Goal: Task Accomplishment & Management: Manage account settings

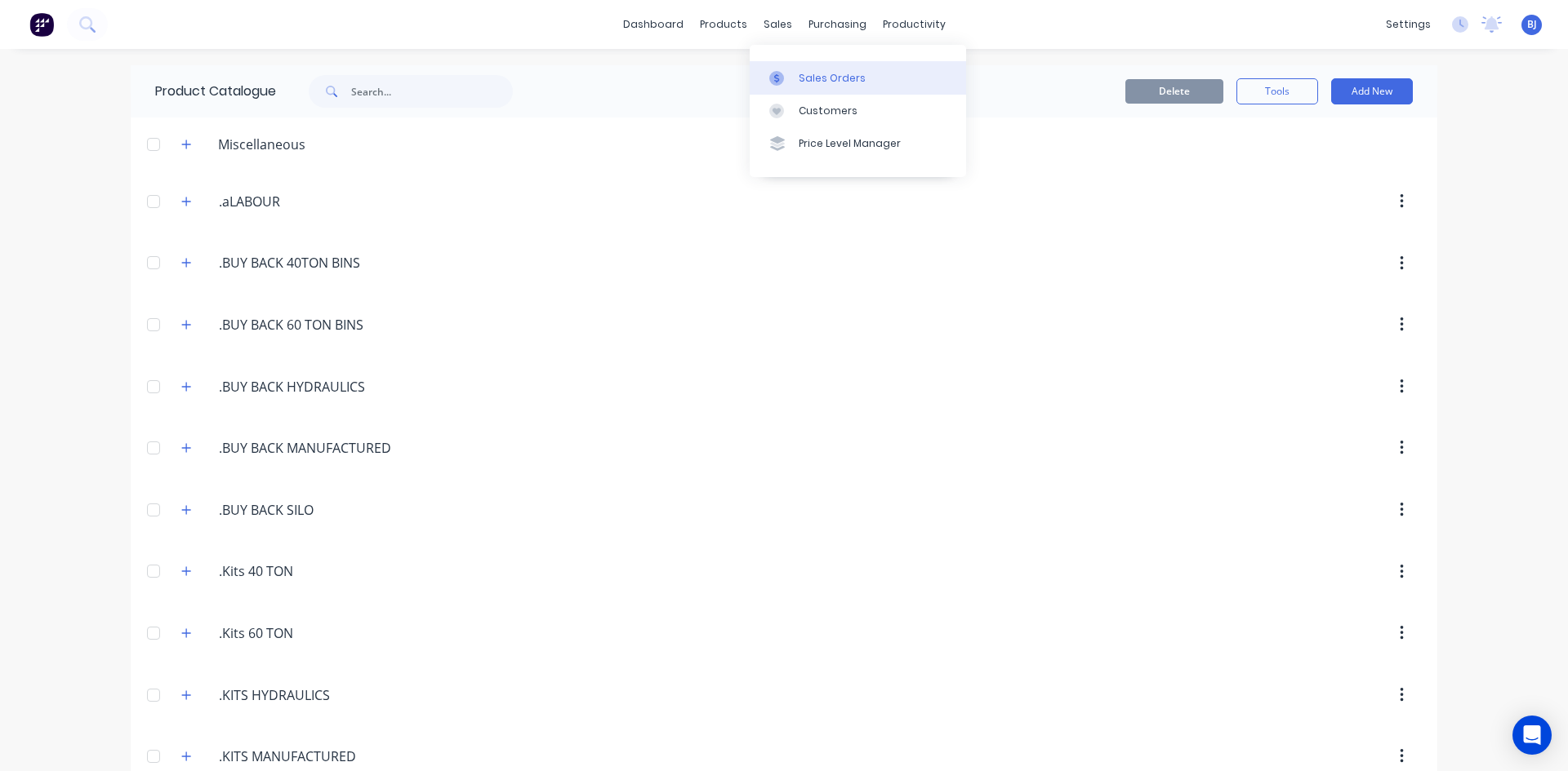
click at [771, 77] on icon at bounding box center [776, 78] width 15 height 15
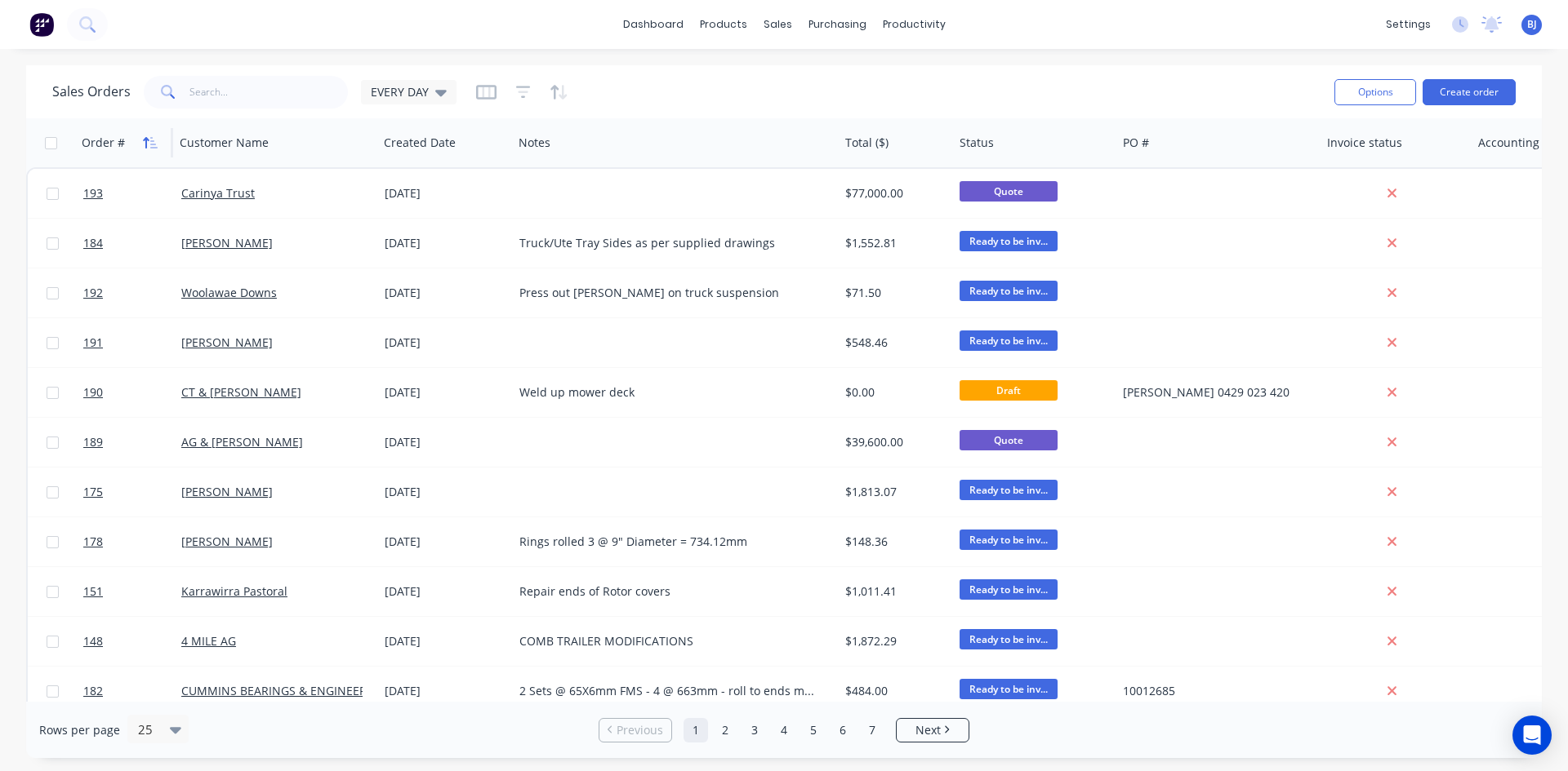
click at [145, 138] on icon "button" at bounding box center [145, 143] width 6 height 12
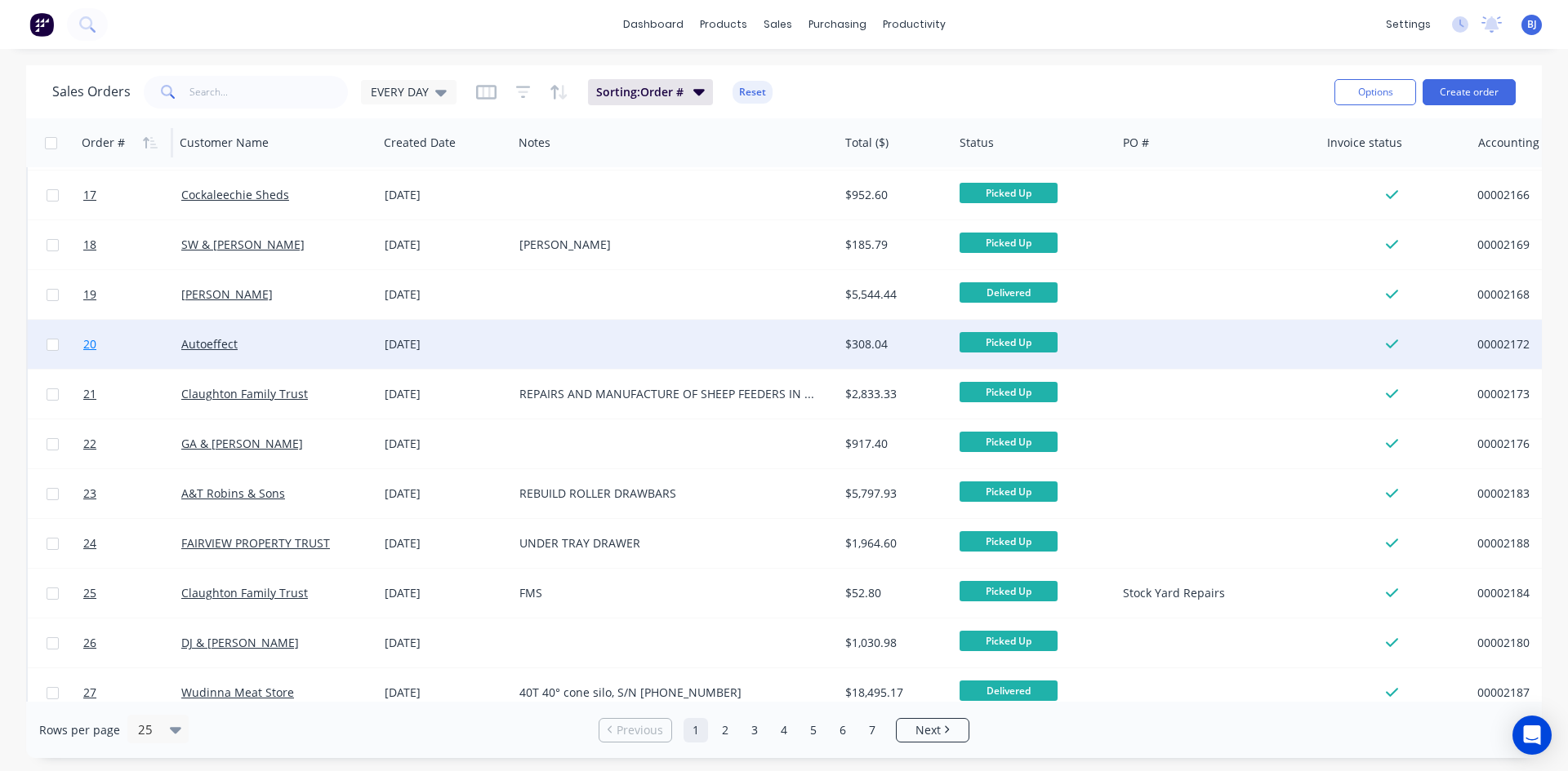
scroll to position [718, 0]
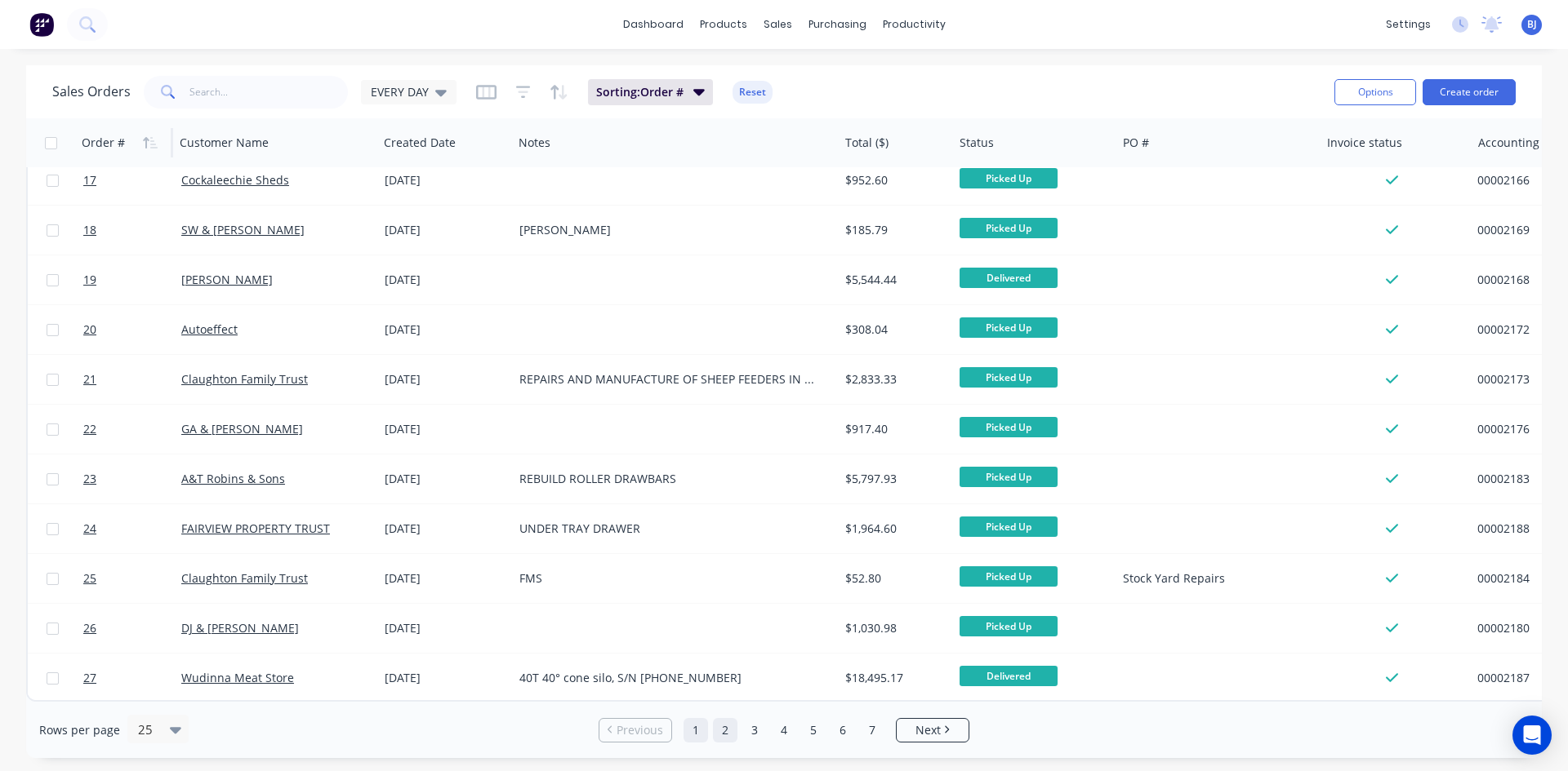
click at [727, 730] on link "2" at bounding box center [724, 730] width 25 height 25
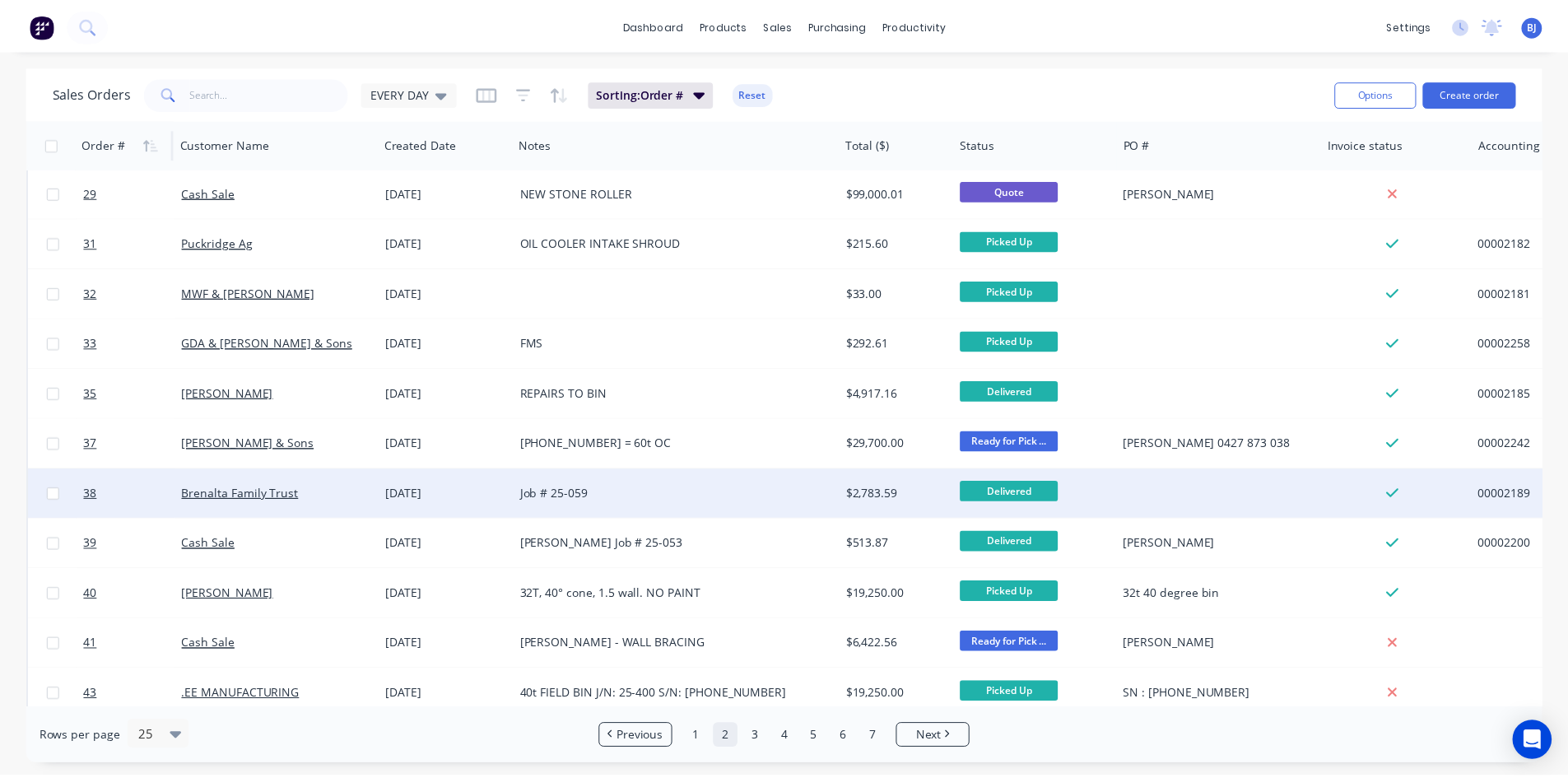
scroll to position [82, 0]
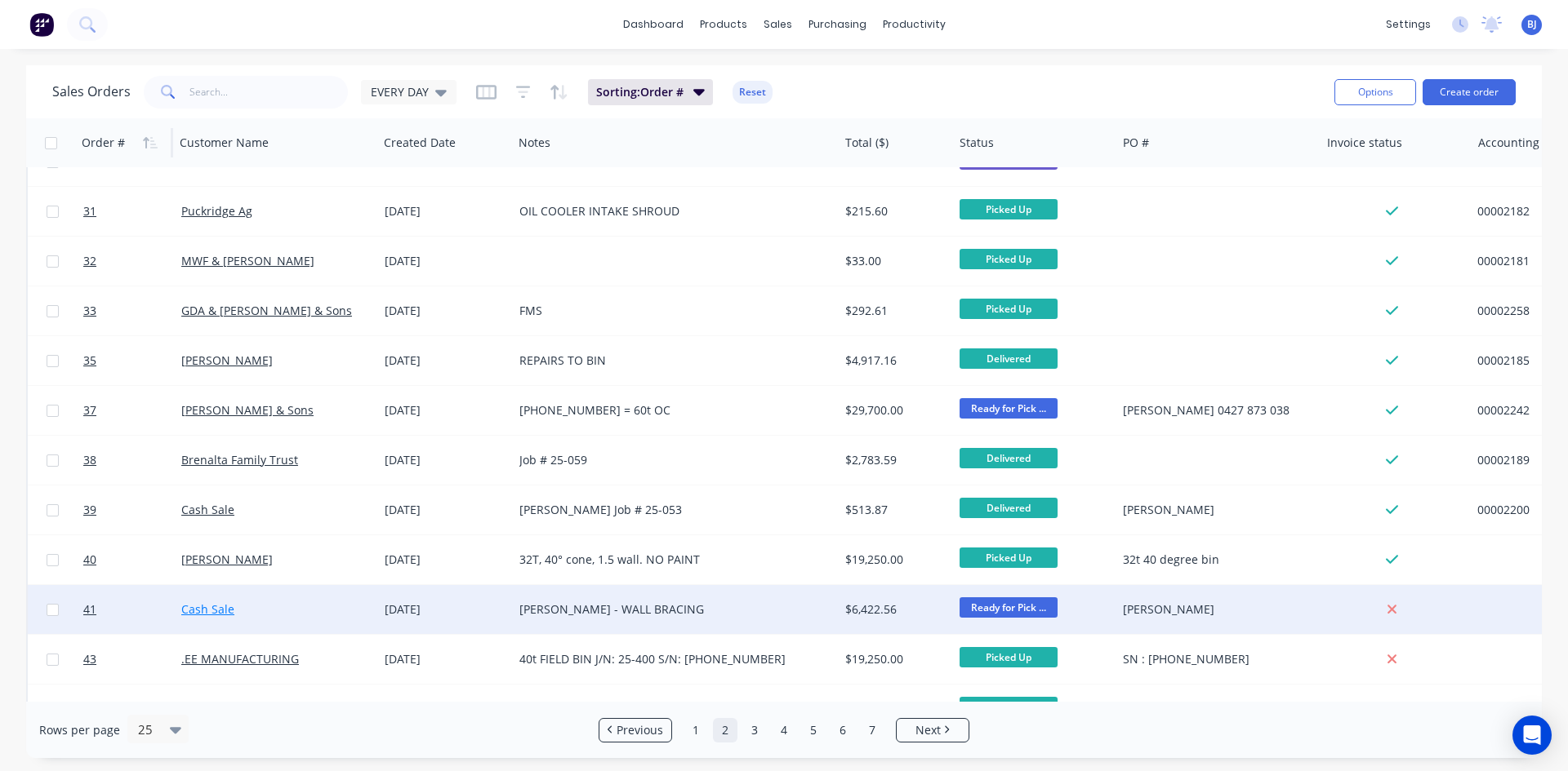
click at [195, 608] on link "Cash Sale" at bounding box center [207, 609] width 53 height 16
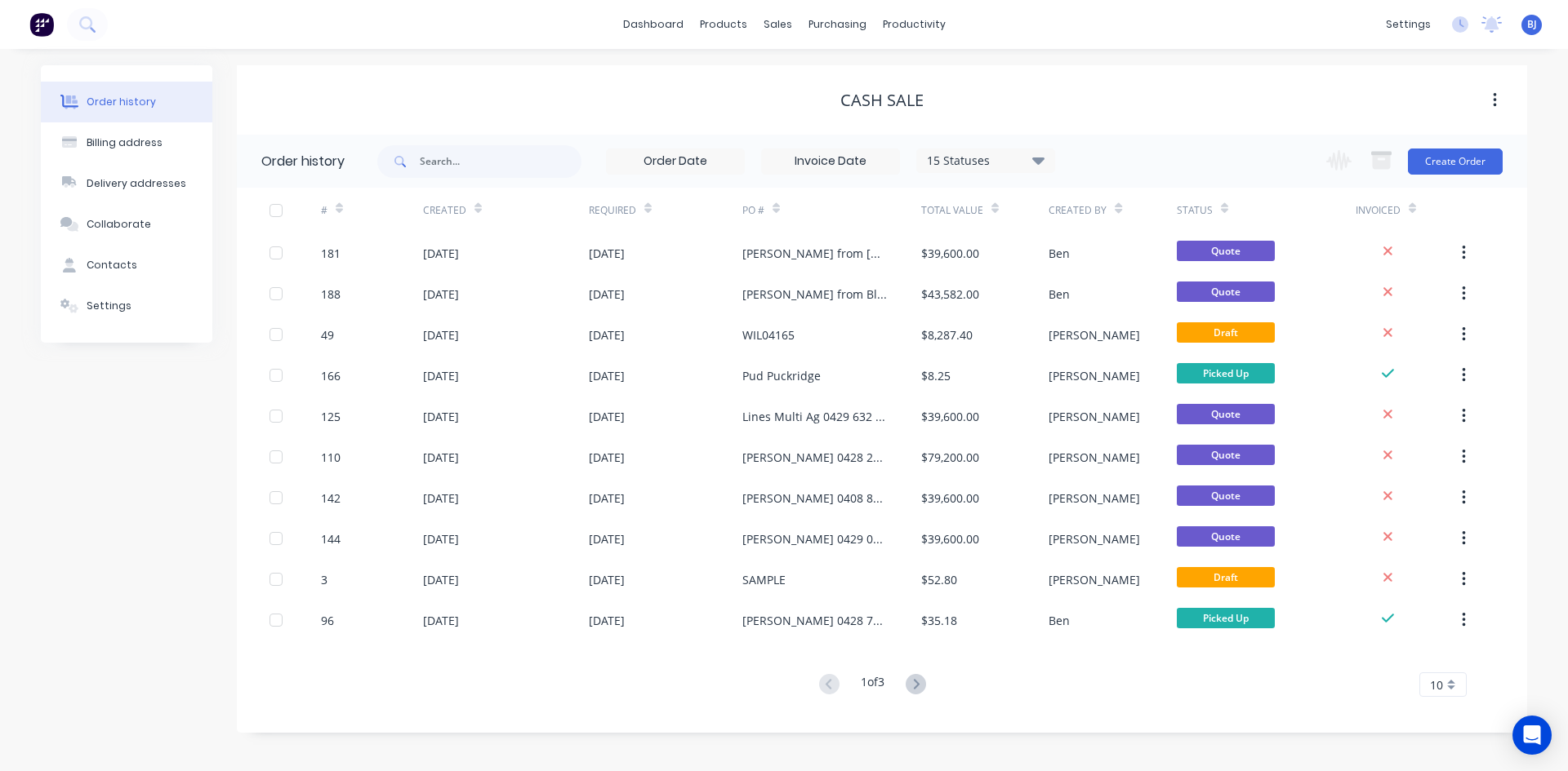
click at [342, 211] on icon at bounding box center [339, 208] width 7 height 12
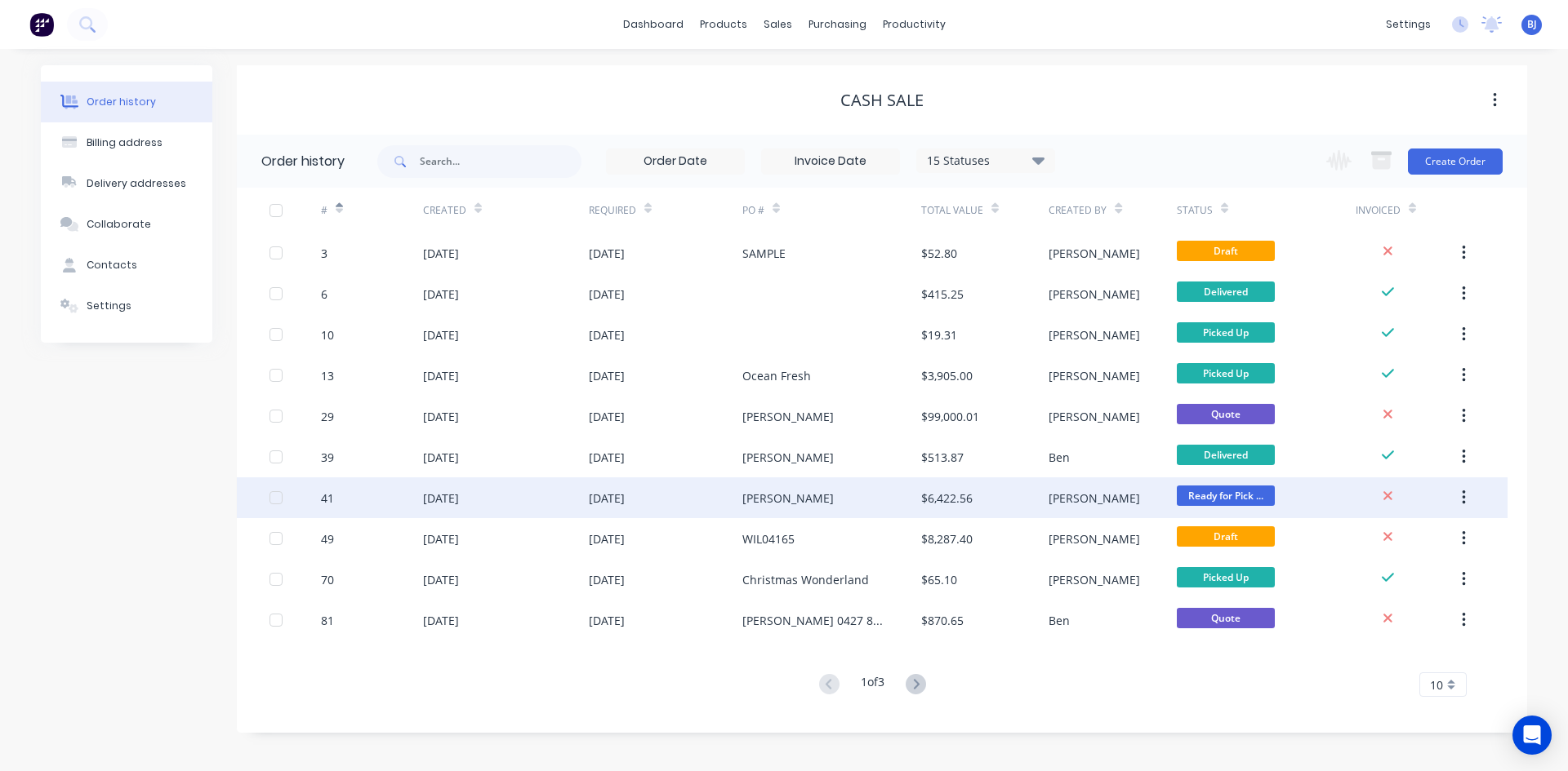
click at [459, 492] on div "10 Jun 2025" at bounding box center [440, 498] width 36 height 17
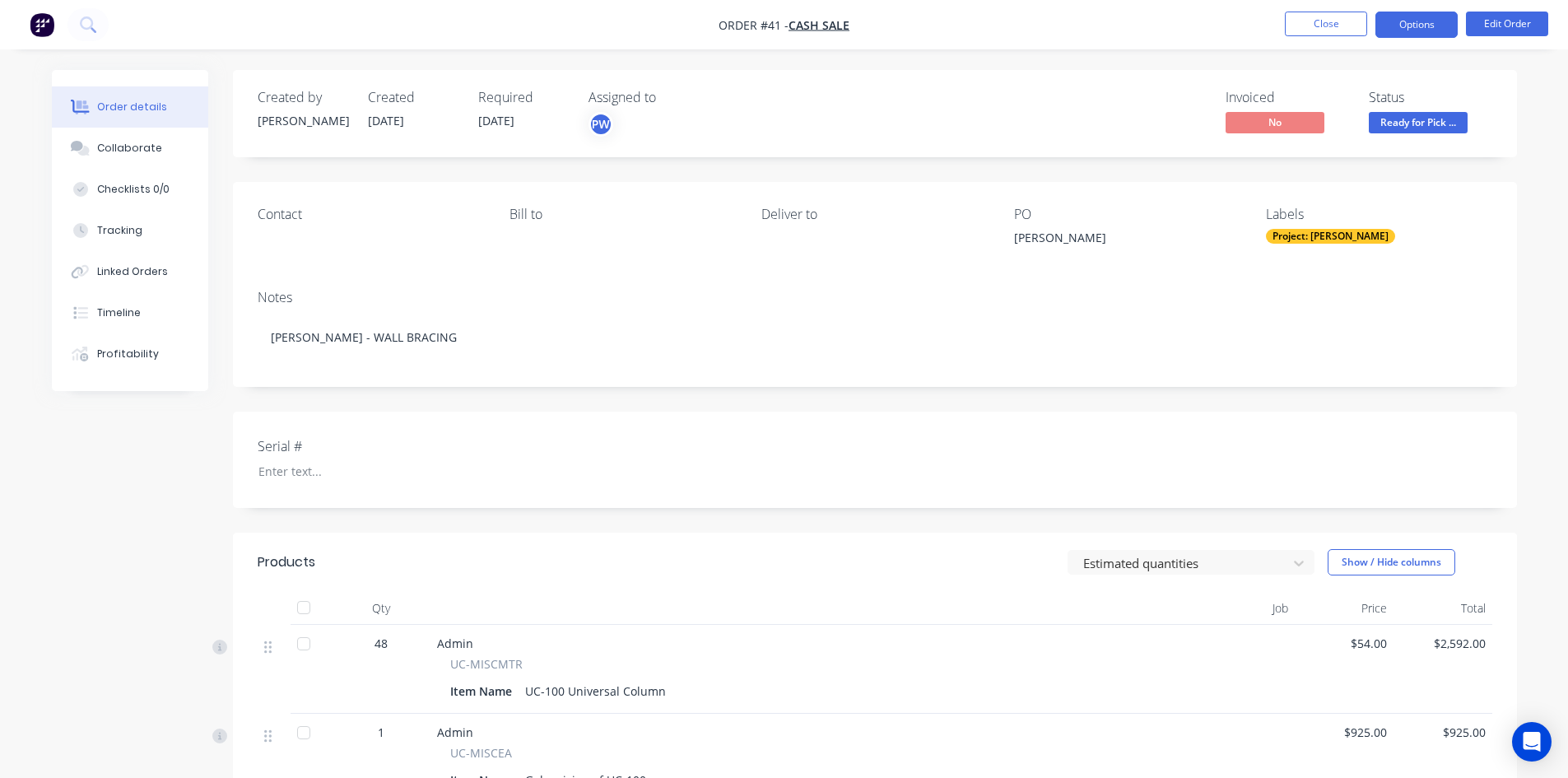
click at [1443, 32] on button "Options" at bounding box center [1416, 25] width 82 height 27
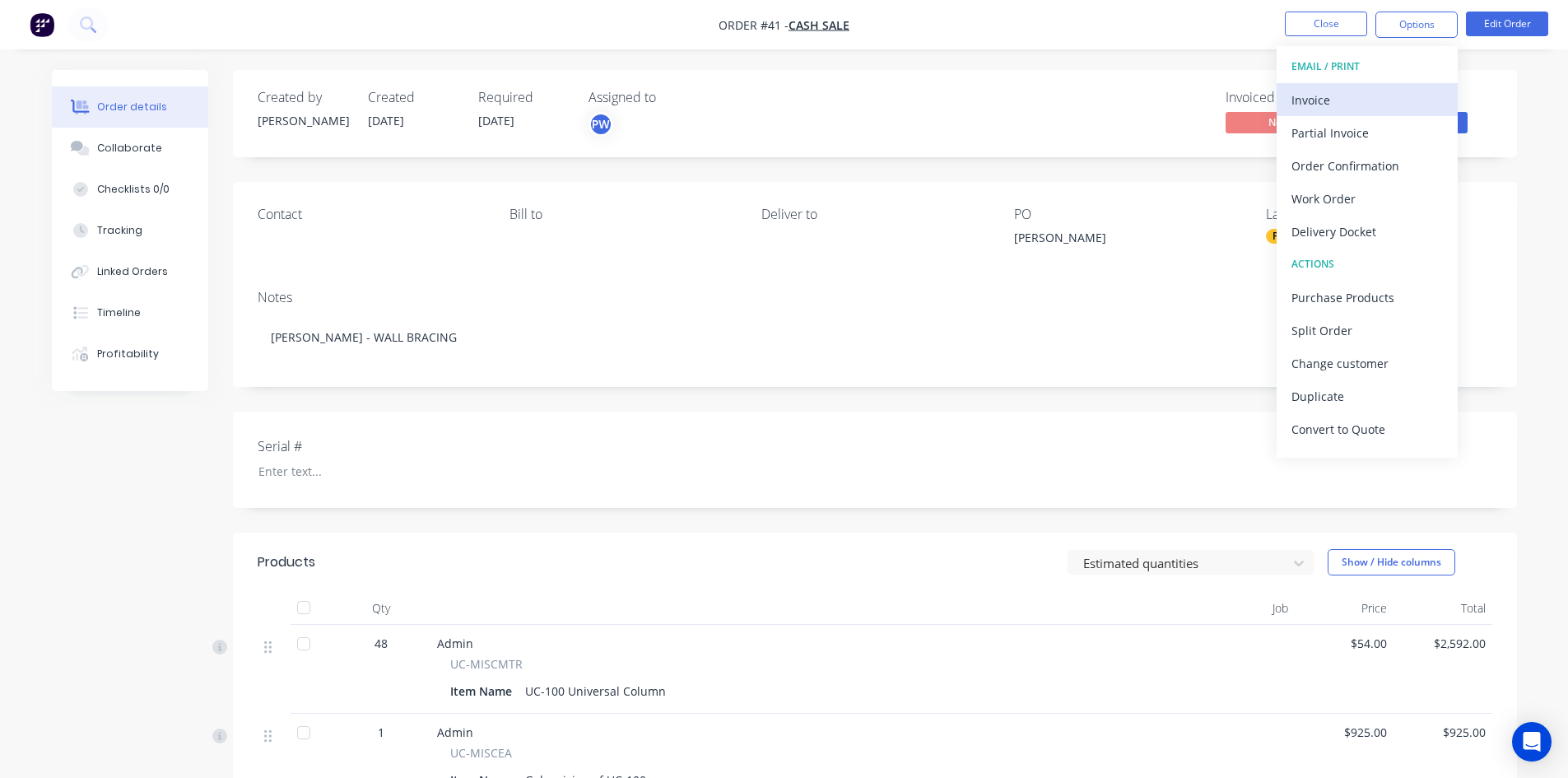
click at [1324, 100] on div "Invoice" at bounding box center [1367, 100] width 152 height 24
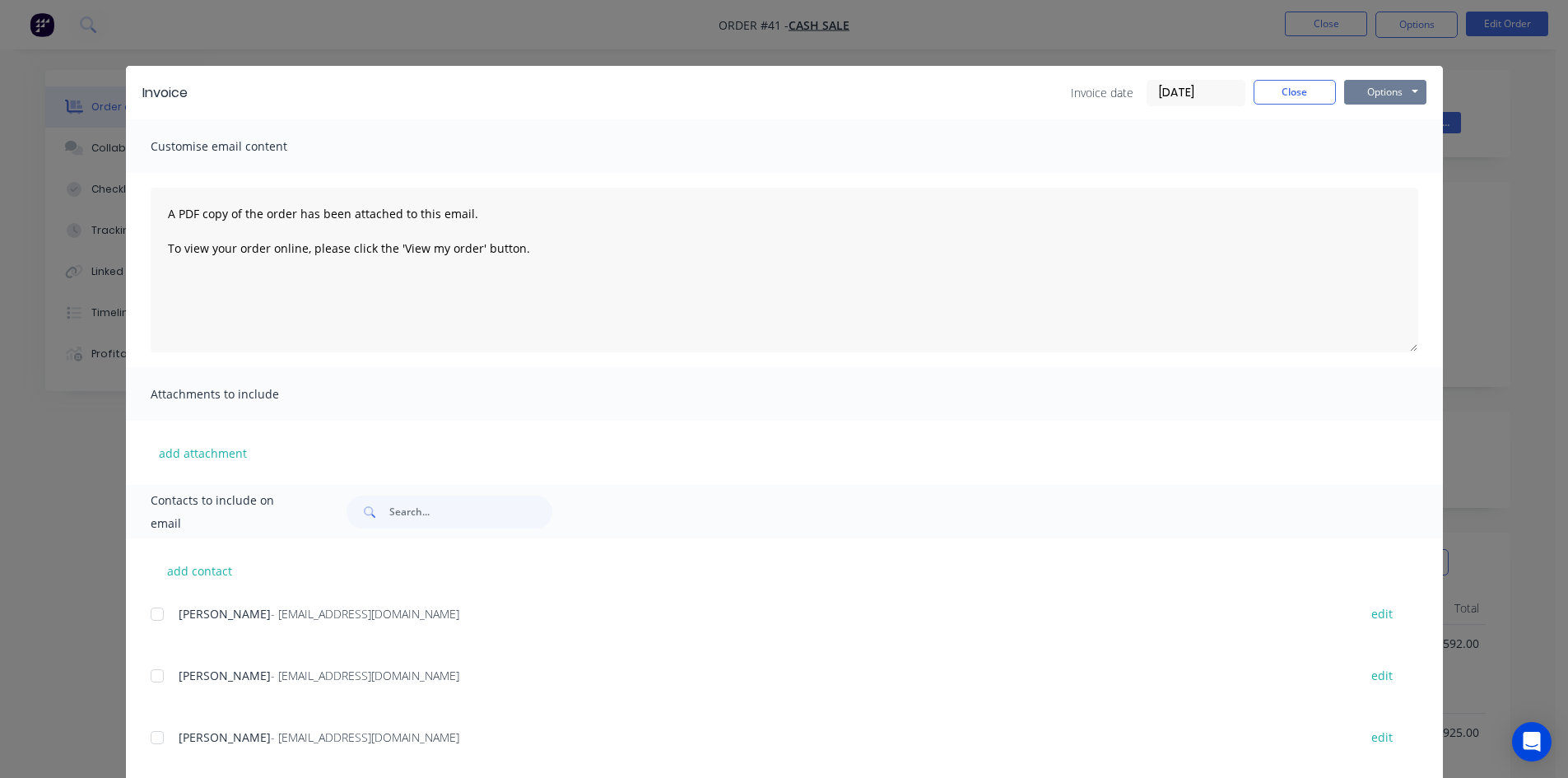
click at [1360, 95] on button "Options" at bounding box center [1385, 92] width 82 height 25
click at [1366, 151] on button "Print" at bounding box center [1397, 148] width 105 height 27
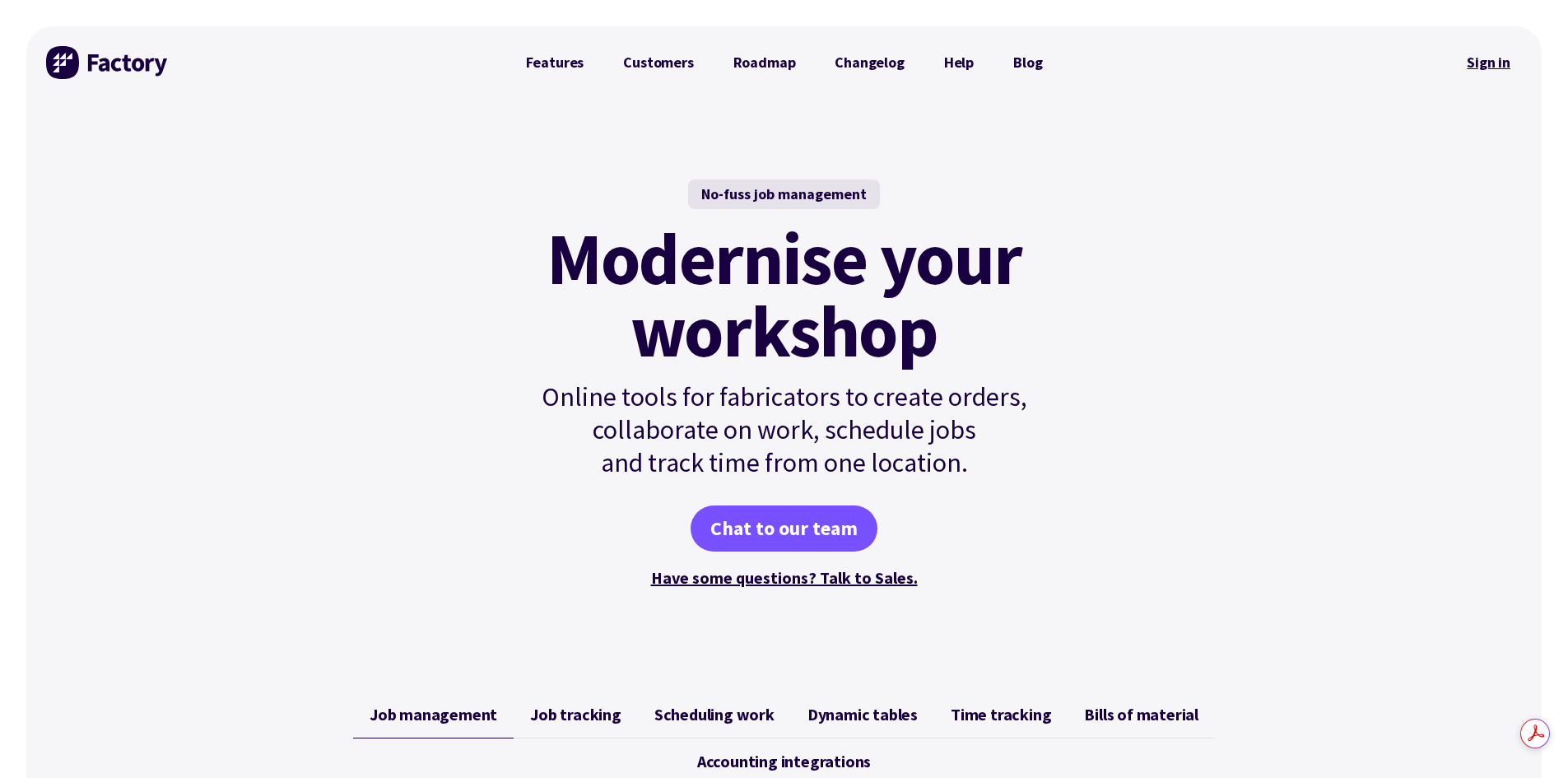
click at [1501, 63] on link "Sign in" at bounding box center [1488, 62] width 66 height 38
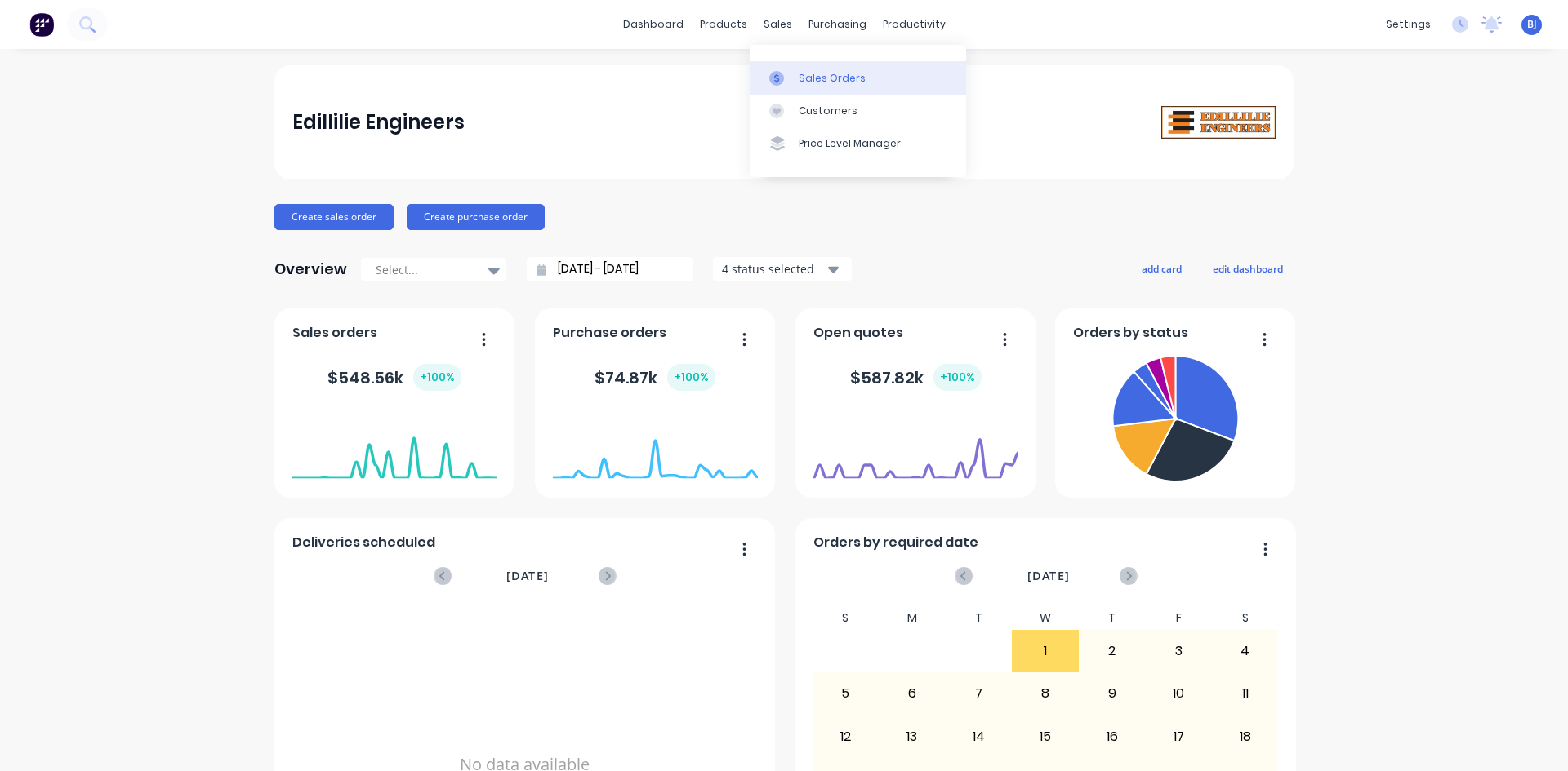
click at [777, 78] on icon at bounding box center [776, 78] width 5 height 9
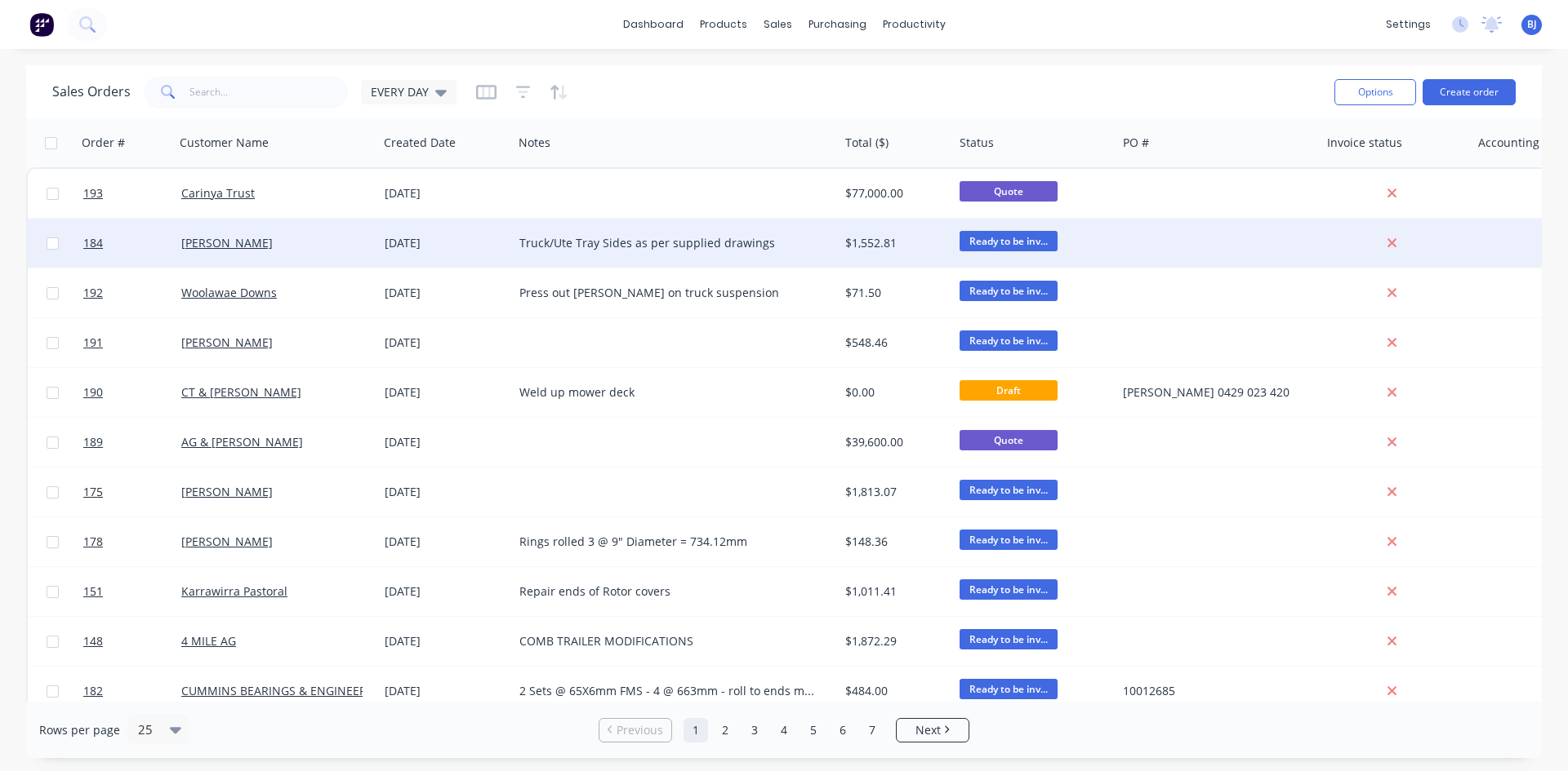
click at [582, 233] on div "Truck/Ute Tray Sides as per supplied drawings" at bounding box center [676, 244] width 326 height 49
click at [384, 243] on div "25 Sep 2025" at bounding box center [445, 243] width 122 height 17
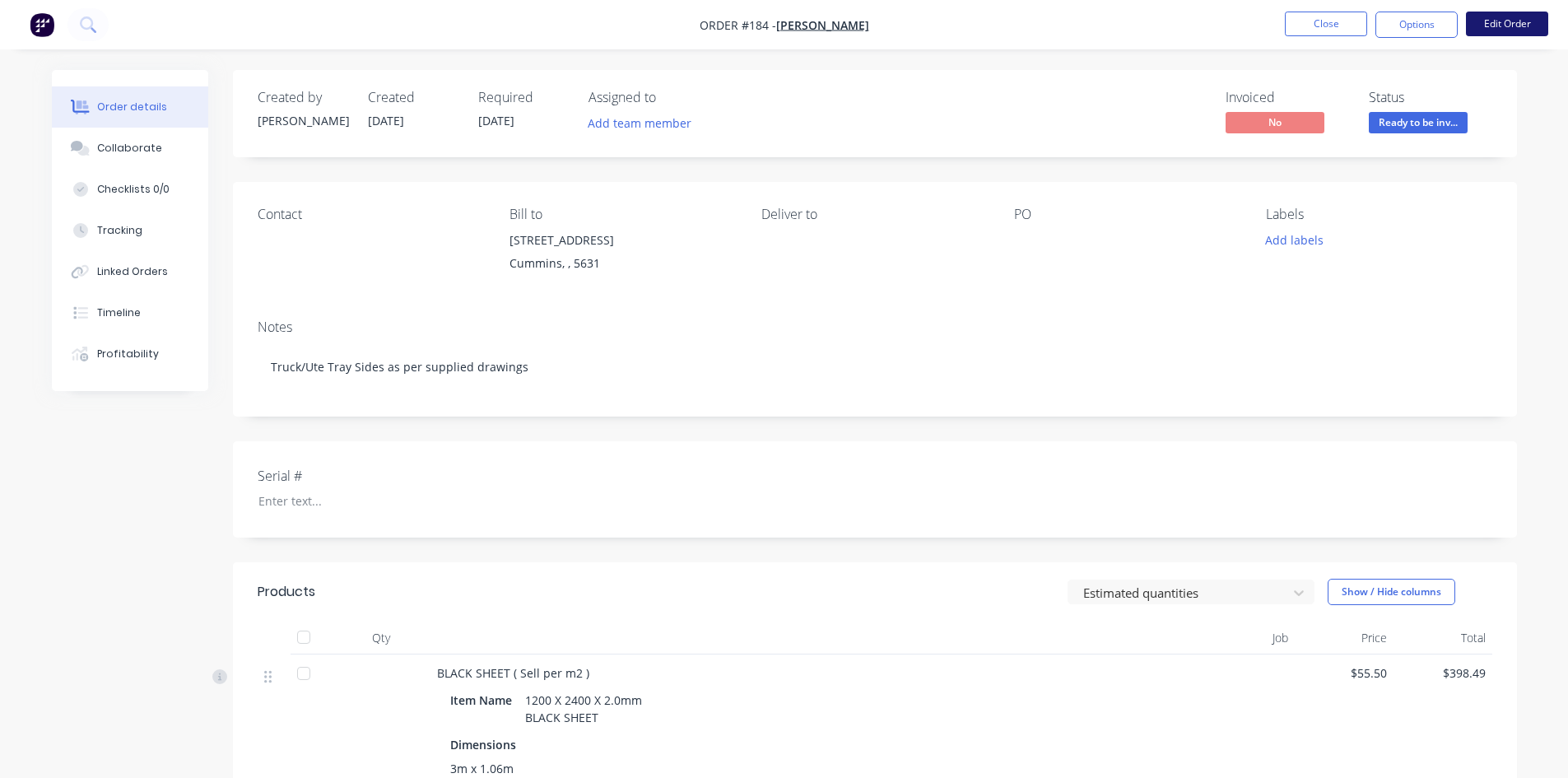
click at [1503, 22] on button "Edit Order" at bounding box center [1507, 24] width 82 height 25
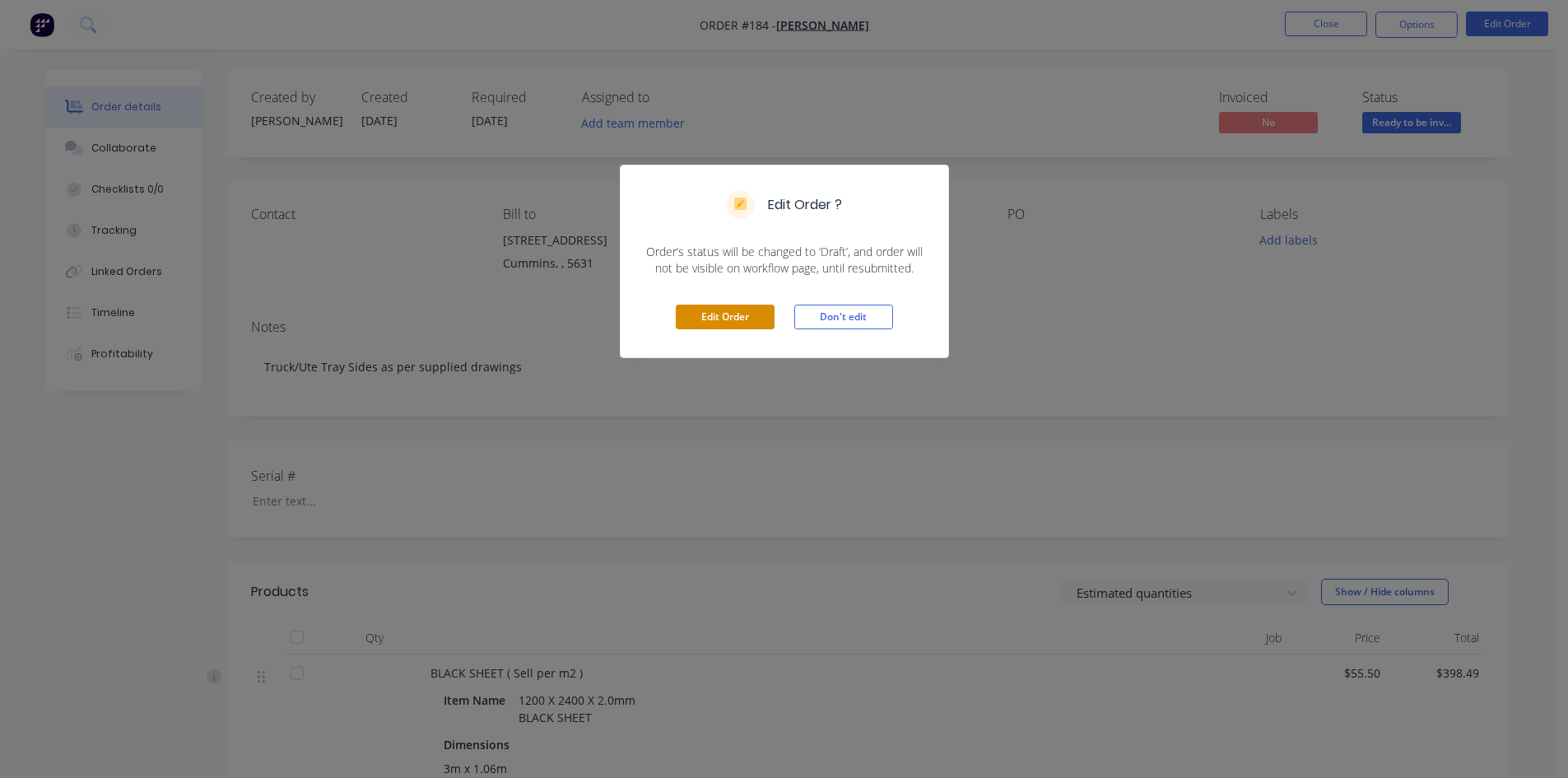
click at [700, 319] on button "Edit Order" at bounding box center [725, 316] width 99 height 25
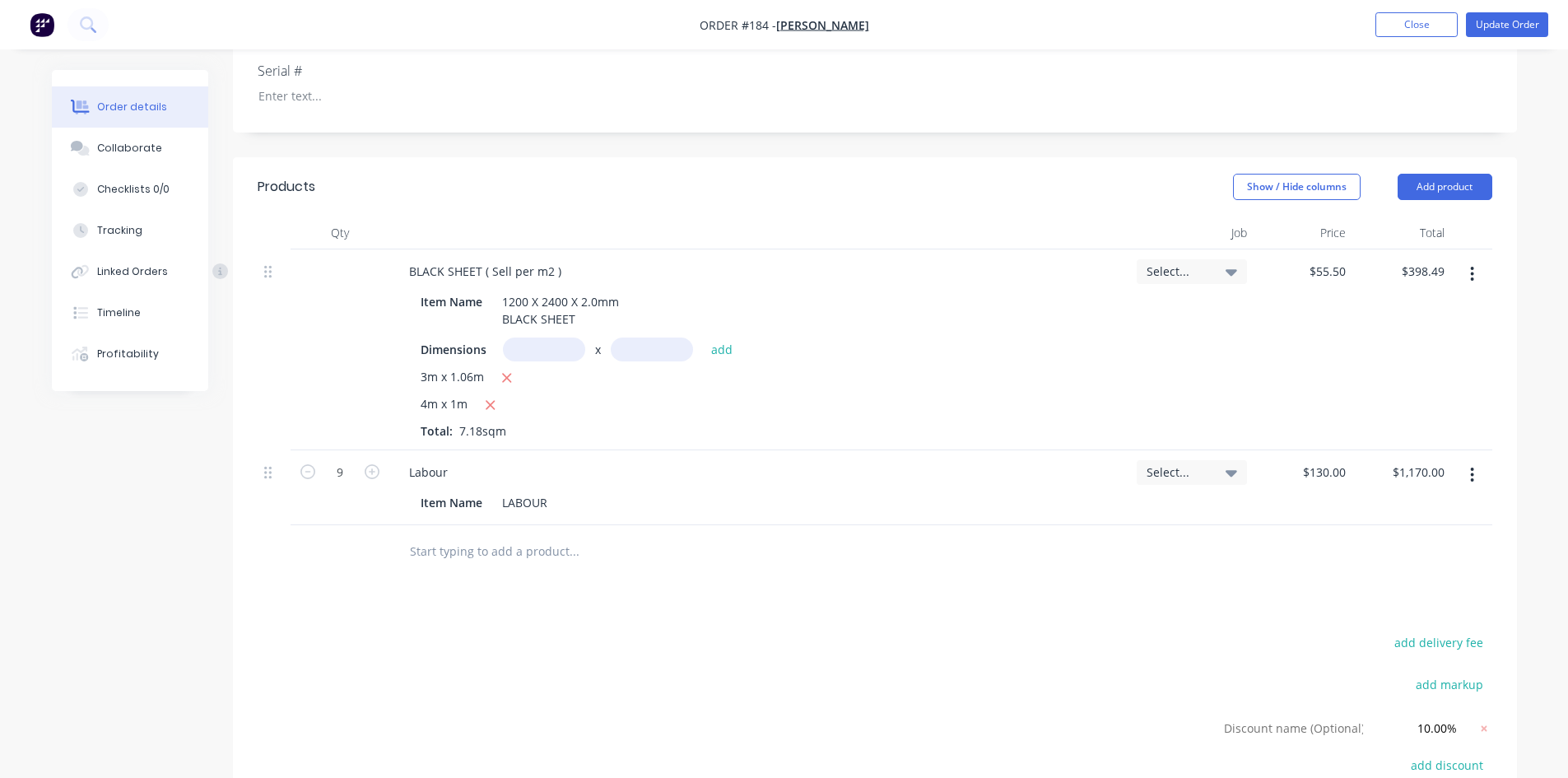
scroll to position [383, 0]
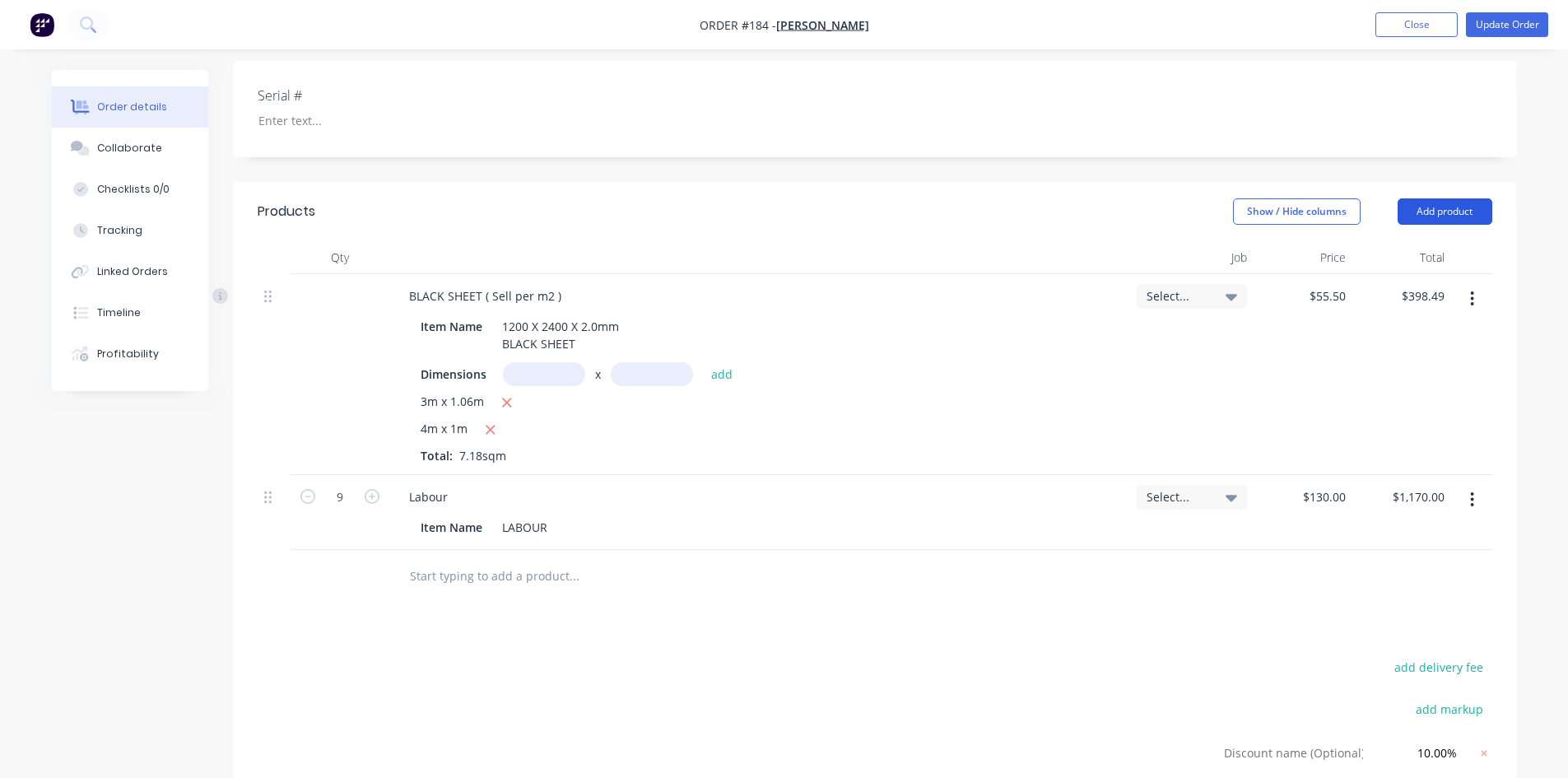
click at [1434, 211] on button "Add product" at bounding box center [1445, 211] width 95 height 27
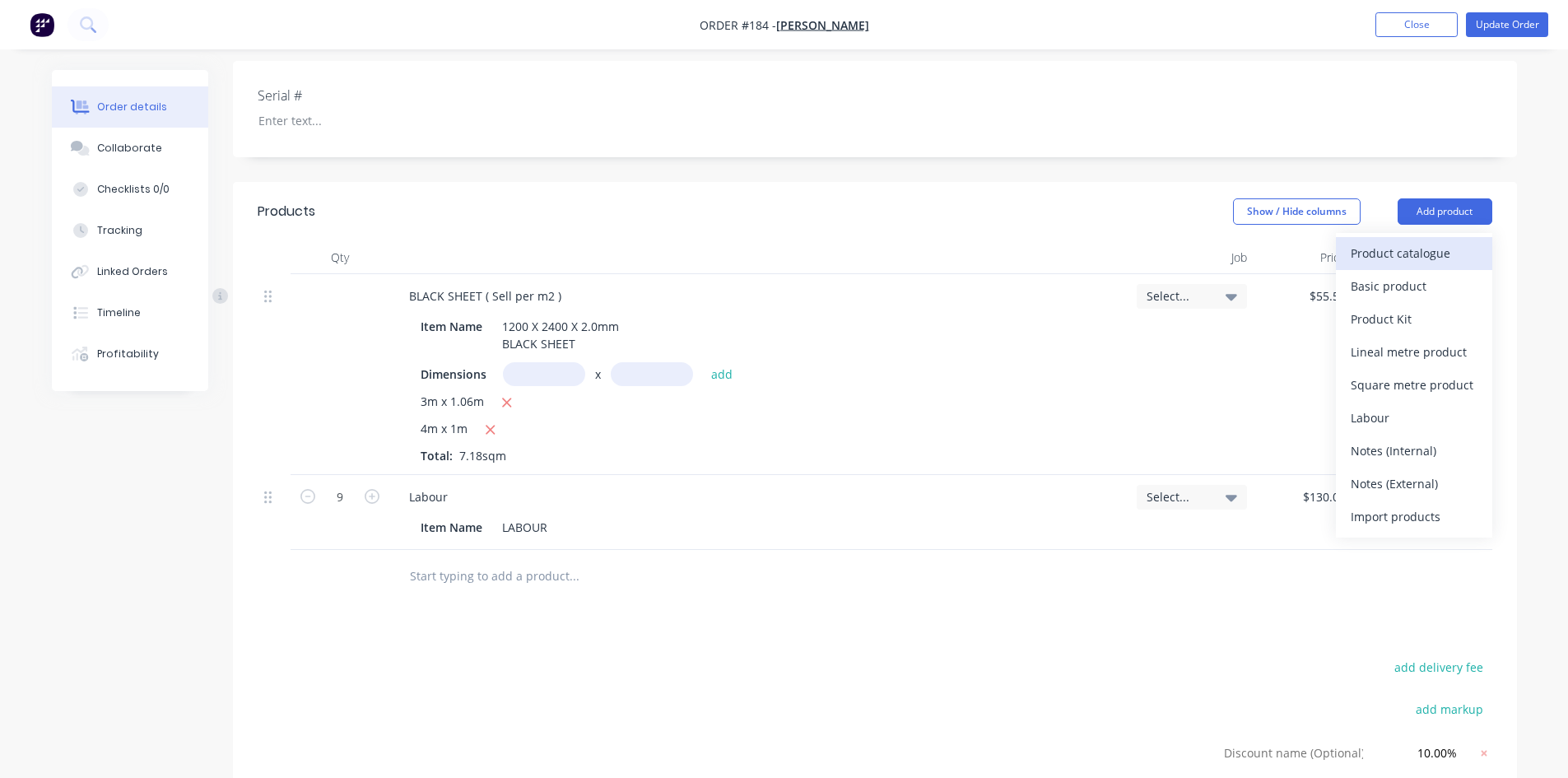
click at [1406, 260] on div "Product catalogue" at bounding box center [1414, 253] width 127 height 24
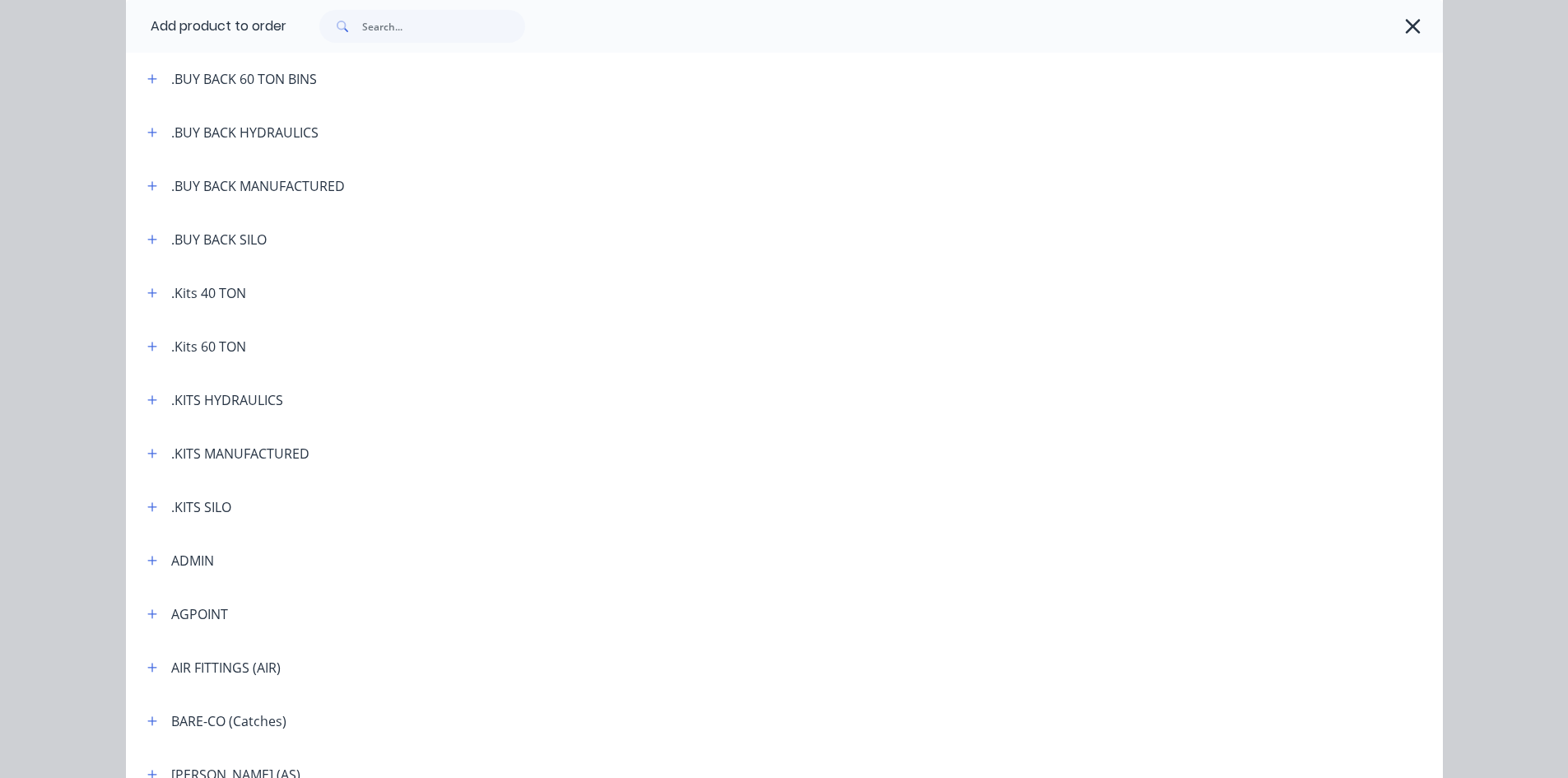
scroll to position [329, 0]
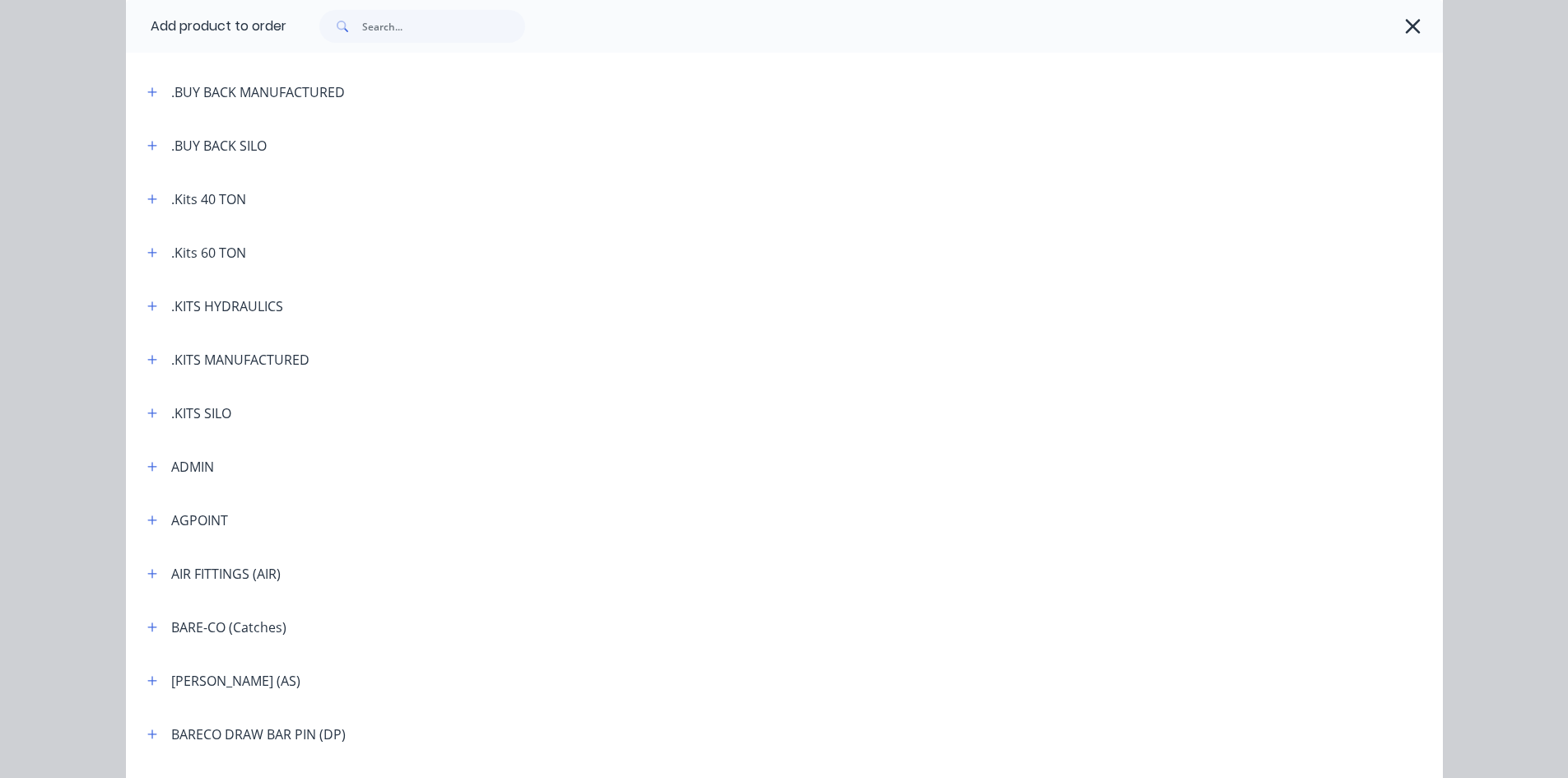
click at [354, 25] on span at bounding box center [340, 26] width 43 height 33
click at [363, 25] on input "text" at bounding box center [444, 26] width 163 height 33
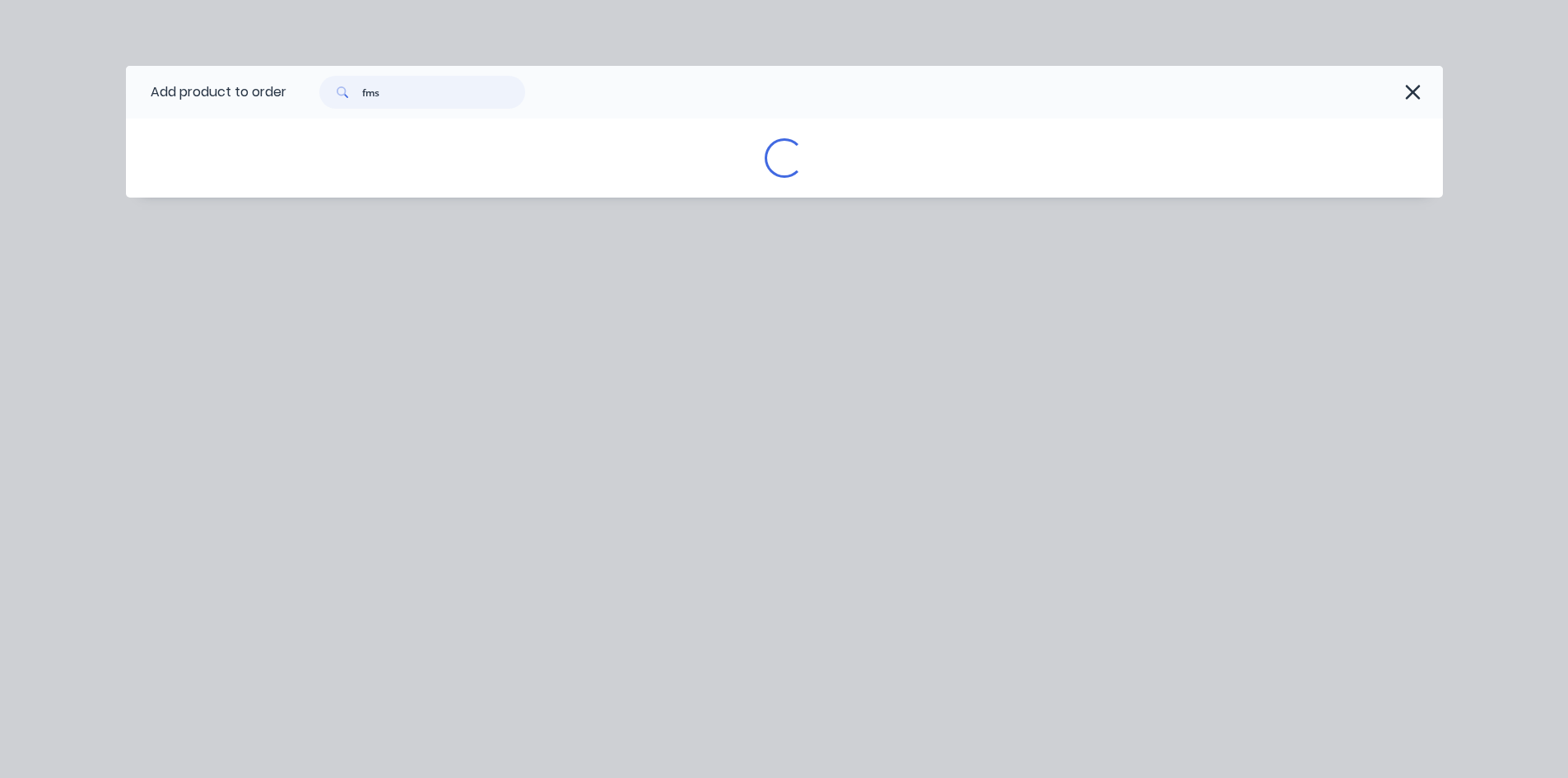
scroll to position [0, 0]
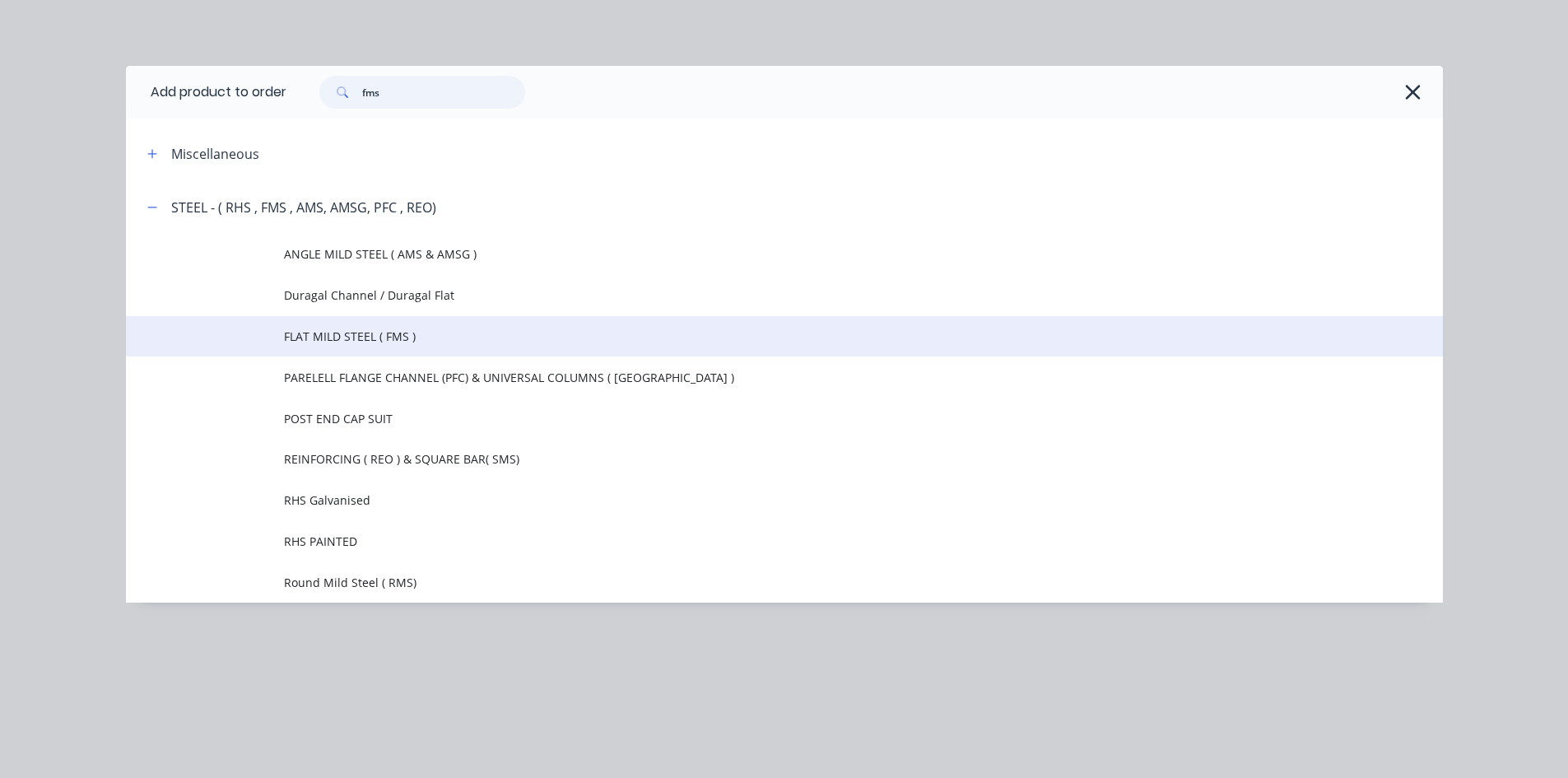
type input "fms"
click at [389, 336] on span "FLAT MILD STEEL ( FMS )" at bounding box center [748, 336] width 927 height 17
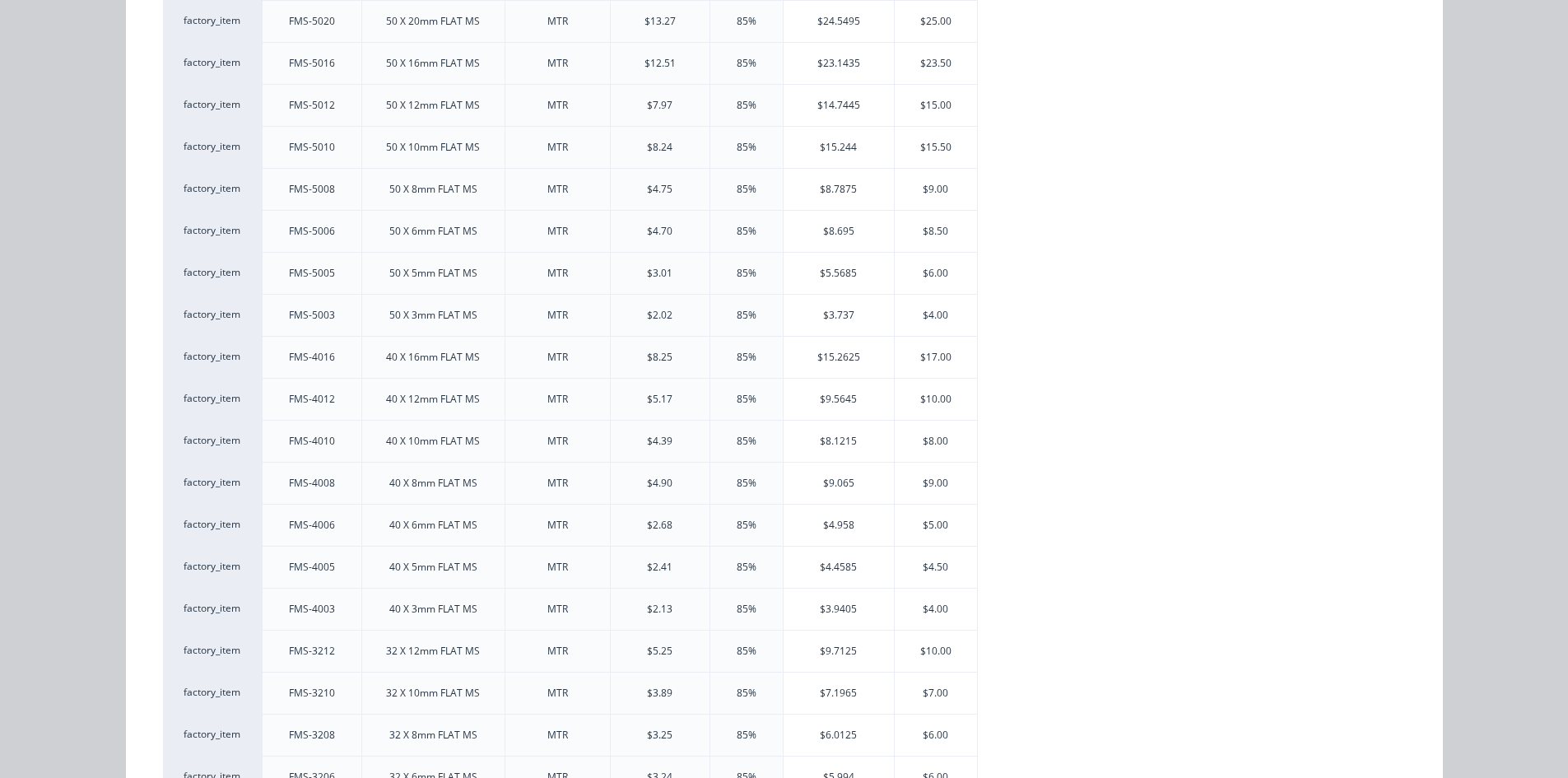
scroll to position [2389, 0]
click at [933, 490] on div "$5.00" at bounding box center [935, 489] width 82 height 42
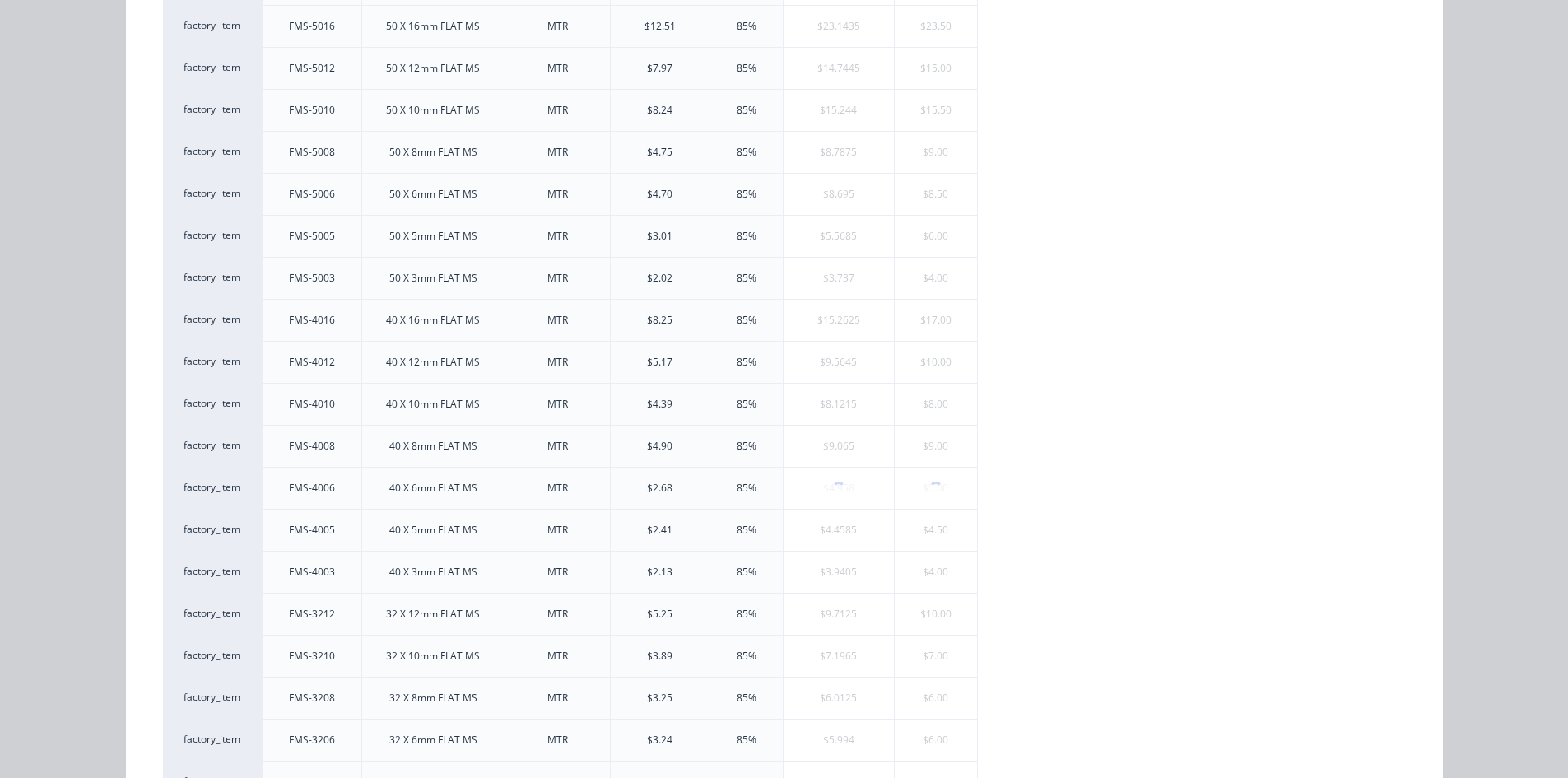
scroll to position [0, 0]
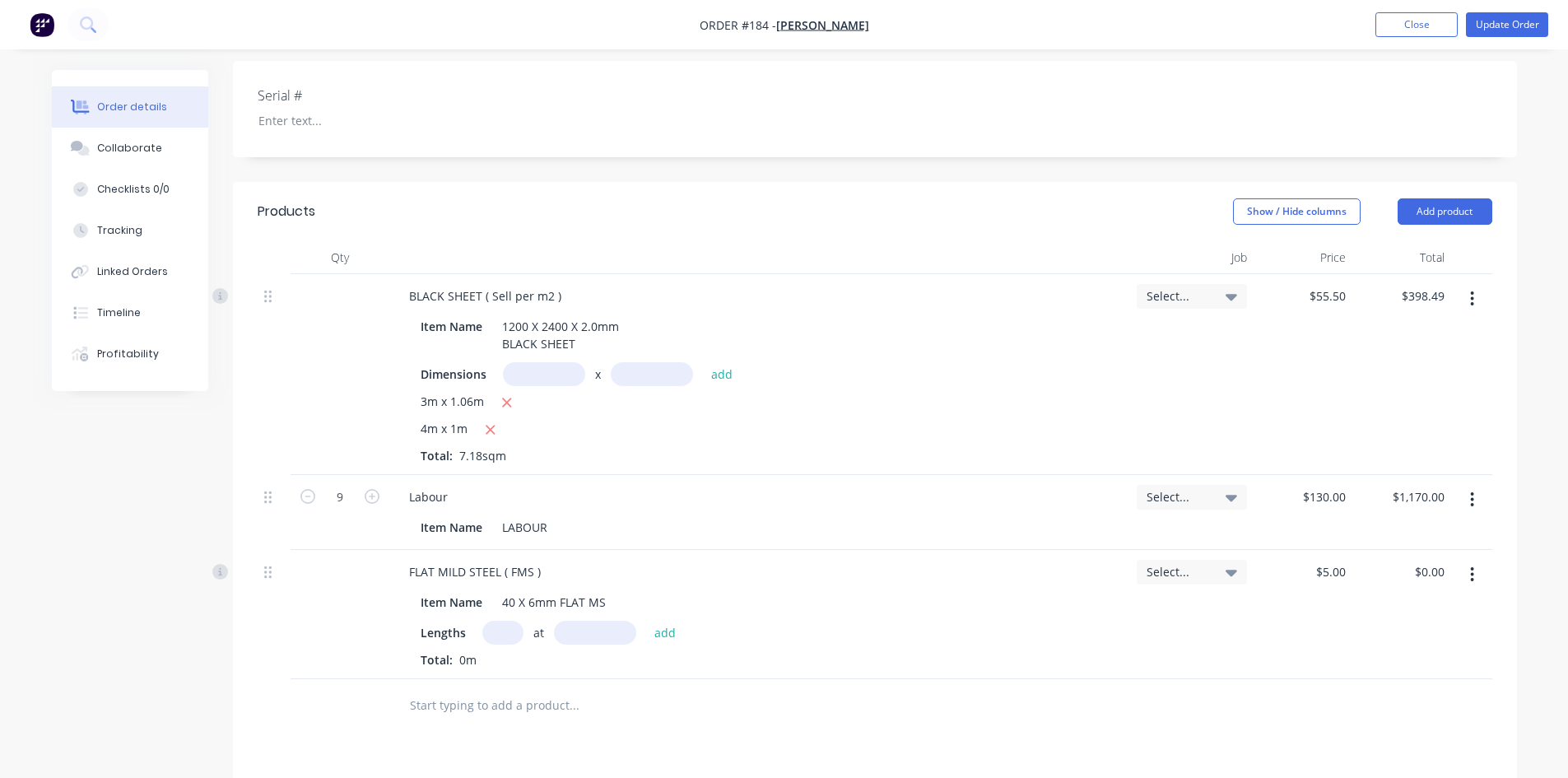
click at [504, 631] on input "text" at bounding box center [503, 633] width 42 height 24
type input "1"
click at [582, 639] on input "text" at bounding box center [594, 633] width 82 height 24
type input "4020mm"
click at [662, 629] on button "add" at bounding box center [665, 632] width 39 height 22
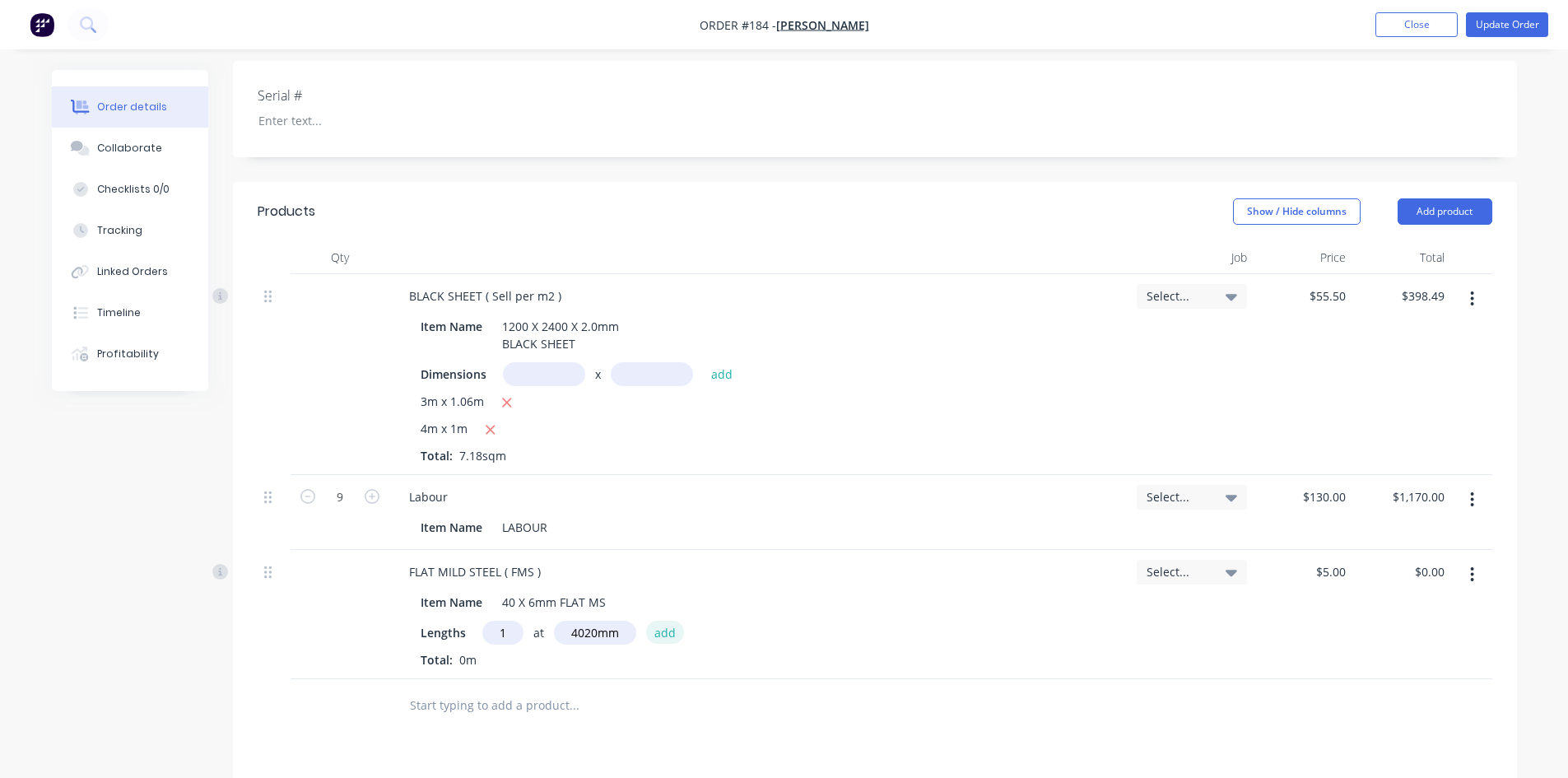
type input "$20.10"
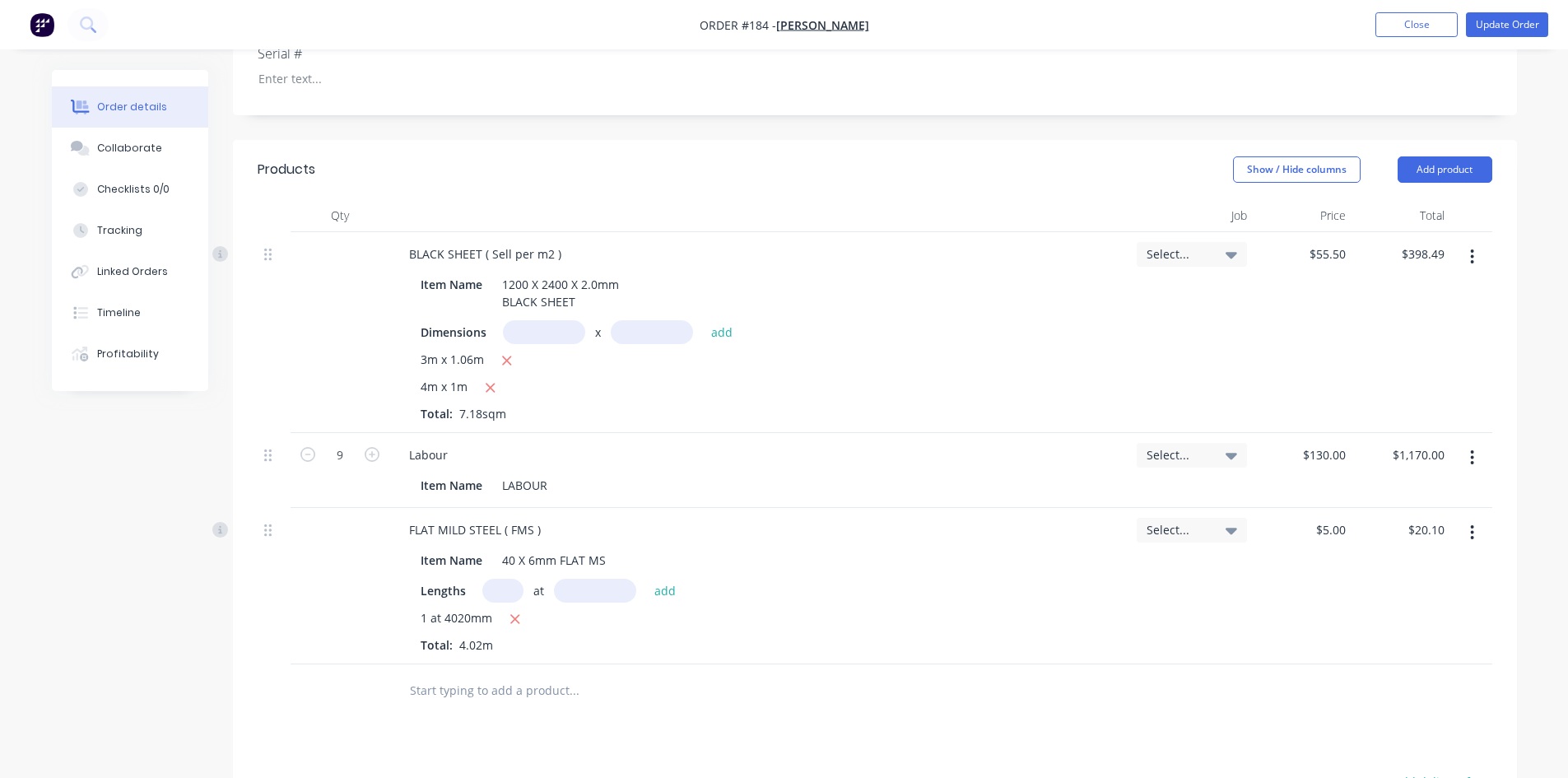
scroll to position [465, 0]
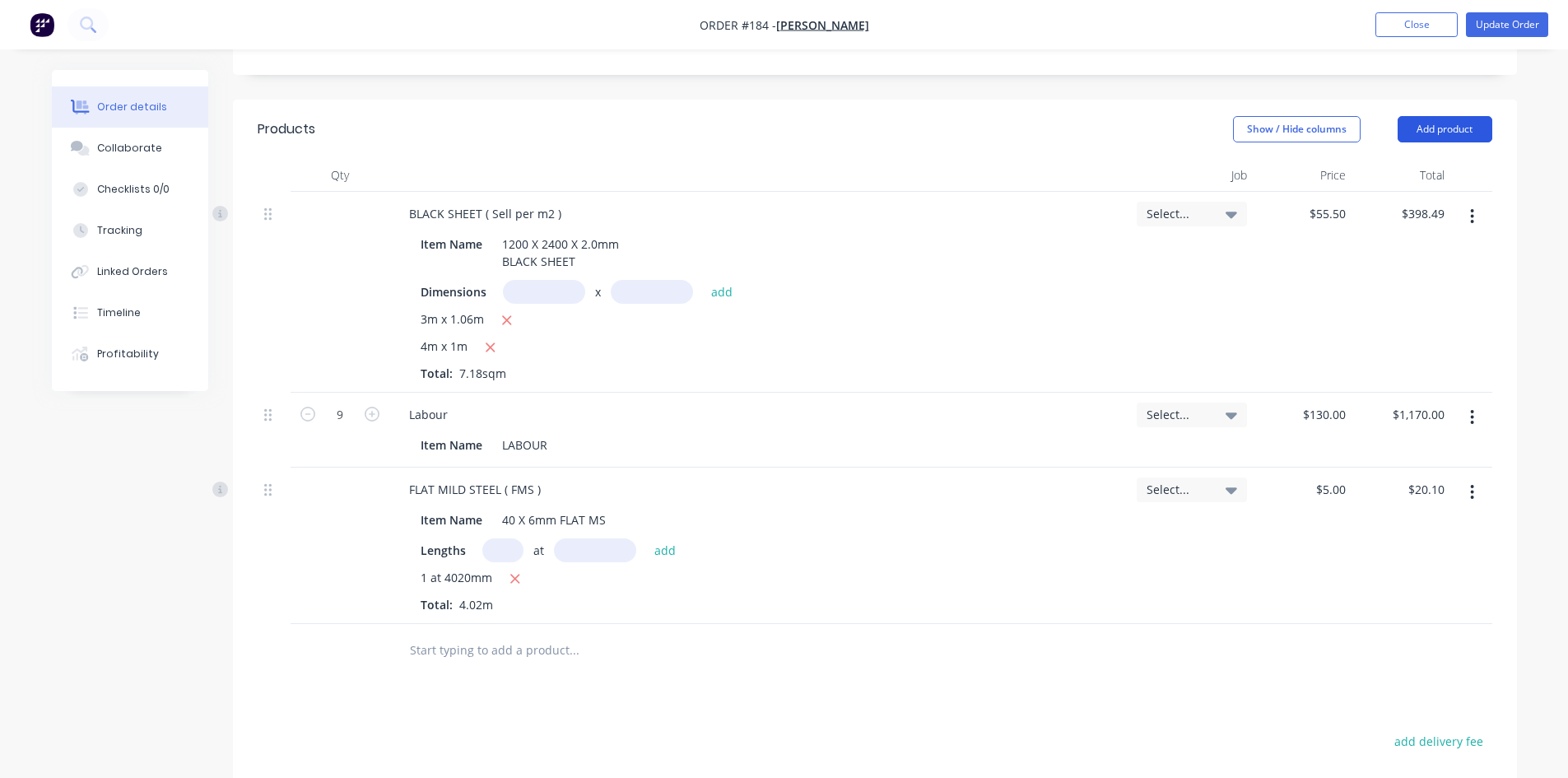
drag, startPoint x: 1462, startPoint y: 128, endPoint x: 1457, endPoint y: 140, distance: 13.0
click at [1461, 128] on button "Add product" at bounding box center [1445, 129] width 95 height 27
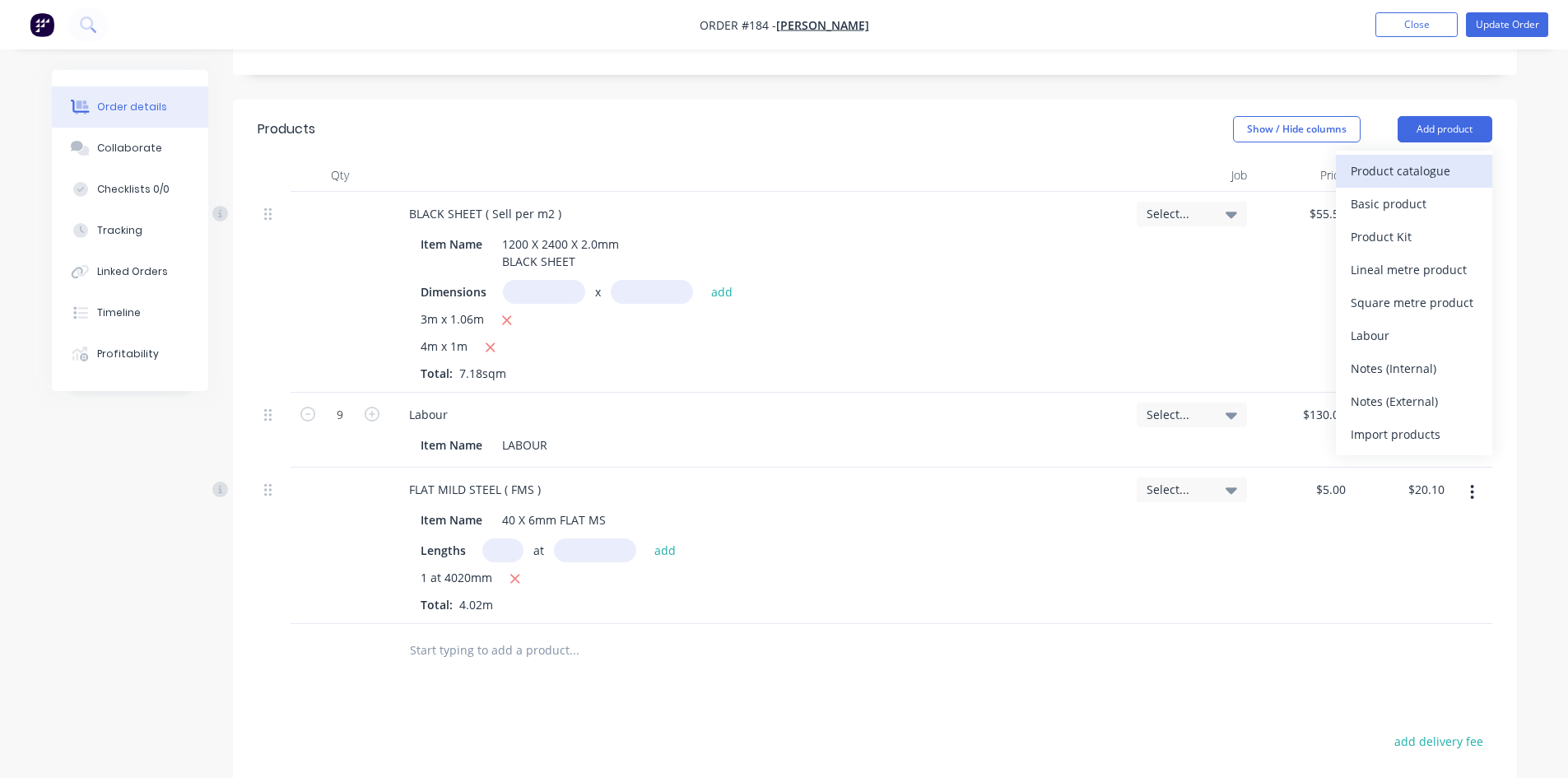
click at [1396, 169] on div "Product catalogue" at bounding box center [1414, 170] width 127 height 24
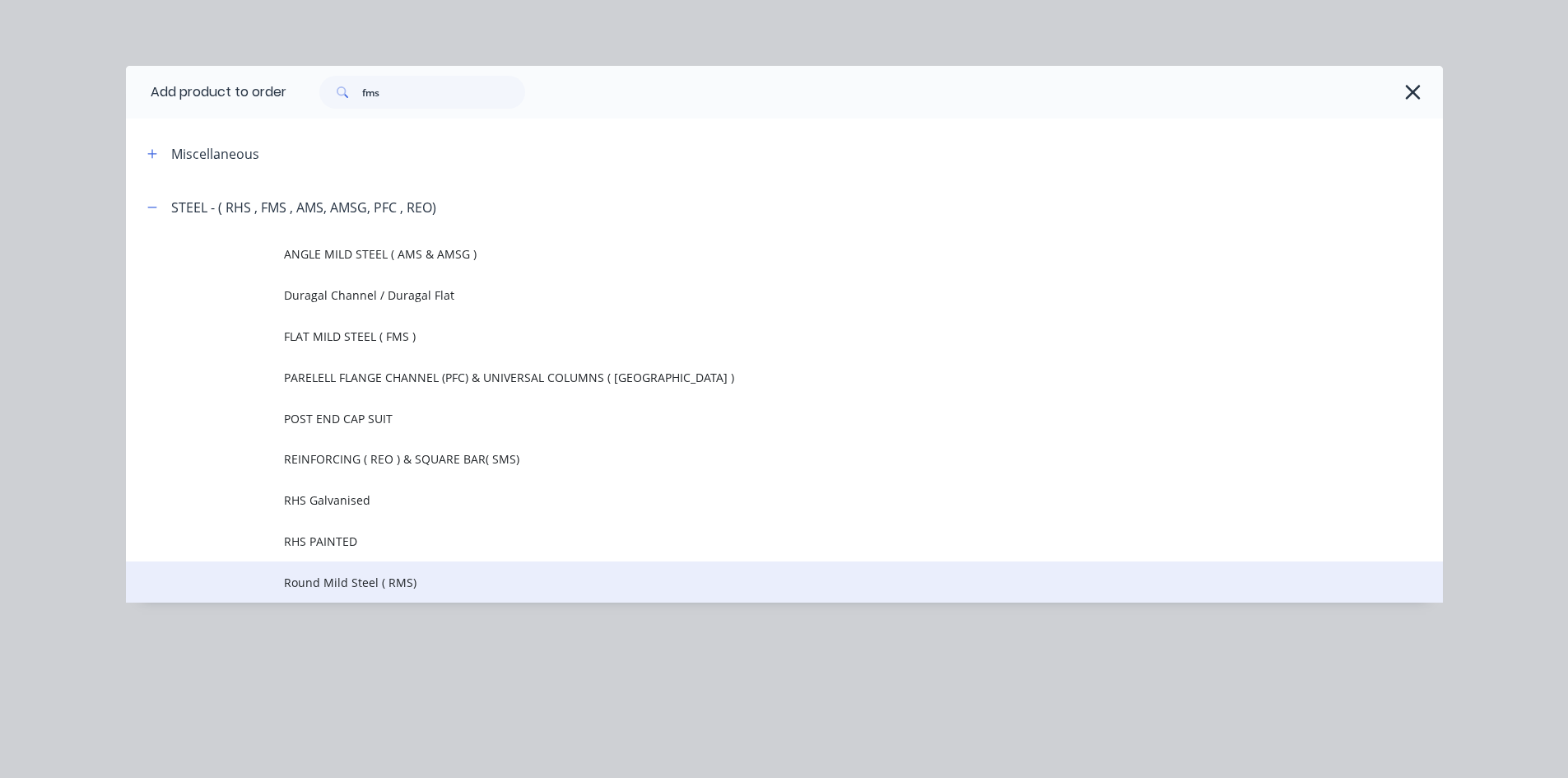
scroll to position [712, 0]
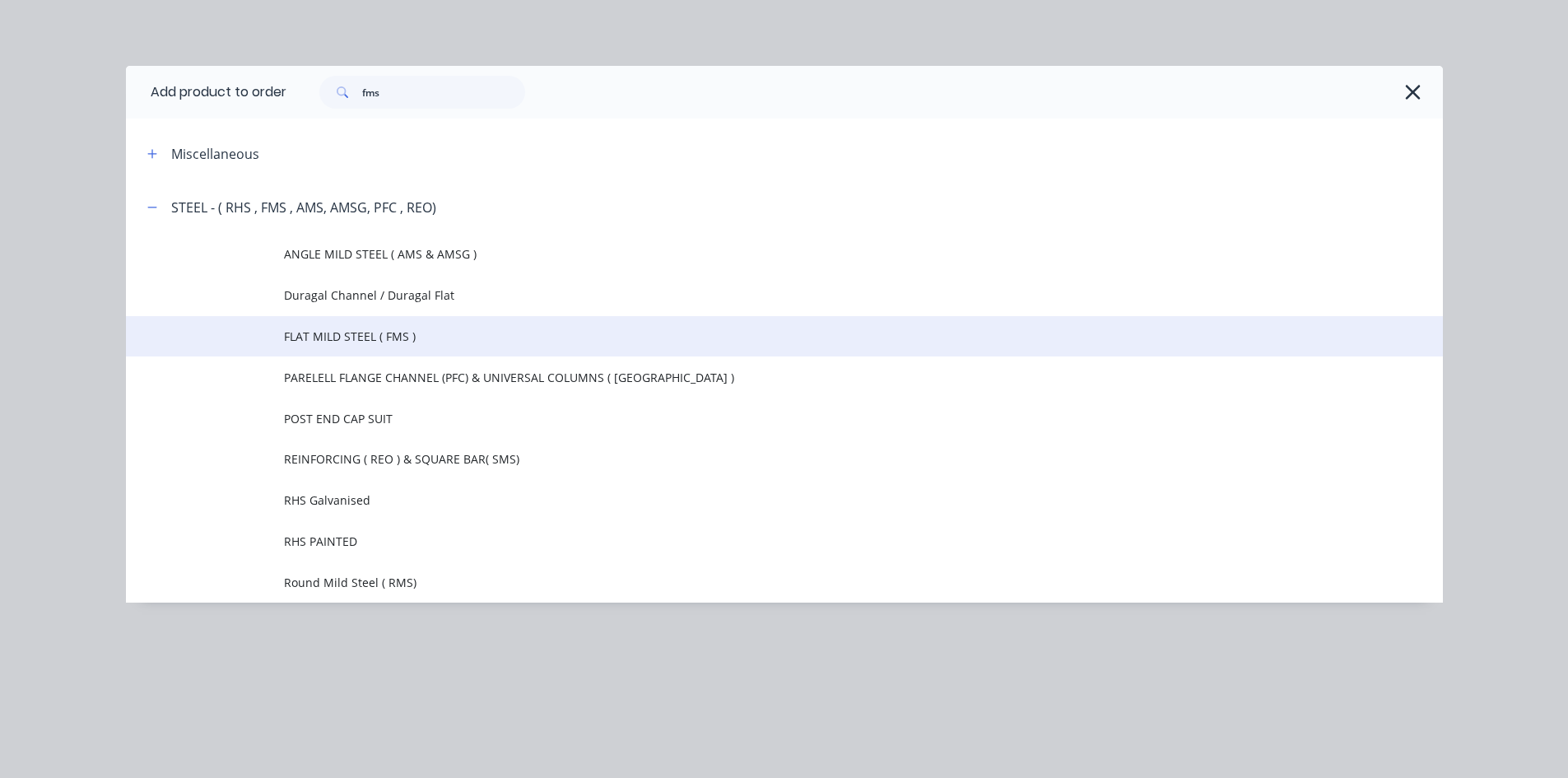
click at [399, 329] on span "FLAT MILD STEEL ( FMS )" at bounding box center [748, 336] width 927 height 17
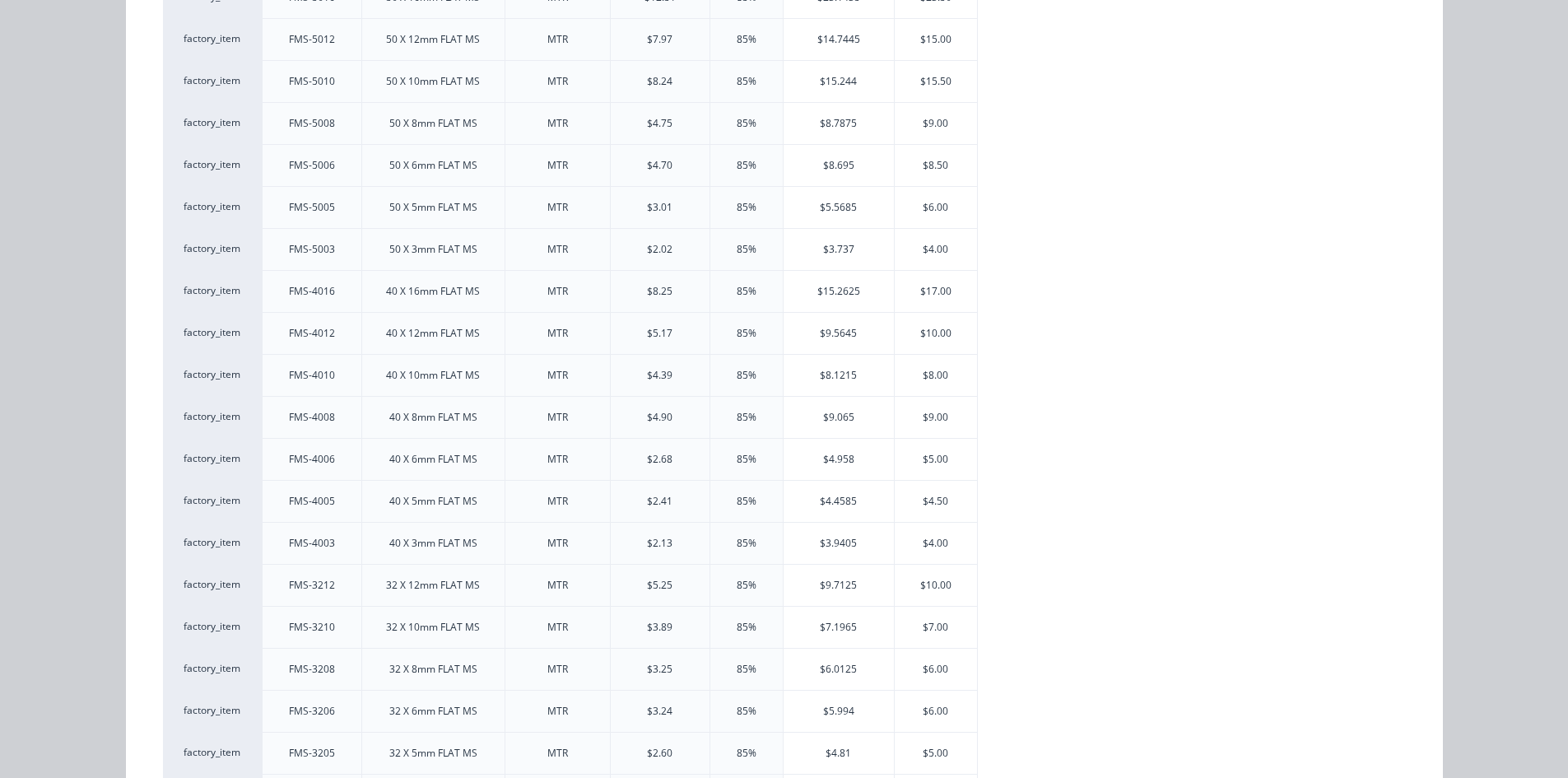
scroll to position [2471, 0]
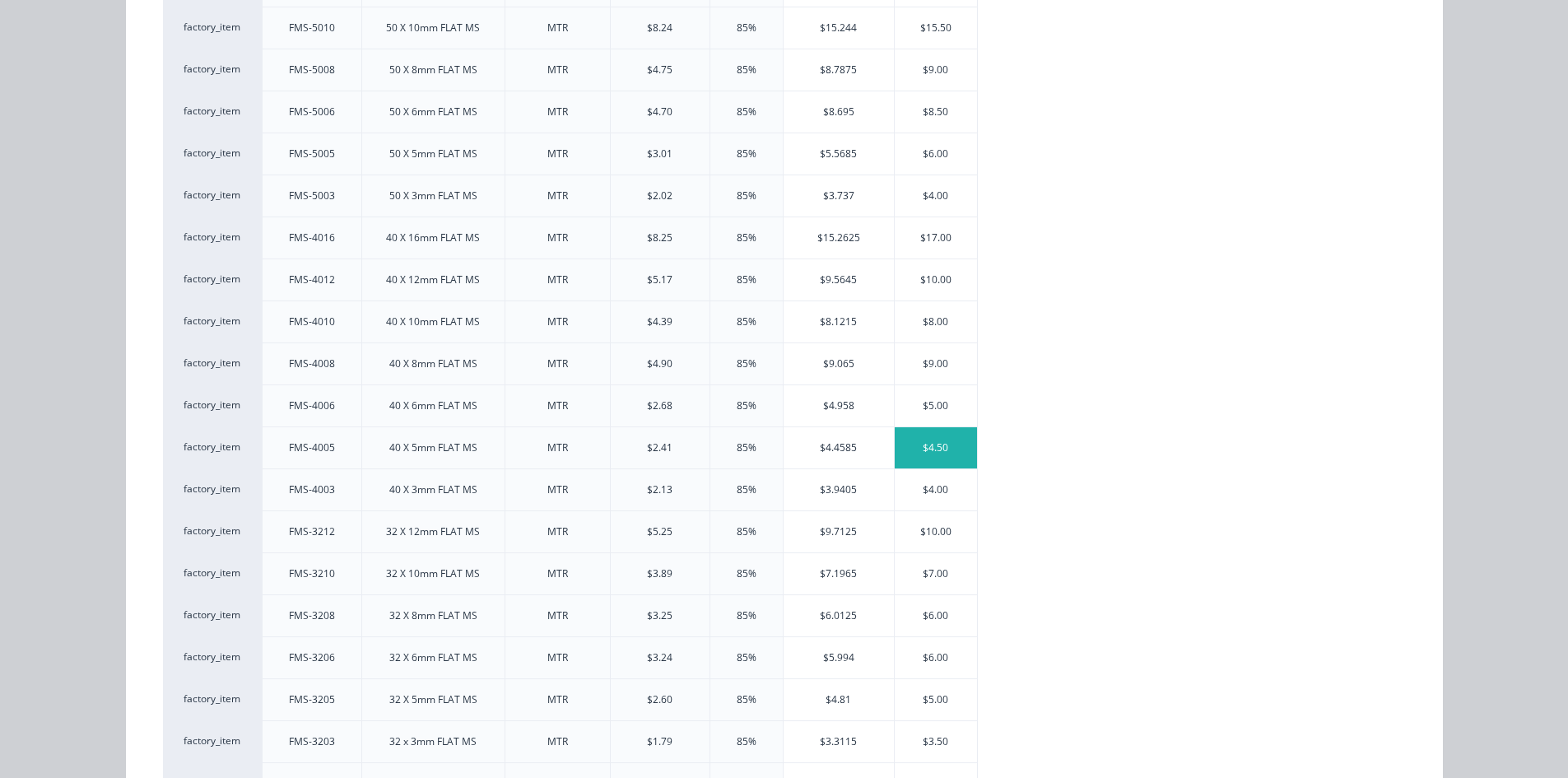
click at [939, 456] on div "$4.50" at bounding box center [935, 448] width 82 height 42
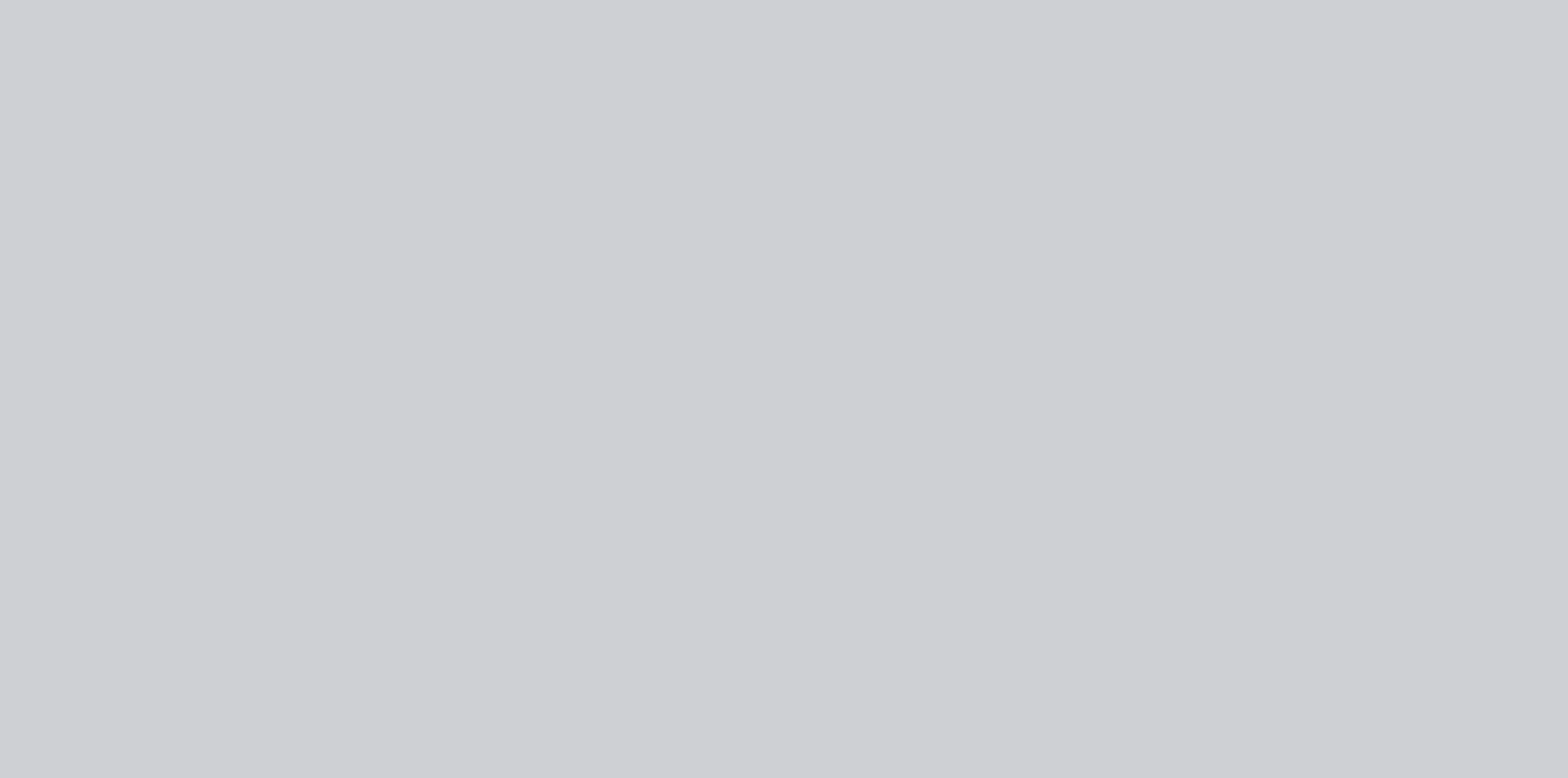
scroll to position [0, 0]
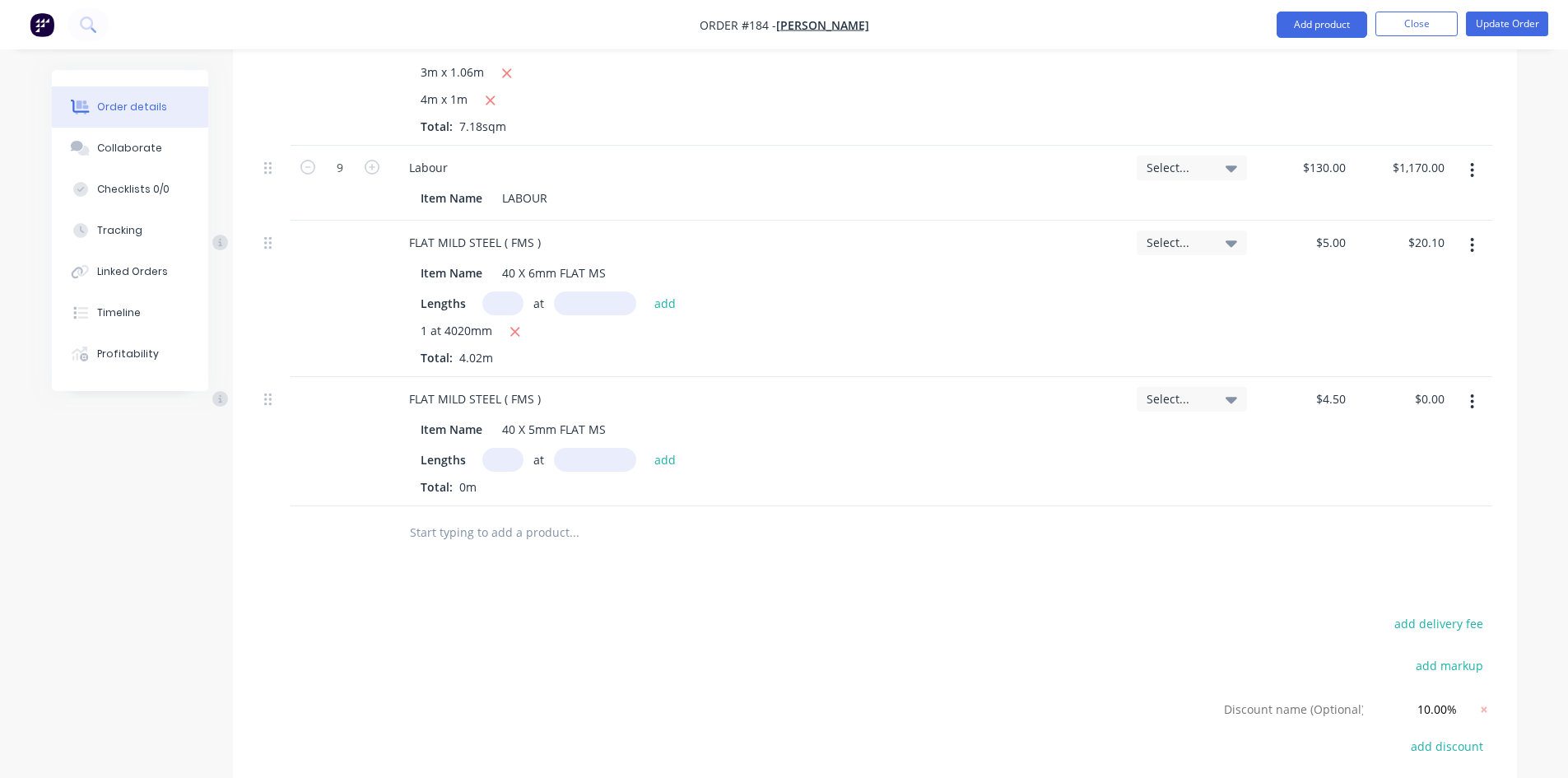
click at [509, 461] on input "text" at bounding box center [503, 460] width 42 height 24
type input "1"
drag, startPoint x: 582, startPoint y: 459, endPoint x: 654, endPoint y: 578, distance: 139.1
click at [582, 460] on input "text" at bounding box center [594, 460] width 82 height 24
type input "3250mm"
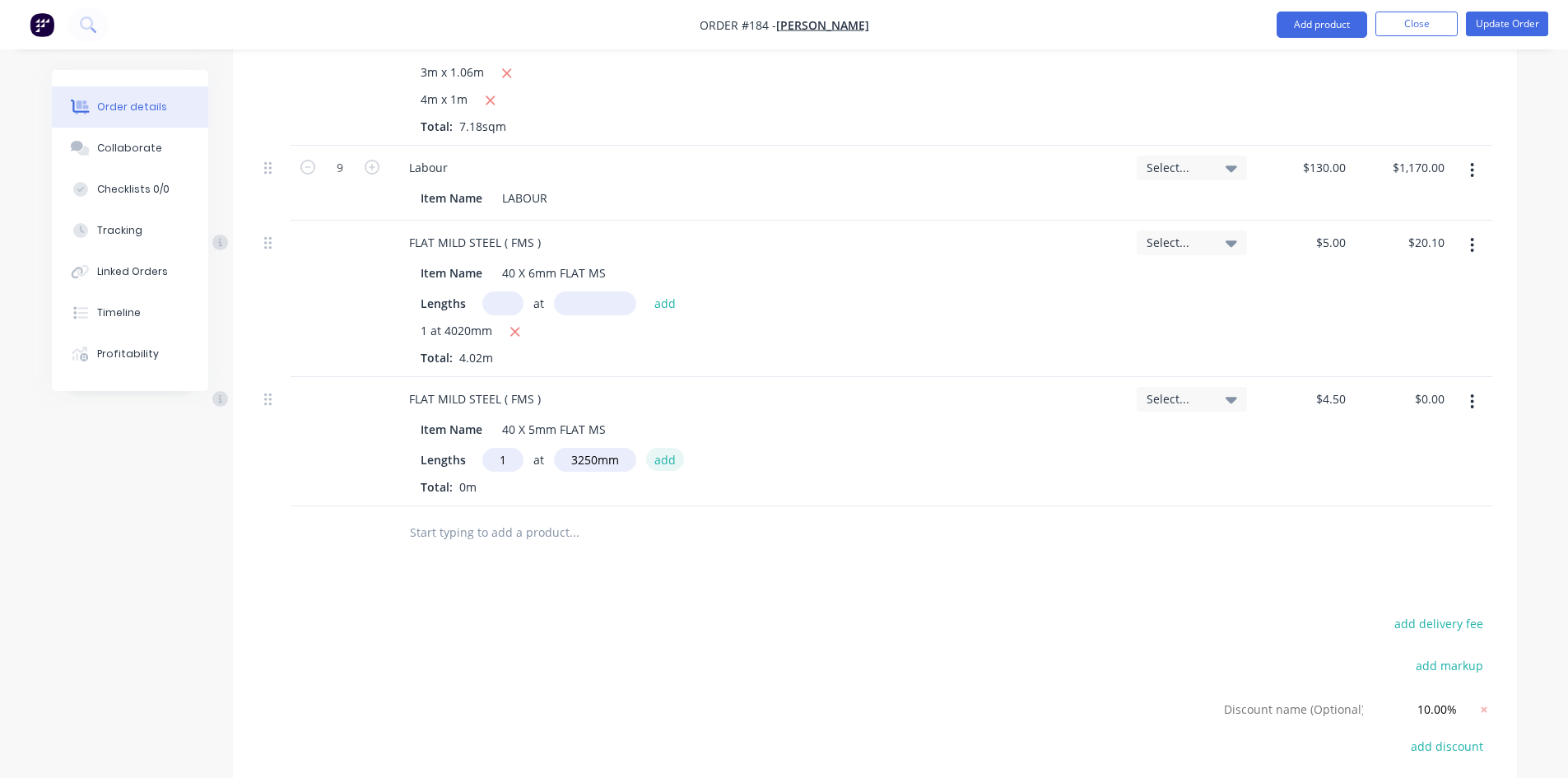
click at [660, 463] on button "add" at bounding box center [665, 459] width 39 height 22
type input "$14.63"
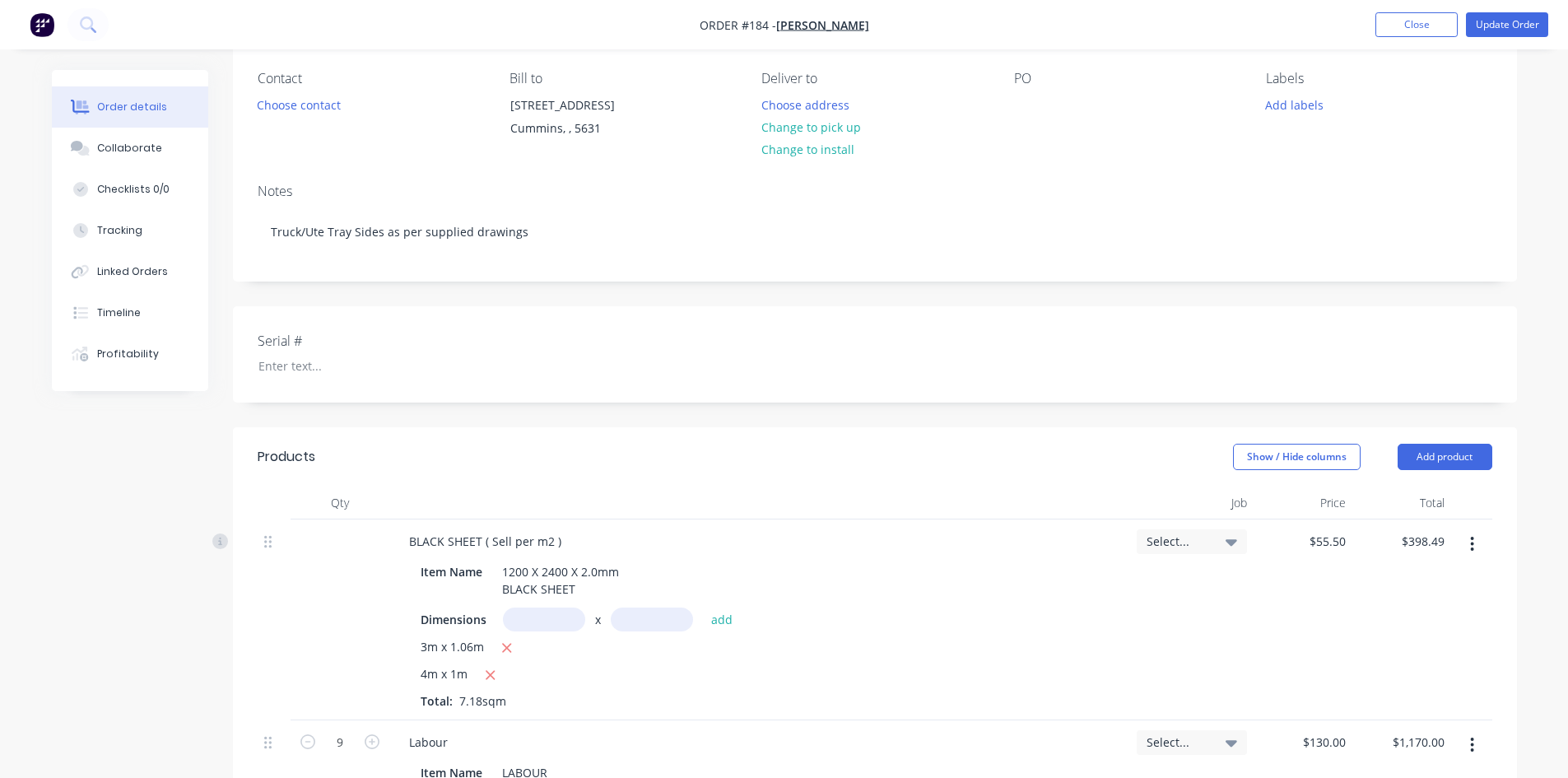
scroll to position [135, 0]
click at [1486, 23] on button "Update Order" at bounding box center [1507, 24] width 82 height 25
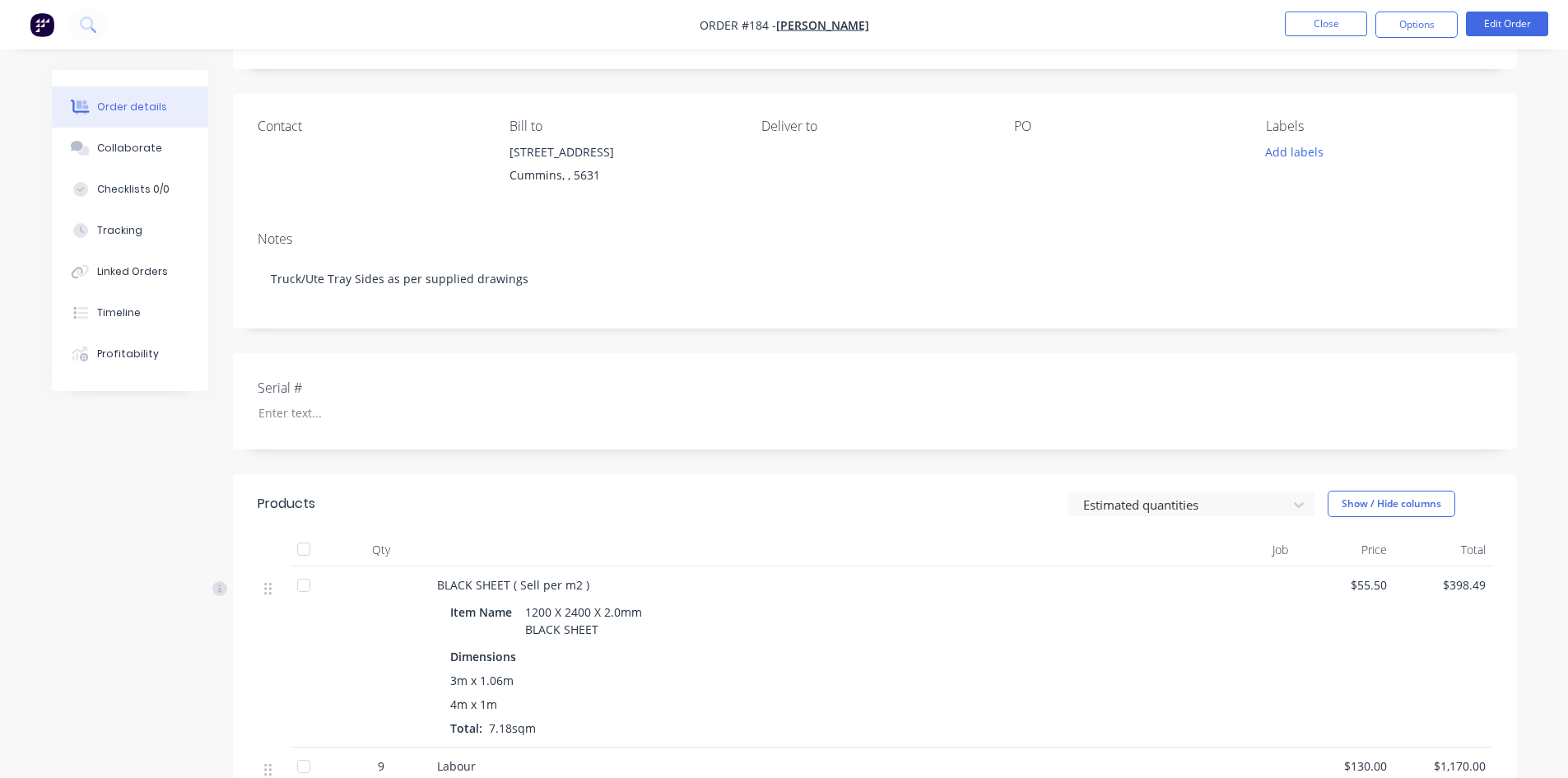
scroll to position [82, 0]
click at [1022, 168] on div at bounding box center [1117, 158] width 206 height 23
click at [1484, 21] on button "Edit Order" at bounding box center [1507, 24] width 82 height 25
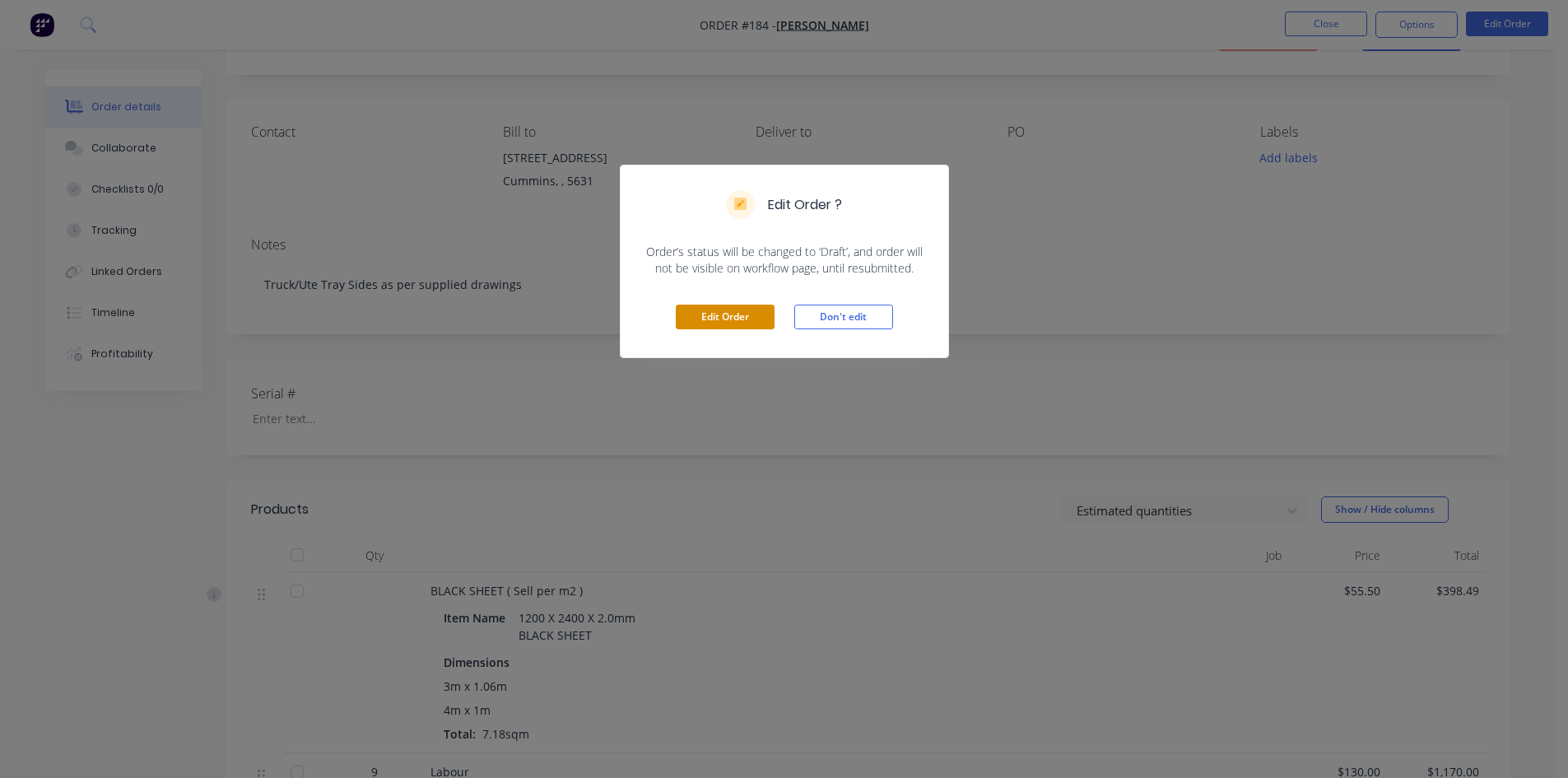
click at [708, 310] on button "Edit Order" at bounding box center [725, 316] width 99 height 25
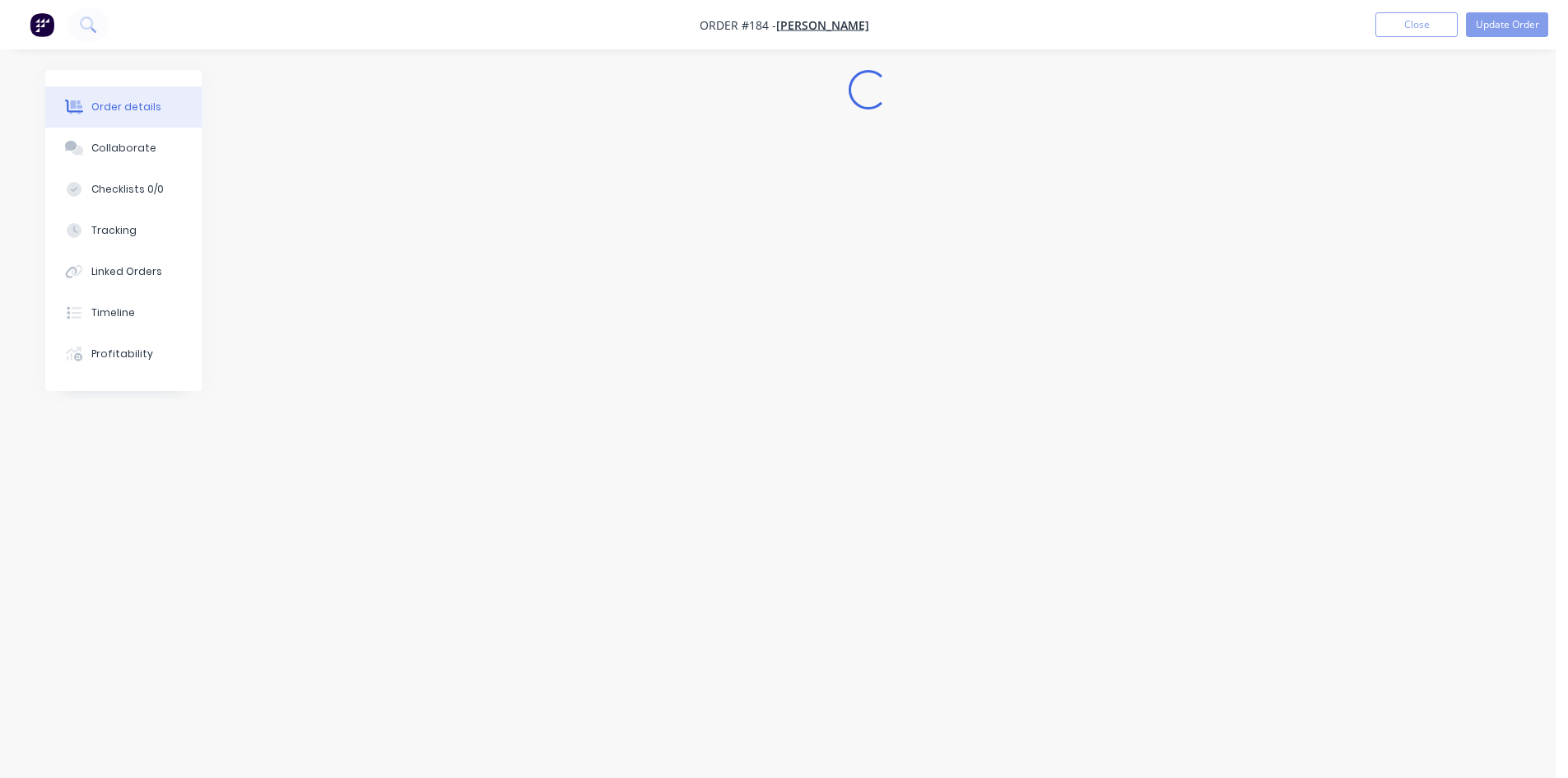
scroll to position [0, 0]
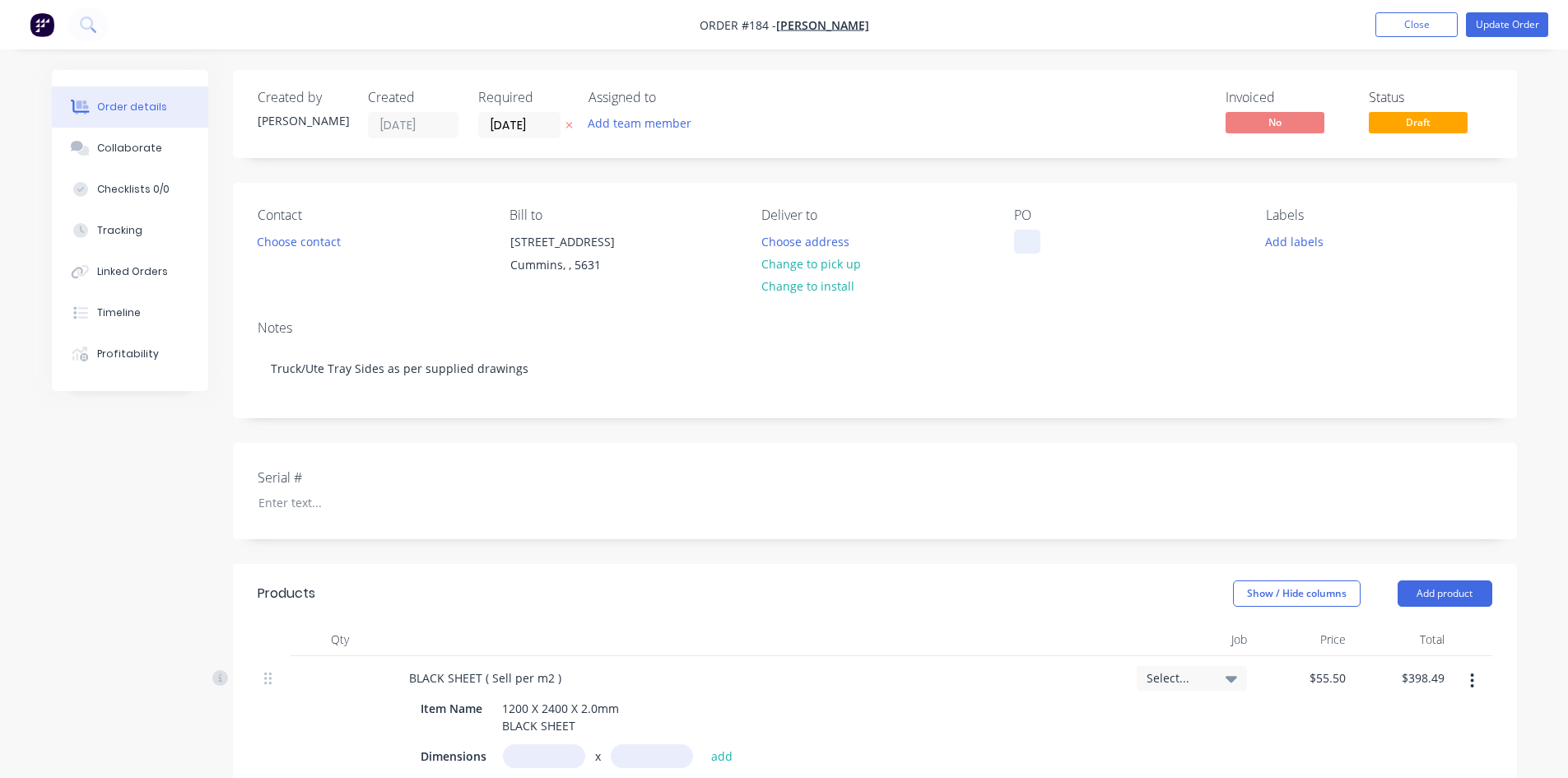
click at [1014, 242] on div at bounding box center [1027, 242] width 27 height 24
click at [1513, 22] on button "Update Order" at bounding box center [1507, 24] width 82 height 25
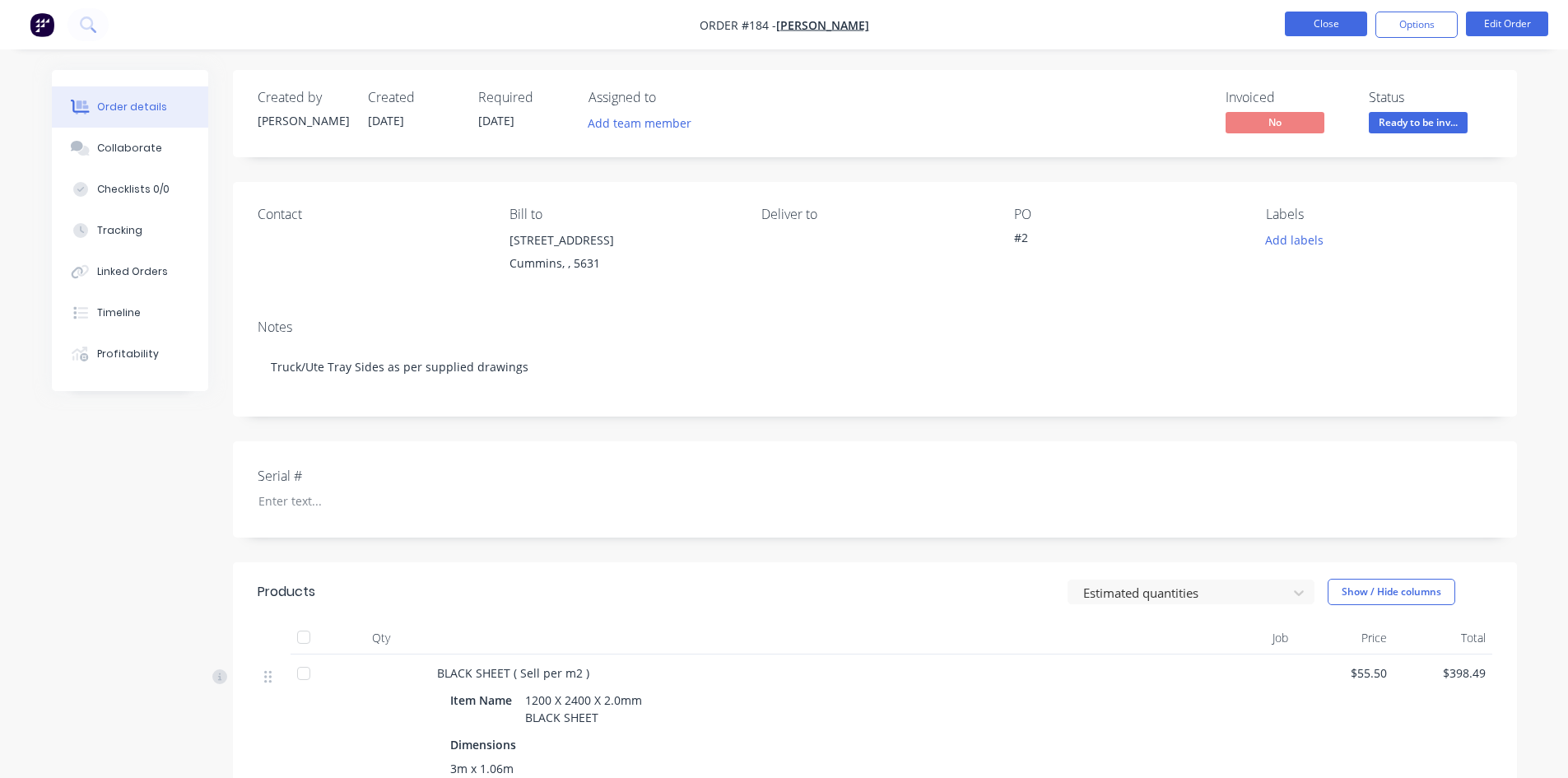
click at [1332, 25] on button "Close" at bounding box center [1325, 24] width 82 height 25
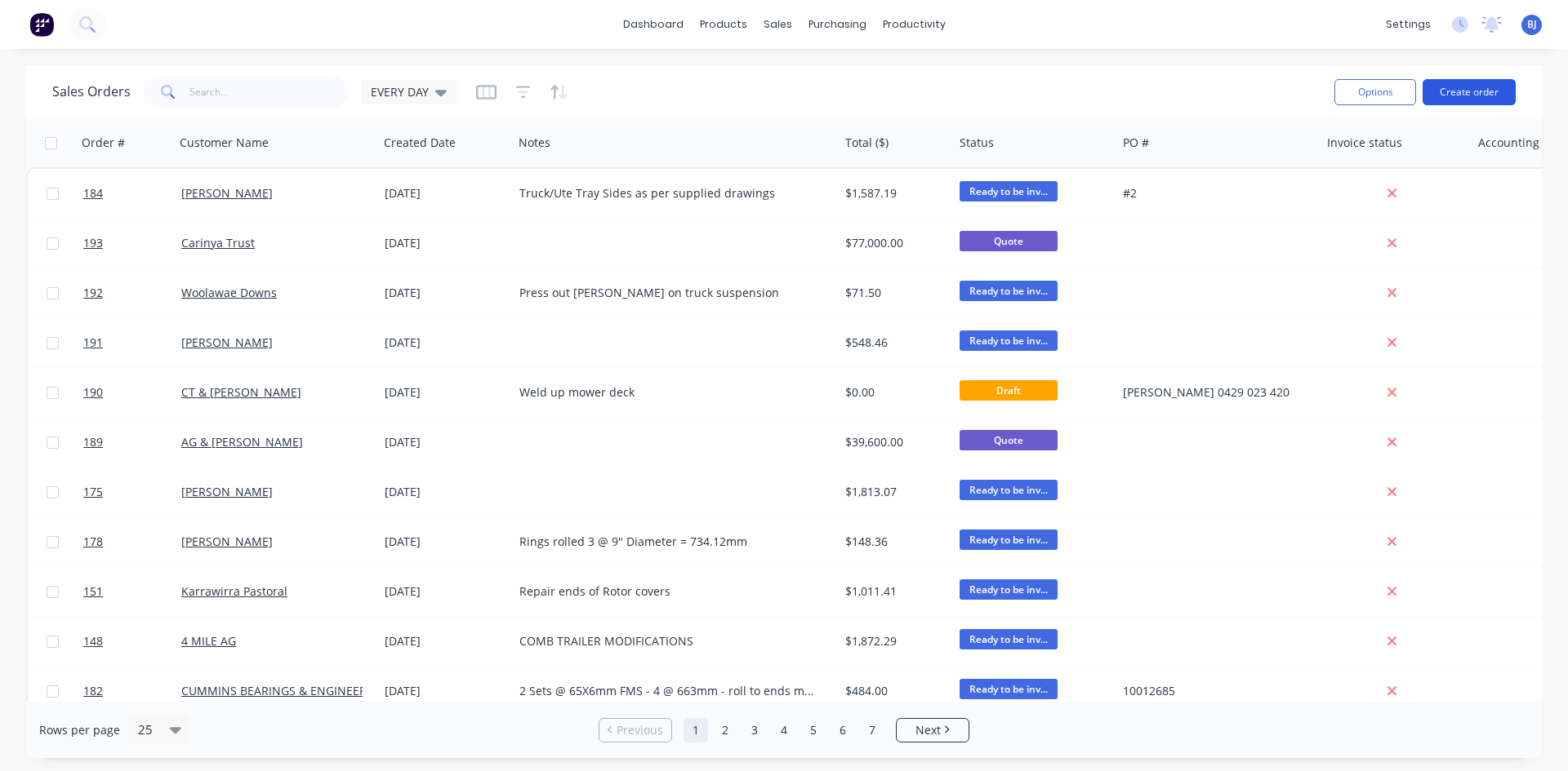
click at [1452, 94] on button "Create order" at bounding box center [1469, 92] width 93 height 27
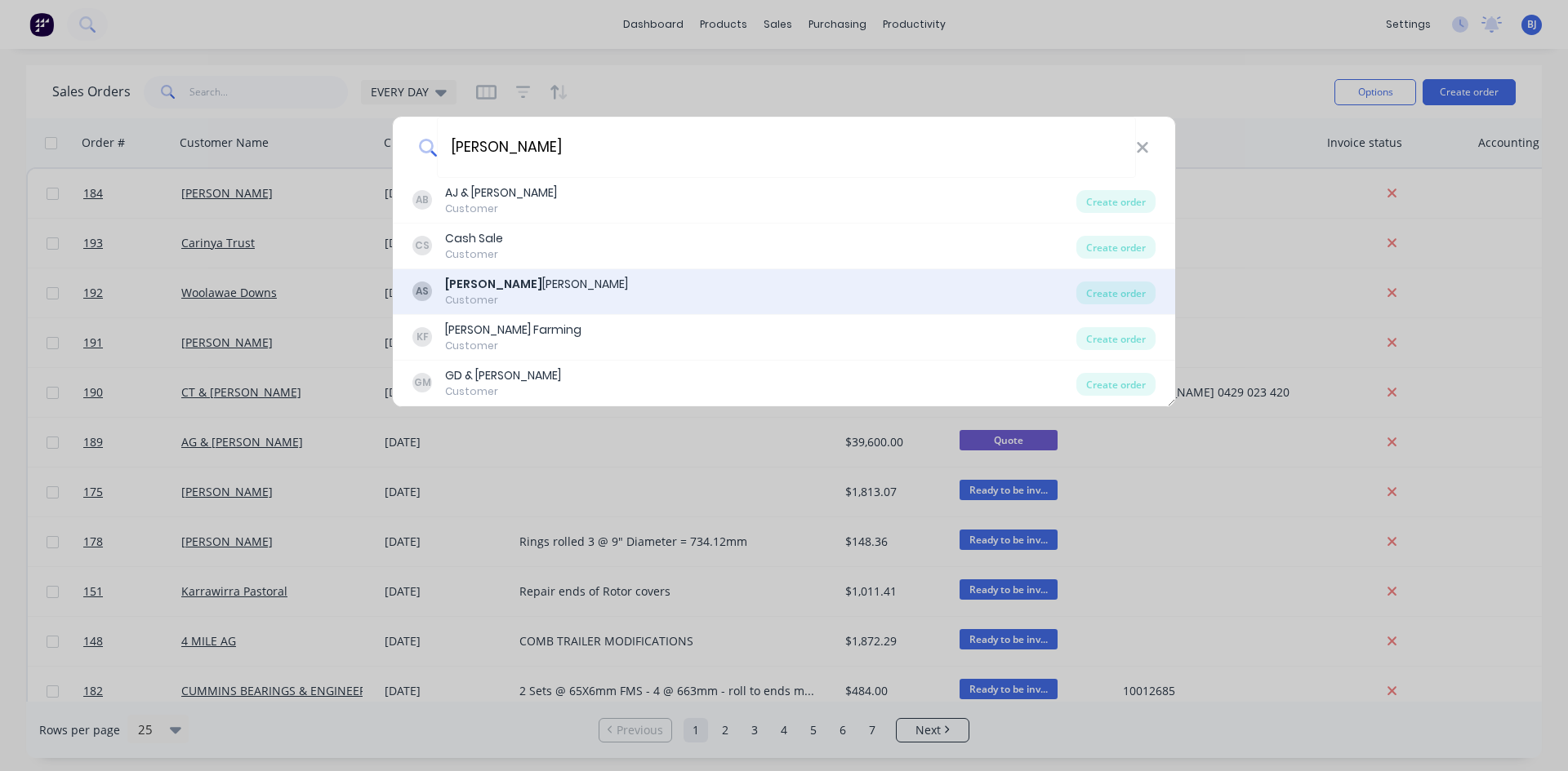
type input "ashley"
click at [509, 297] on div "Customer" at bounding box center [536, 300] width 183 height 15
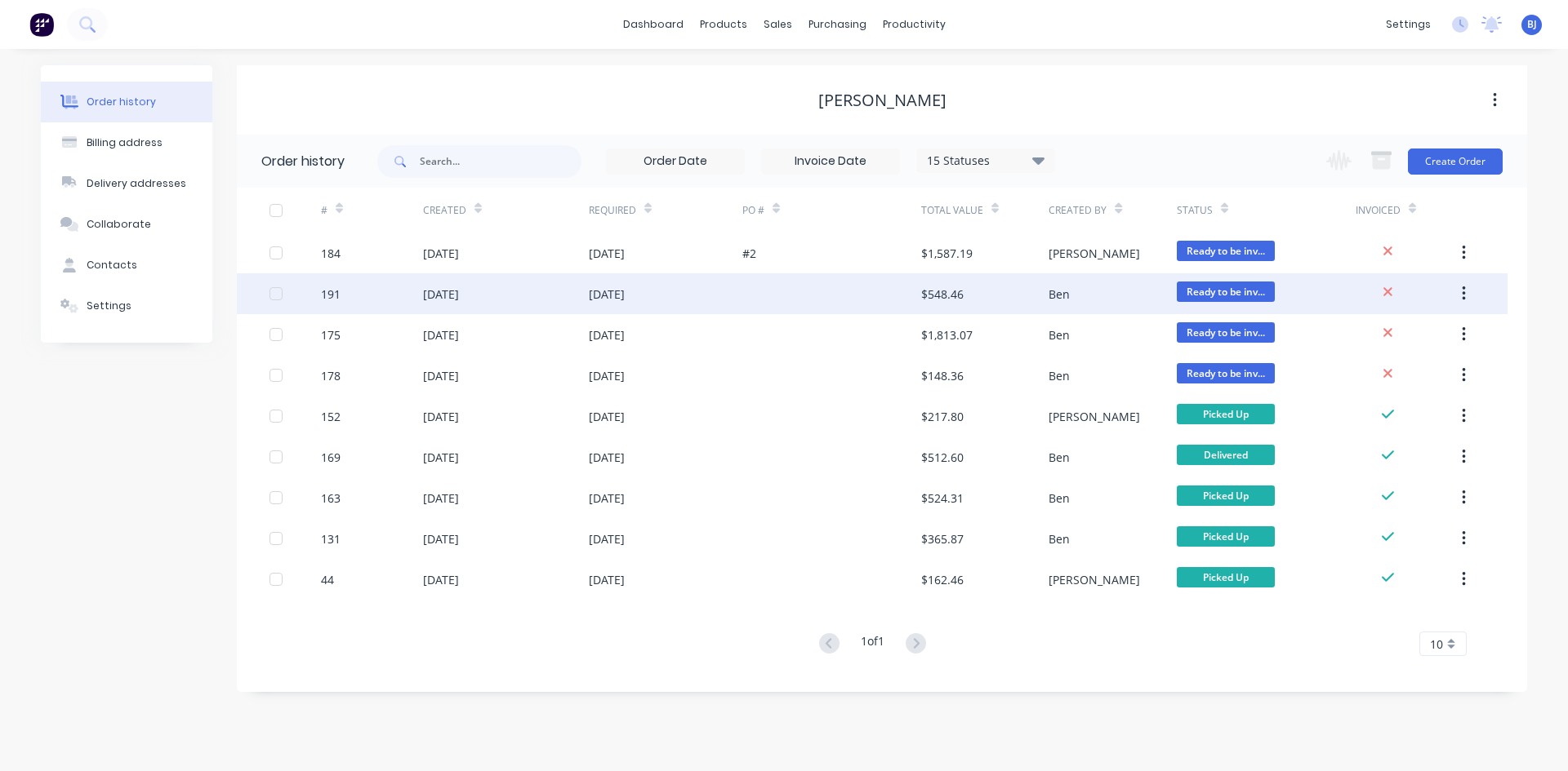
click at [445, 292] on div "30 Sep 2025" at bounding box center [440, 294] width 36 height 17
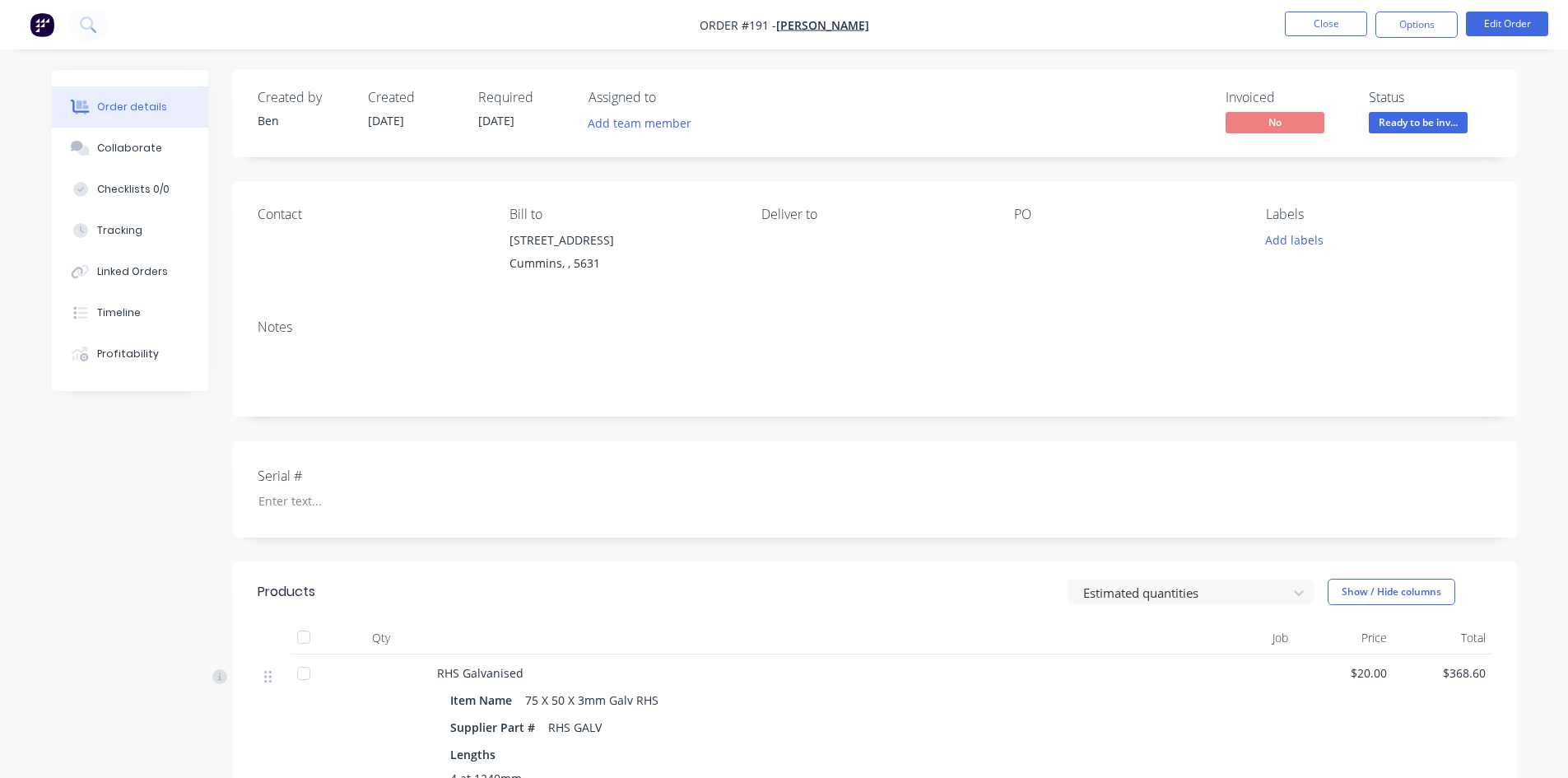
click at [1025, 241] on div at bounding box center [1117, 240] width 206 height 23
click at [1493, 18] on button "Edit Order" at bounding box center [1507, 24] width 82 height 25
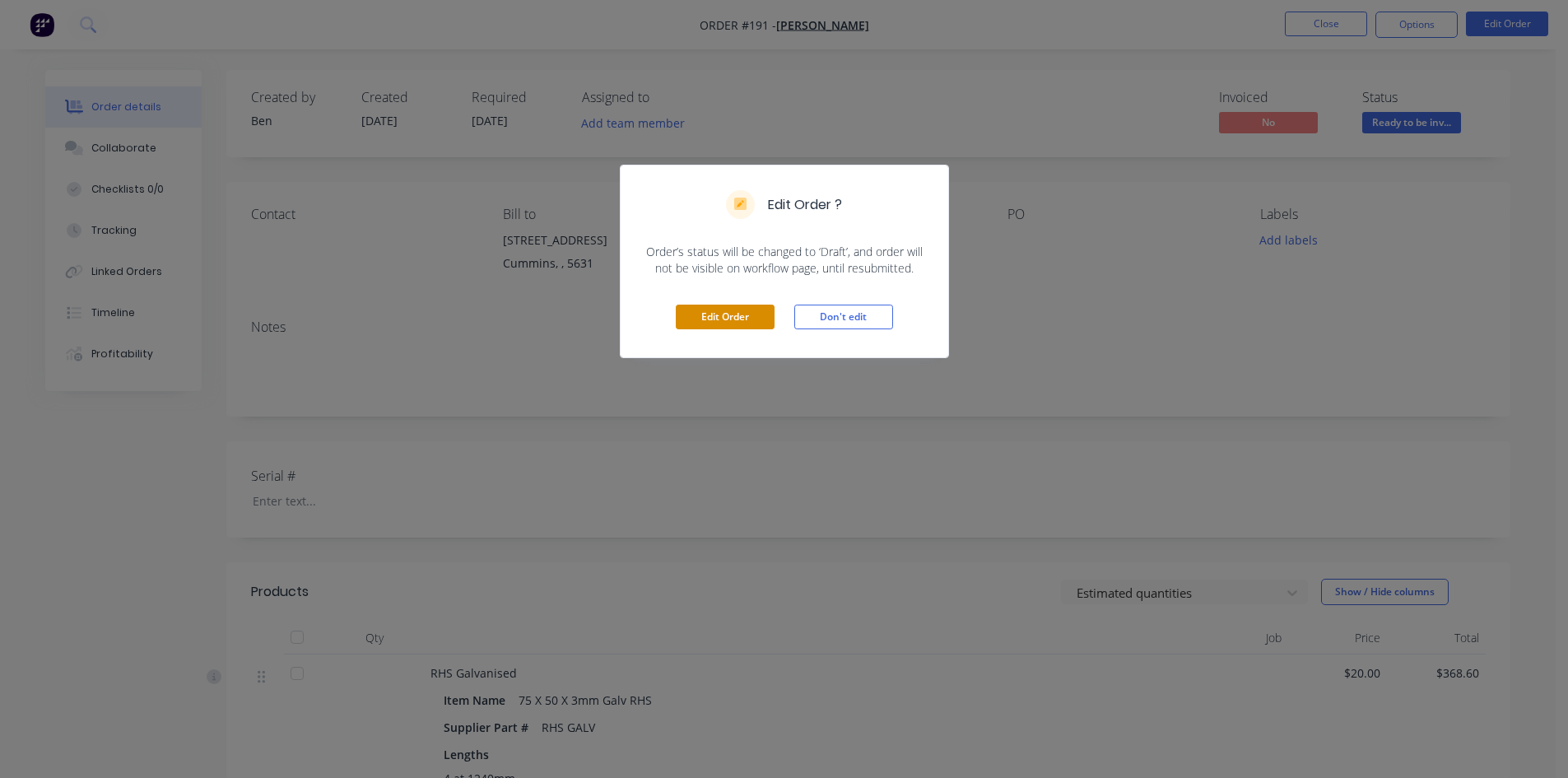
click at [741, 318] on button "Edit Order" at bounding box center [725, 316] width 99 height 25
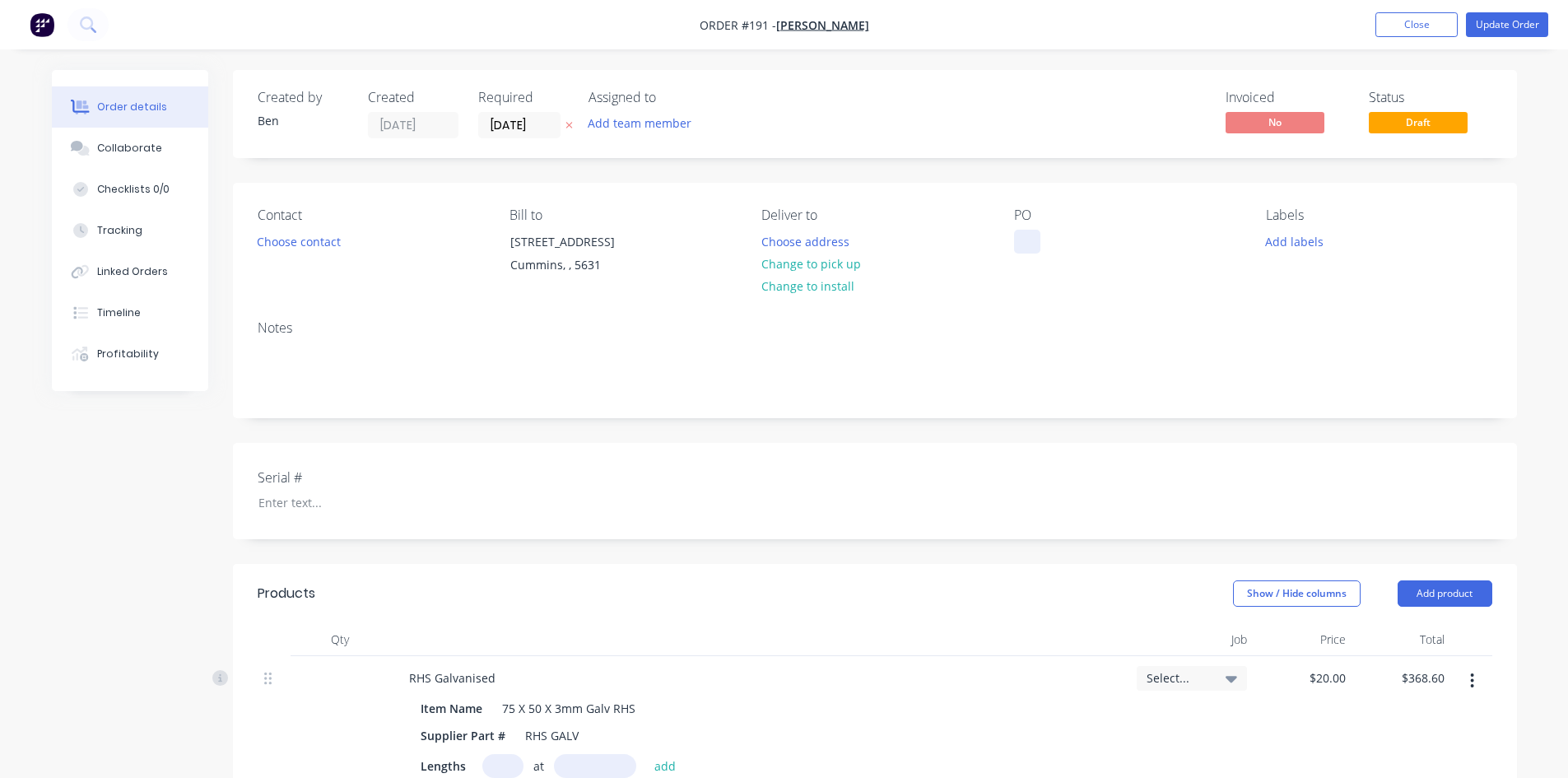
click at [1020, 248] on div at bounding box center [1027, 242] width 27 height 24
click at [1511, 26] on button "Update Order" at bounding box center [1507, 24] width 82 height 25
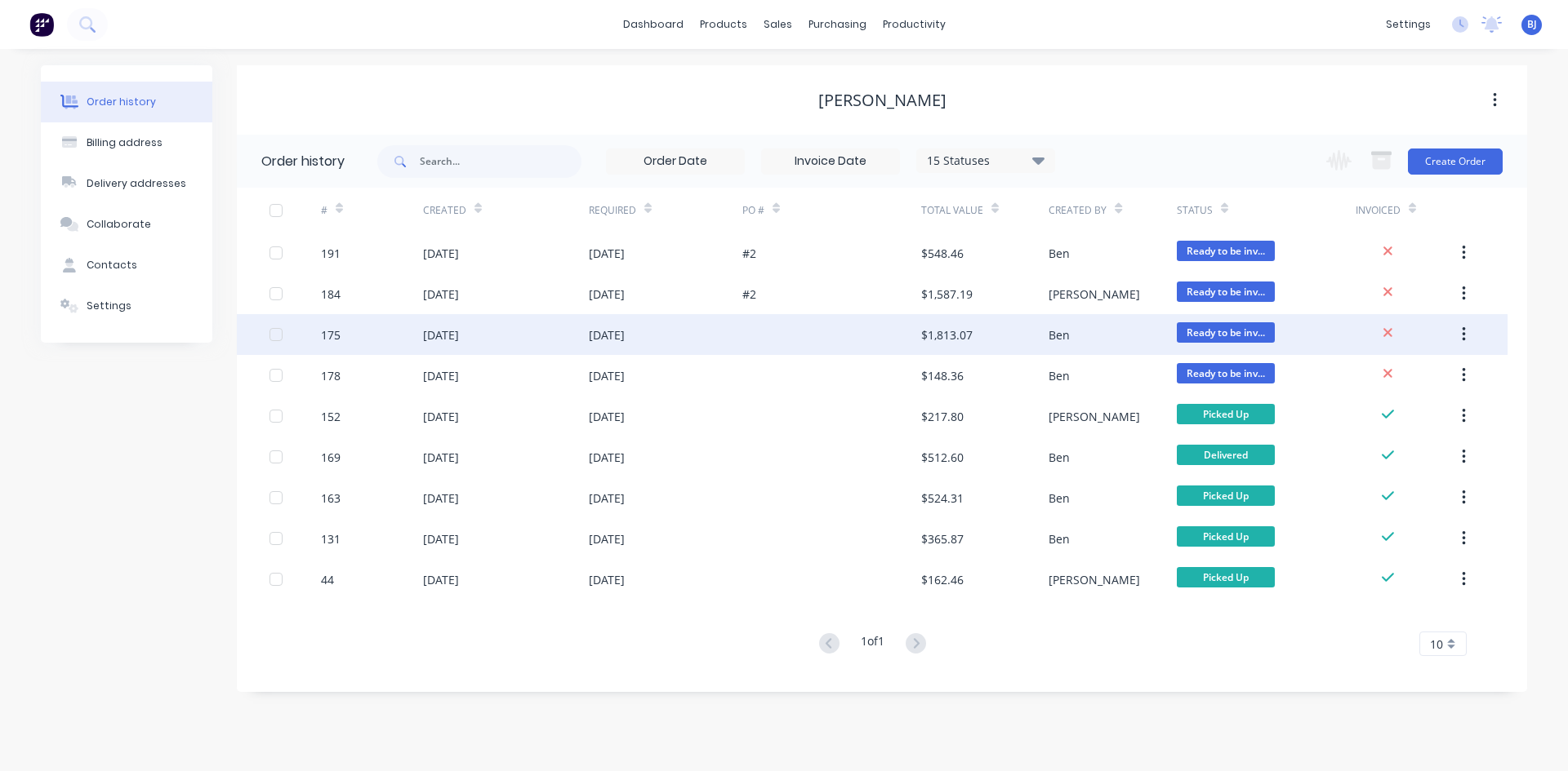
click at [601, 332] on div "22 Sep 2025" at bounding box center [606, 334] width 36 height 17
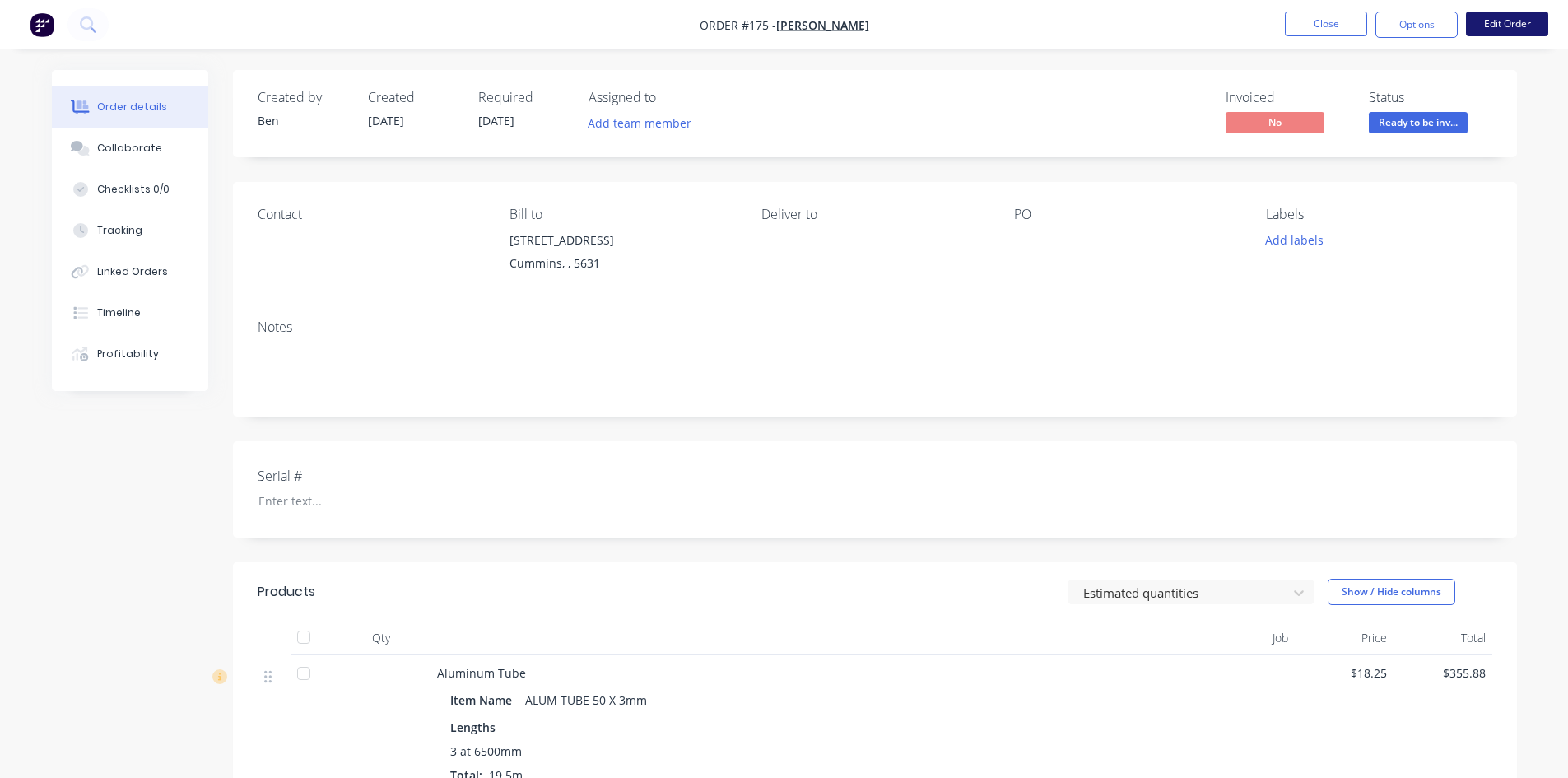
click at [1510, 28] on button "Edit Order" at bounding box center [1507, 24] width 82 height 25
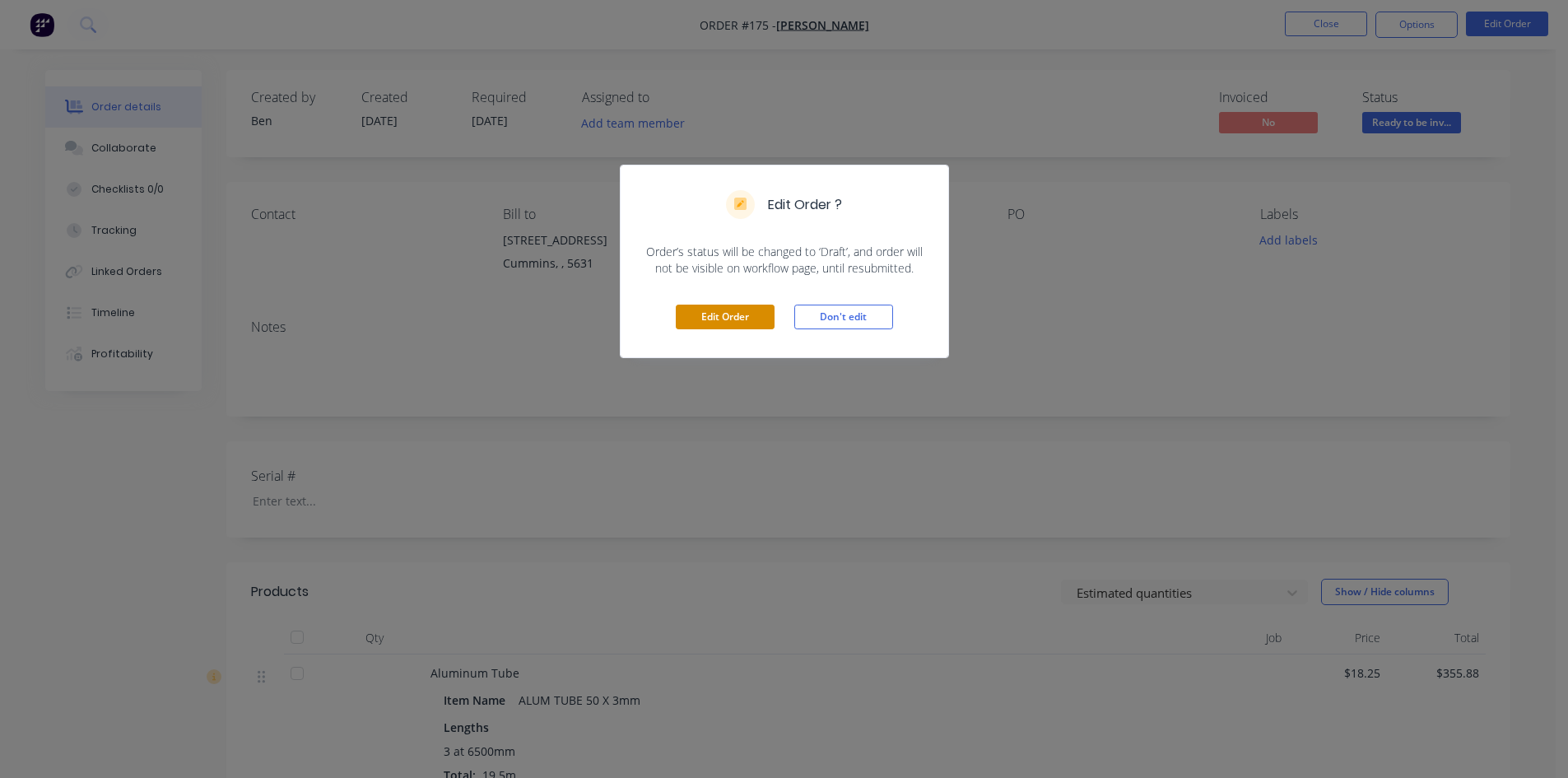
click at [739, 316] on button "Edit Order" at bounding box center [725, 316] width 99 height 25
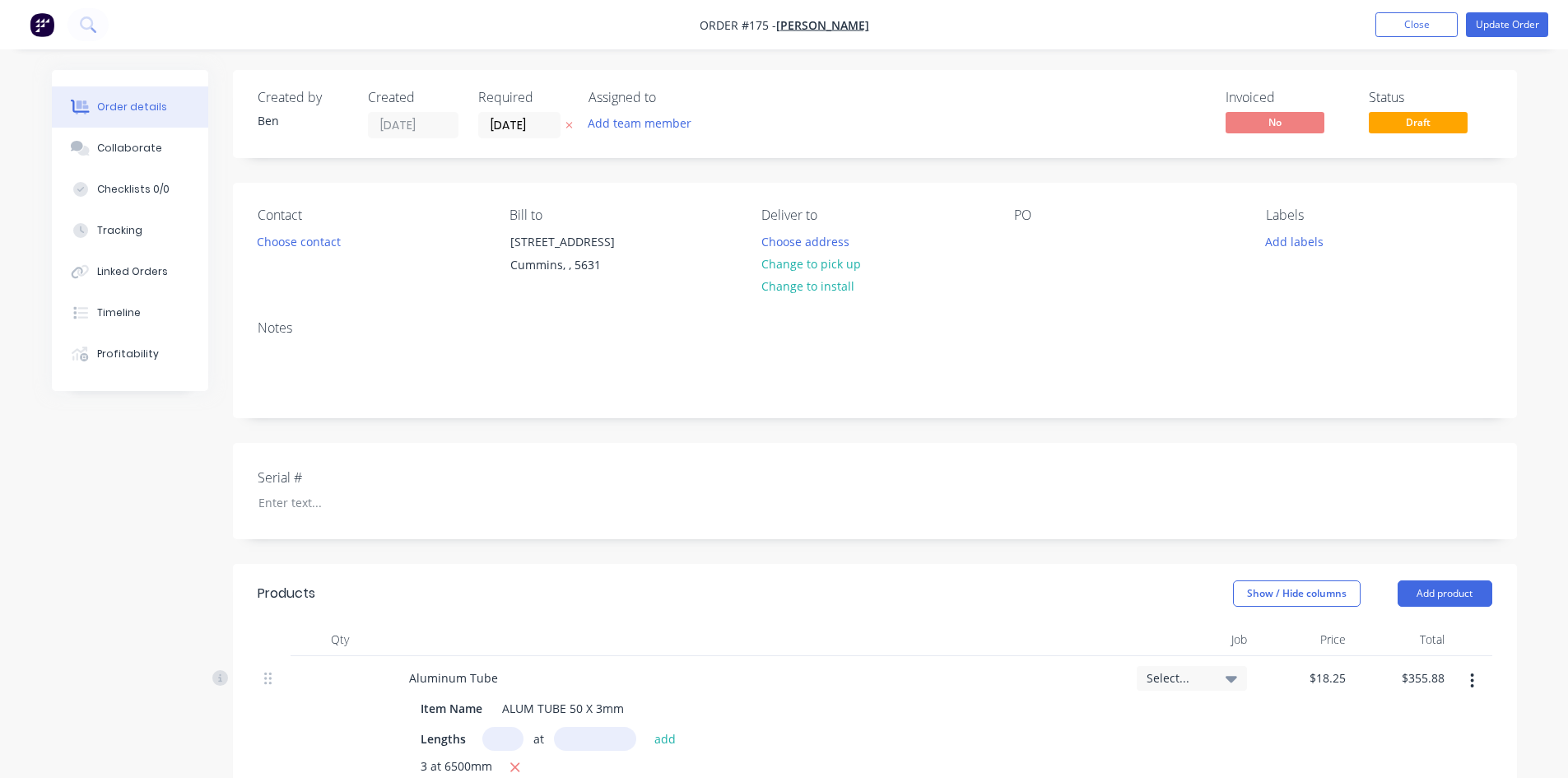
click at [1021, 229] on div "PO" at bounding box center [1127, 245] width 226 height 75
click at [1030, 240] on div at bounding box center [1027, 242] width 27 height 24
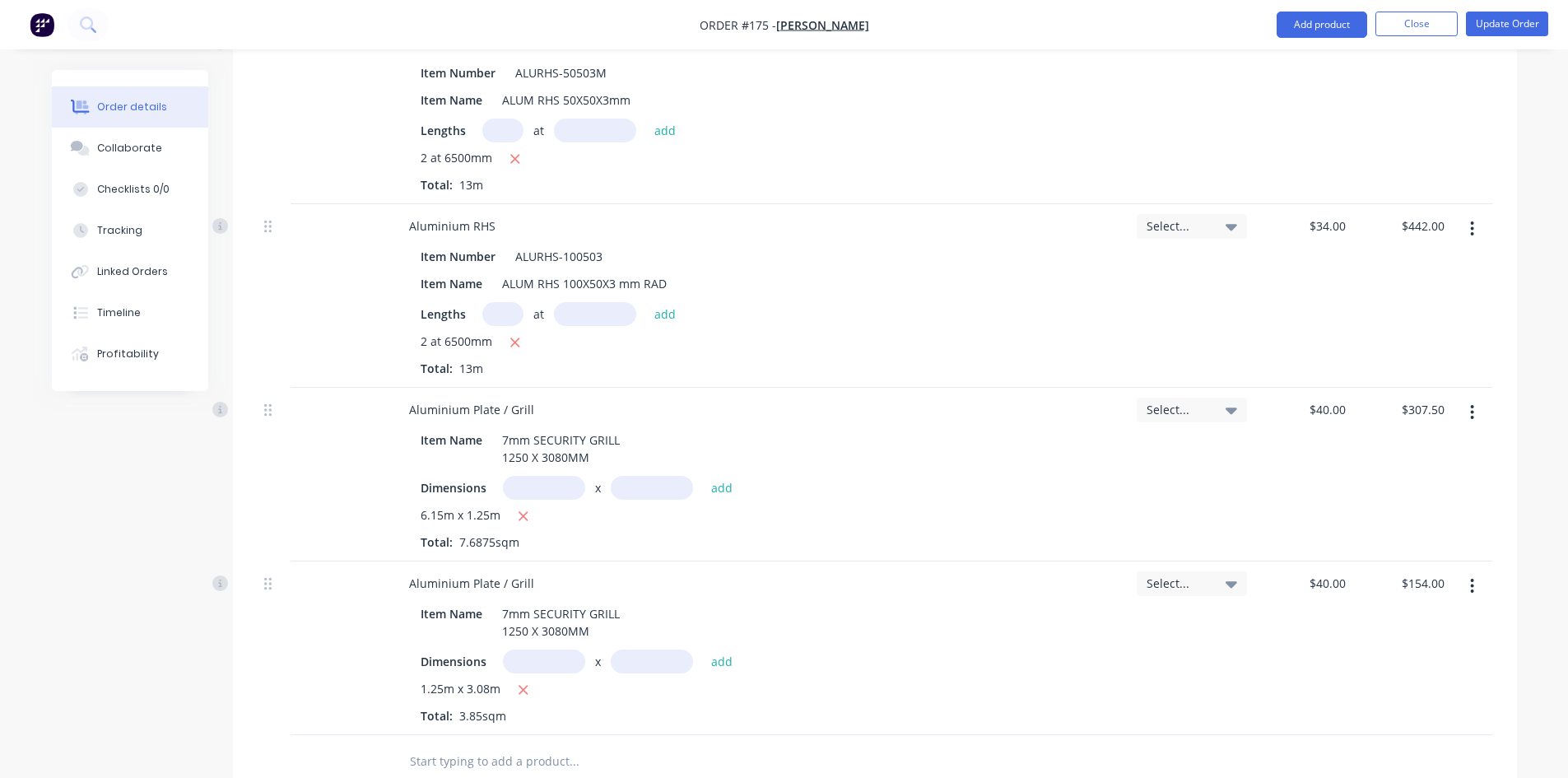
scroll to position [1153, 0]
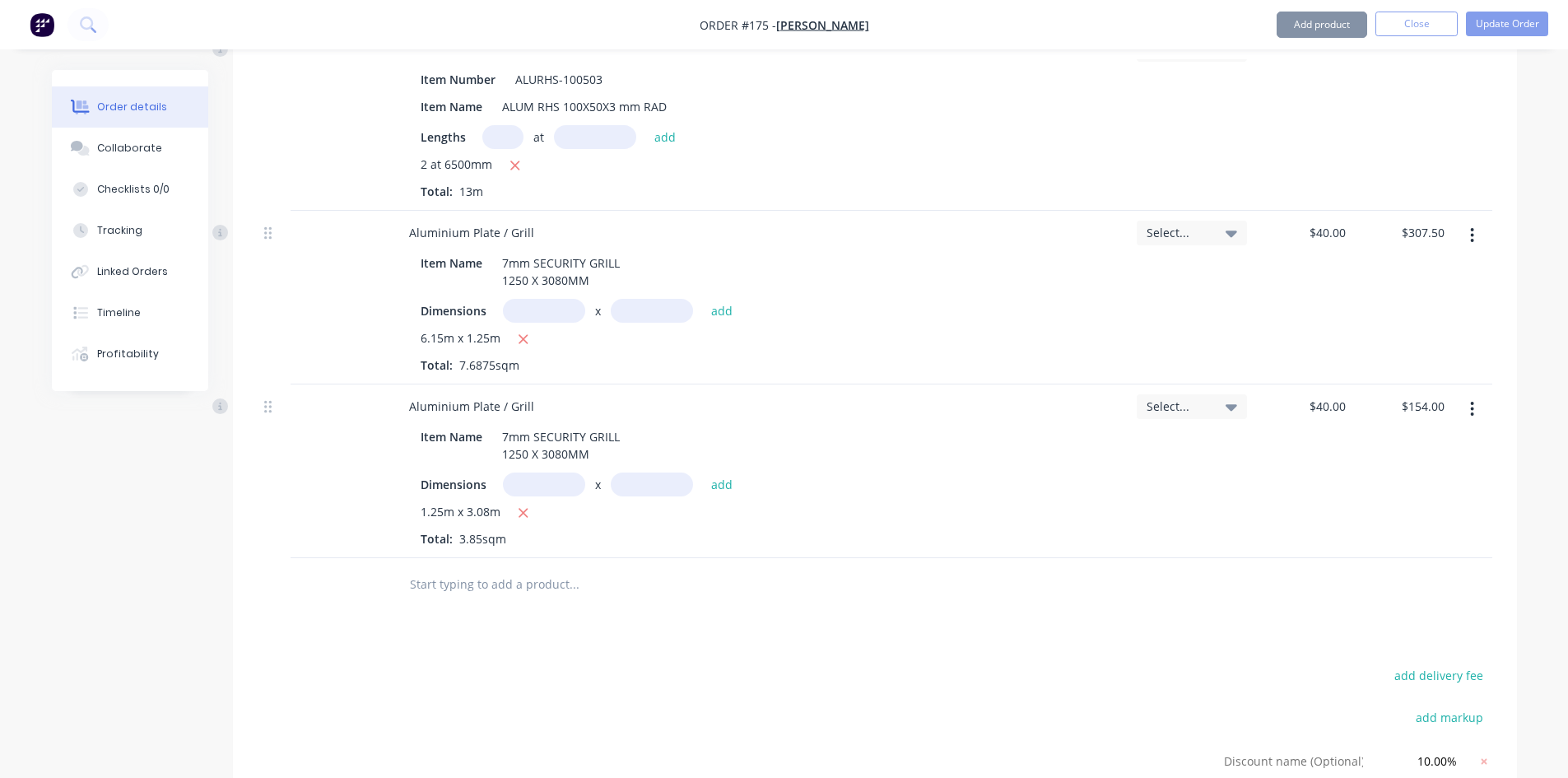
click at [1473, 412] on icon "button" at bounding box center [1472, 409] width 4 height 18
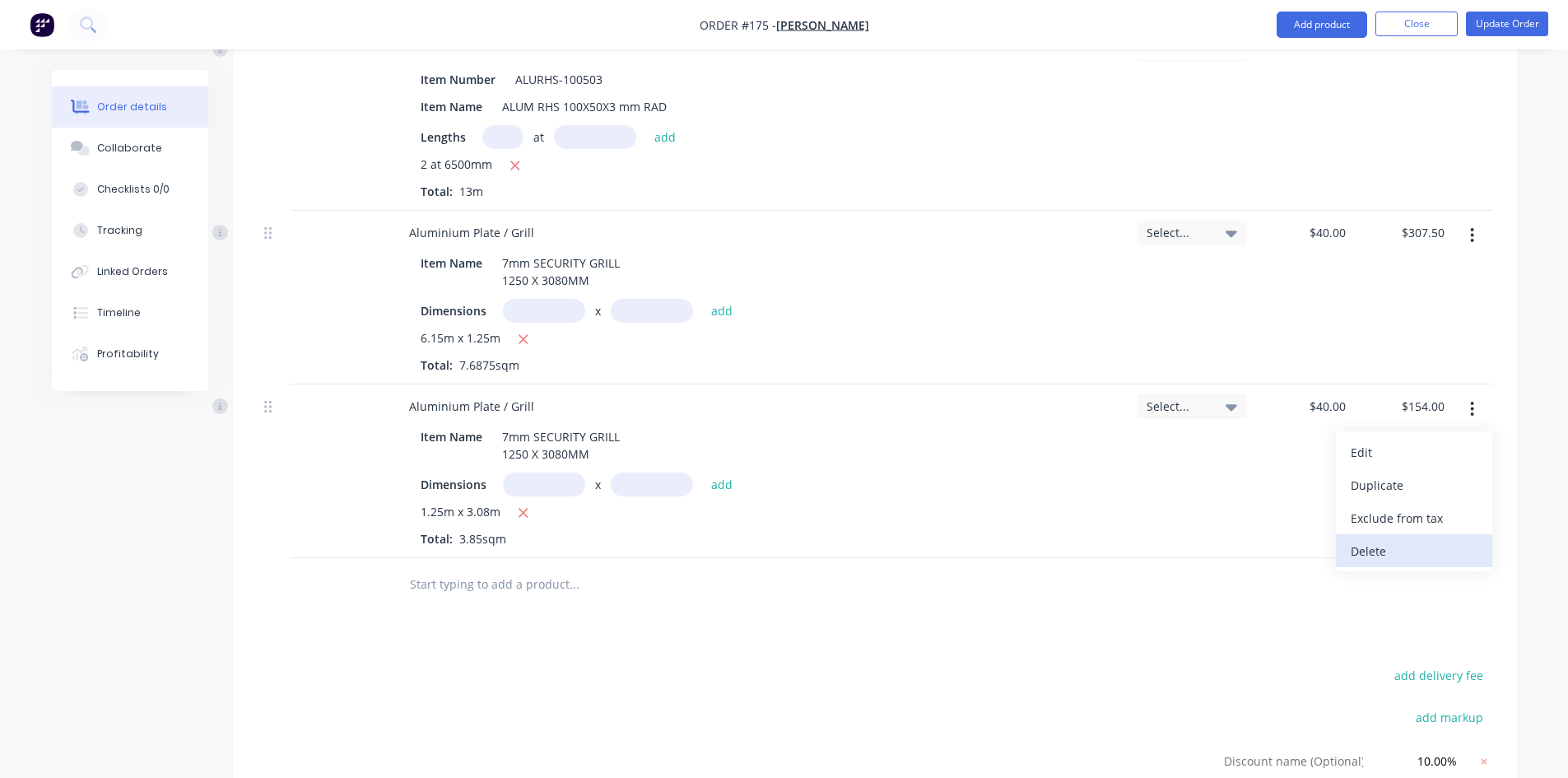
click at [1379, 549] on div "Delete" at bounding box center [1414, 551] width 127 height 24
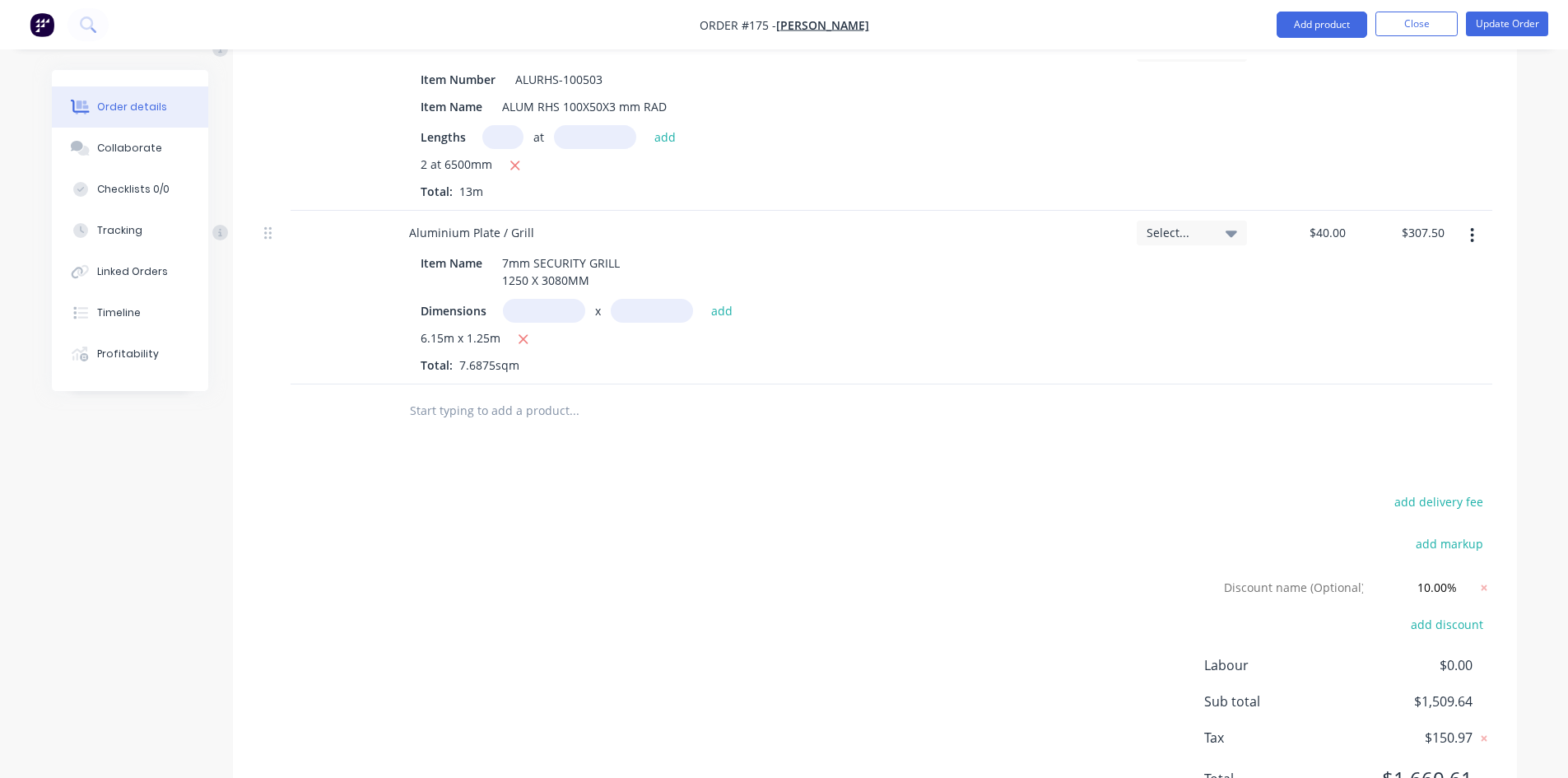
click at [1474, 241] on button "button" at bounding box center [1472, 236] width 39 height 30
click at [1361, 381] on div "Delete" at bounding box center [1414, 378] width 127 height 24
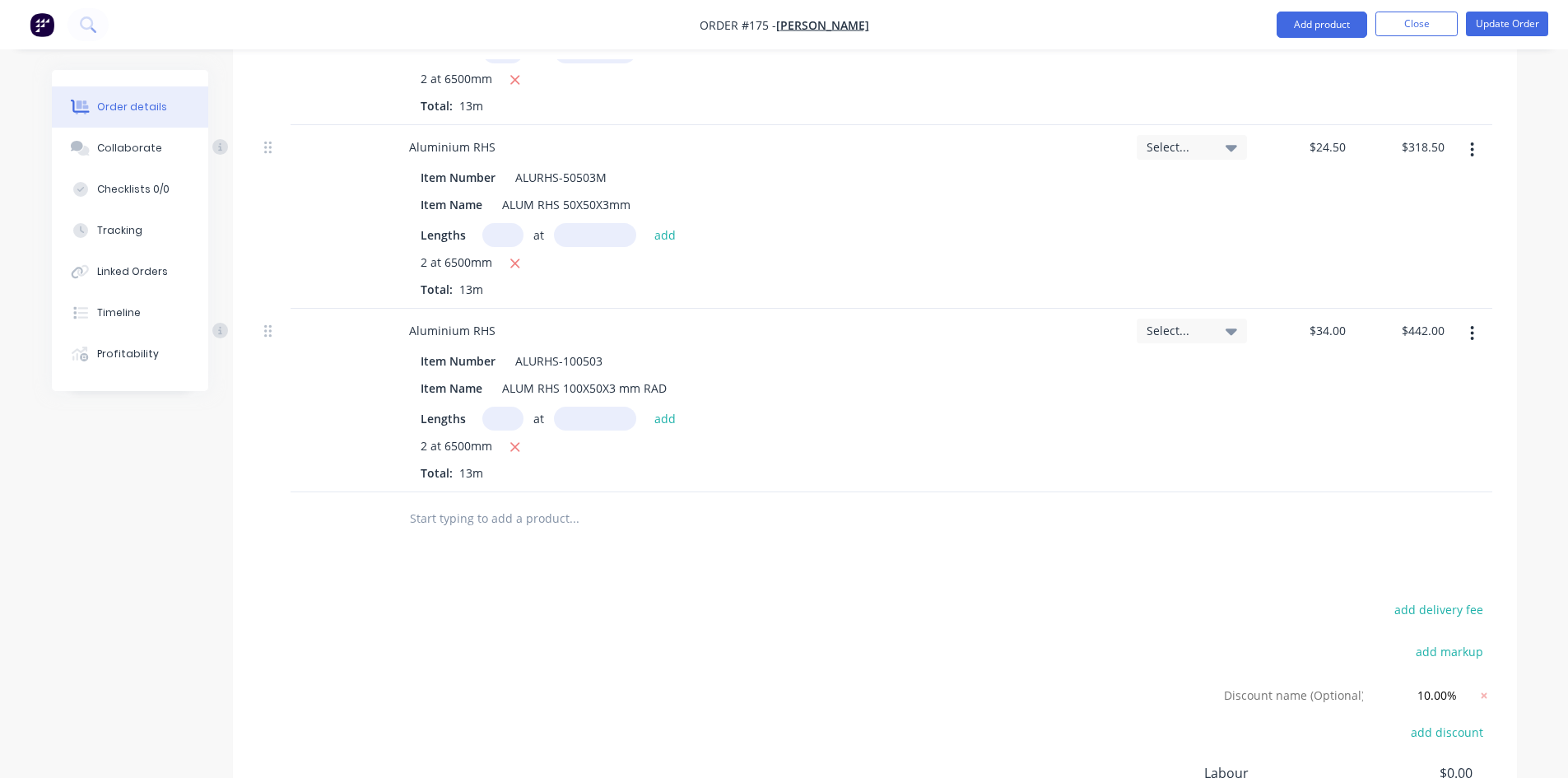
scroll to position [731, 0]
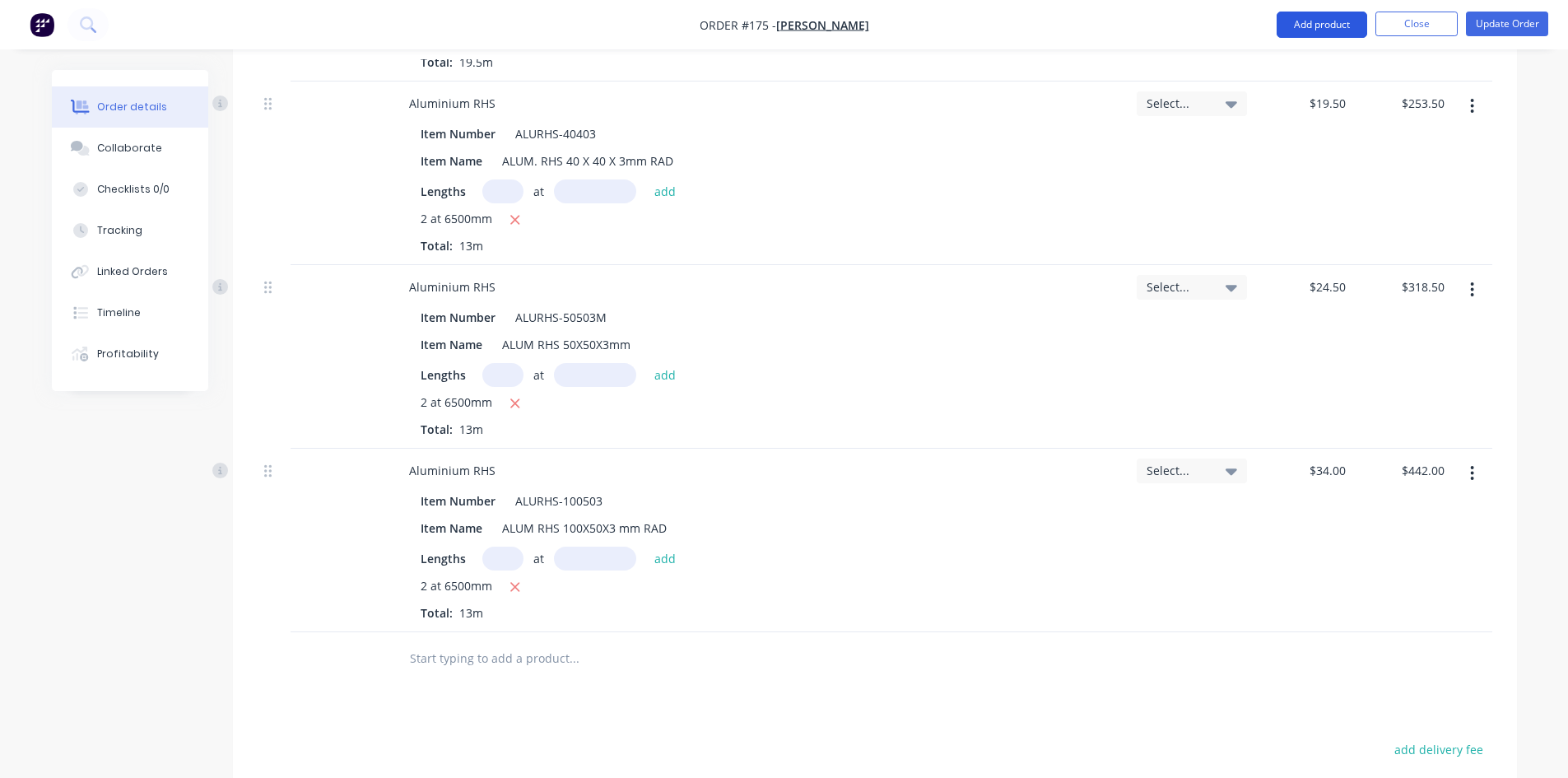
click at [1335, 24] on button "Add product" at bounding box center [1321, 25] width 90 height 27
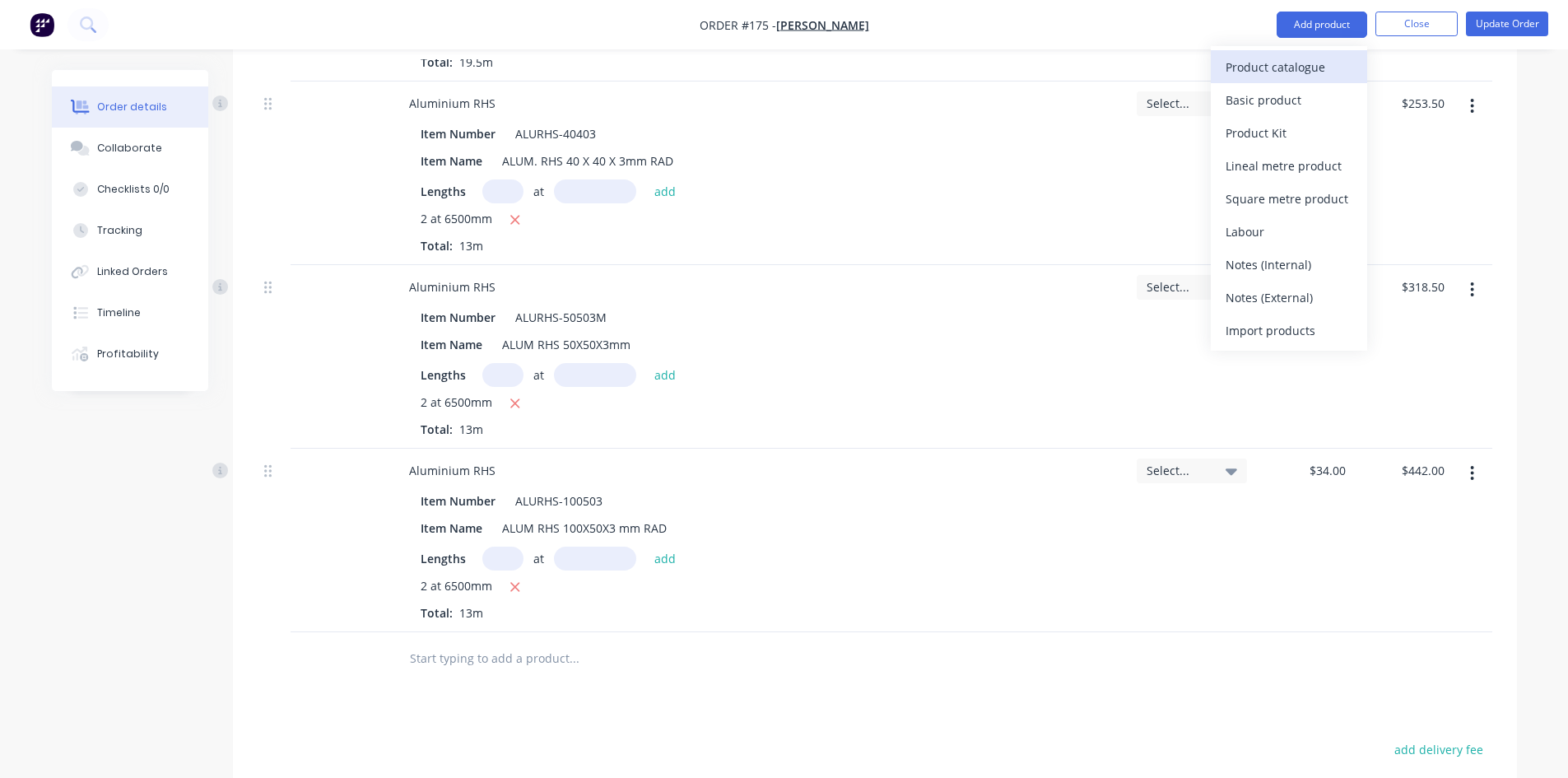
click at [1304, 69] on div "Product catalogue" at bounding box center [1289, 67] width 127 height 24
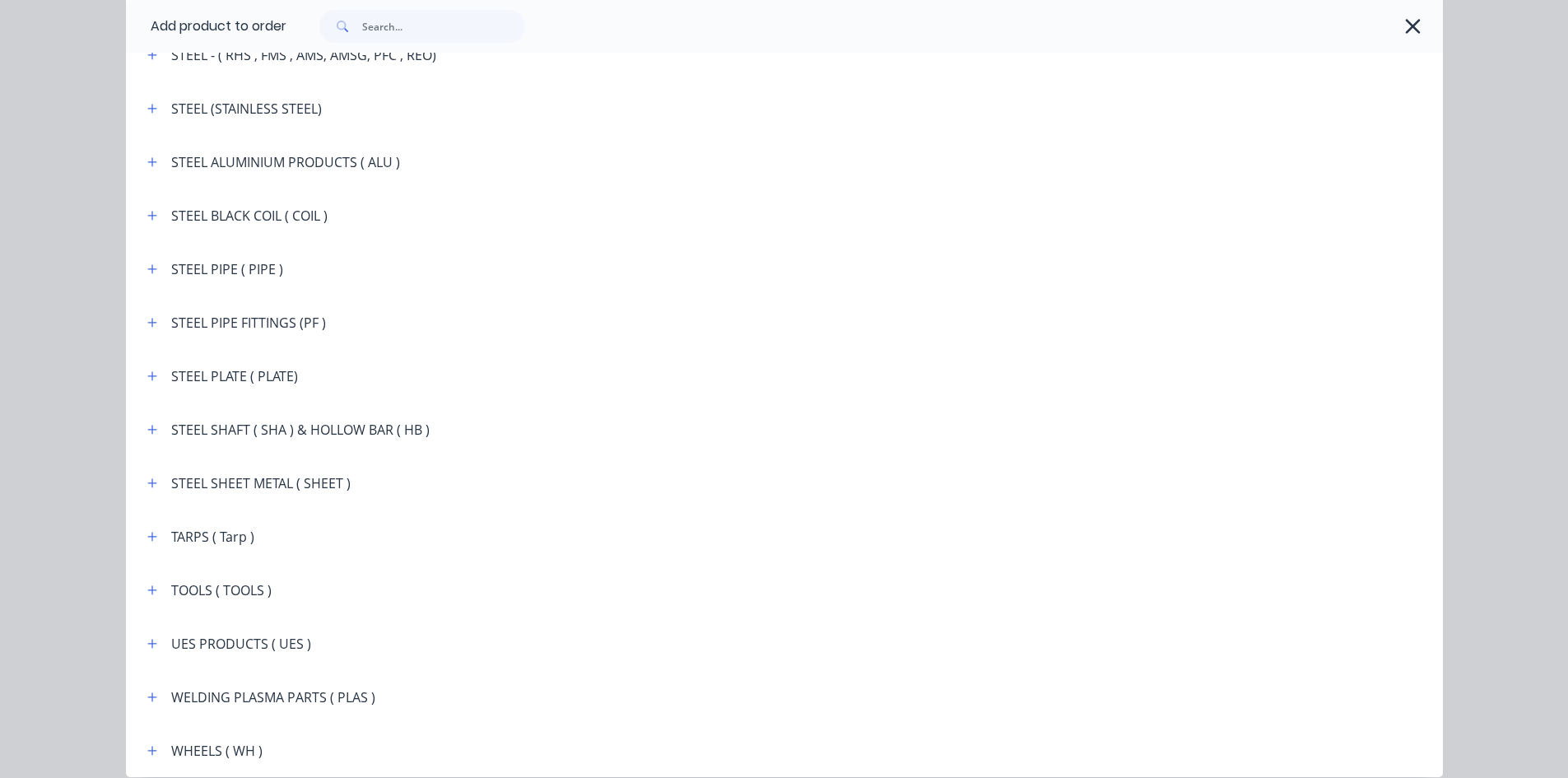
scroll to position [2954, 0]
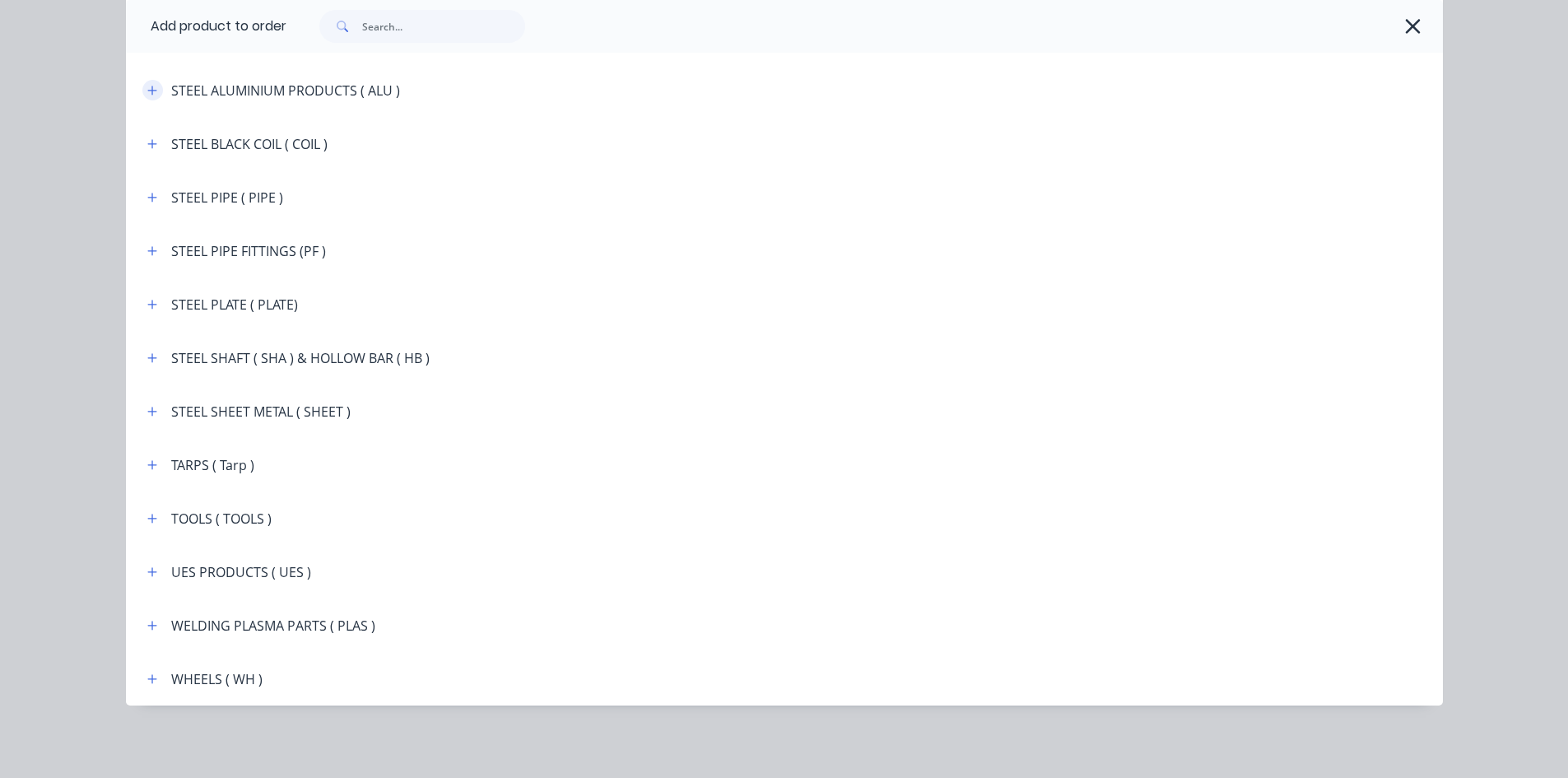
click at [148, 90] on icon "button" at bounding box center [152, 89] width 9 height 9
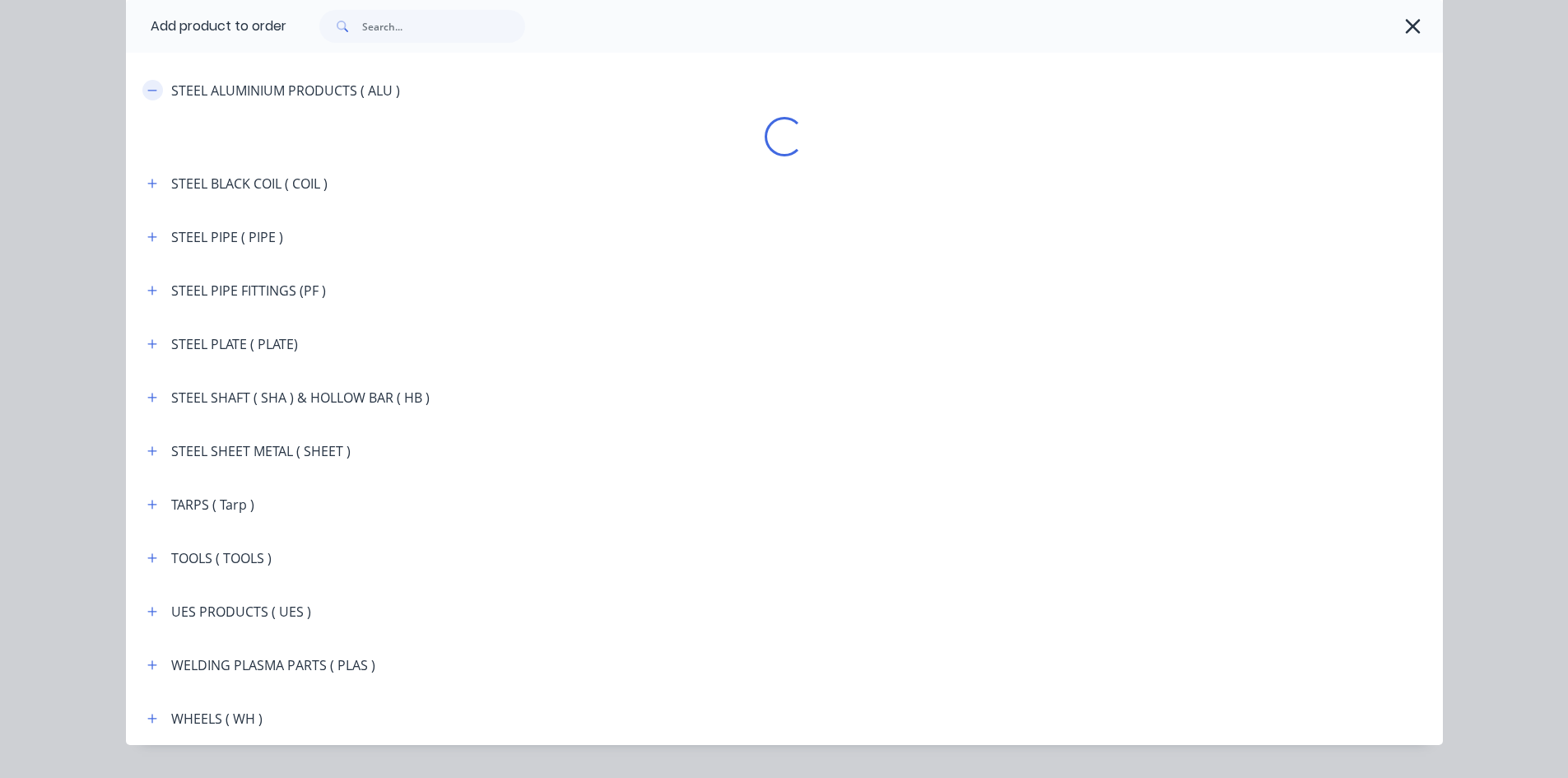
click at [153, 95] on button "button" at bounding box center [153, 90] width 21 height 21
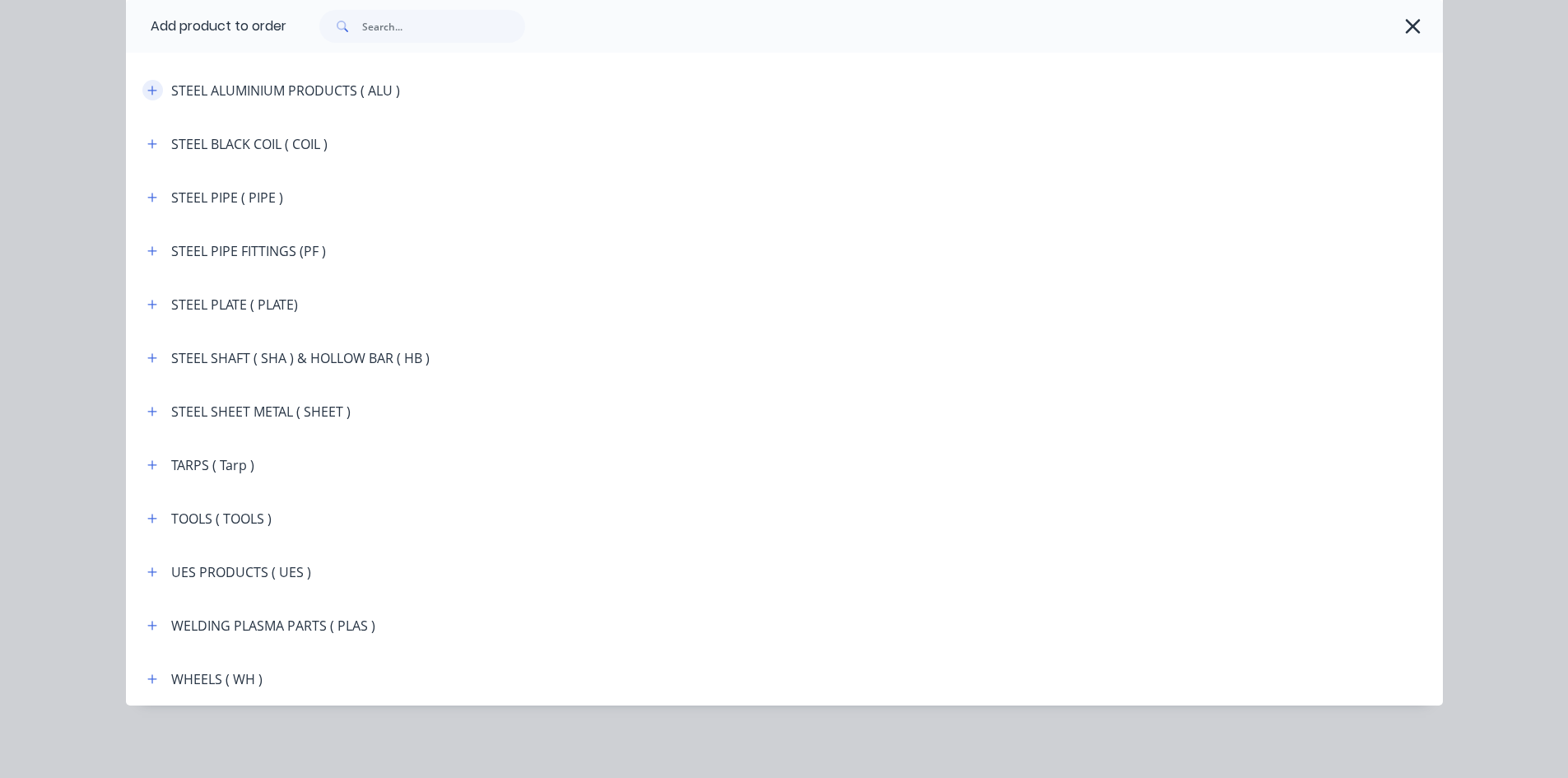
click at [152, 94] on button "button" at bounding box center [153, 90] width 21 height 21
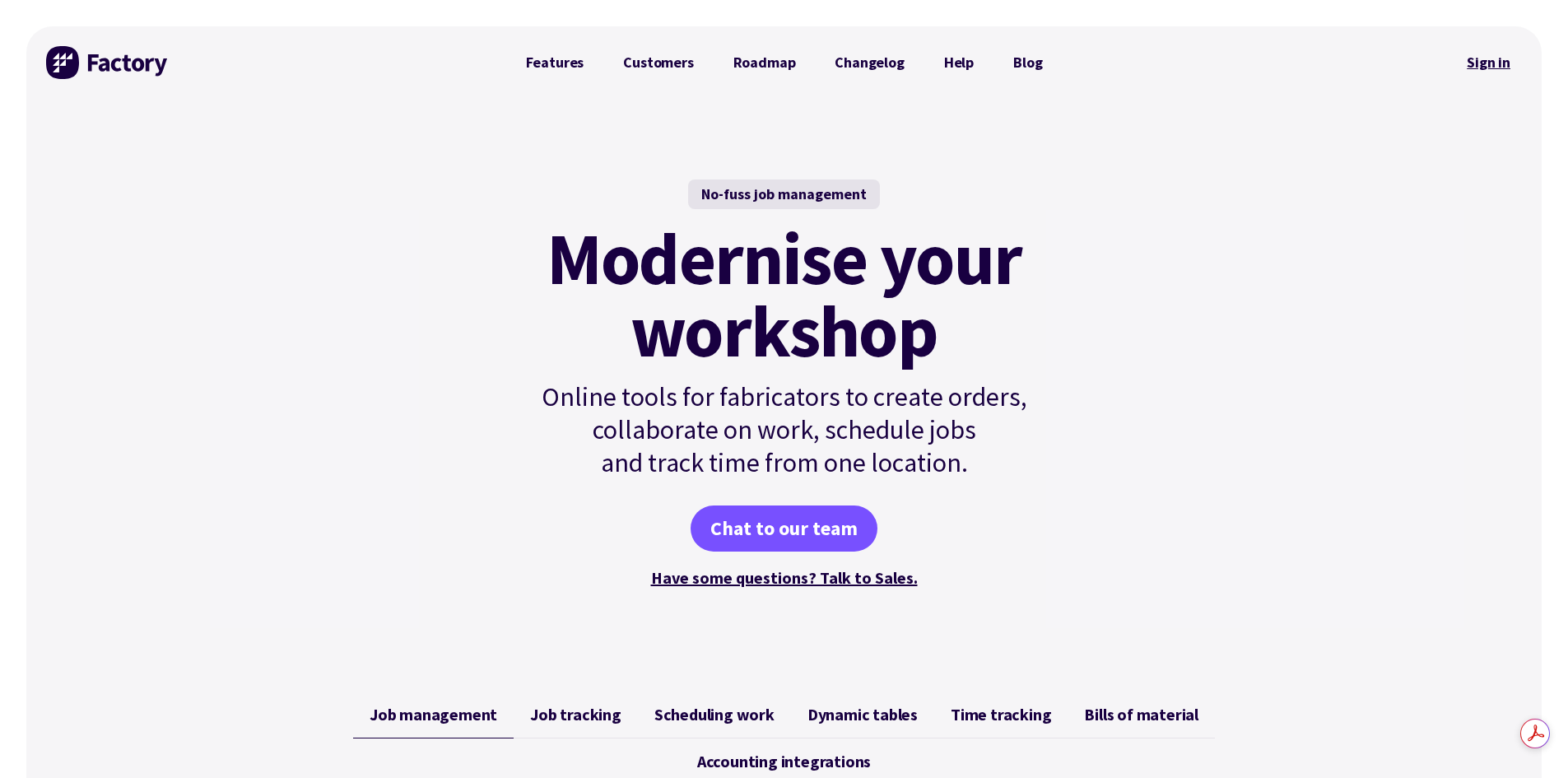
click at [1491, 65] on link "Sign in" at bounding box center [1488, 62] width 66 height 38
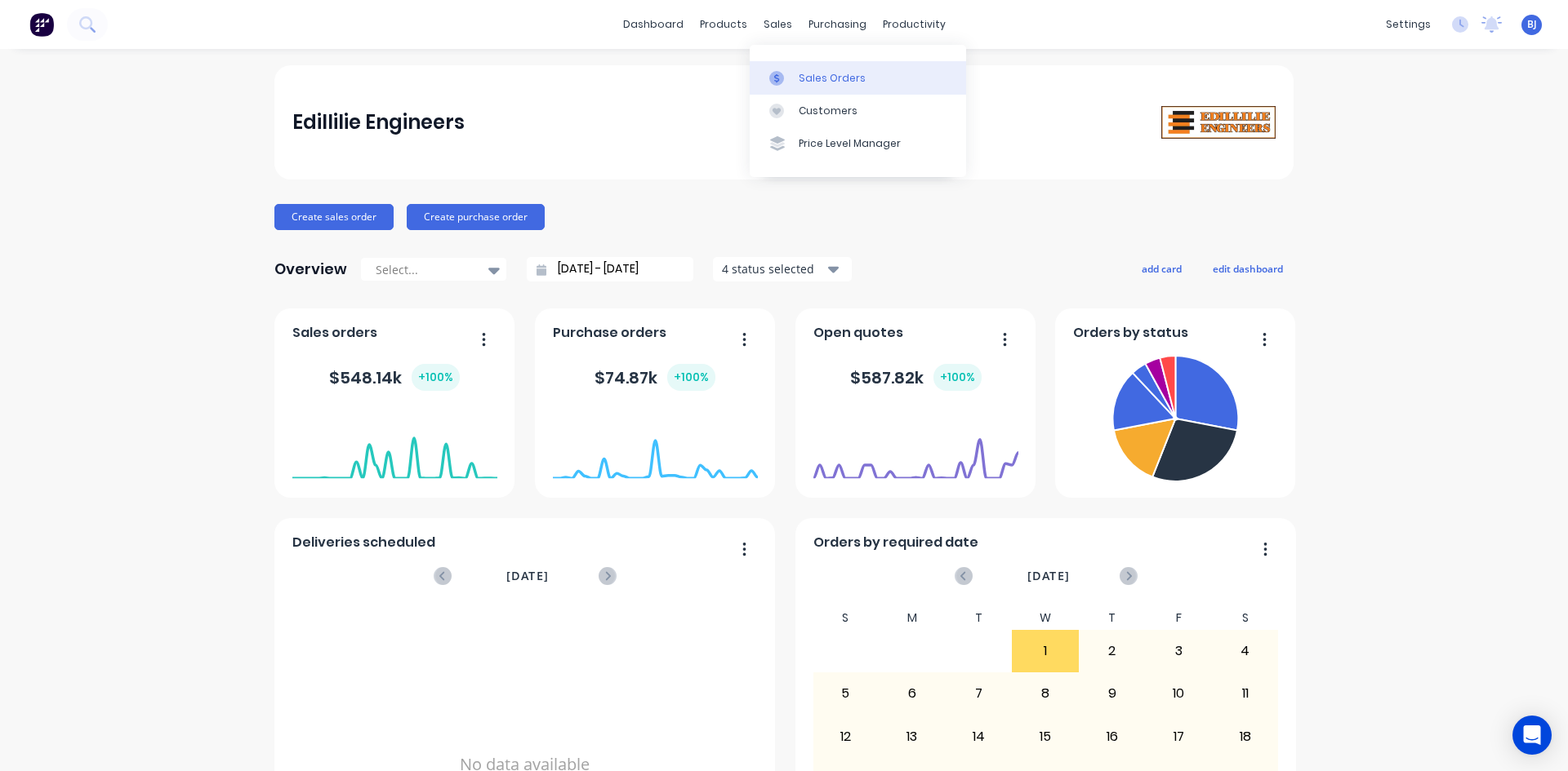
click at [773, 75] on icon at bounding box center [776, 78] width 15 height 15
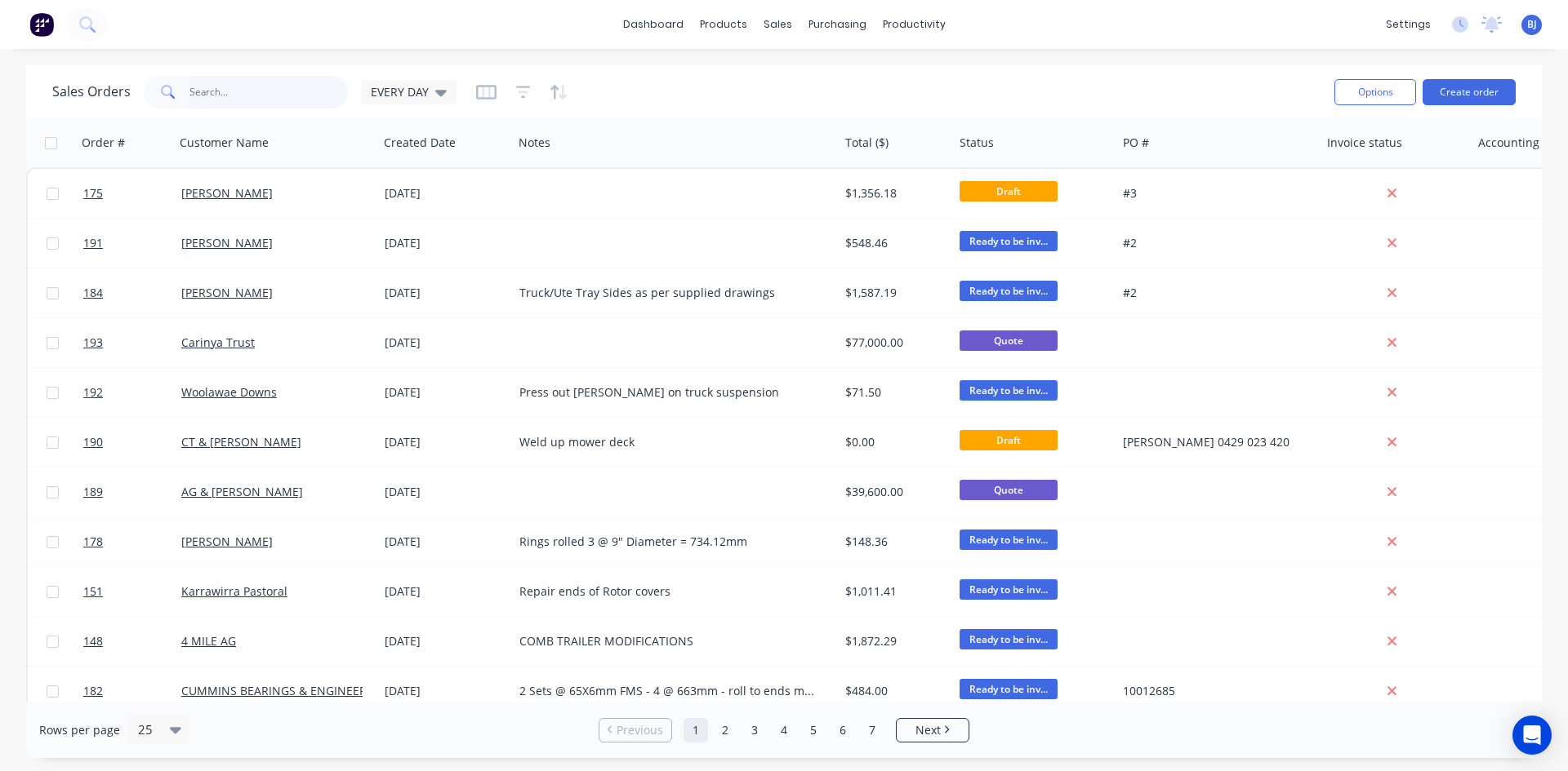
click at [207, 92] on input "text" at bounding box center [269, 91] width 159 height 32
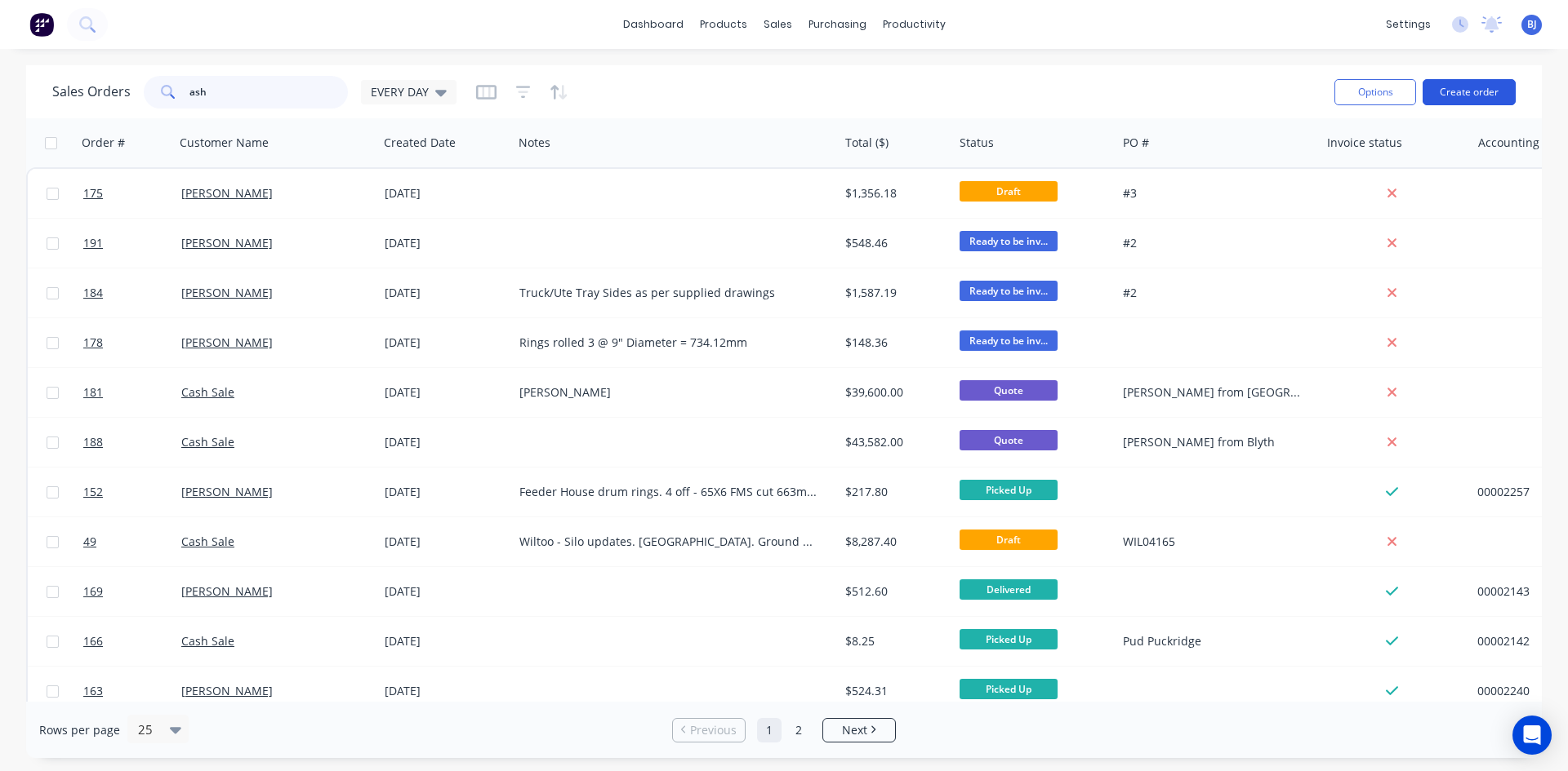
type input "ash"
click at [1467, 85] on button "Create order" at bounding box center [1469, 92] width 93 height 27
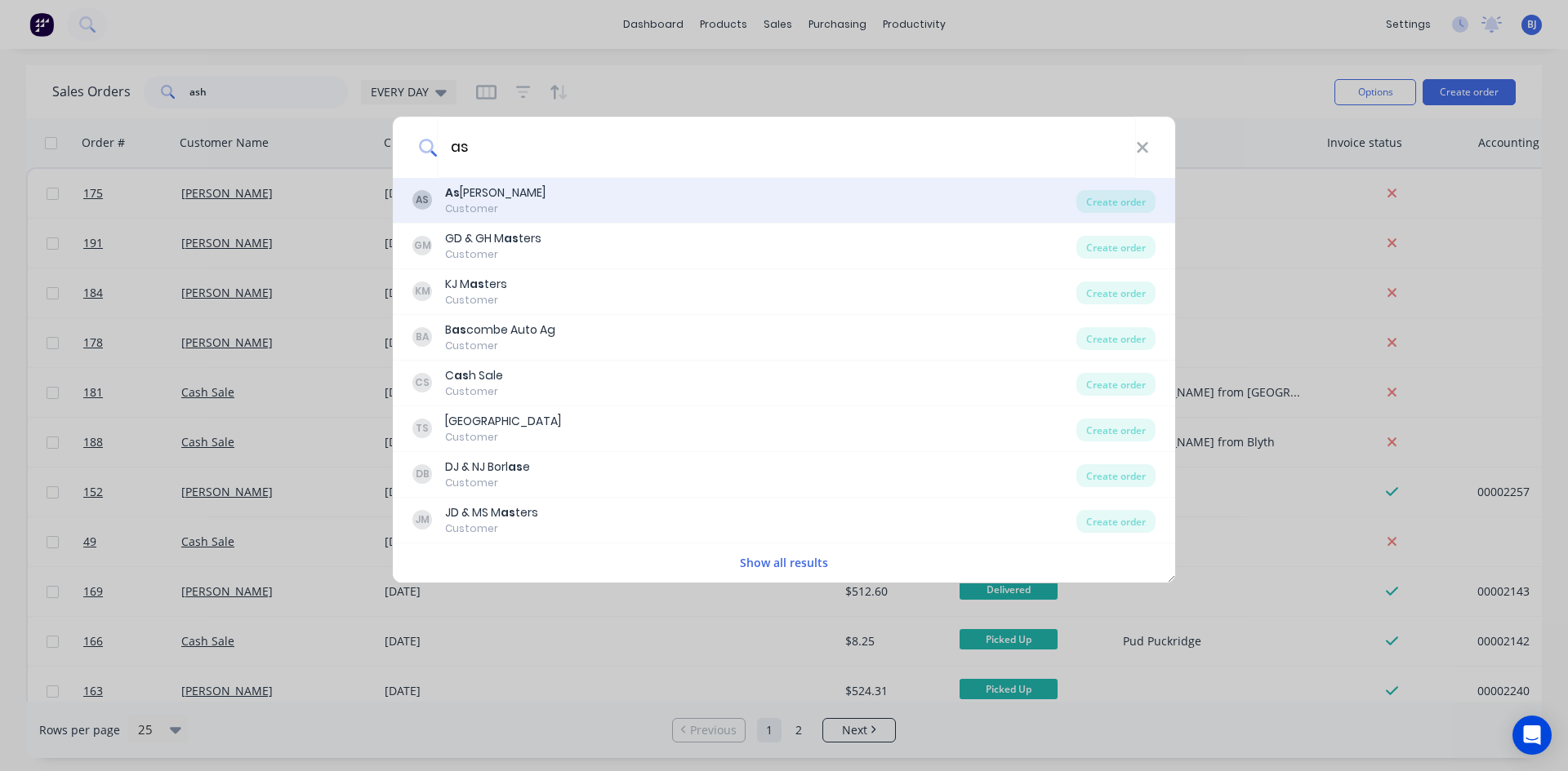
type input "as"
click at [534, 193] on div "As hley Stephens" at bounding box center [495, 193] width 100 height 17
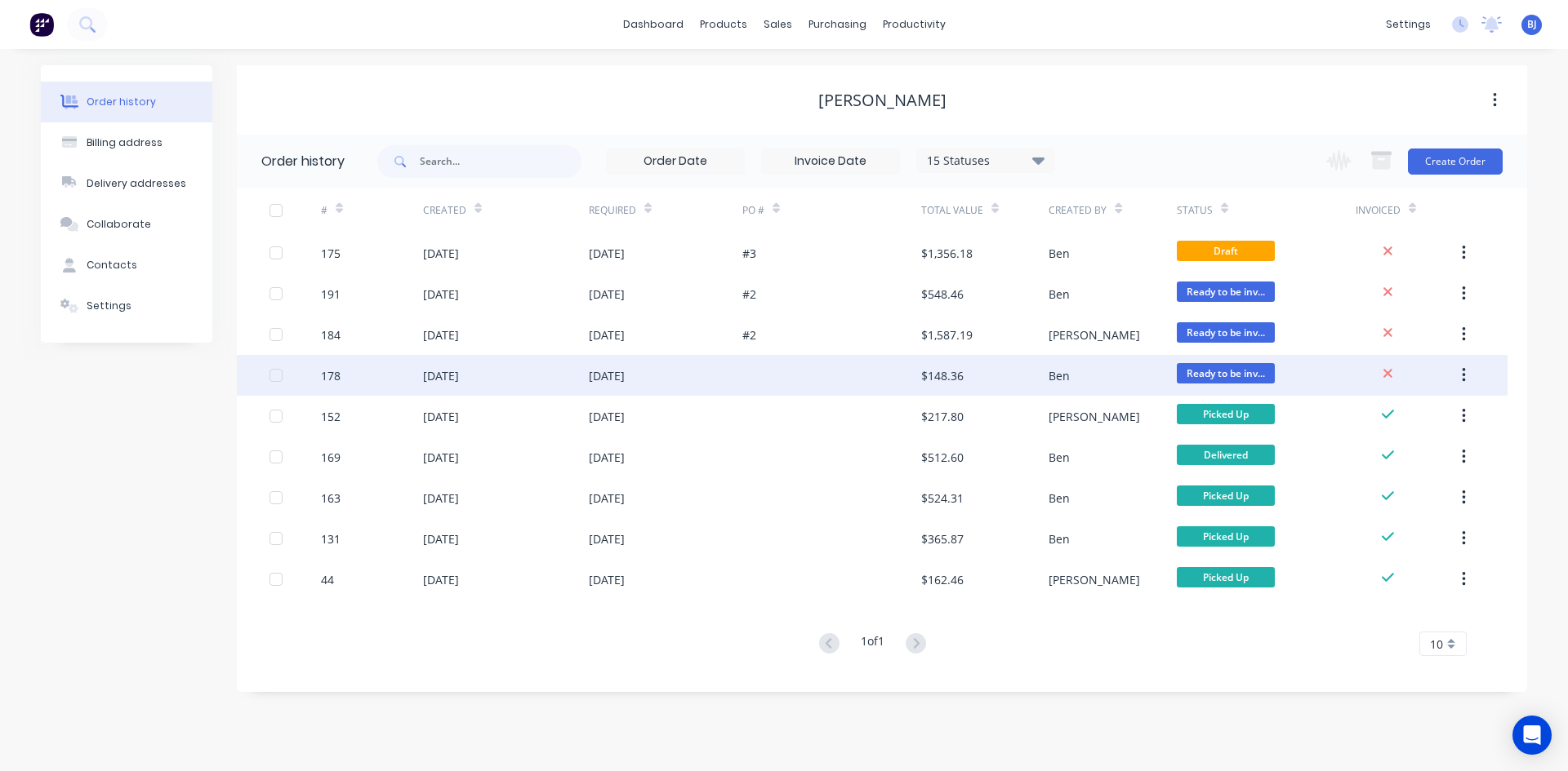
click at [625, 379] on div "23 Sep 2025" at bounding box center [606, 375] width 36 height 17
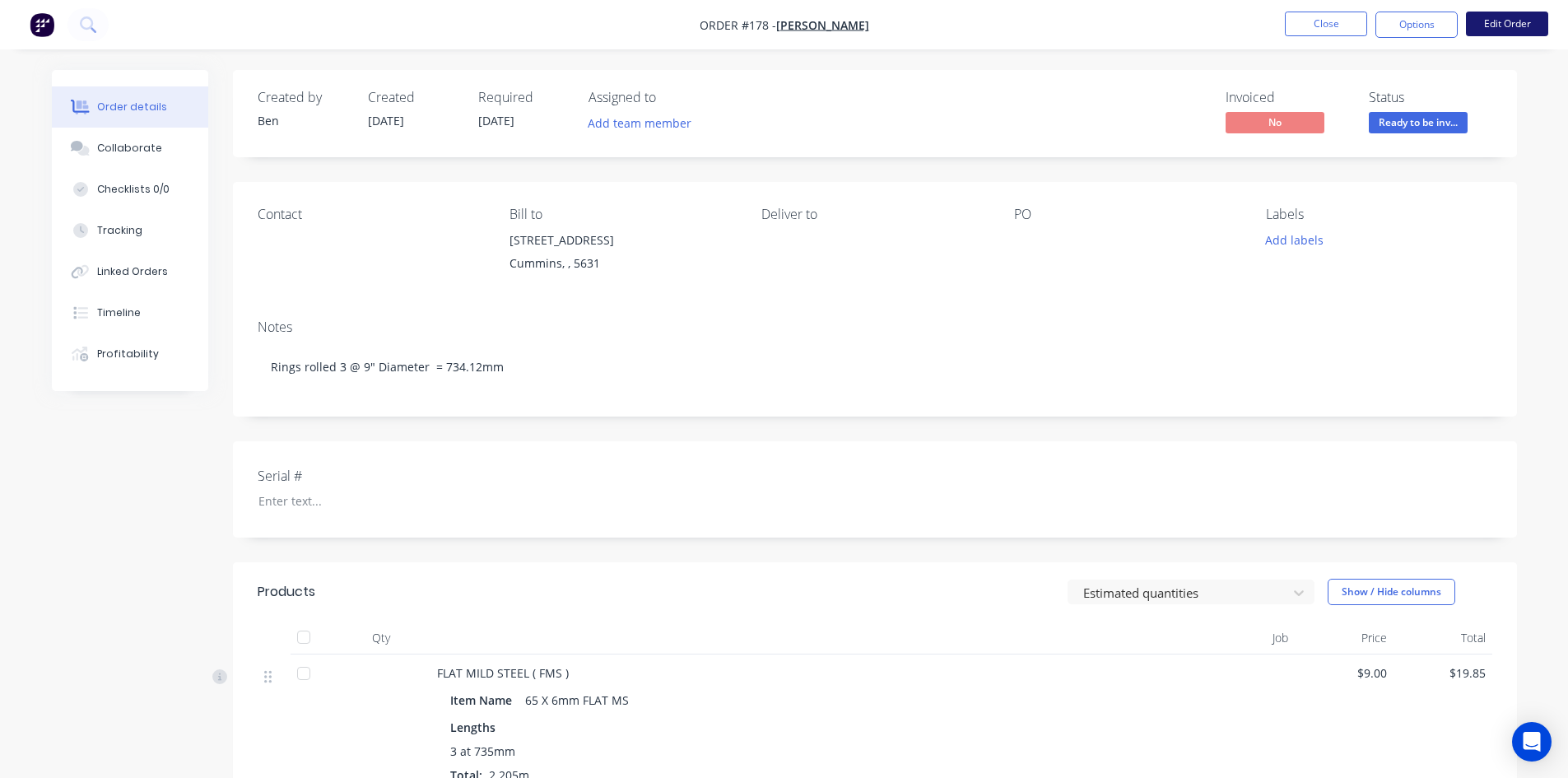
click at [1508, 20] on button "Edit Order" at bounding box center [1507, 24] width 82 height 25
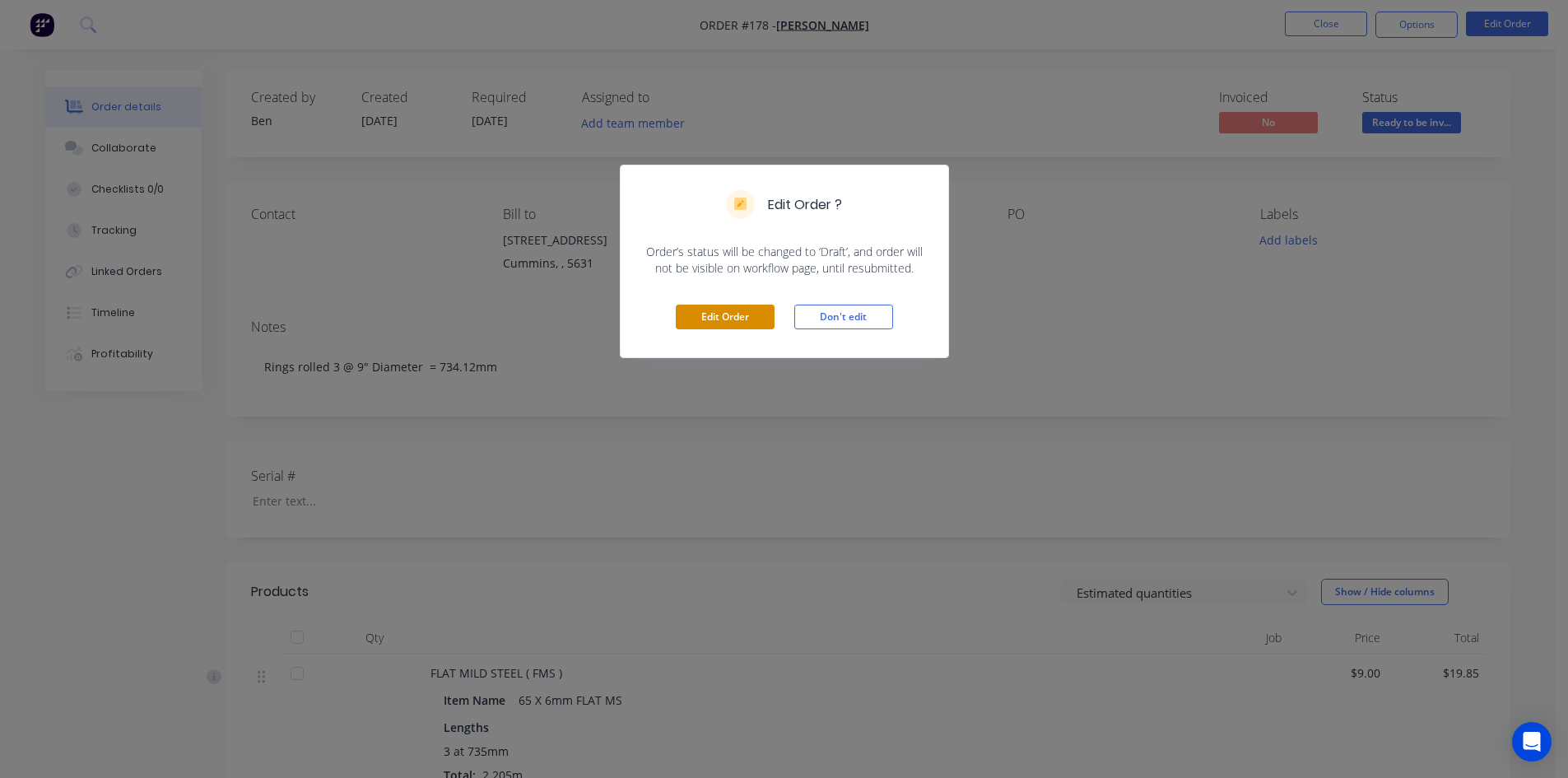
click at [719, 308] on button "Edit Order" at bounding box center [725, 316] width 99 height 25
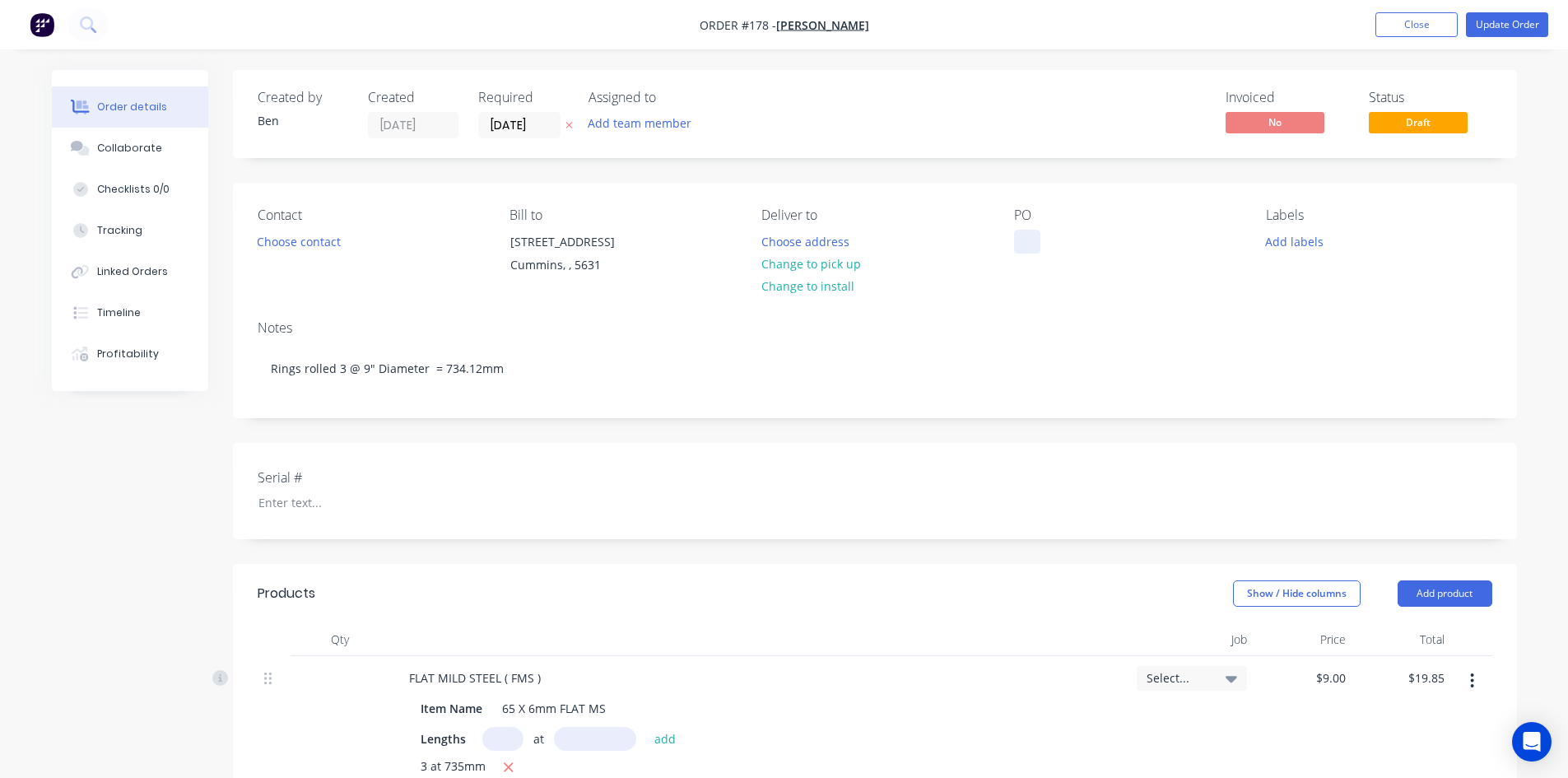
click at [1014, 233] on div at bounding box center [1027, 242] width 27 height 24
click at [1486, 19] on button "Update Order" at bounding box center [1507, 24] width 82 height 25
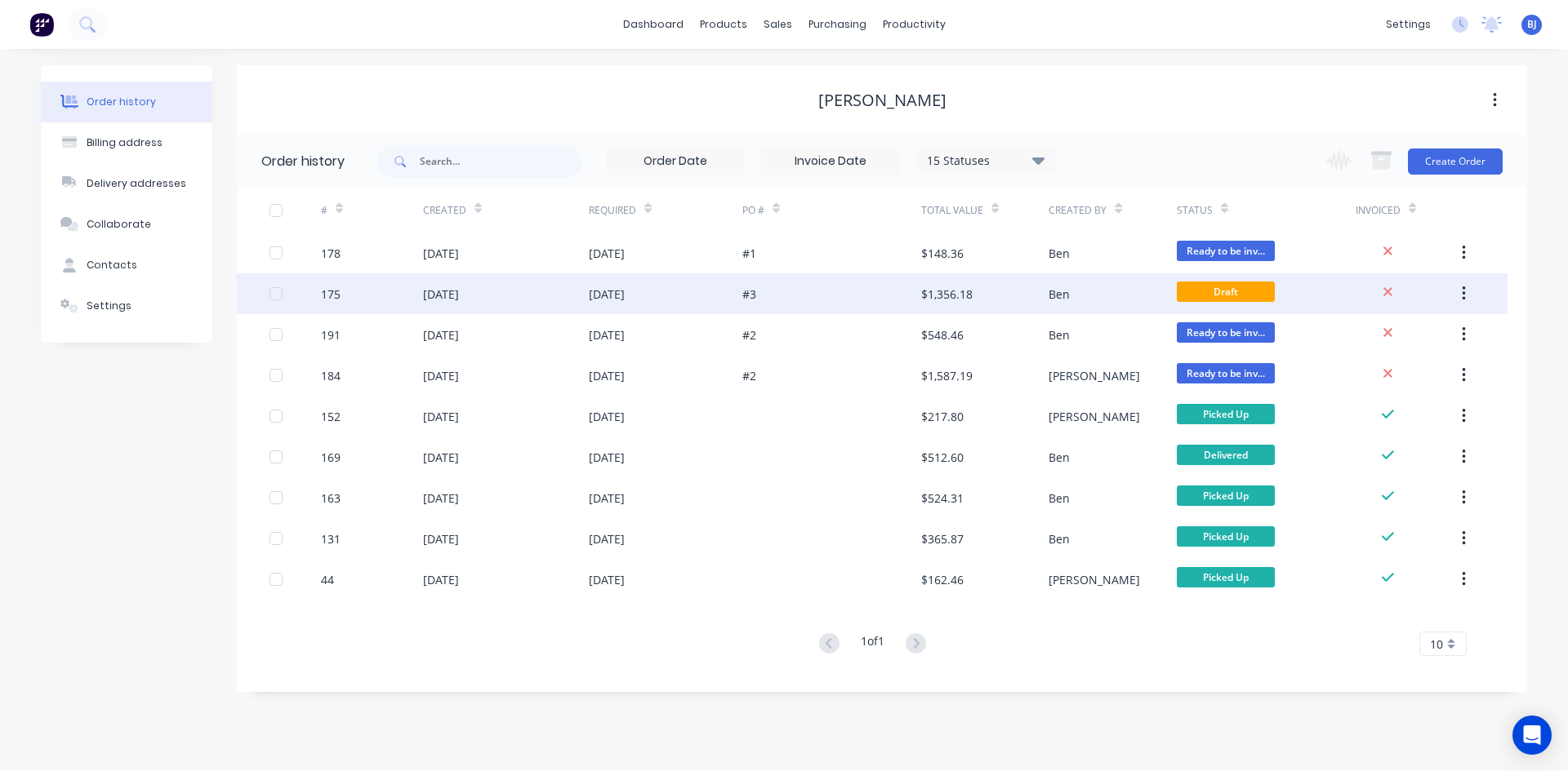
click at [579, 293] on div "22 Sep 2025" at bounding box center [505, 294] width 166 height 41
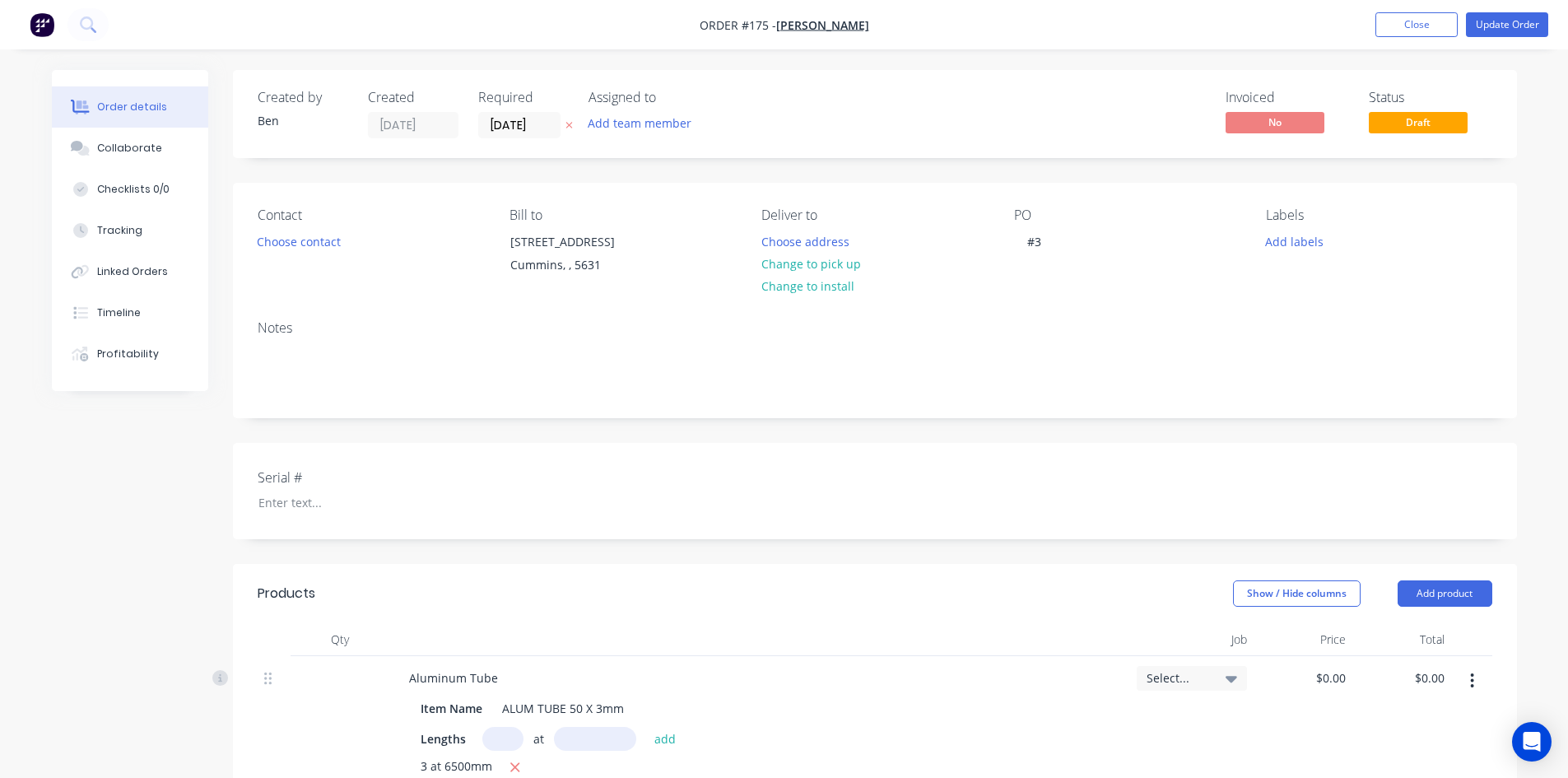
type input "$18.25"
type input "$355.88"
type input "$19.50"
type input "$253.50"
type input "$24.50"
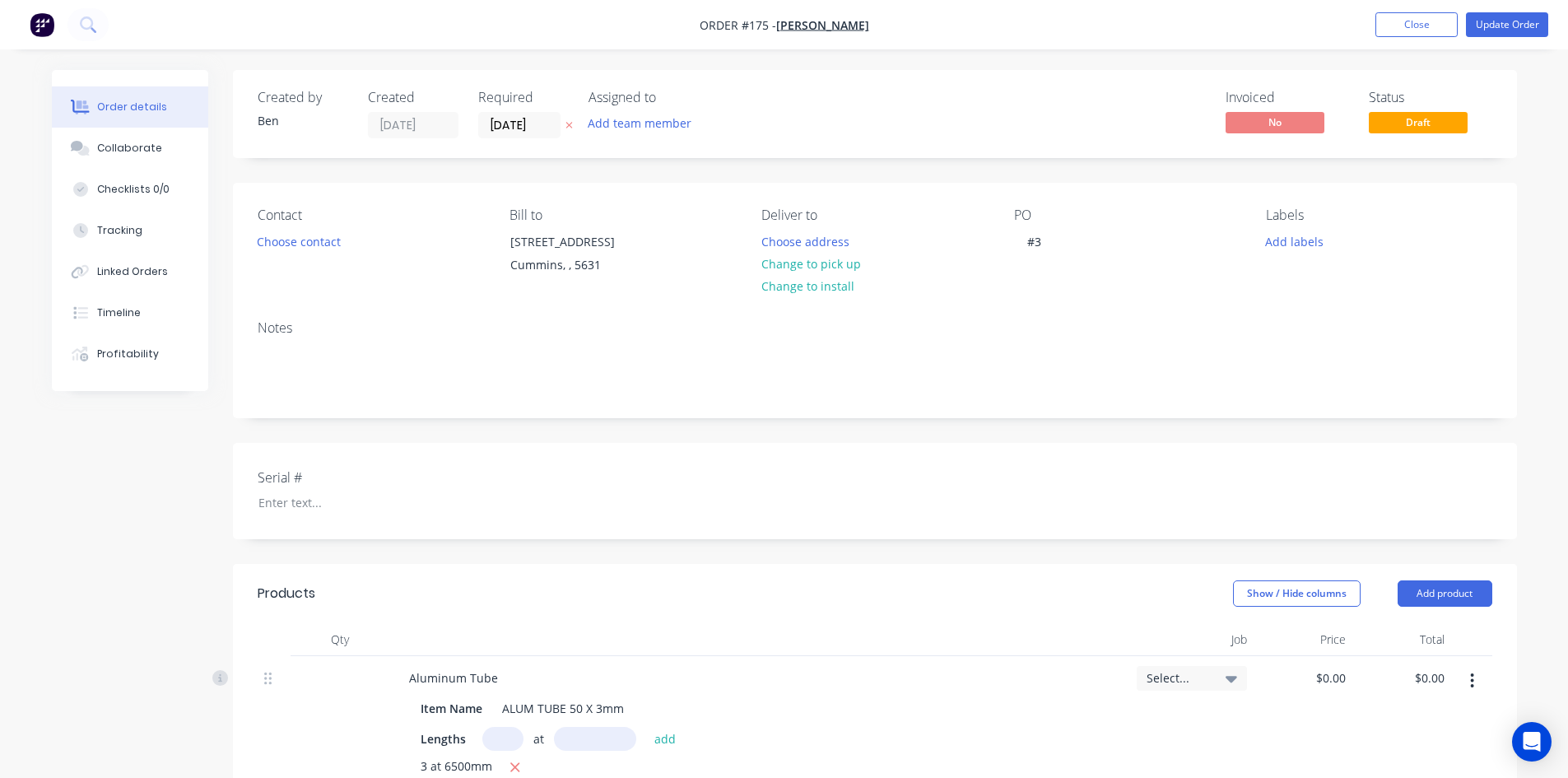
type input "$318.50"
type input "$34.00"
type input "$442.00"
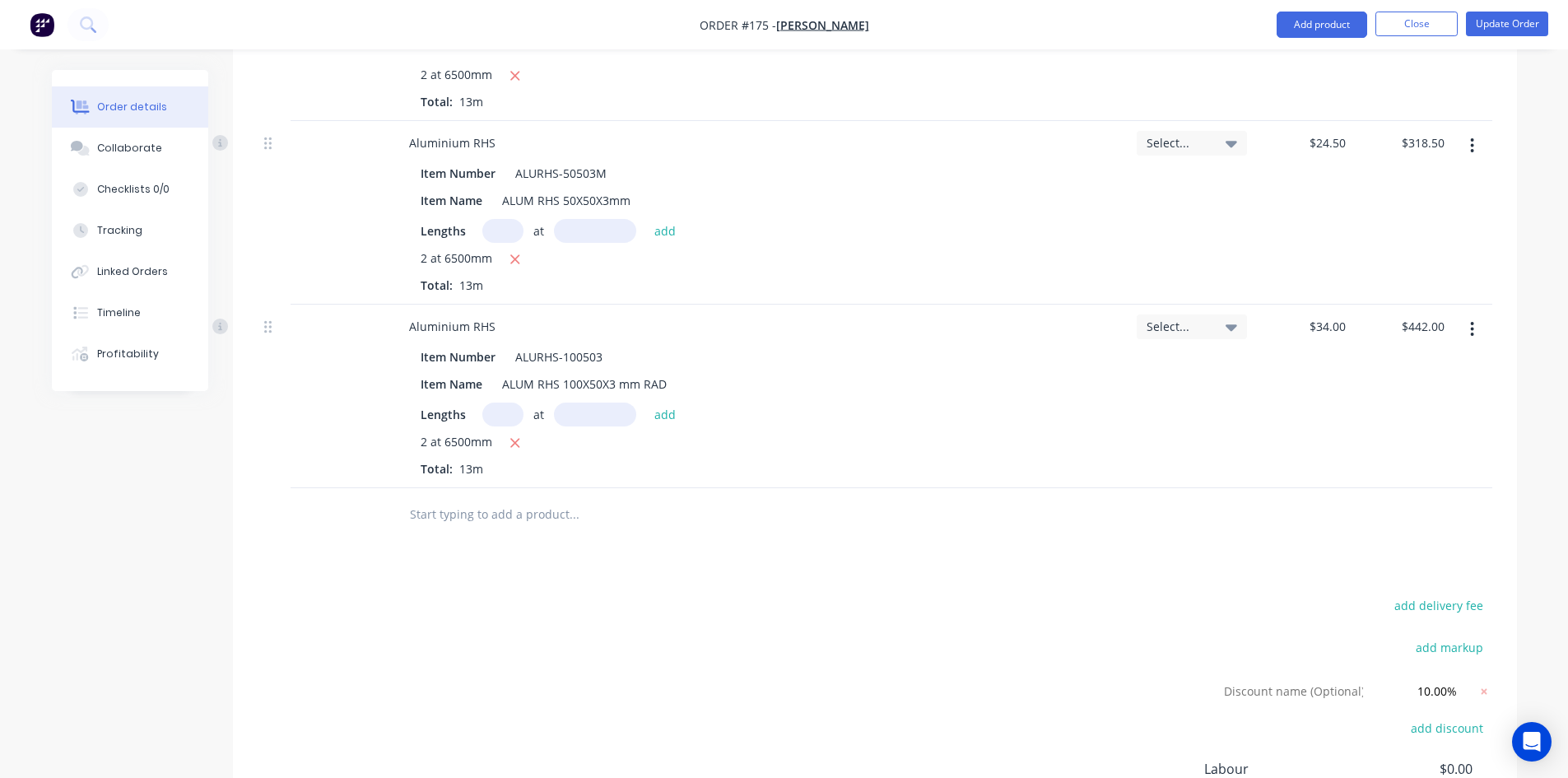
scroll to position [906, 0]
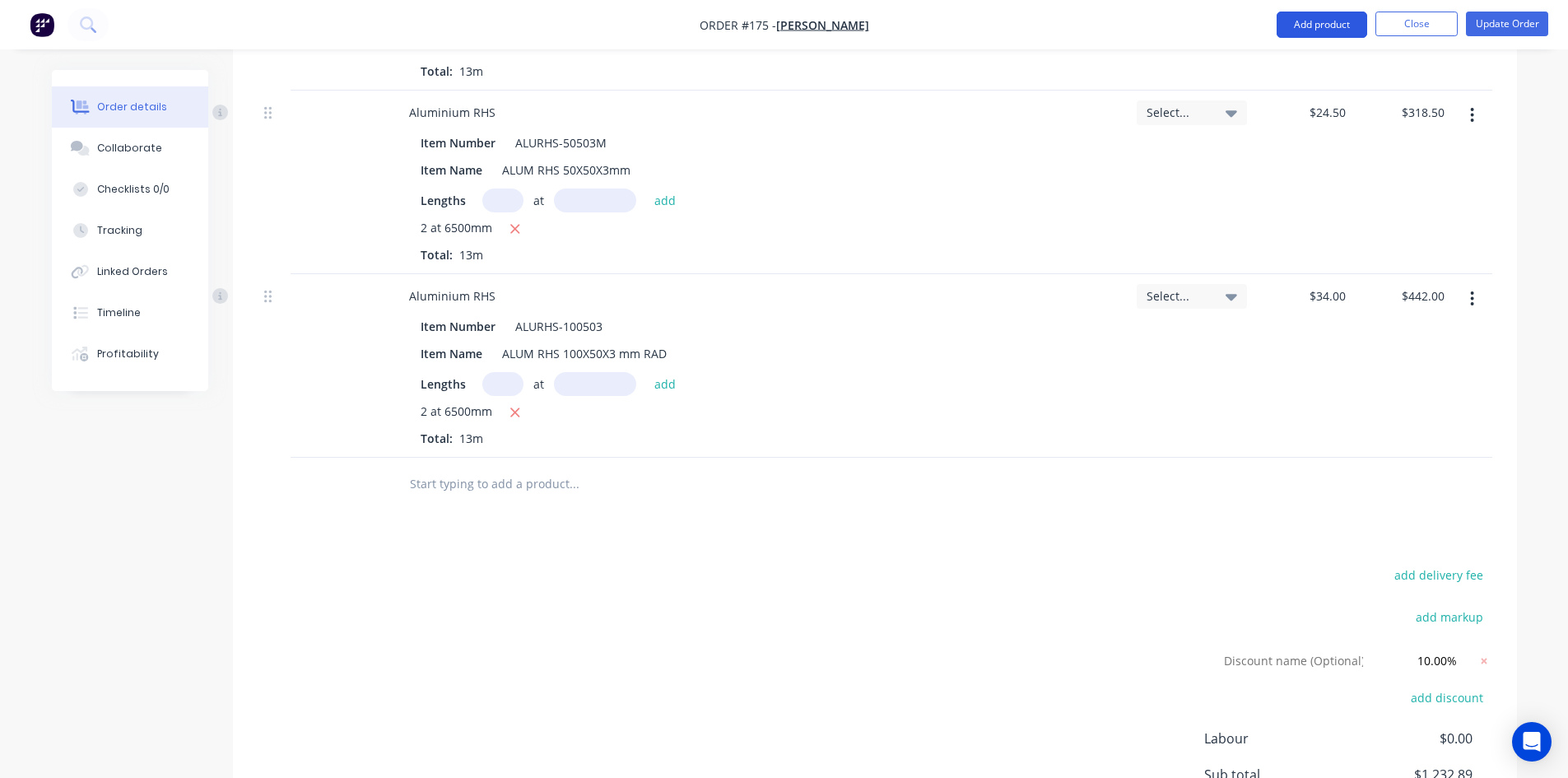
click at [1332, 23] on button "Add product" at bounding box center [1321, 25] width 90 height 27
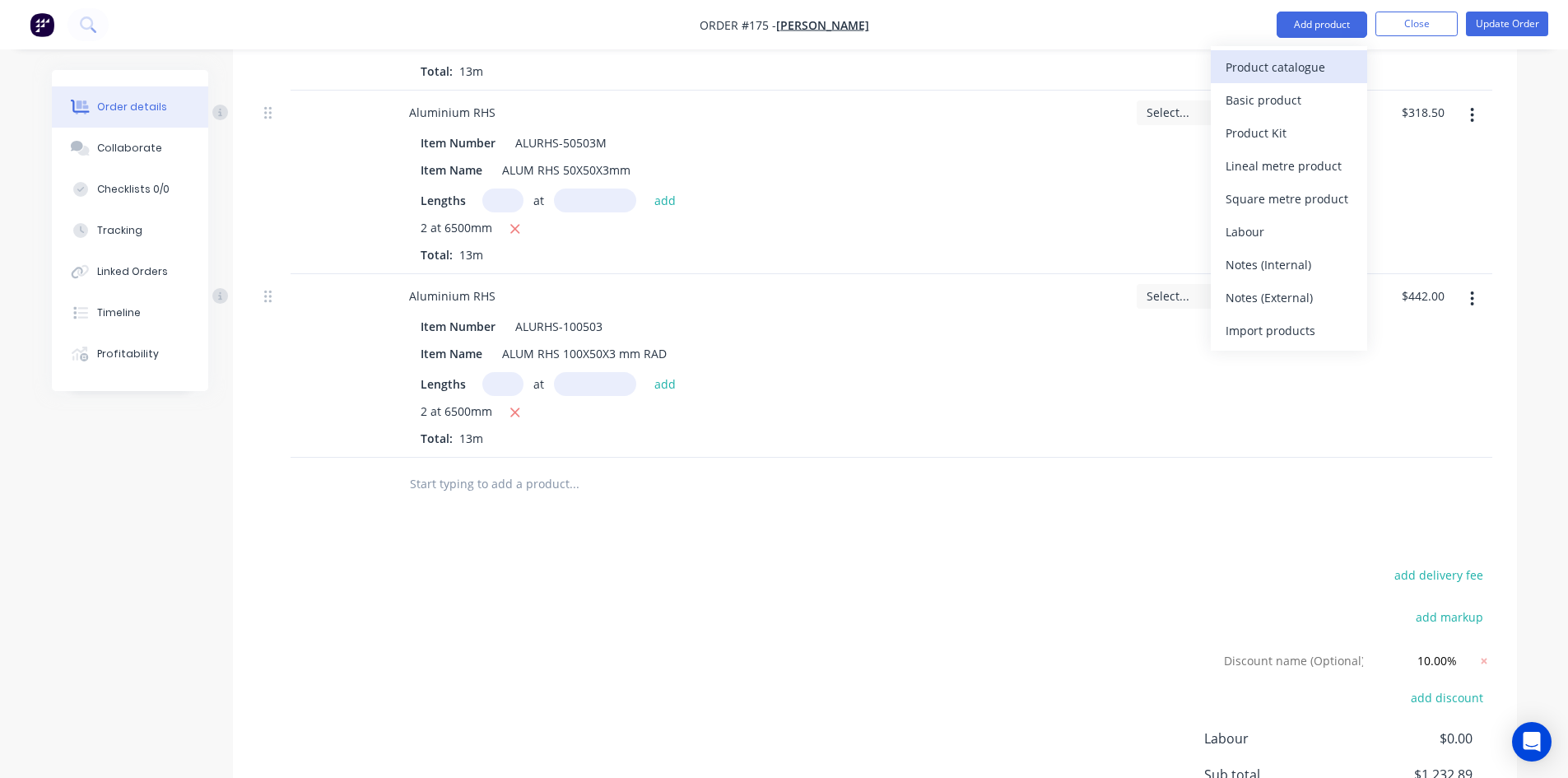
click at [1277, 64] on div "Product catalogue" at bounding box center [1289, 67] width 127 height 24
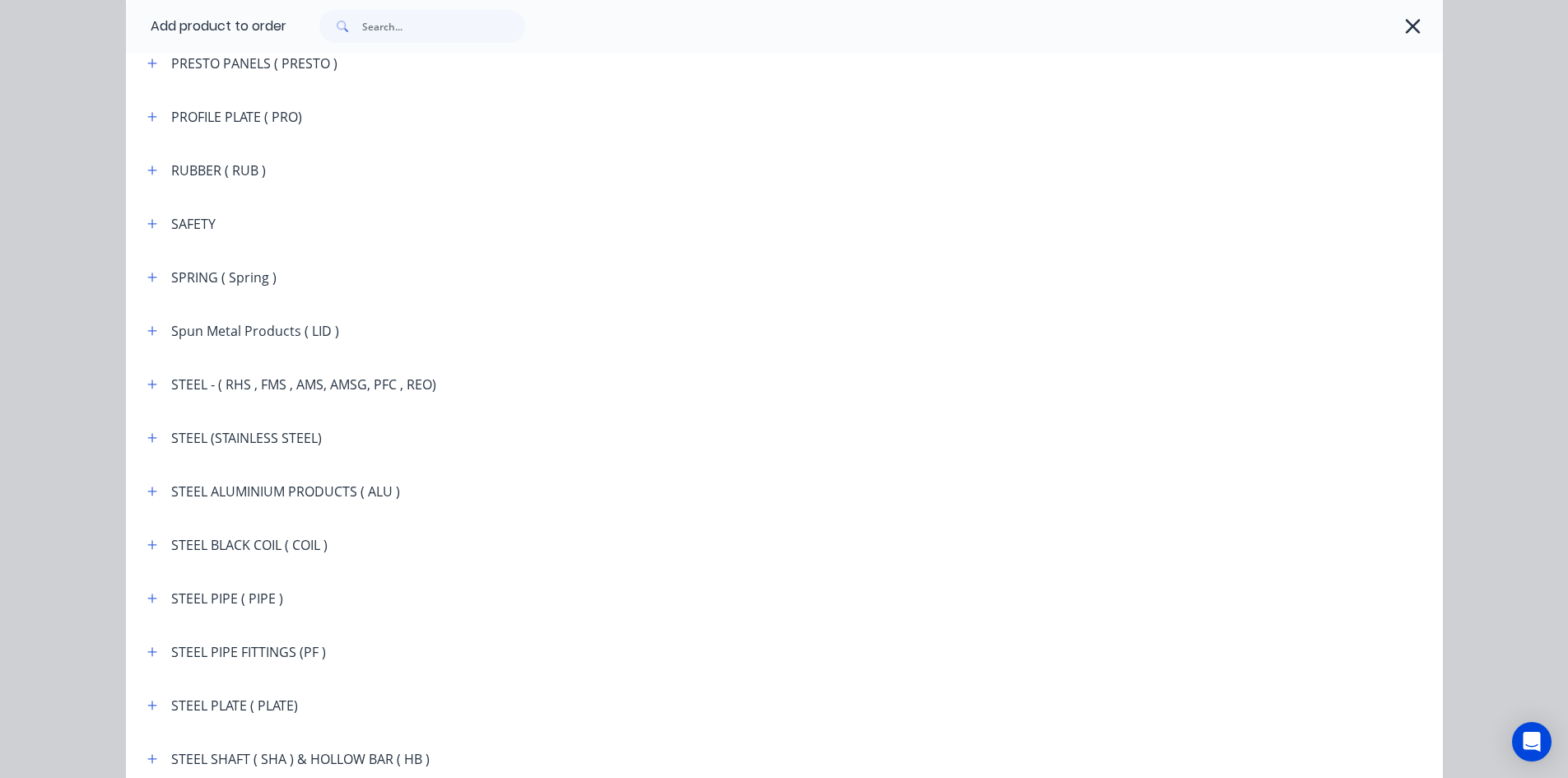
scroll to position [2800, 0]
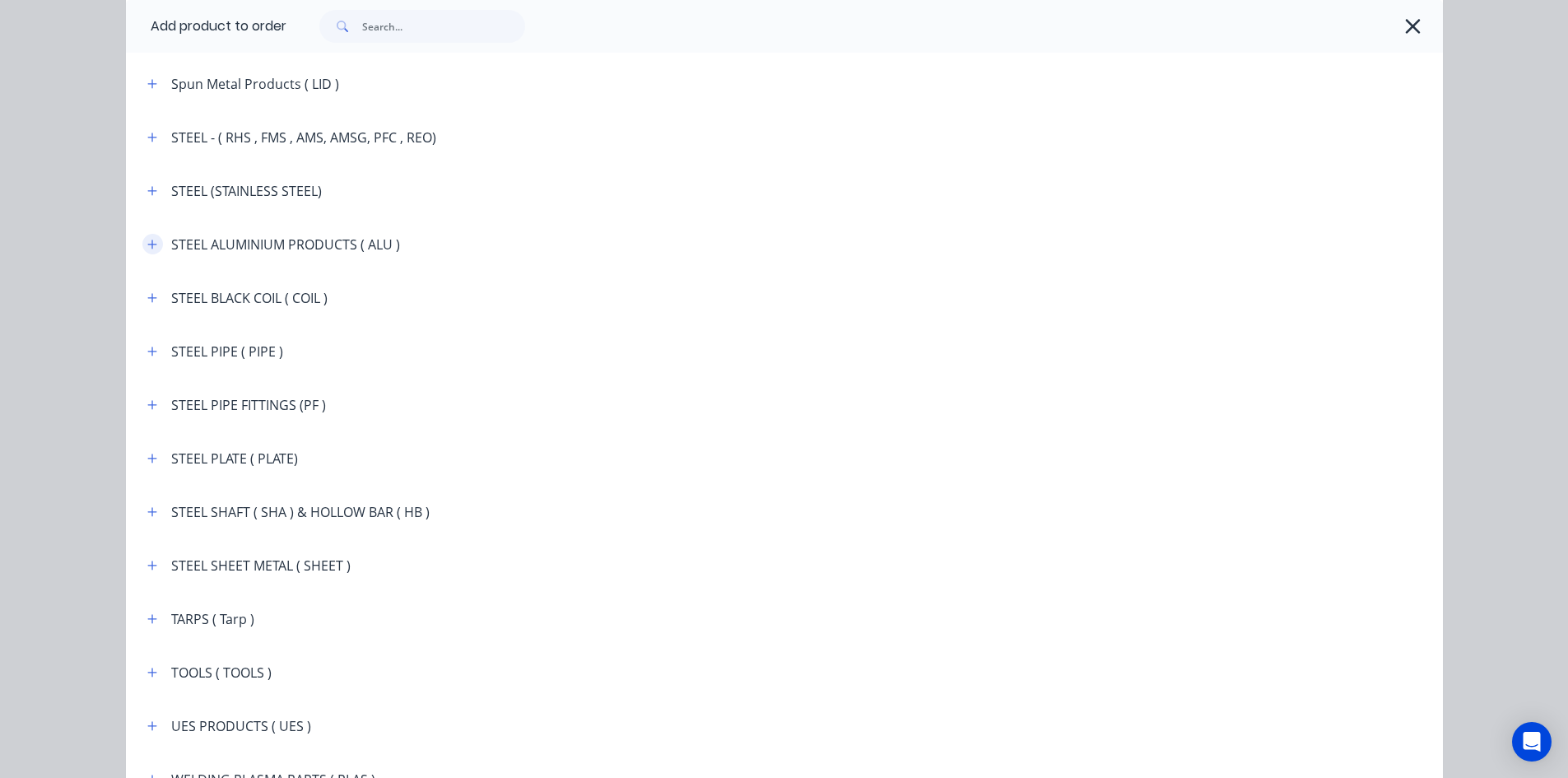
click at [151, 245] on icon "button" at bounding box center [153, 245] width 10 height 12
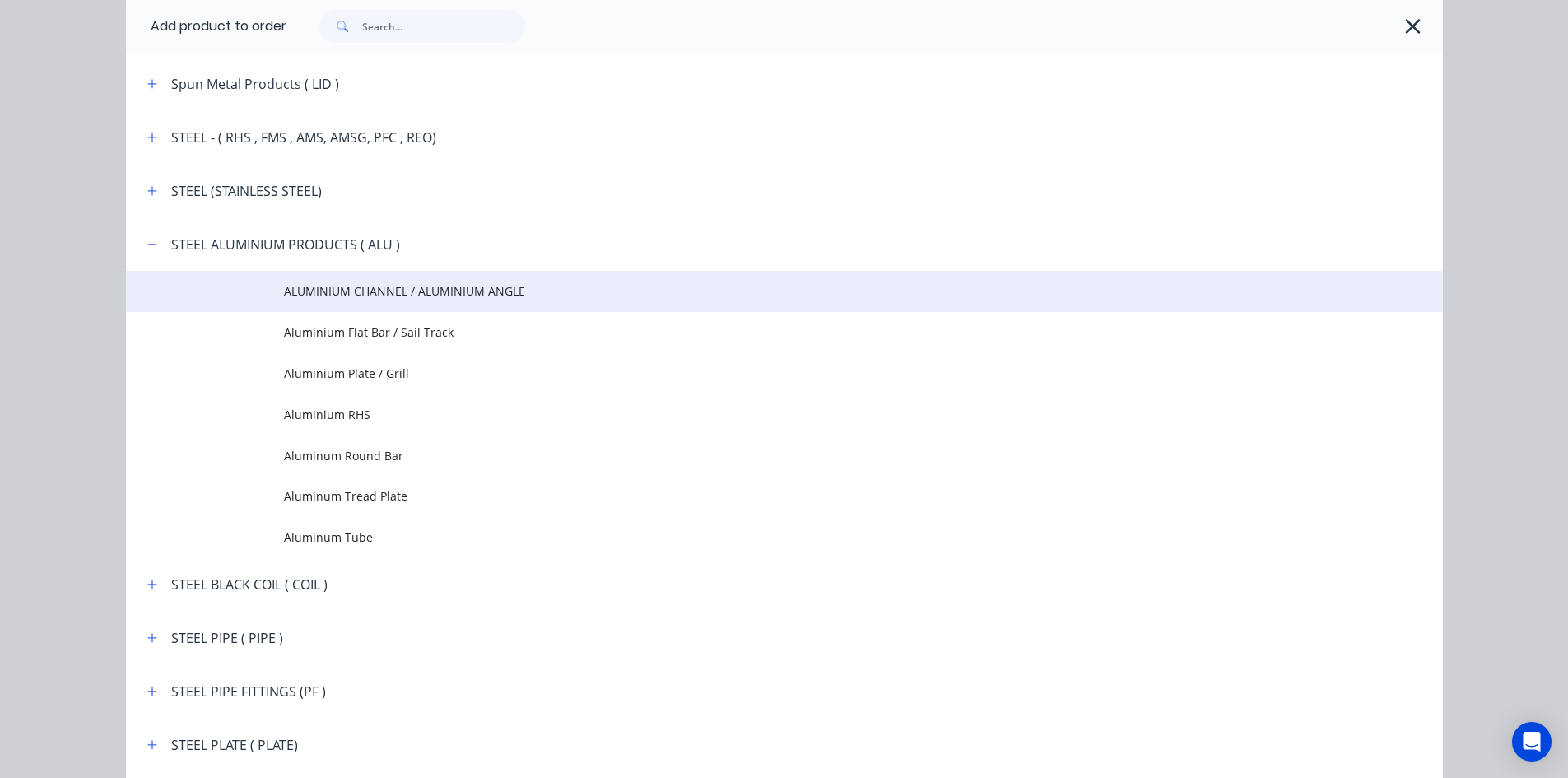
click at [359, 290] on span "ALUMINIUM CHANNEL / ALUMINIUM ANGLE" at bounding box center [748, 290] width 927 height 17
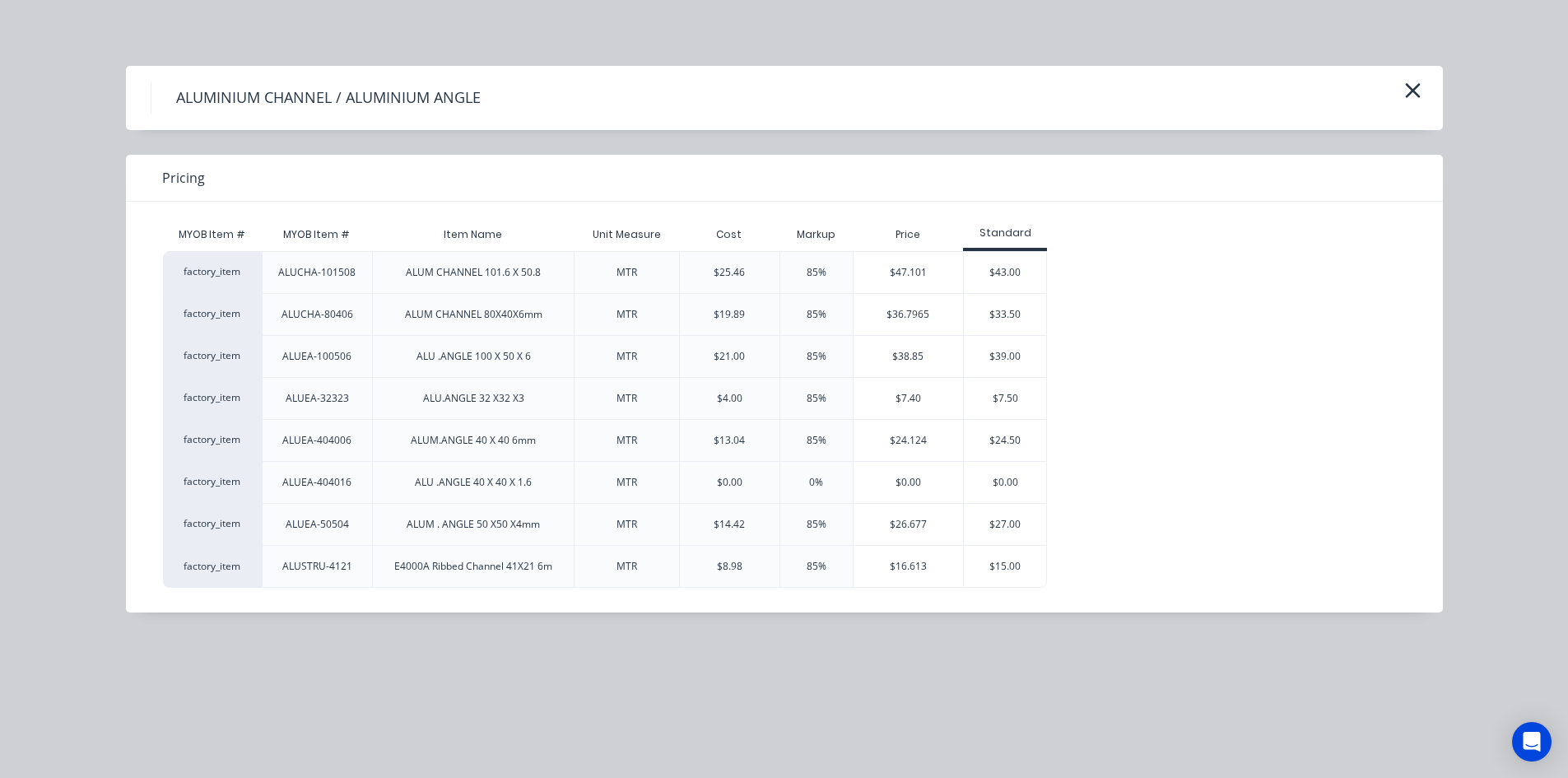
scroll to position [906, 0]
click at [979, 431] on div "$24.50" at bounding box center [1004, 441] width 82 height 42
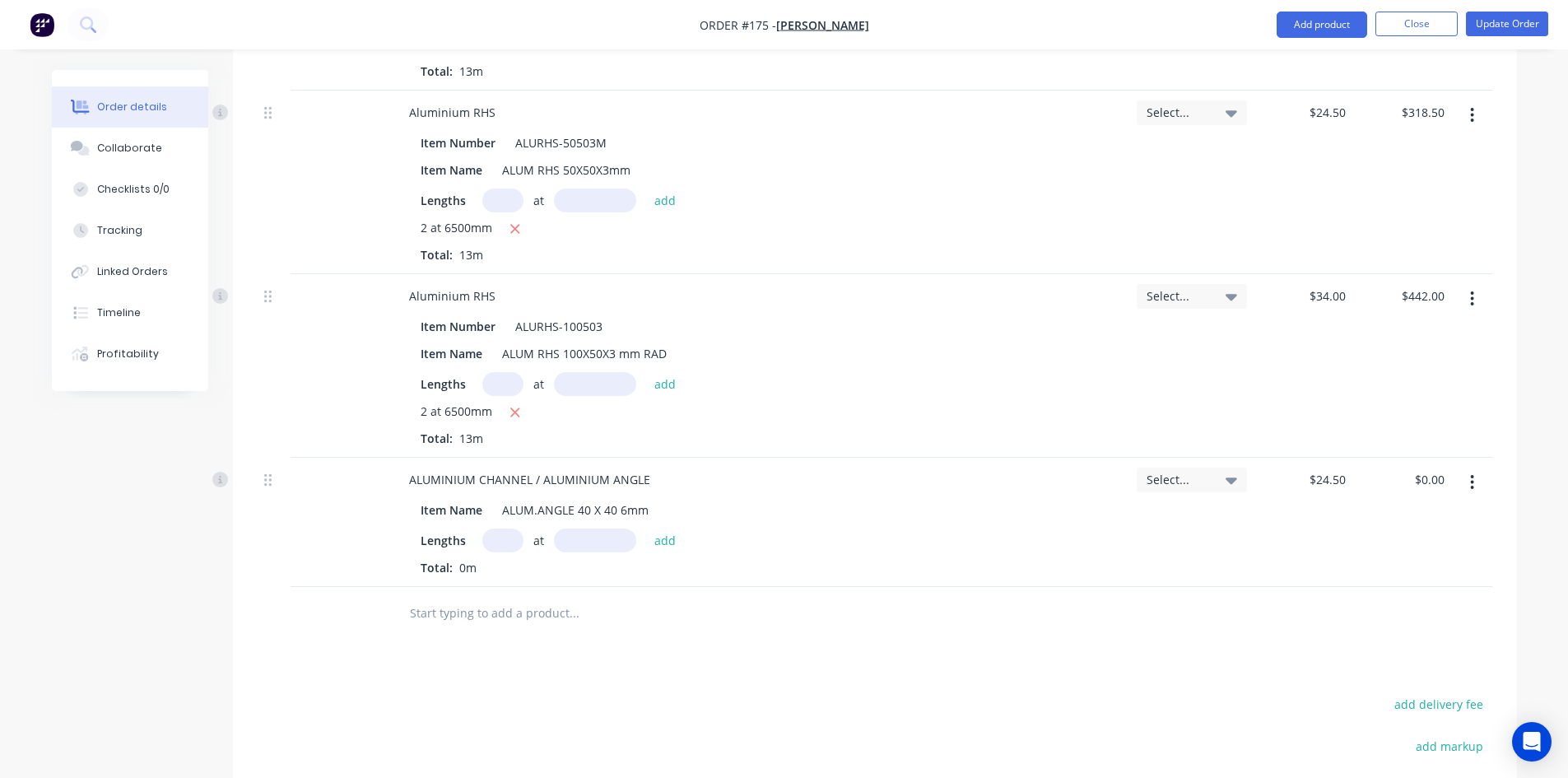
click at [494, 385] on input "text" at bounding box center [503, 385] width 42 height 24
type input "2"
click at [575, 382] on input "text" at bounding box center [594, 385] width 82 height 24
type input "6500mm"
click at [665, 386] on button "add" at bounding box center [665, 384] width 39 height 22
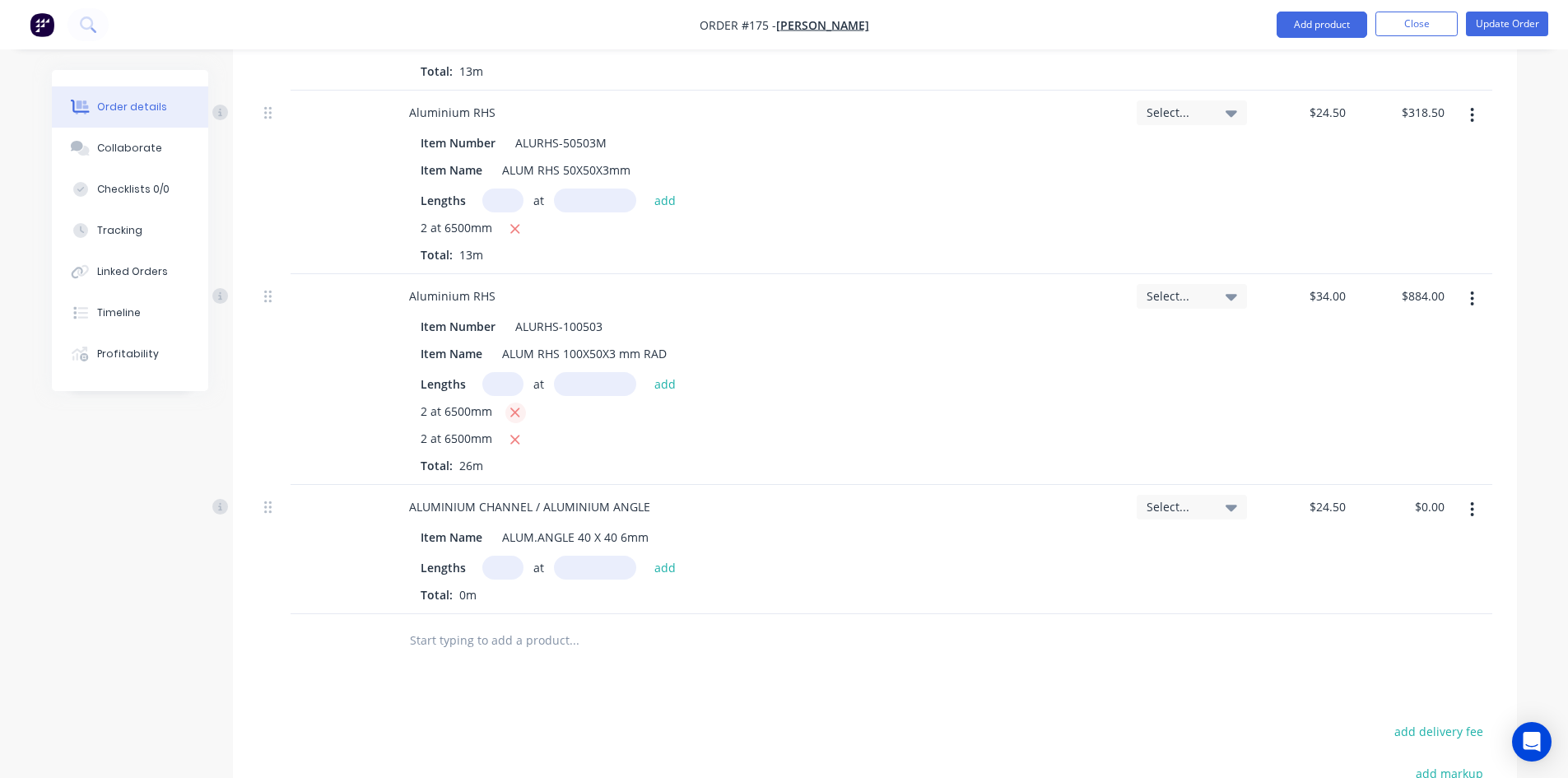
click at [517, 412] on icon "button" at bounding box center [514, 412] width 11 height 15
type input "$442.00"
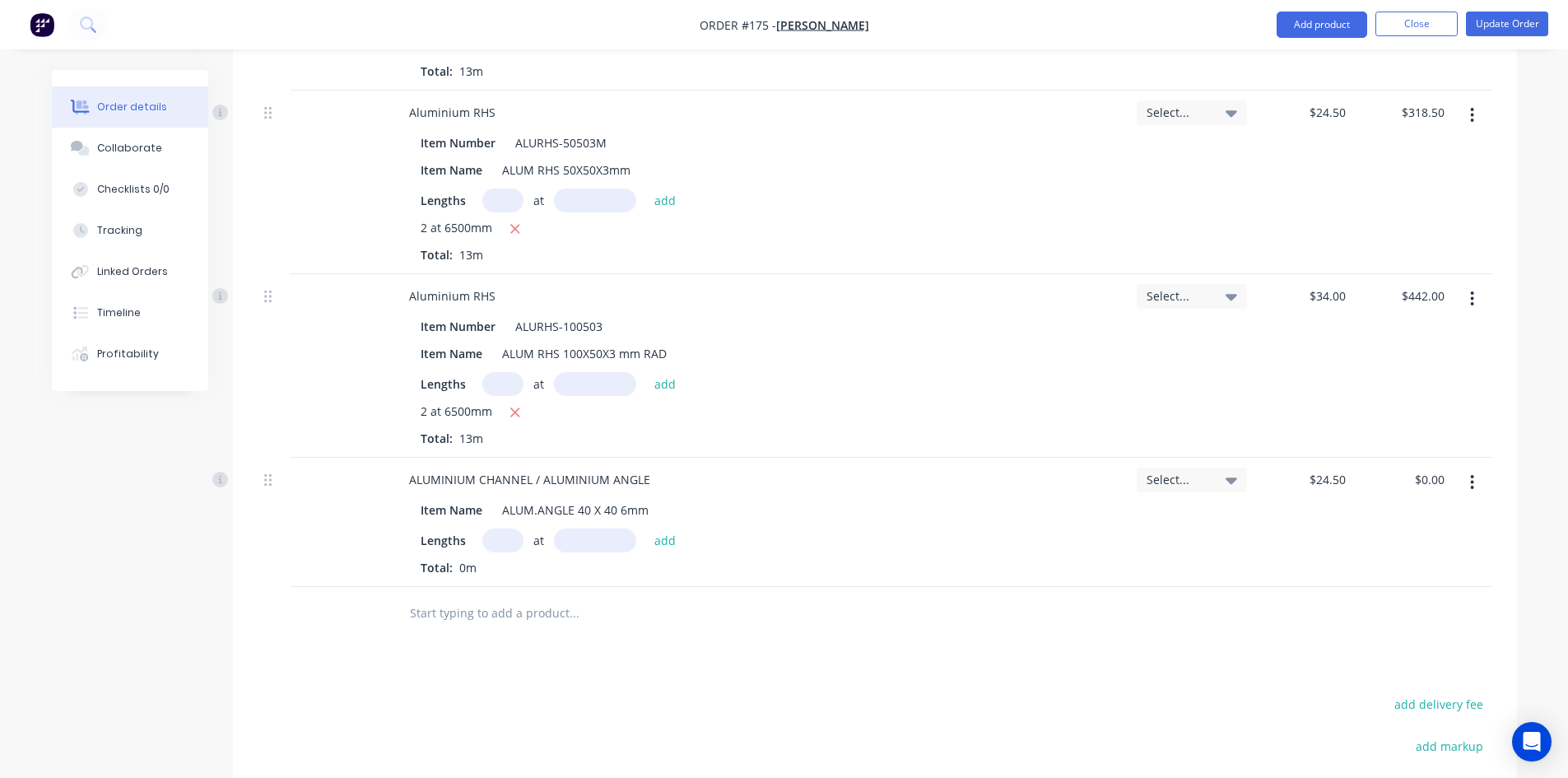
drag, startPoint x: 504, startPoint y: 537, endPoint x: 613, endPoint y: 588, distance: 120.3
click at [523, 550] on div "at add" at bounding box center [583, 541] width 202 height 24
type input "2"
click at [577, 538] on input "text" at bounding box center [594, 541] width 82 height 24
type input "6500mm"
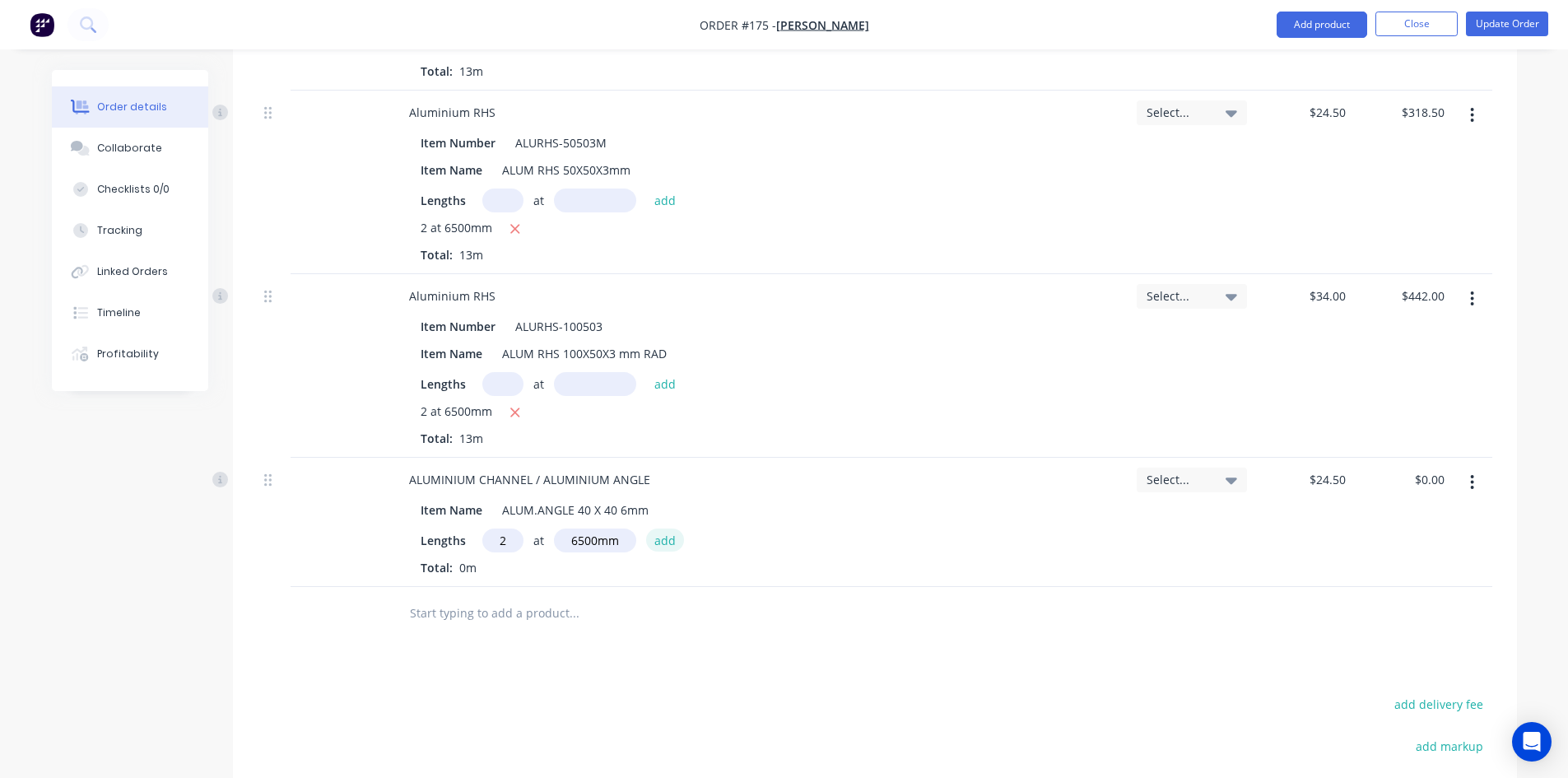
click at [662, 539] on button "add" at bounding box center [665, 540] width 39 height 22
type input "$318.50"
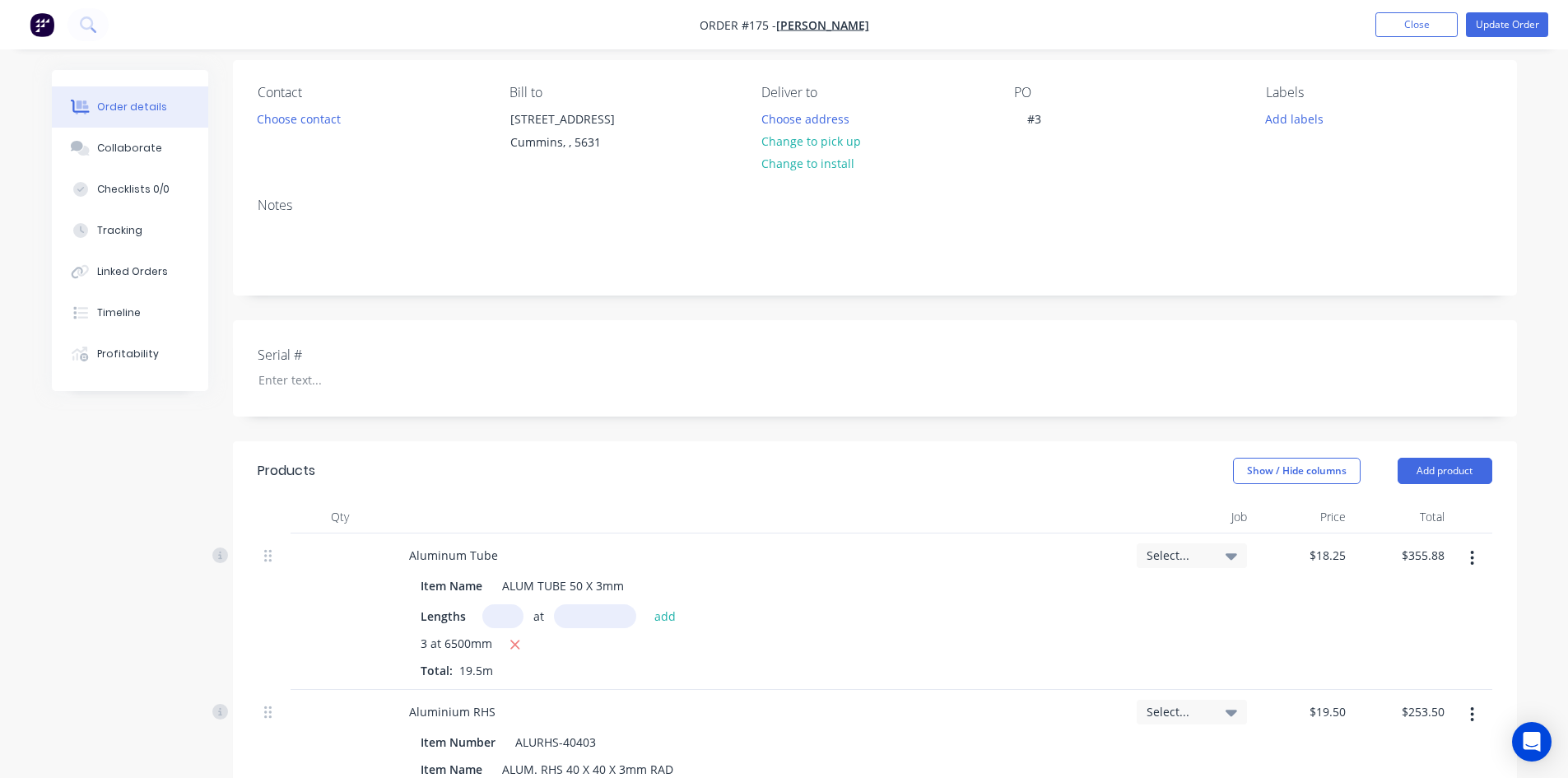
scroll to position [0, 0]
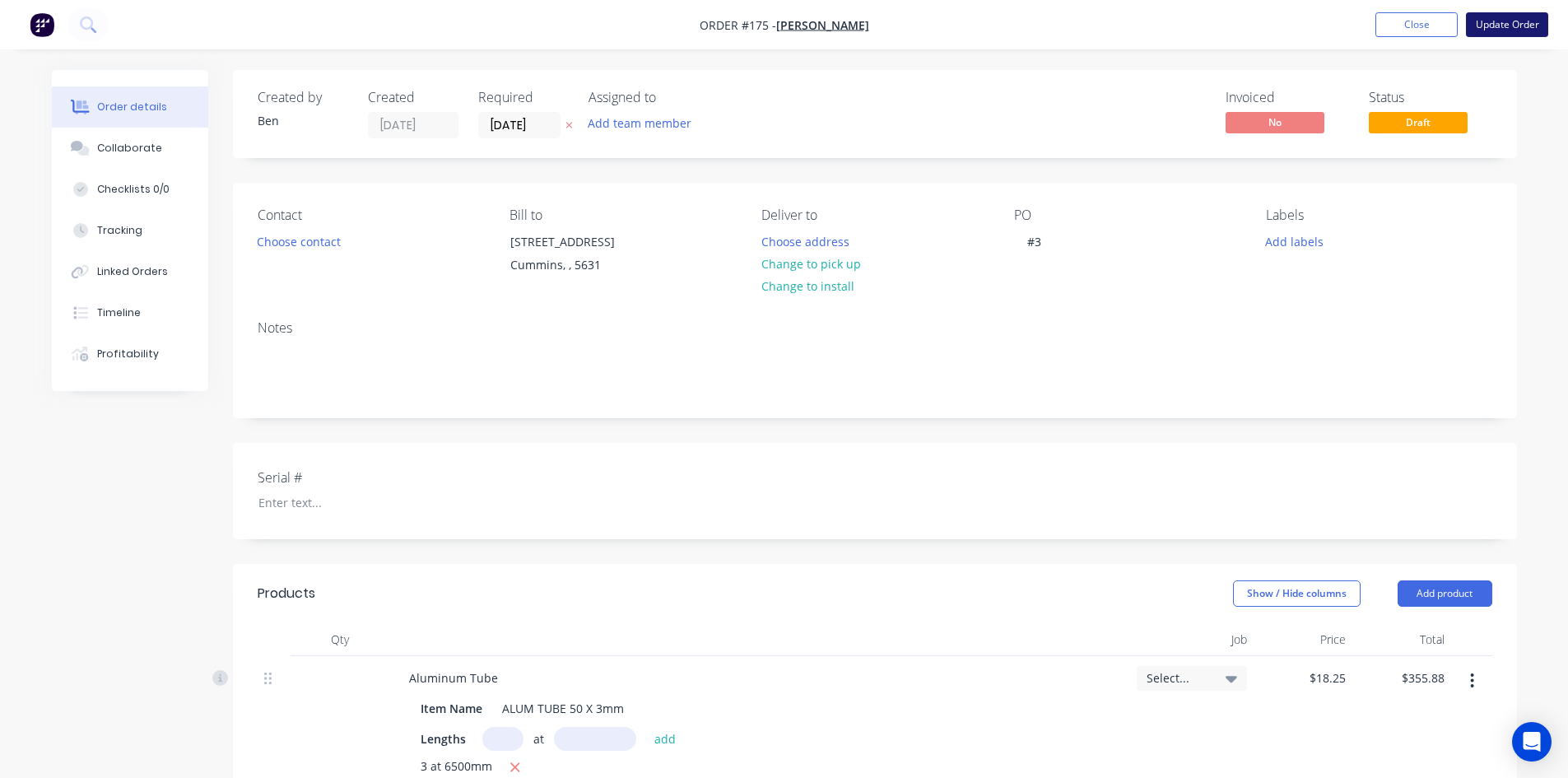
click at [1498, 24] on button "Update Order" at bounding box center [1507, 24] width 82 height 25
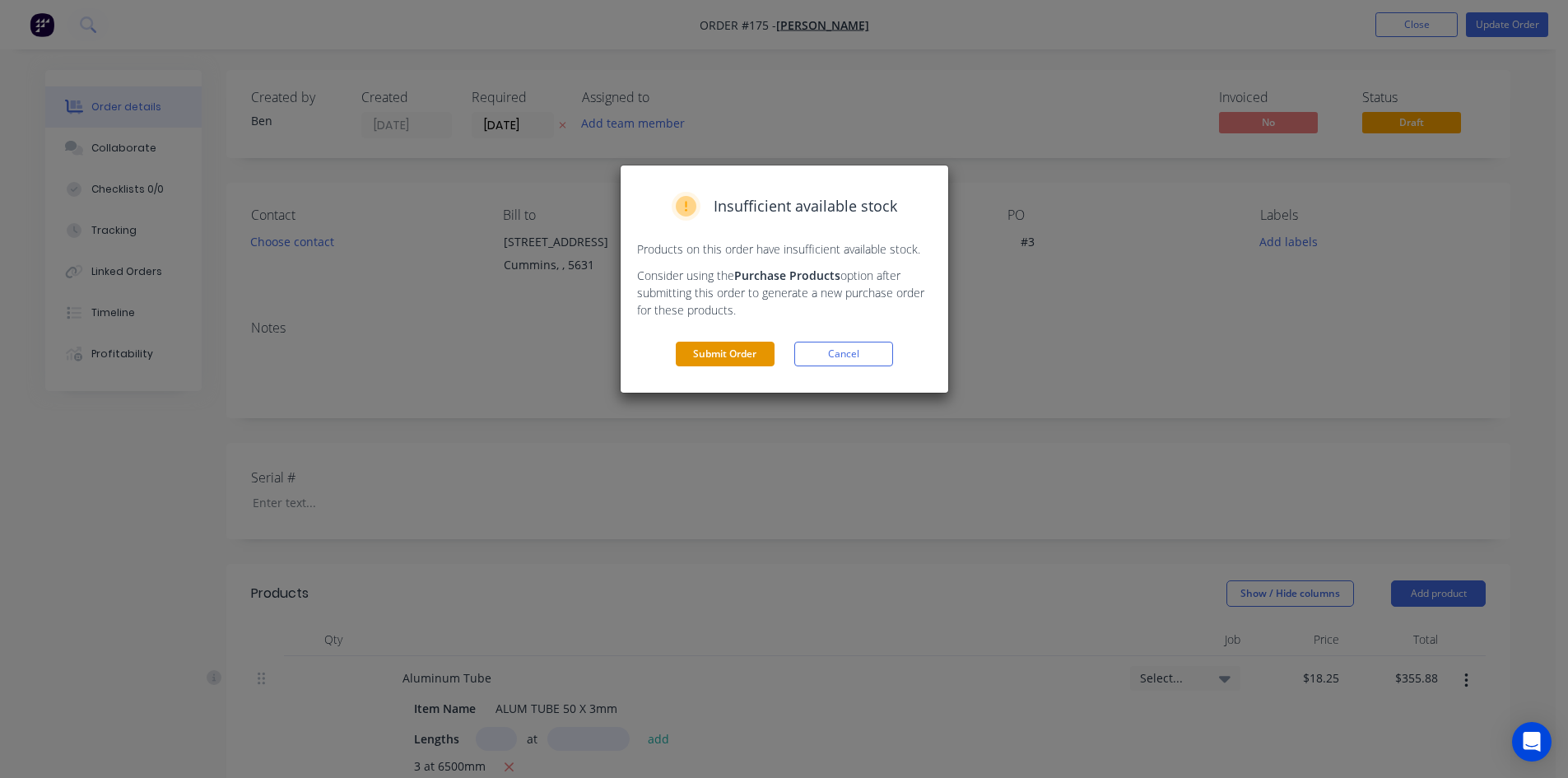
click at [746, 354] on button "Submit Order" at bounding box center [725, 354] width 99 height 25
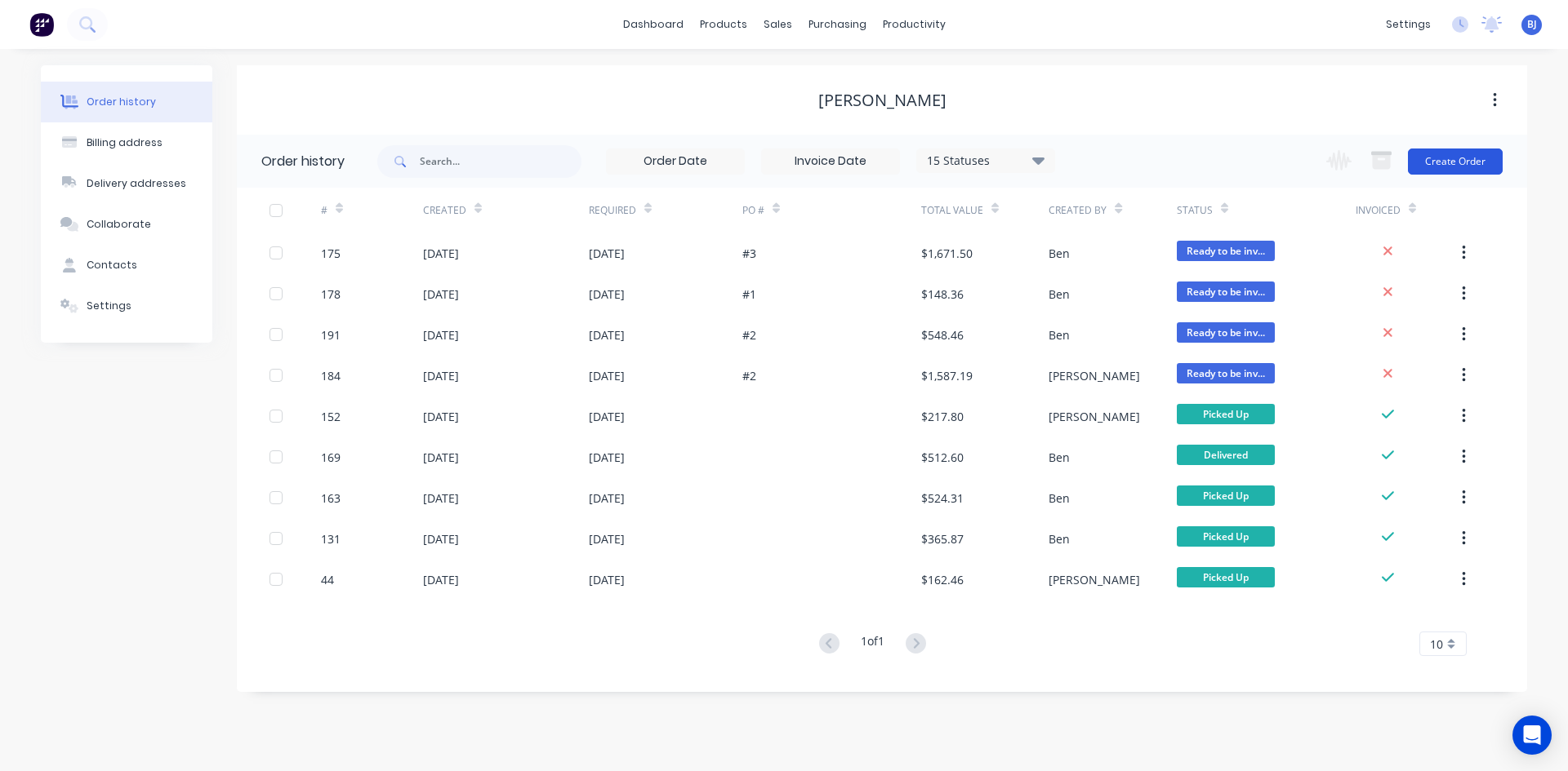
click at [1478, 162] on button "Create Order" at bounding box center [1455, 161] width 94 height 27
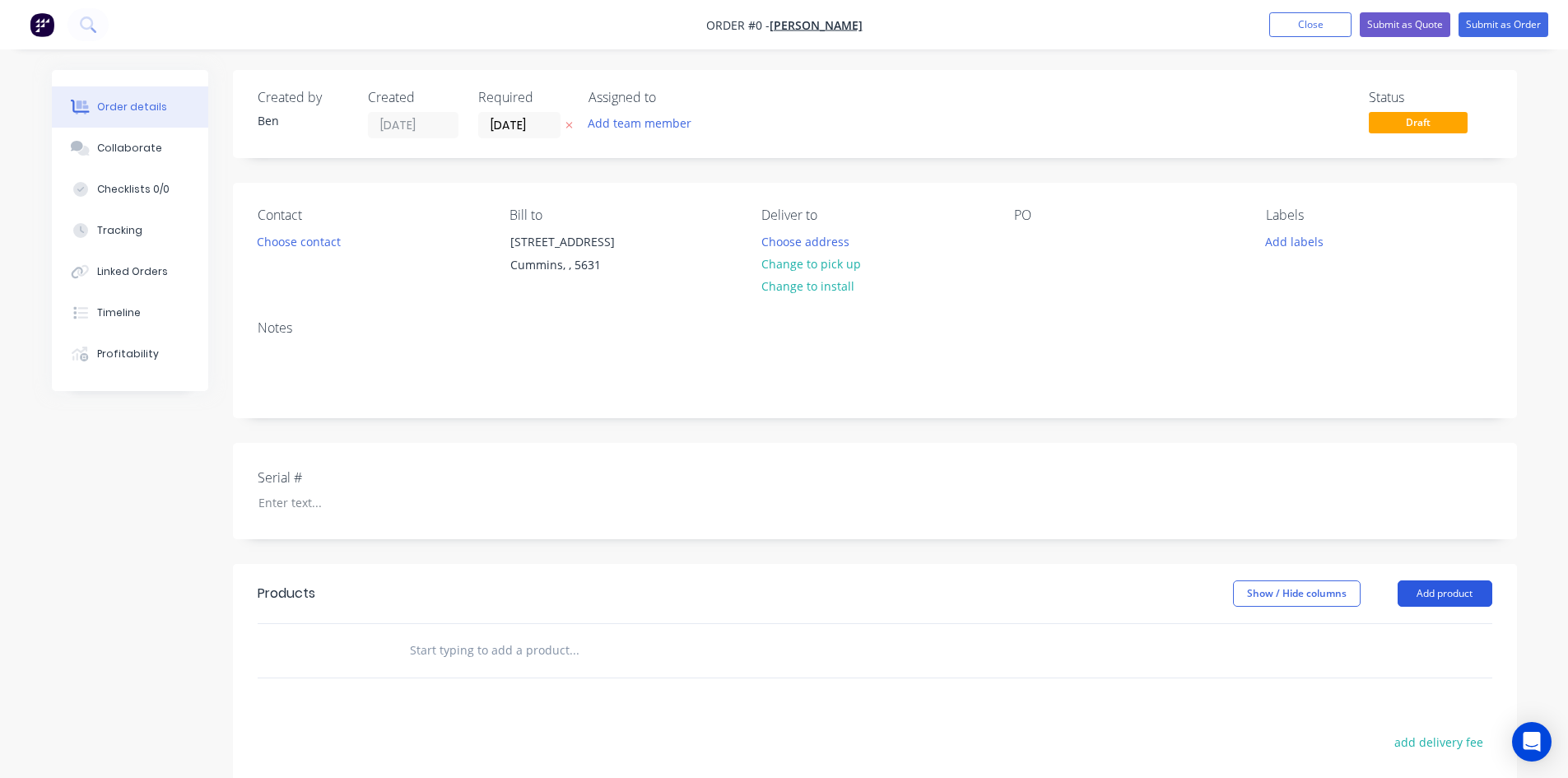
click at [1436, 596] on button "Add product" at bounding box center [1445, 594] width 95 height 27
click at [1376, 638] on div "Product catalogue" at bounding box center [1414, 635] width 127 height 24
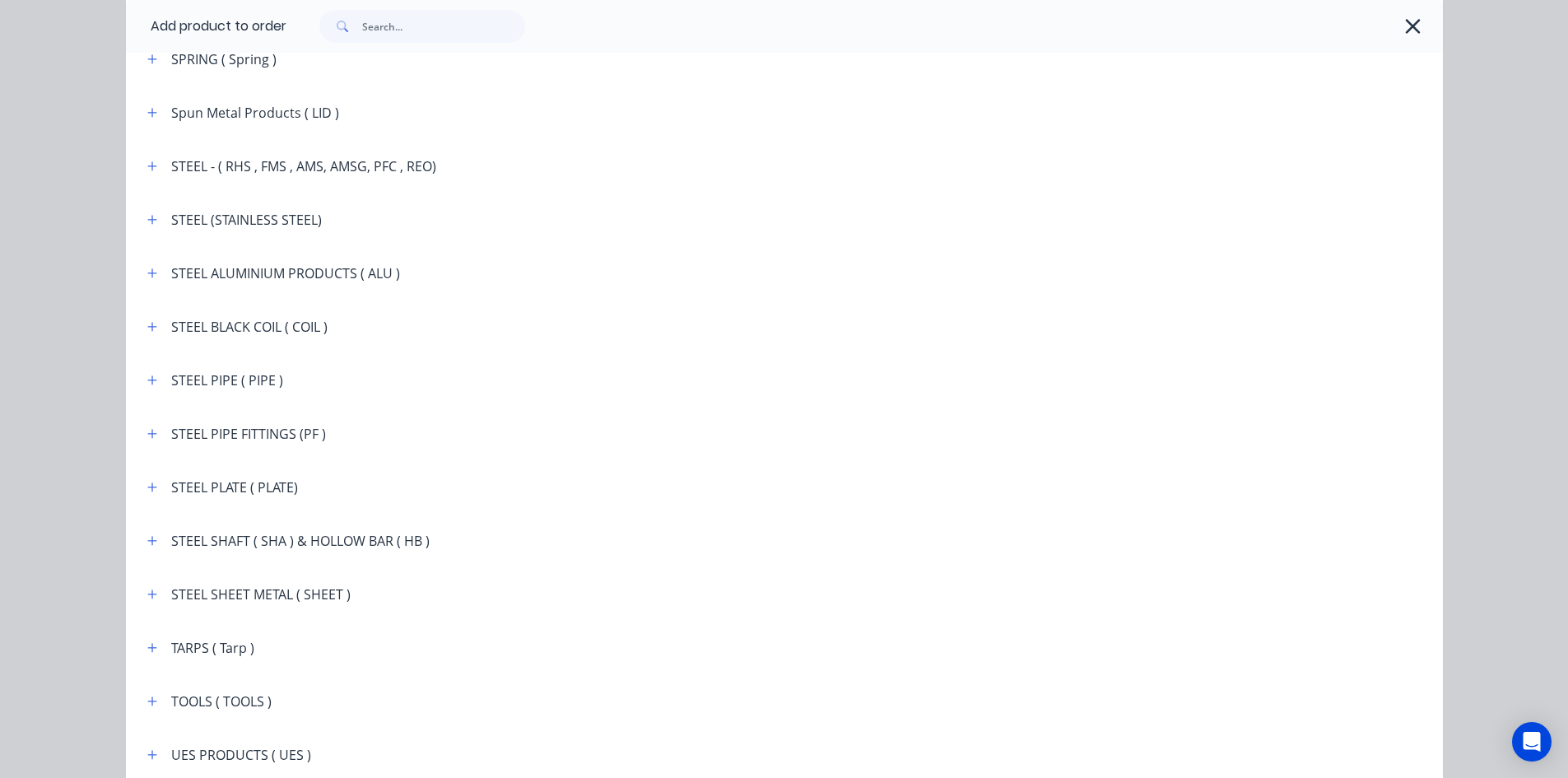
scroll to position [2800, 0]
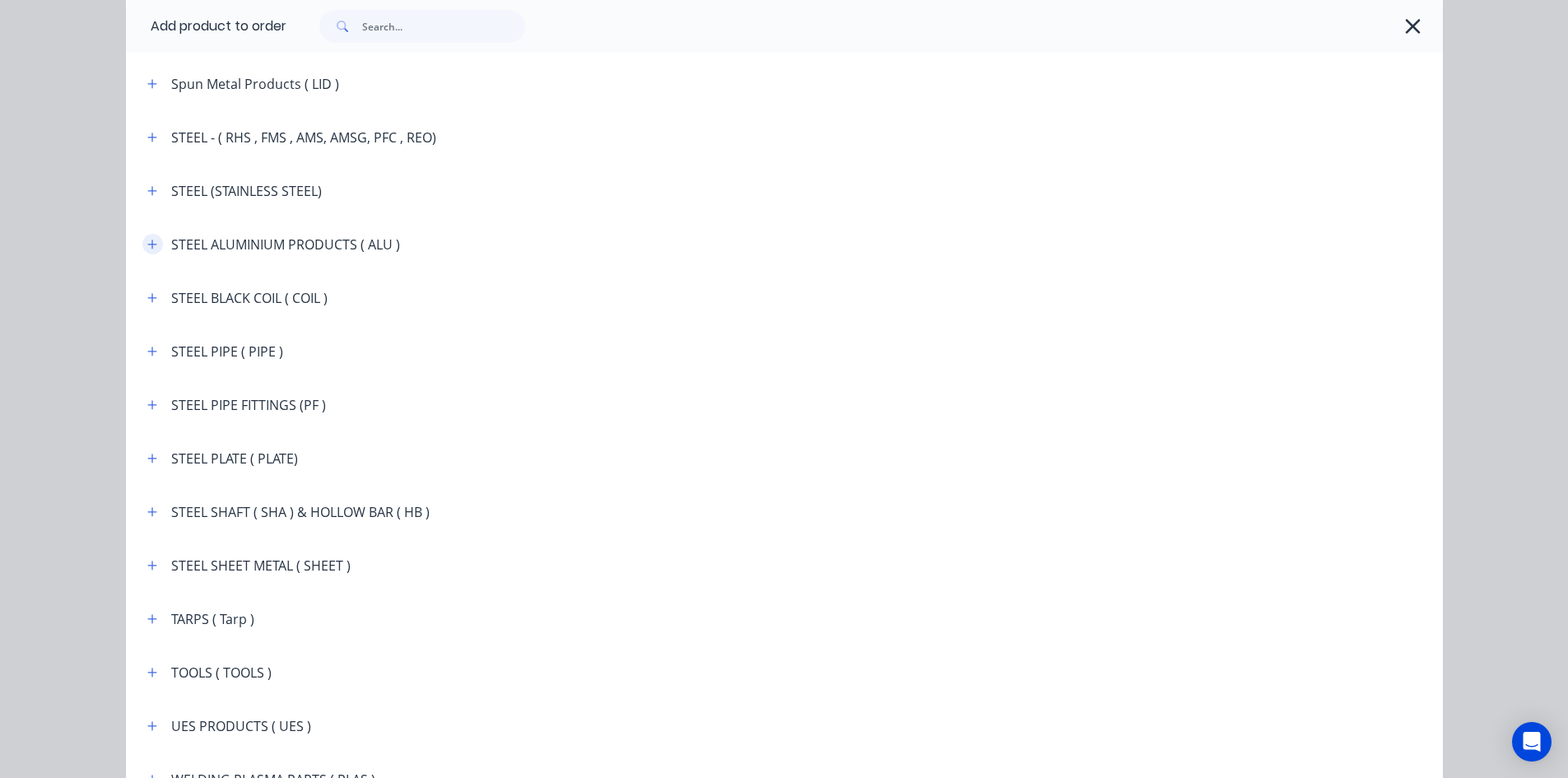
click at [153, 244] on button "button" at bounding box center [153, 244] width 21 height 21
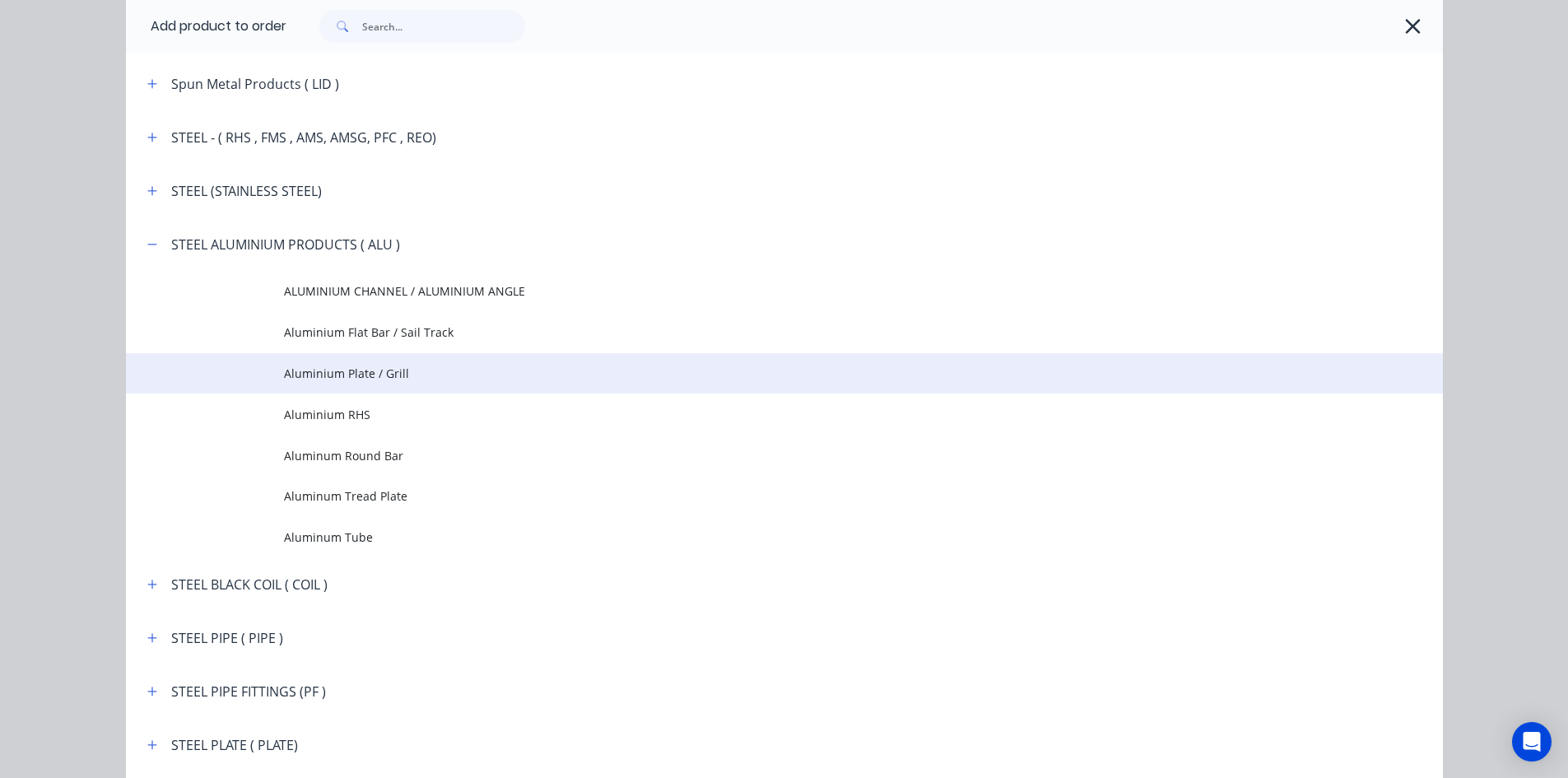
click at [327, 372] on span "Aluminium Plate / Grill" at bounding box center [748, 373] width 927 height 17
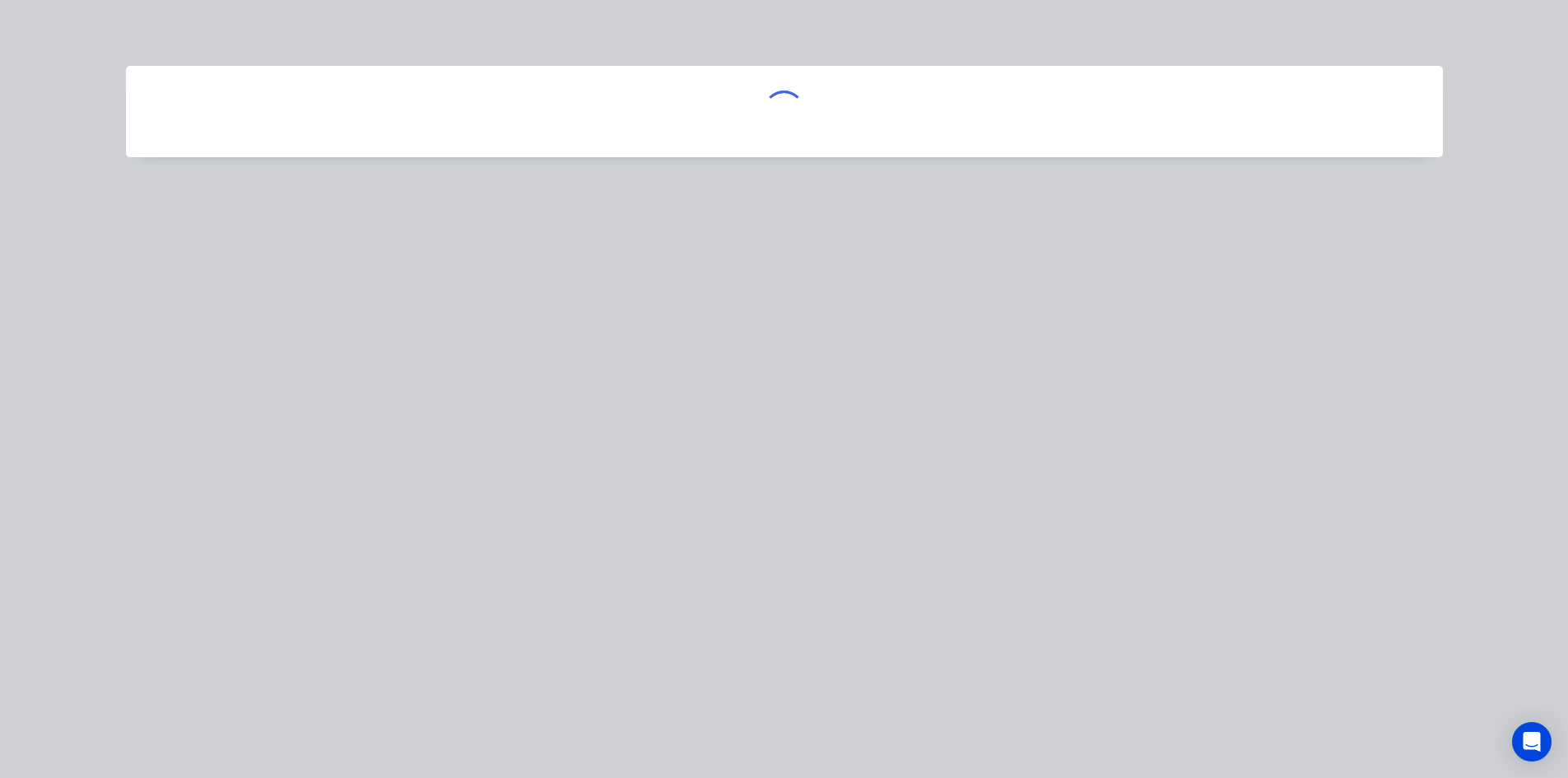
scroll to position [0, 0]
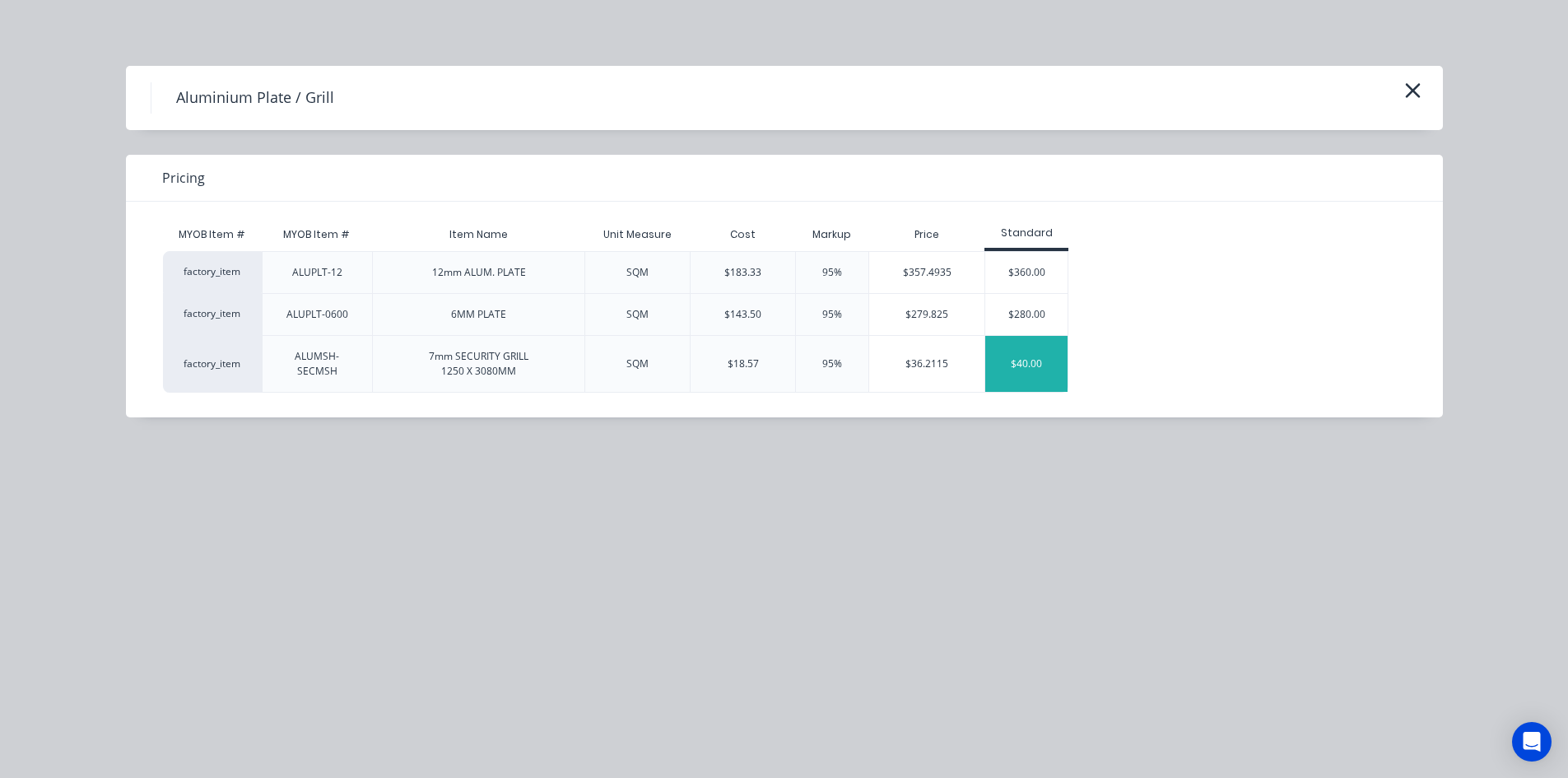
click at [1032, 361] on div "$40.00" at bounding box center [1026, 364] width 82 height 56
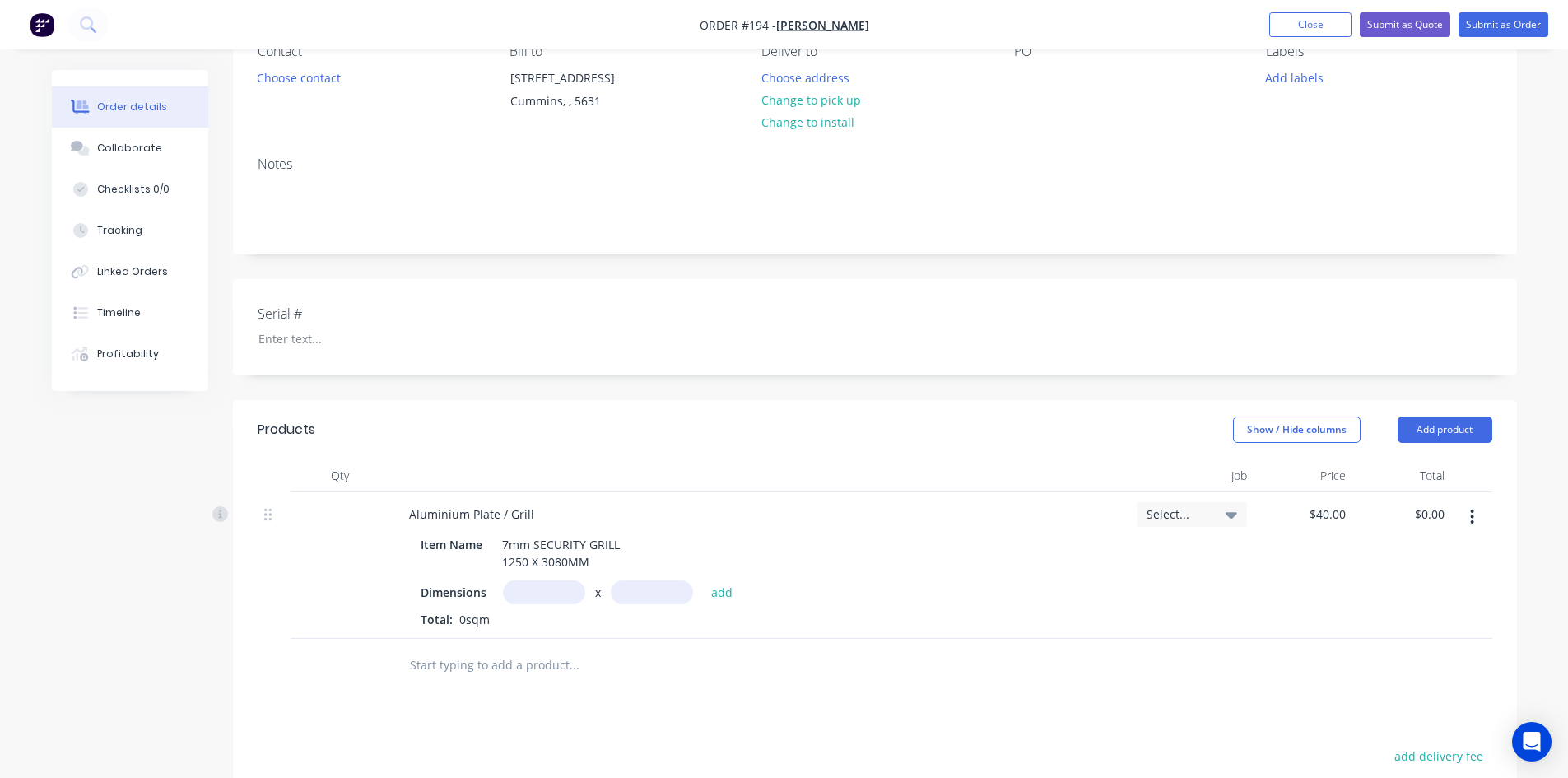
scroll to position [165, 0]
click at [543, 589] on input "text" at bounding box center [544, 592] width 82 height 24
type input "1250m"
click at [661, 590] on input "text" at bounding box center [652, 592] width 82 height 24
type input "3080m"
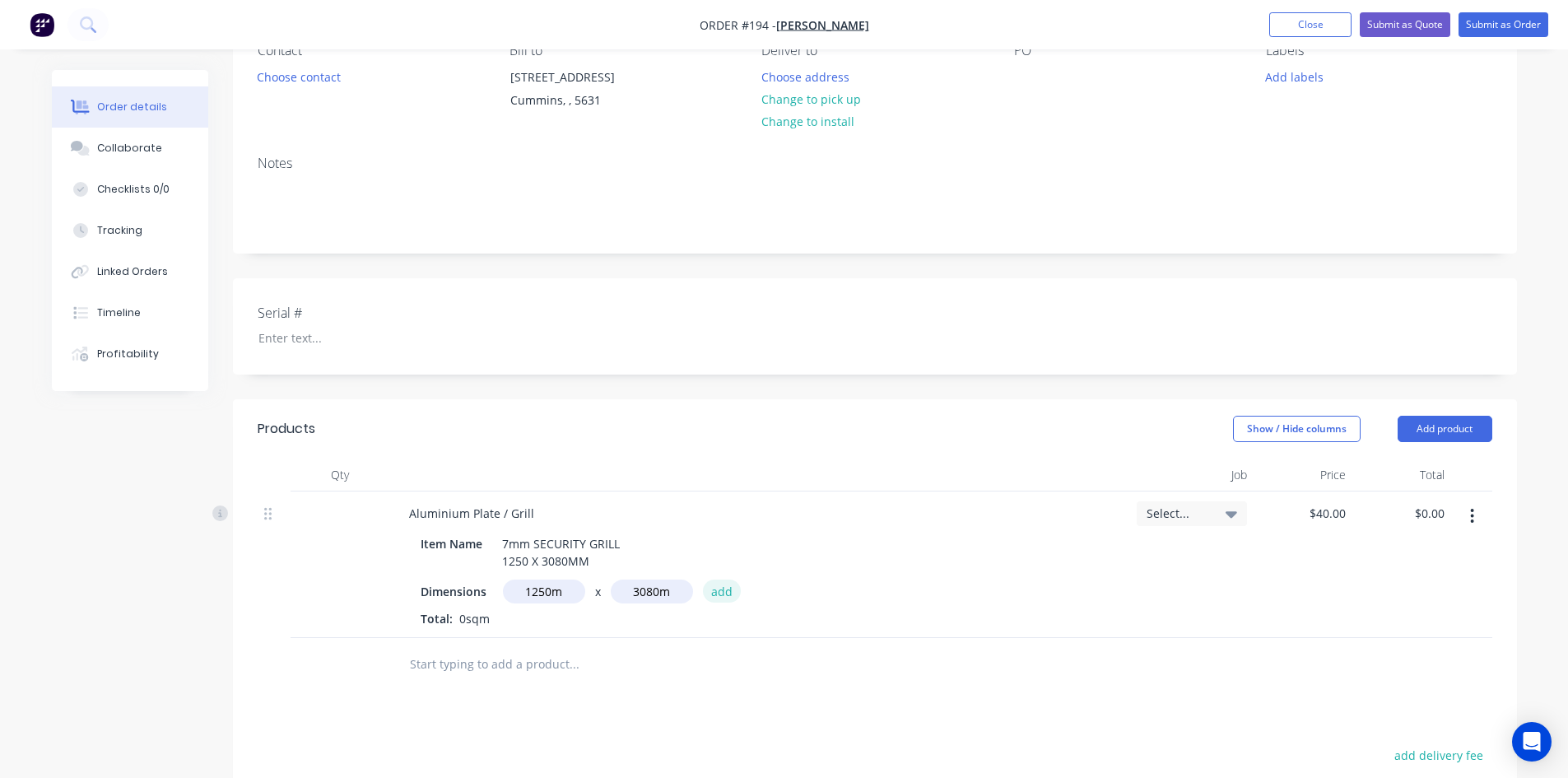
click at [715, 597] on button "add" at bounding box center [722, 591] width 39 height 22
click at [531, 615] on icon "button" at bounding box center [529, 619] width 11 height 15
type input "$0.00"
drag, startPoint x: 531, startPoint y: 592, endPoint x: 545, endPoint y: 595, distance: 14.3
click at [532, 592] on input "text" at bounding box center [544, 592] width 82 height 24
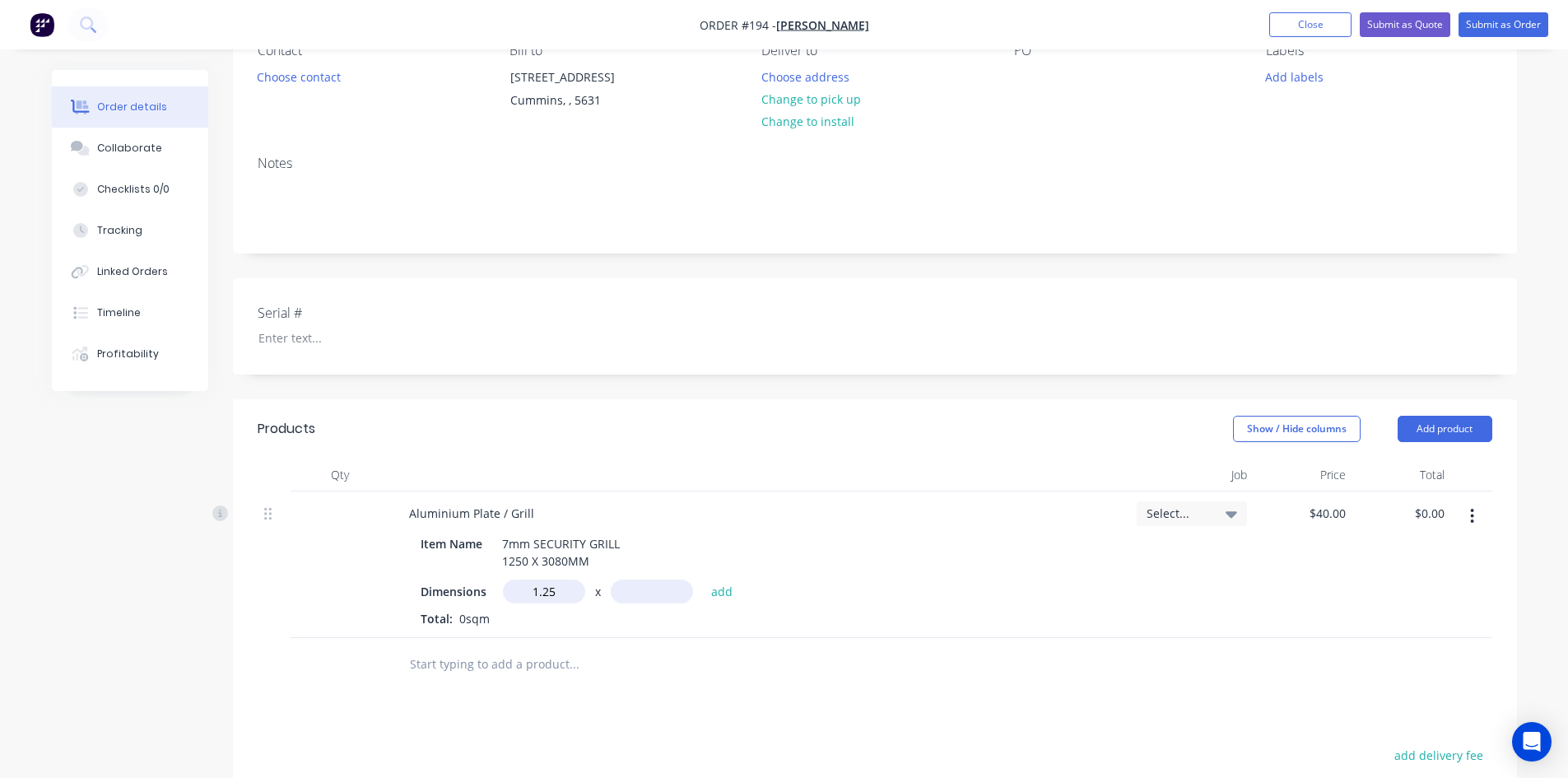
type input "1.25m"
click at [774, 649] on div at bounding box center [643, 664] width 494 height 33
click at [654, 592] on input "text" at bounding box center [652, 592] width 82 height 24
type input "3.08m"
click at [715, 592] on button "add" at bounding box center [722, 591] width 39 height 22
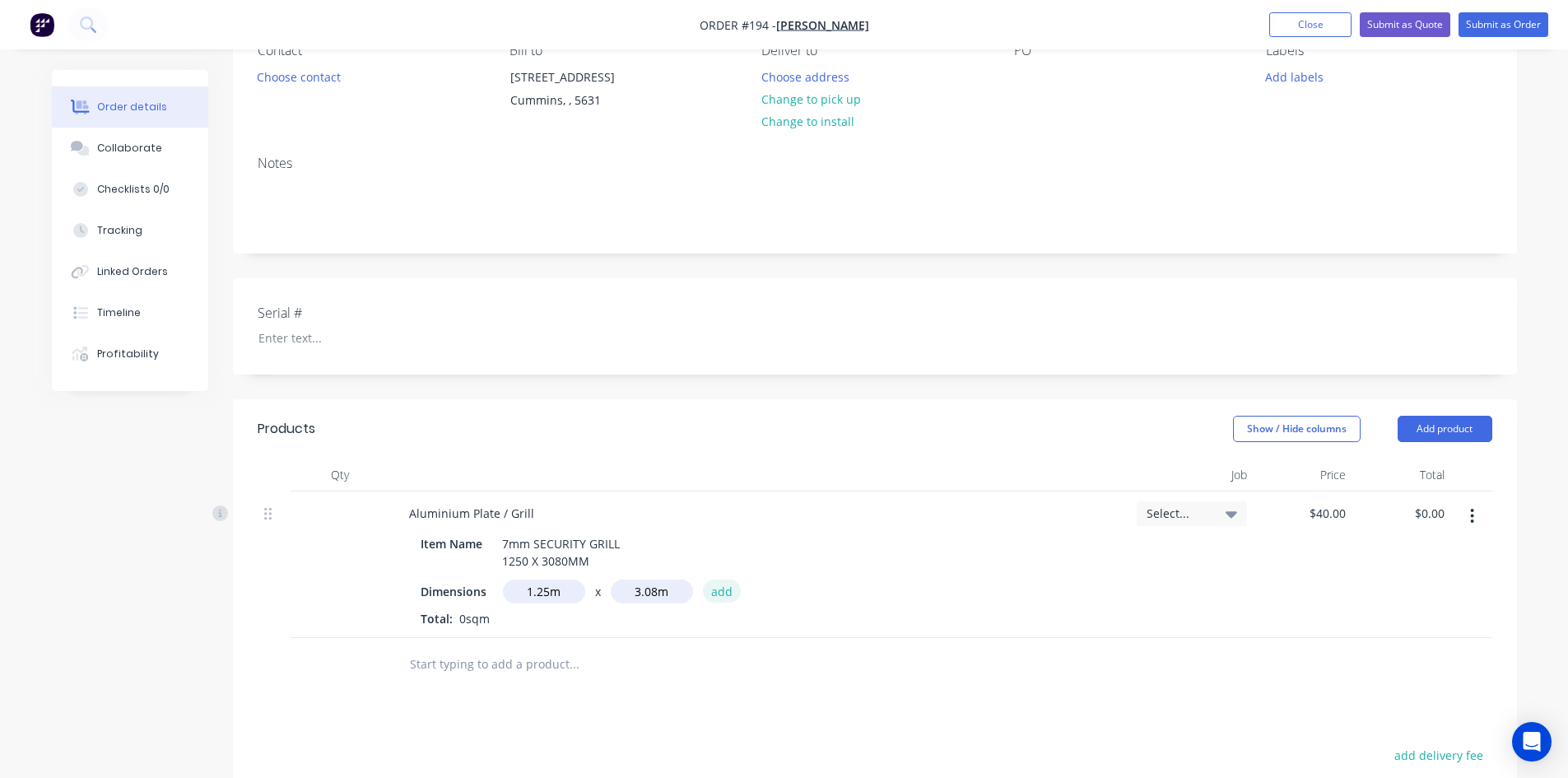
type input "$154.00"
click at [1457, 428] on button "Add product" at bounding box center [1445, 429] width 95 height 27
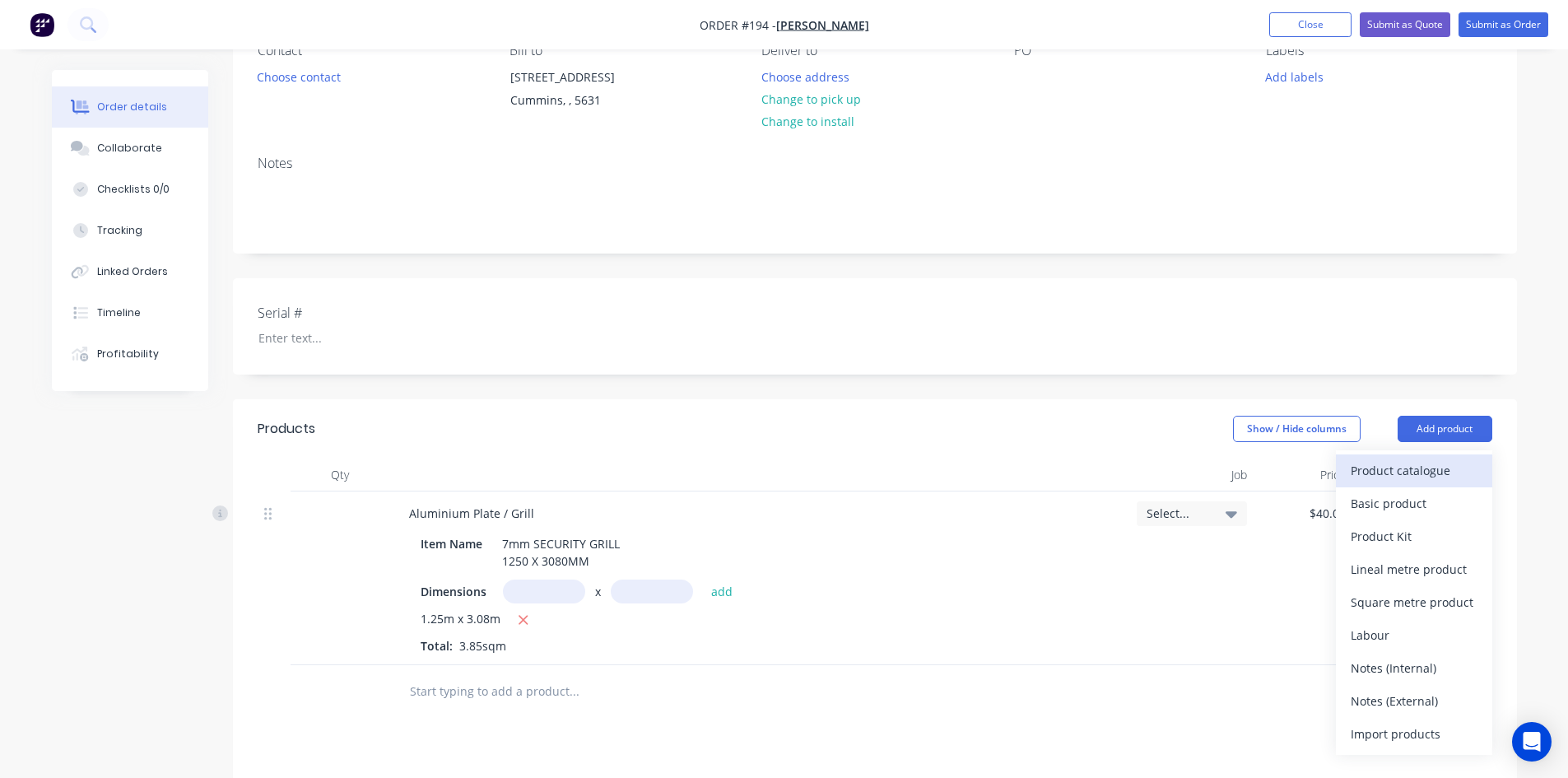
click at [1412, 471] on div "Product catalogue" at bounding box center [1414, 471] width 127 height 24
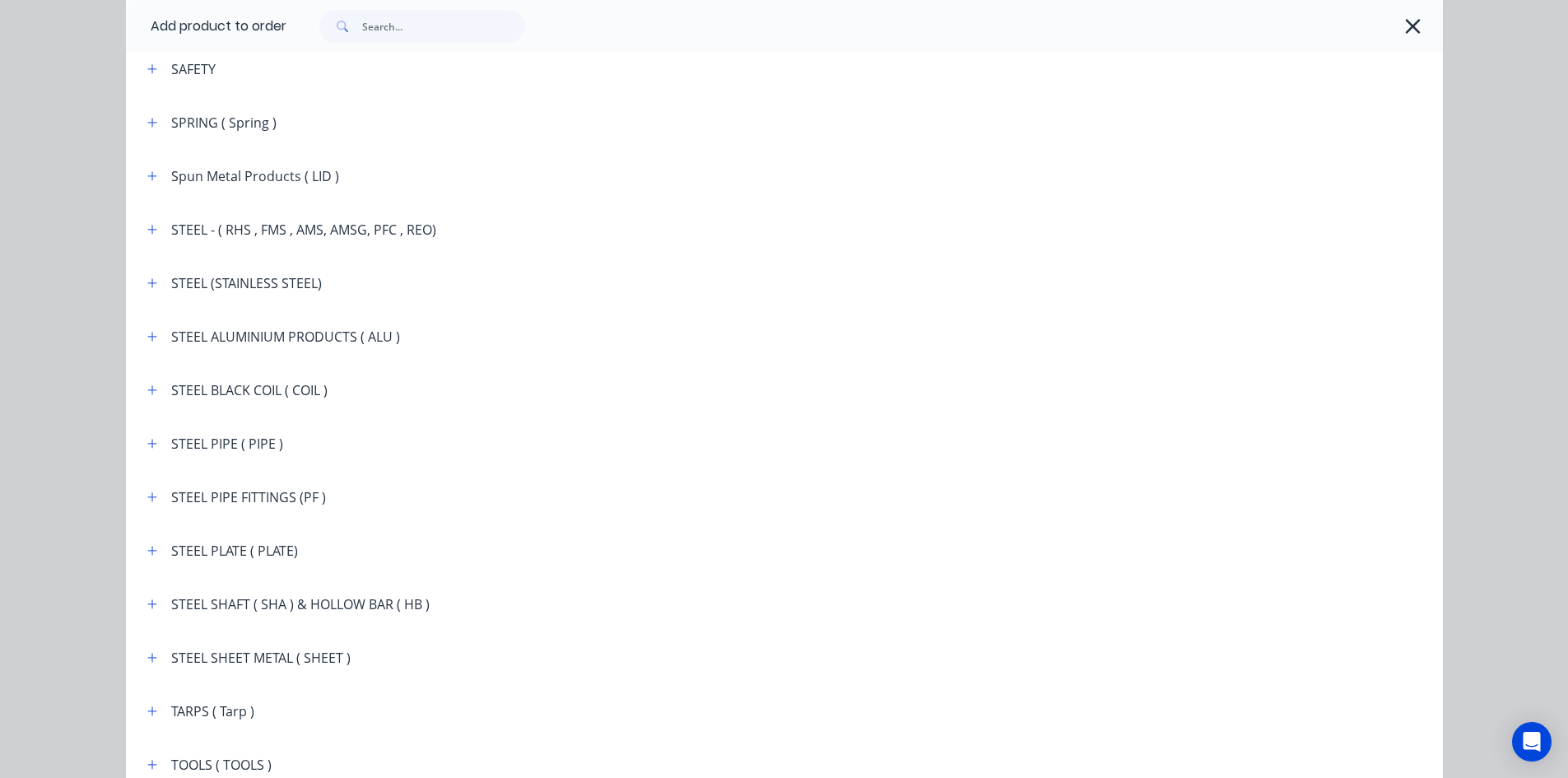
scroll to position [2718, 0]
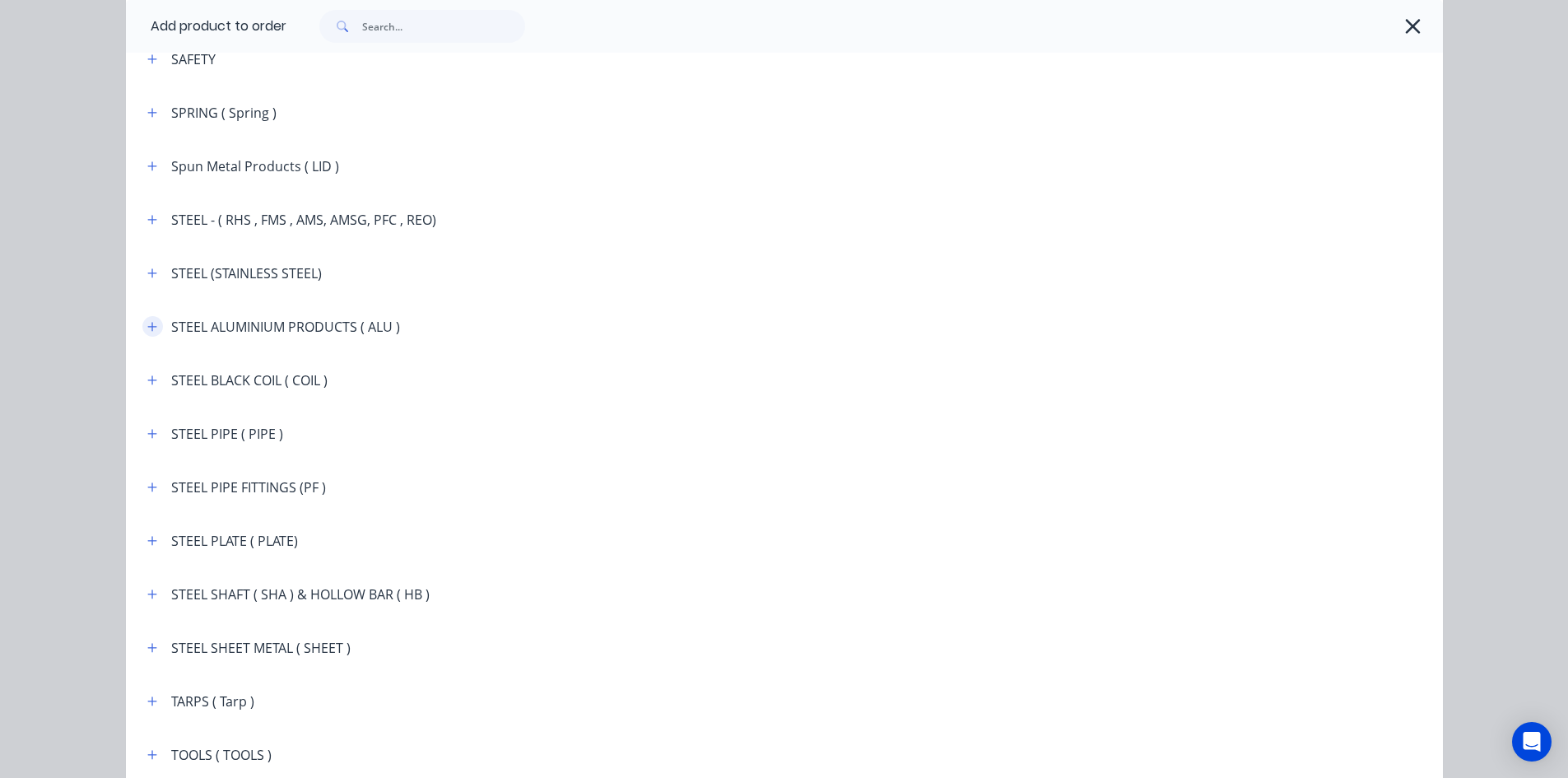
click at [148, 327] on icon "button" at bounding box center [152, 326] width 9 height 9
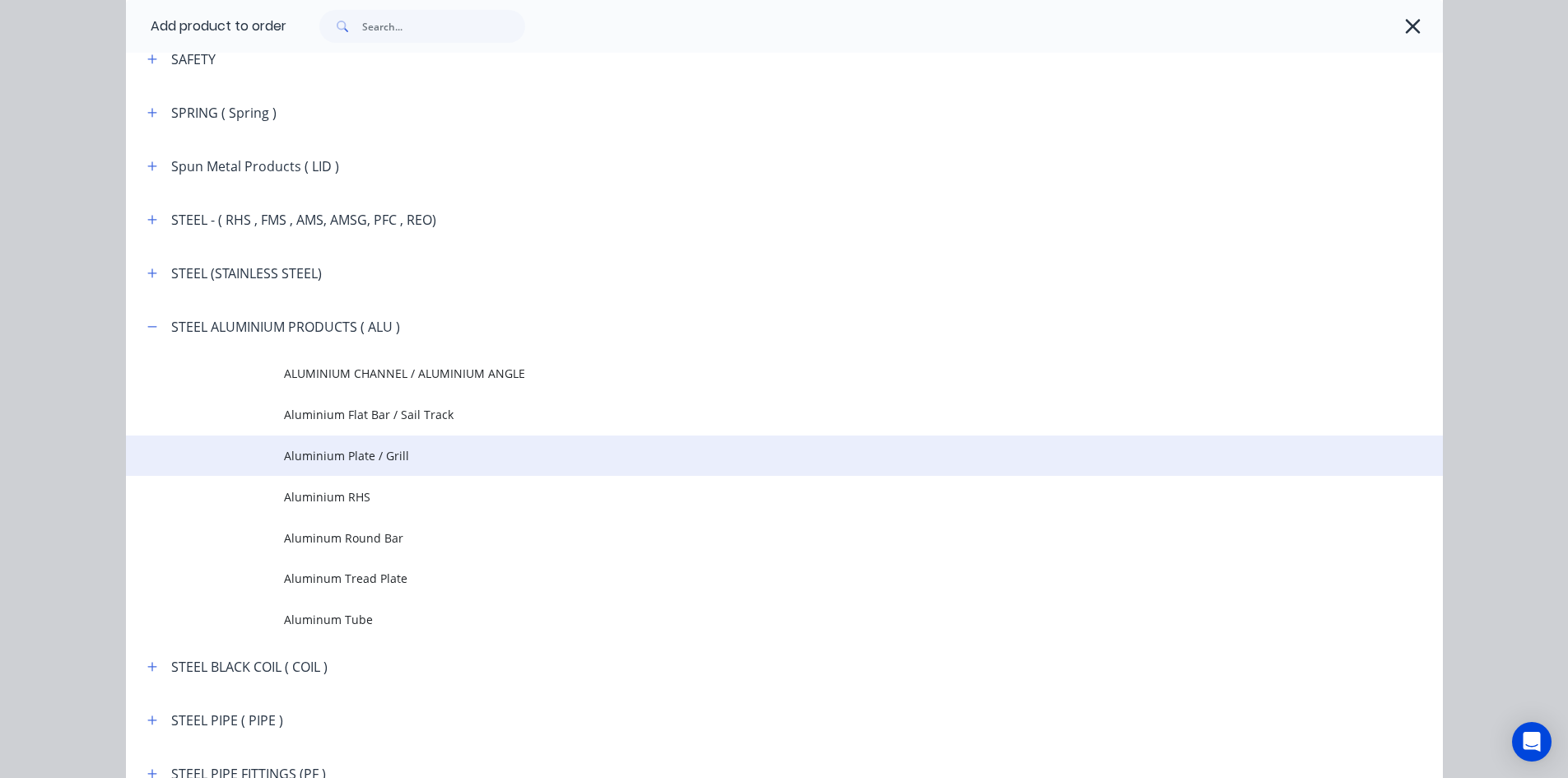
click at [388, 455] on span "Aluminium Plate / Grill" at bounding box center [748, 455] width 927 height 17
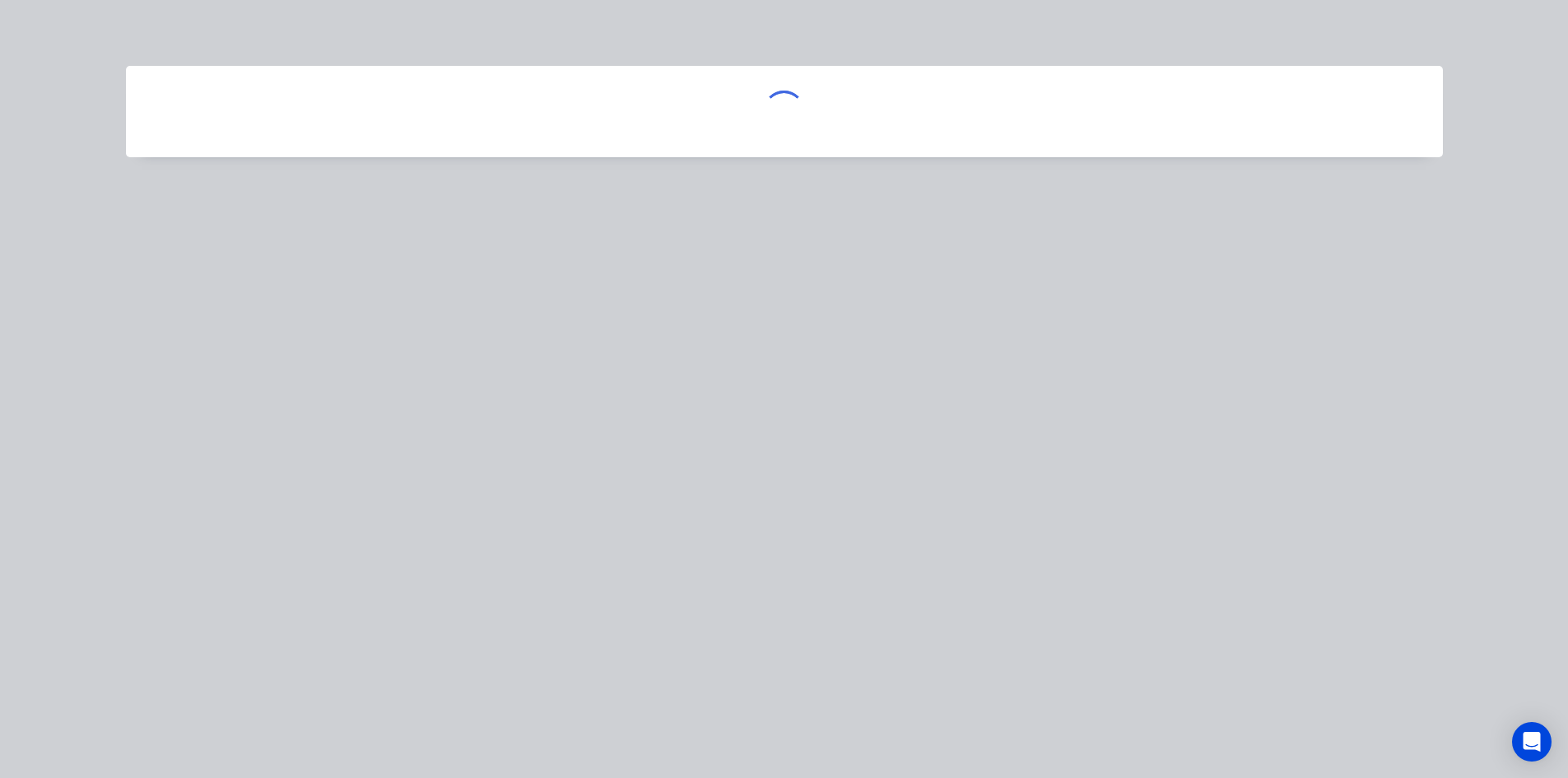
scroll to position [0, 0]
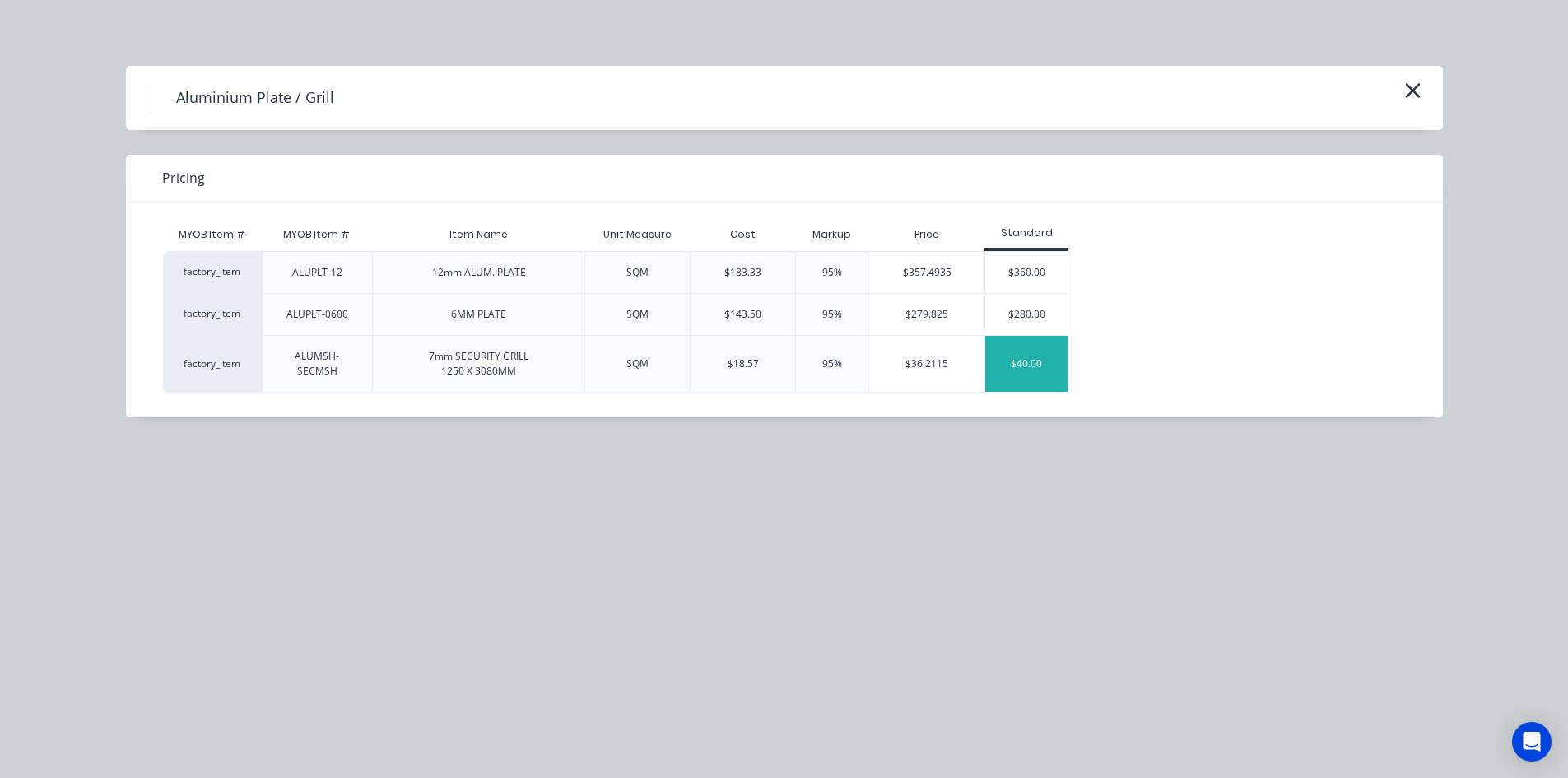
click at [1058, 369] on div "$40.00" at bounding box center [1026, 364] width 82 height 56
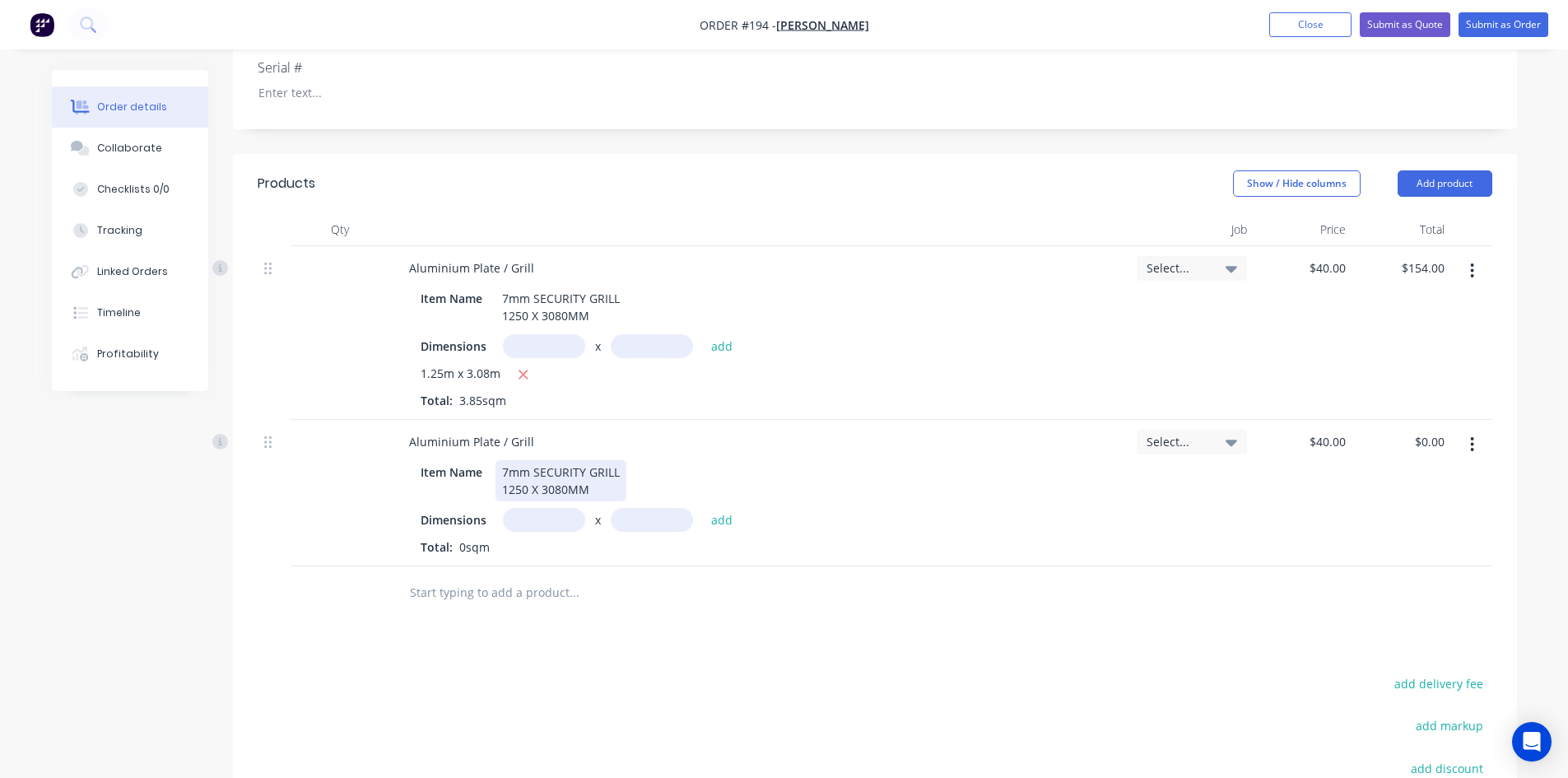
scroll to position [412, 0]
click at [533, 517] on input "text" at bounding box center [544, 518] width 82 height 24
type input "6.15m"
click at [632, 520] on input "text" at bounding box center [652, 518] width 82 height 24
type input "1.25m"
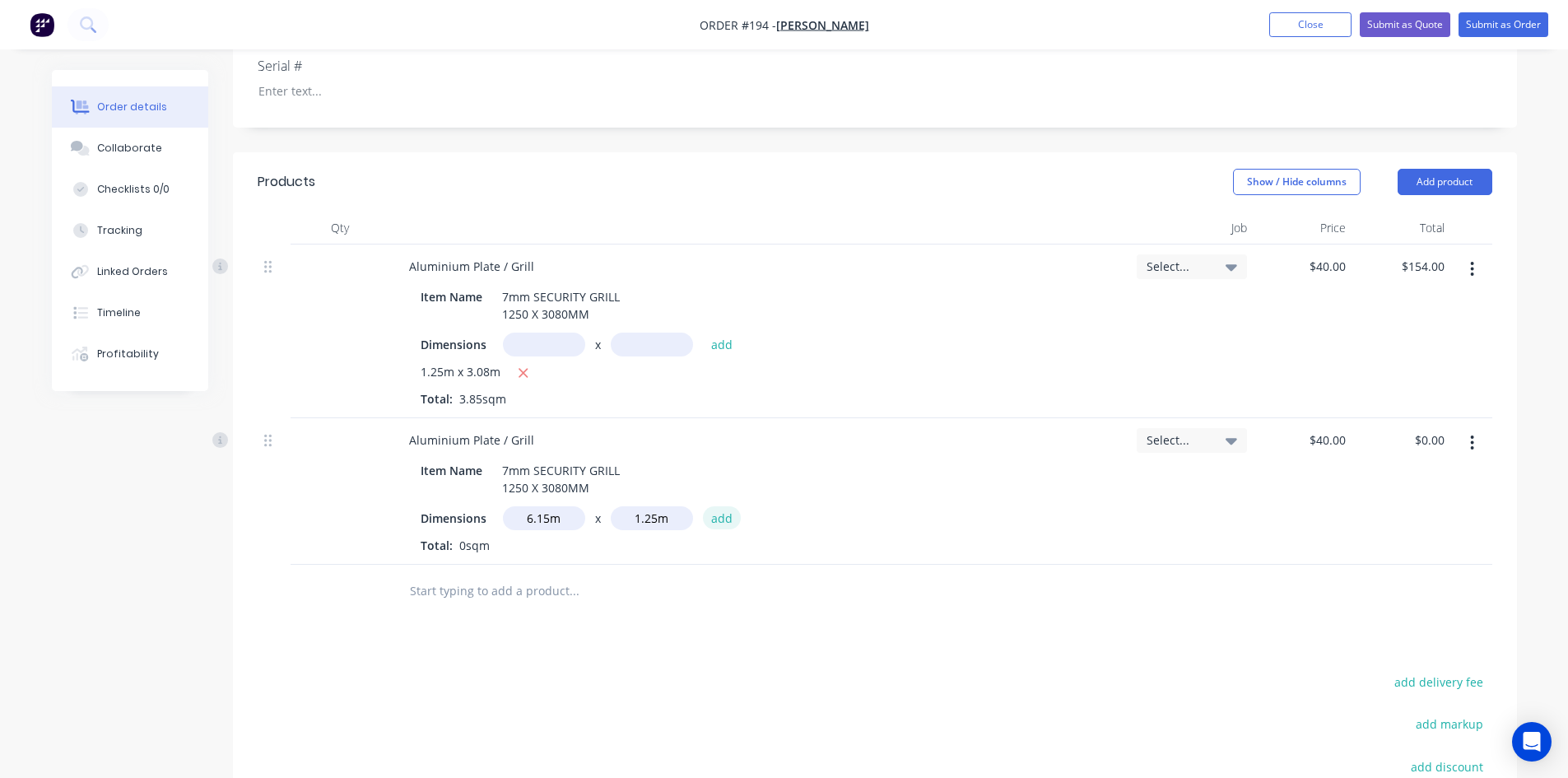
click at [727, 517] on button "add" at bounding box center [722, 517] width 39 height 22
type input "$307.50"
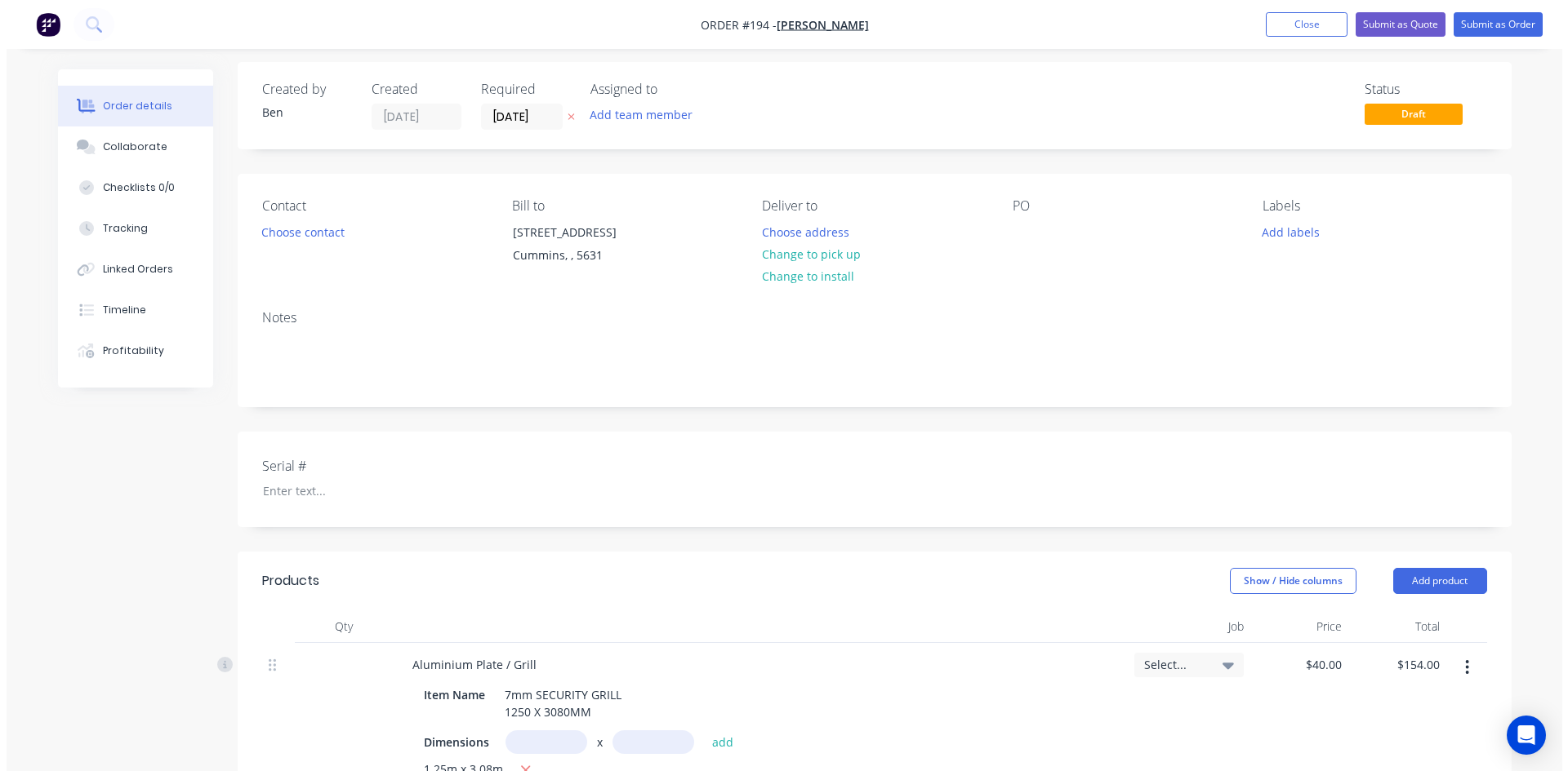
scroll to position [0, 0]
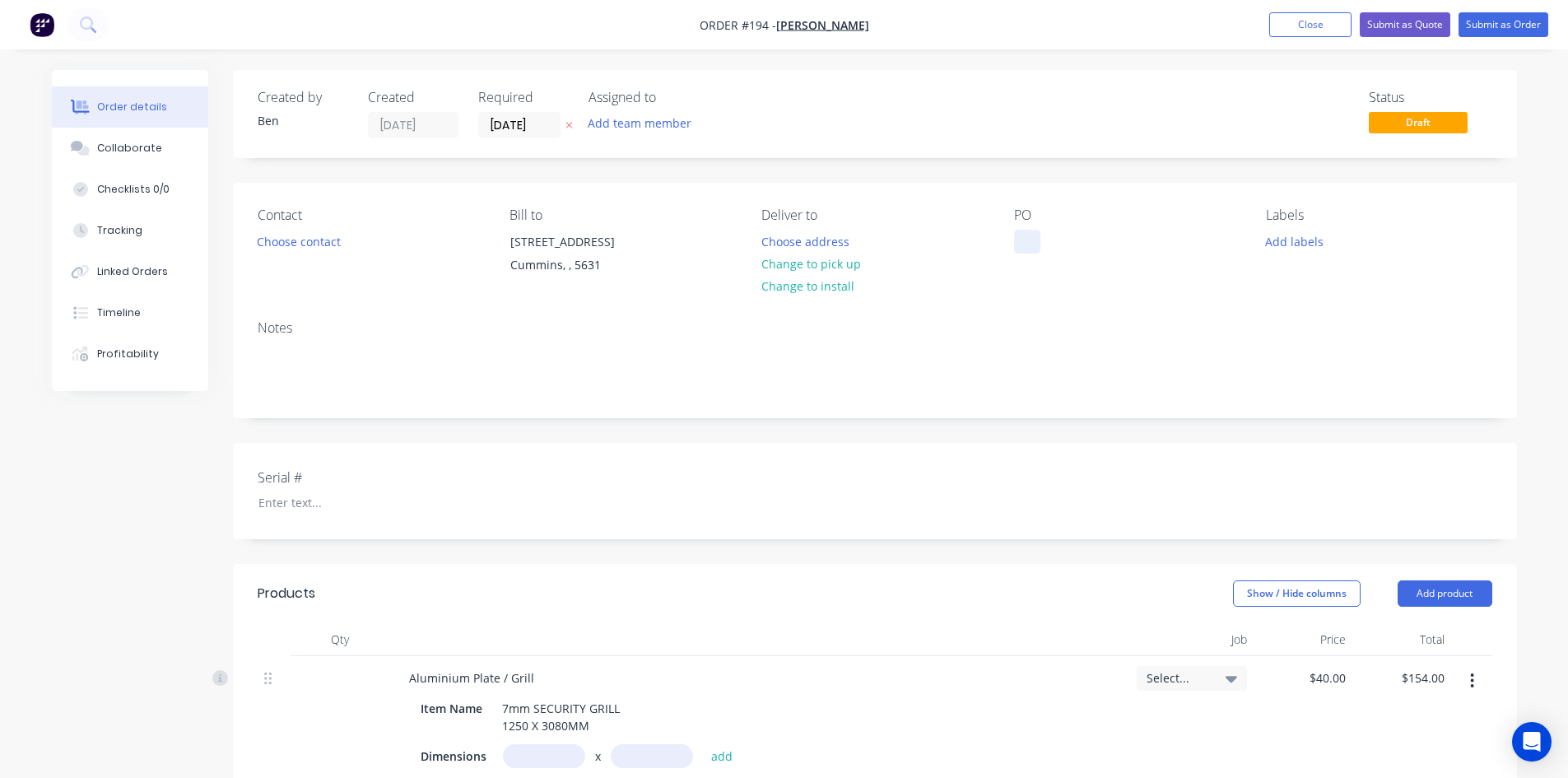
click at [1021, 242] on div at bounding box center [1027, 242] width 27 height 24
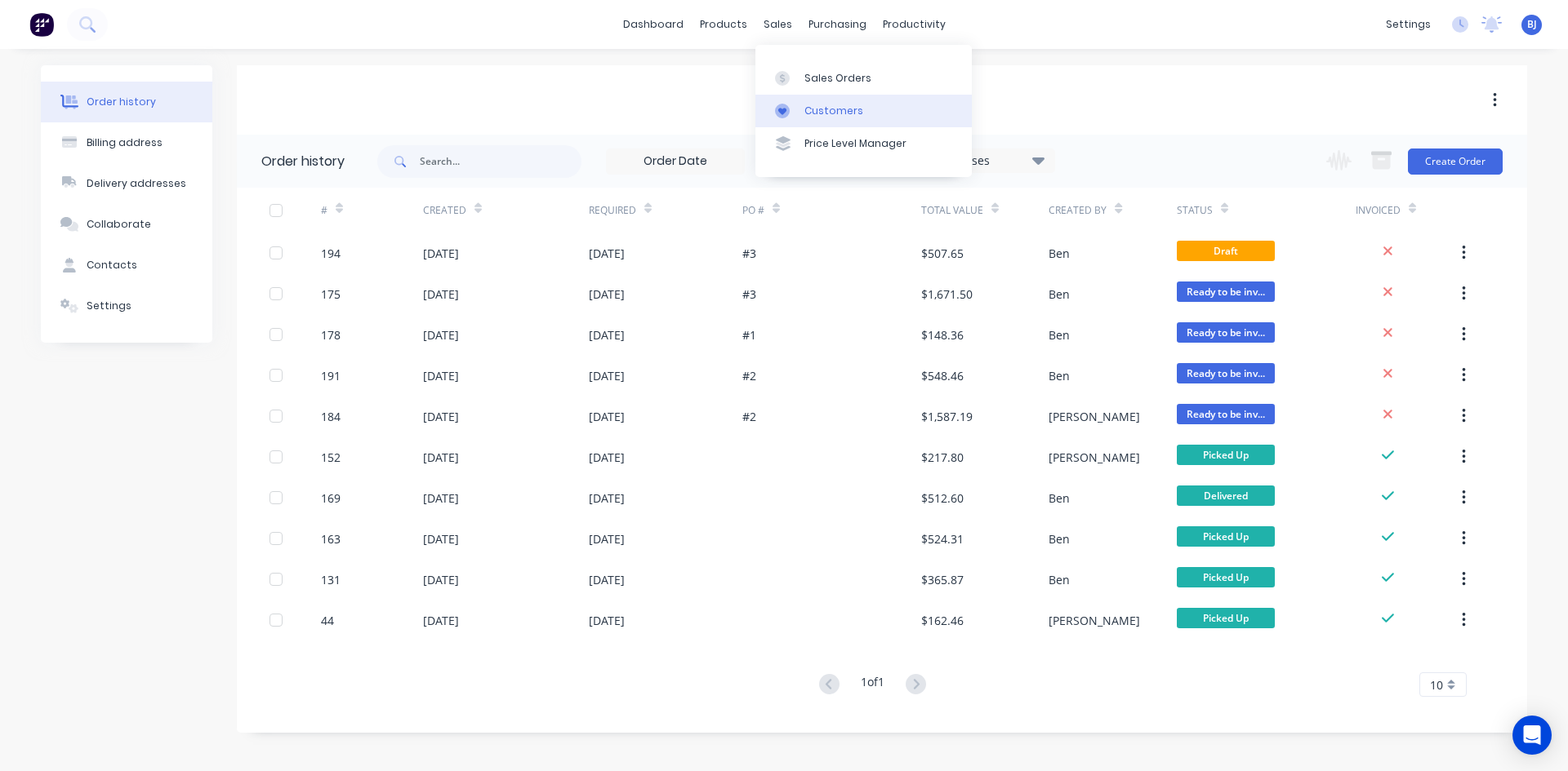
click at [795, 108] on div at bounding box center [787, 111] width 25 height 15
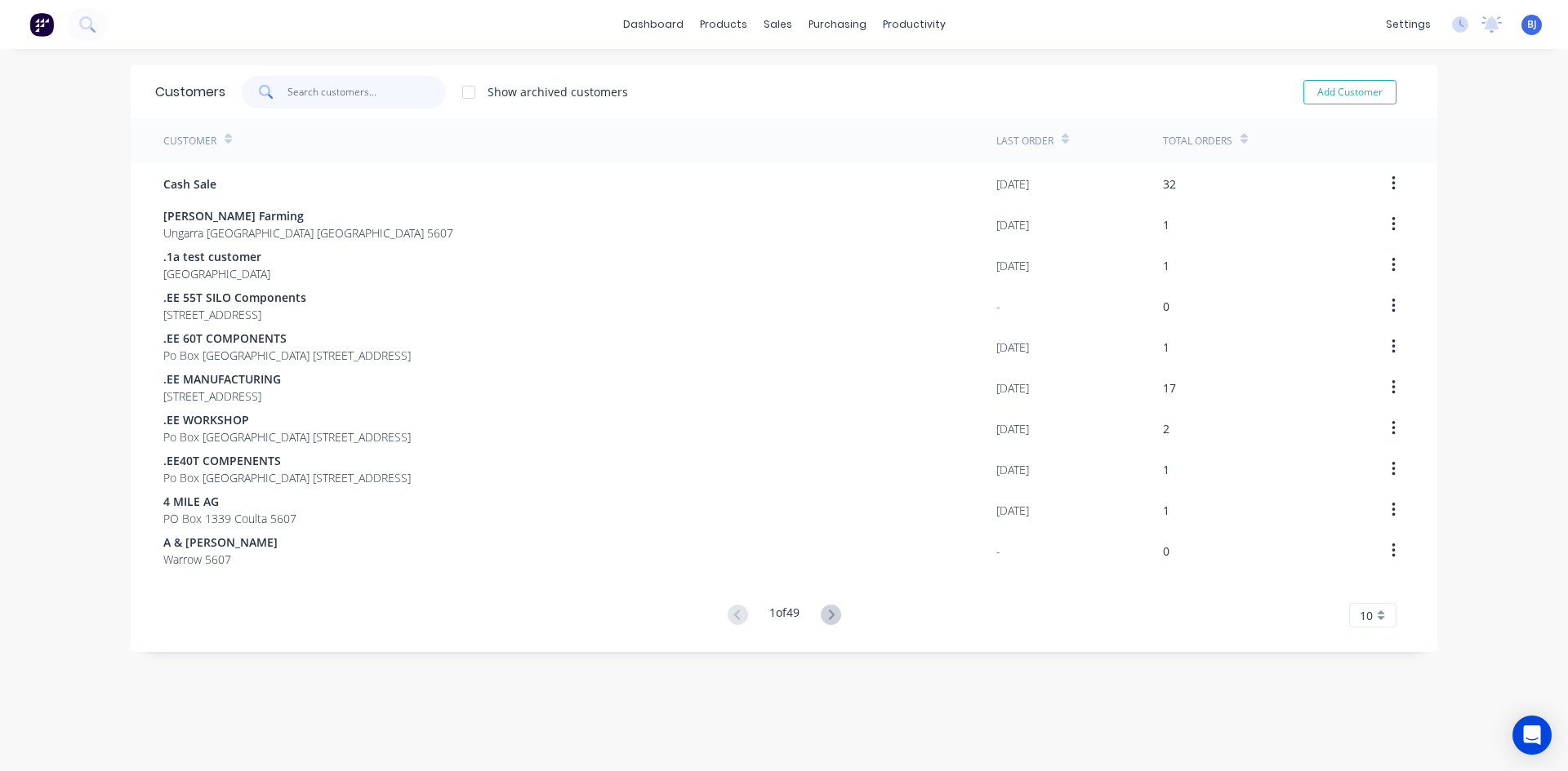
click at [301, 98] on input "text" at bounding box center [367, 91] width 159 height 32
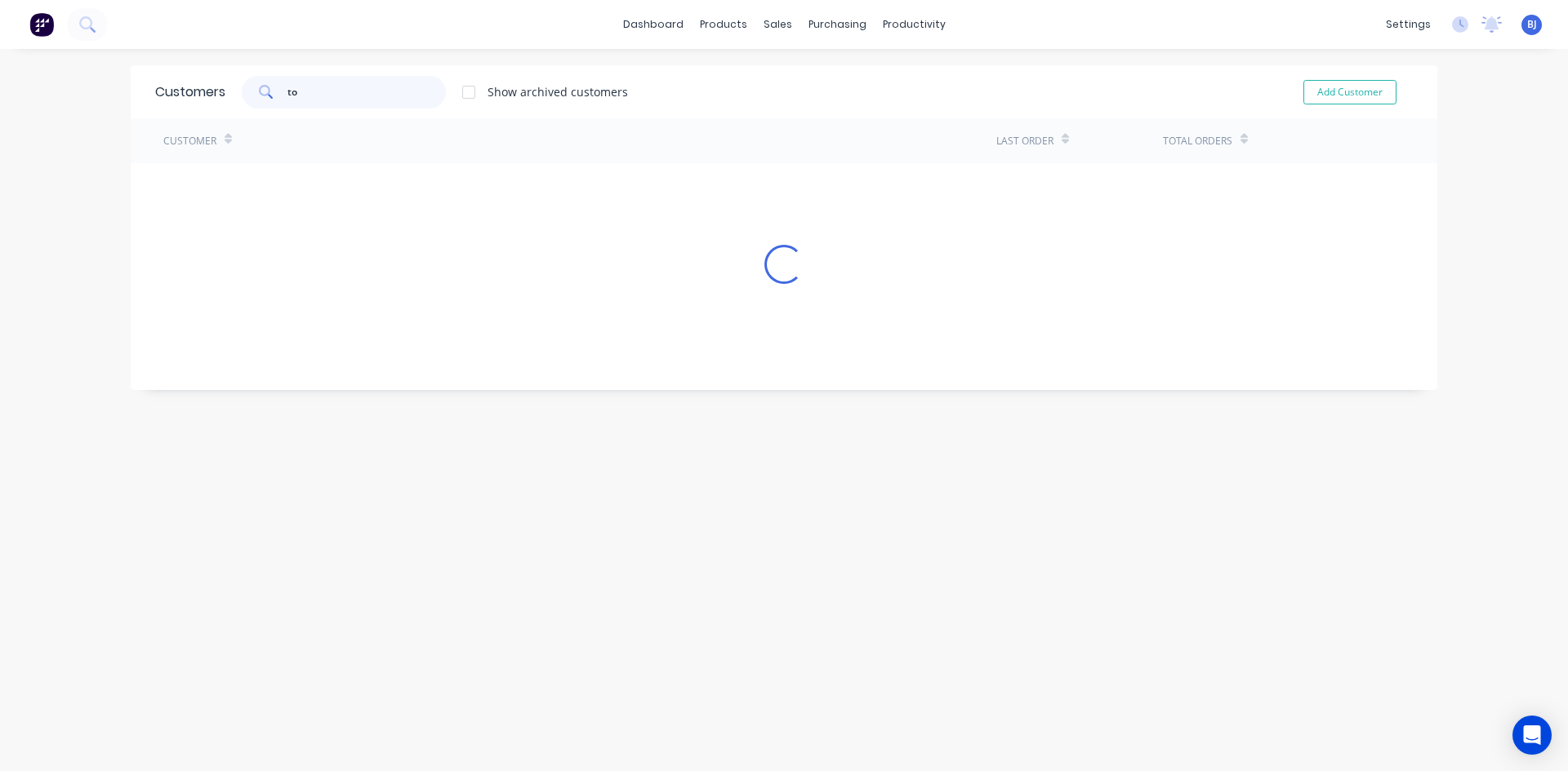
type input "t"
type input "TOD BARNES"
click at [1355, 89] on button "Add Customer" at bounding box center [1349, 91] width 93 height 25
select select "AU"
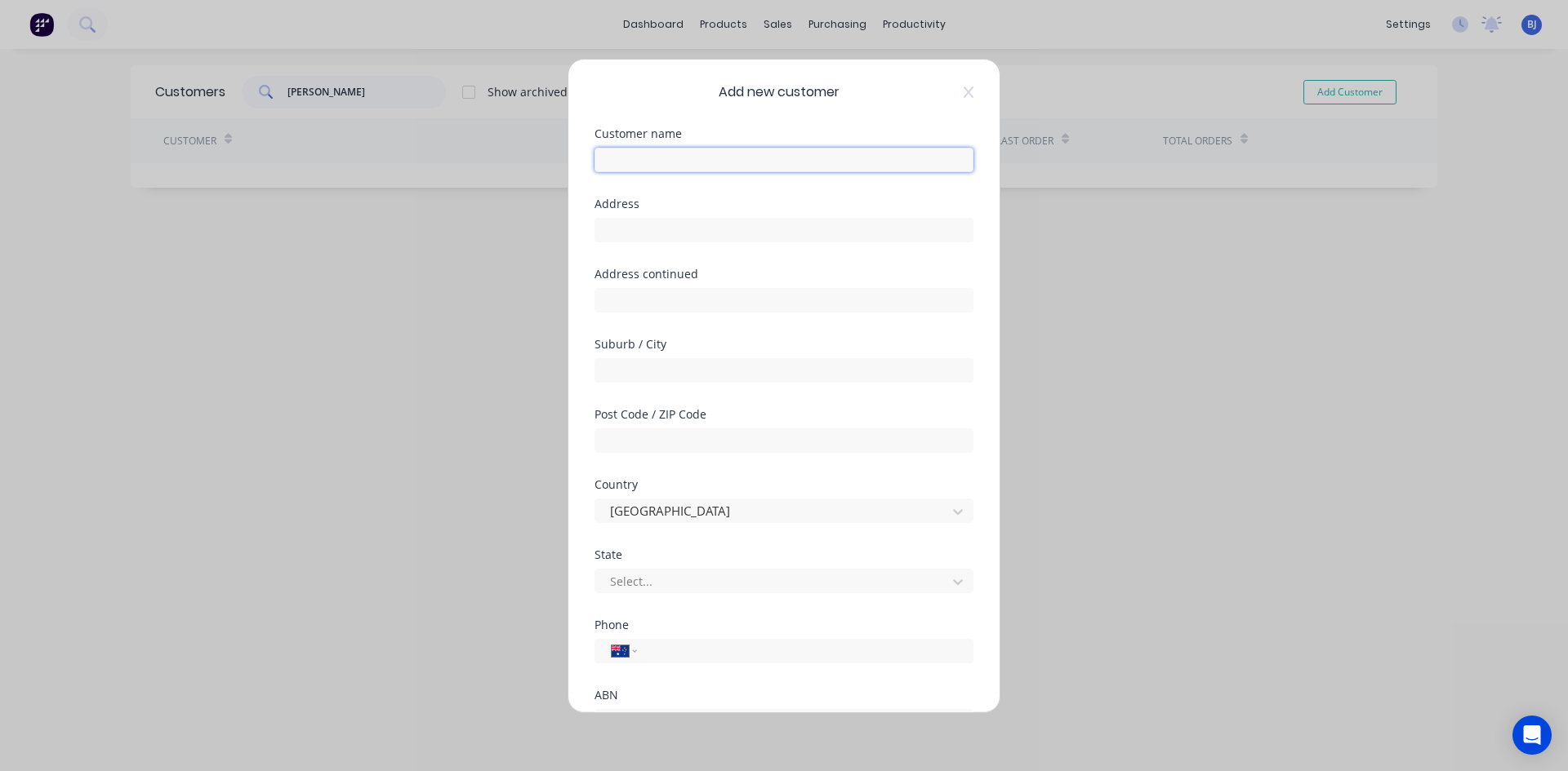
drag, startPoint x: 623, startPoint y: 165, endPoint x: 644, endPoint y: 172, distance: 22.1
click at [627, 165] on input "text" at bounding box center [784, 159] width 379 height 25
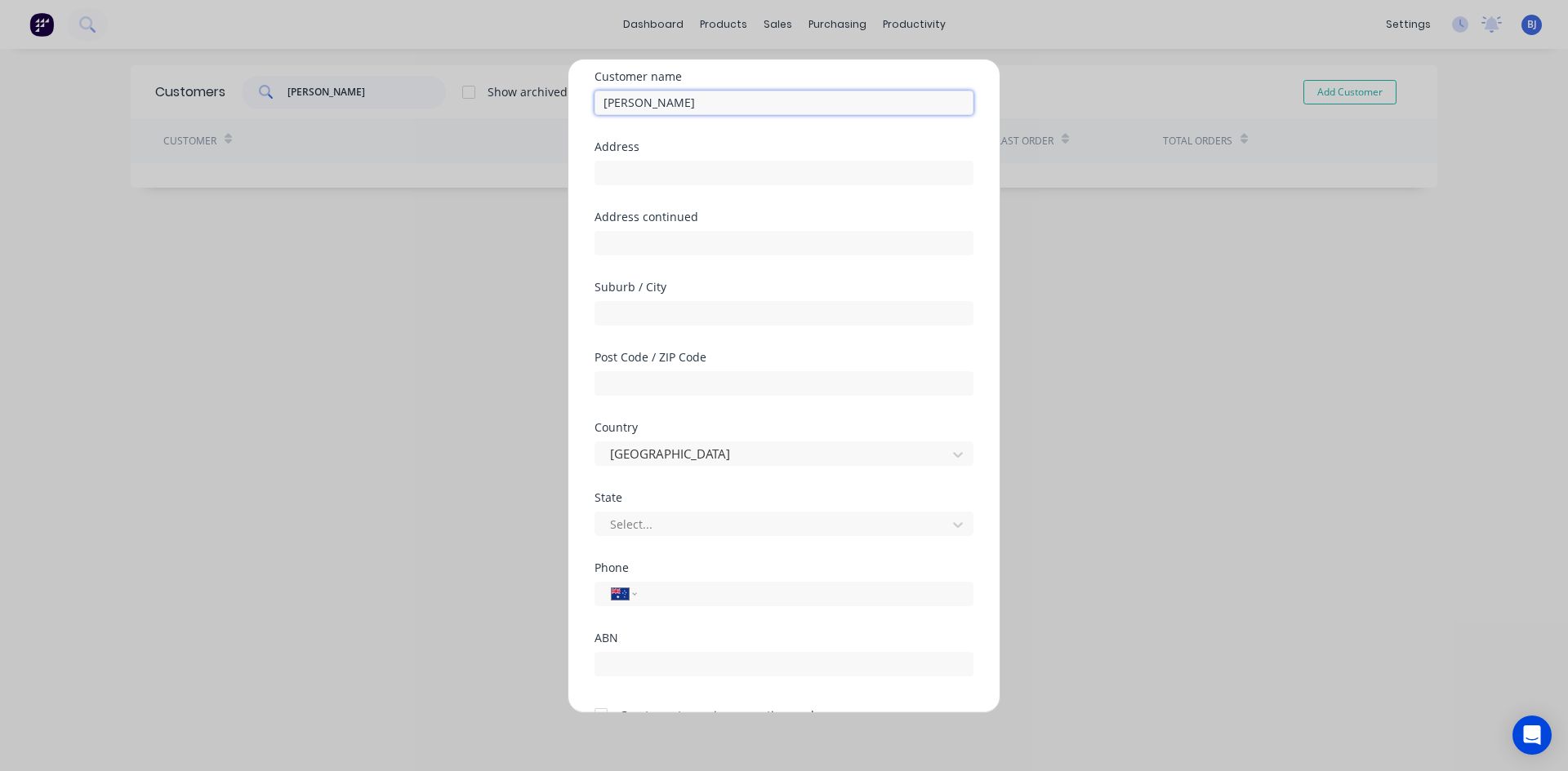
scroll to position [82, 0]
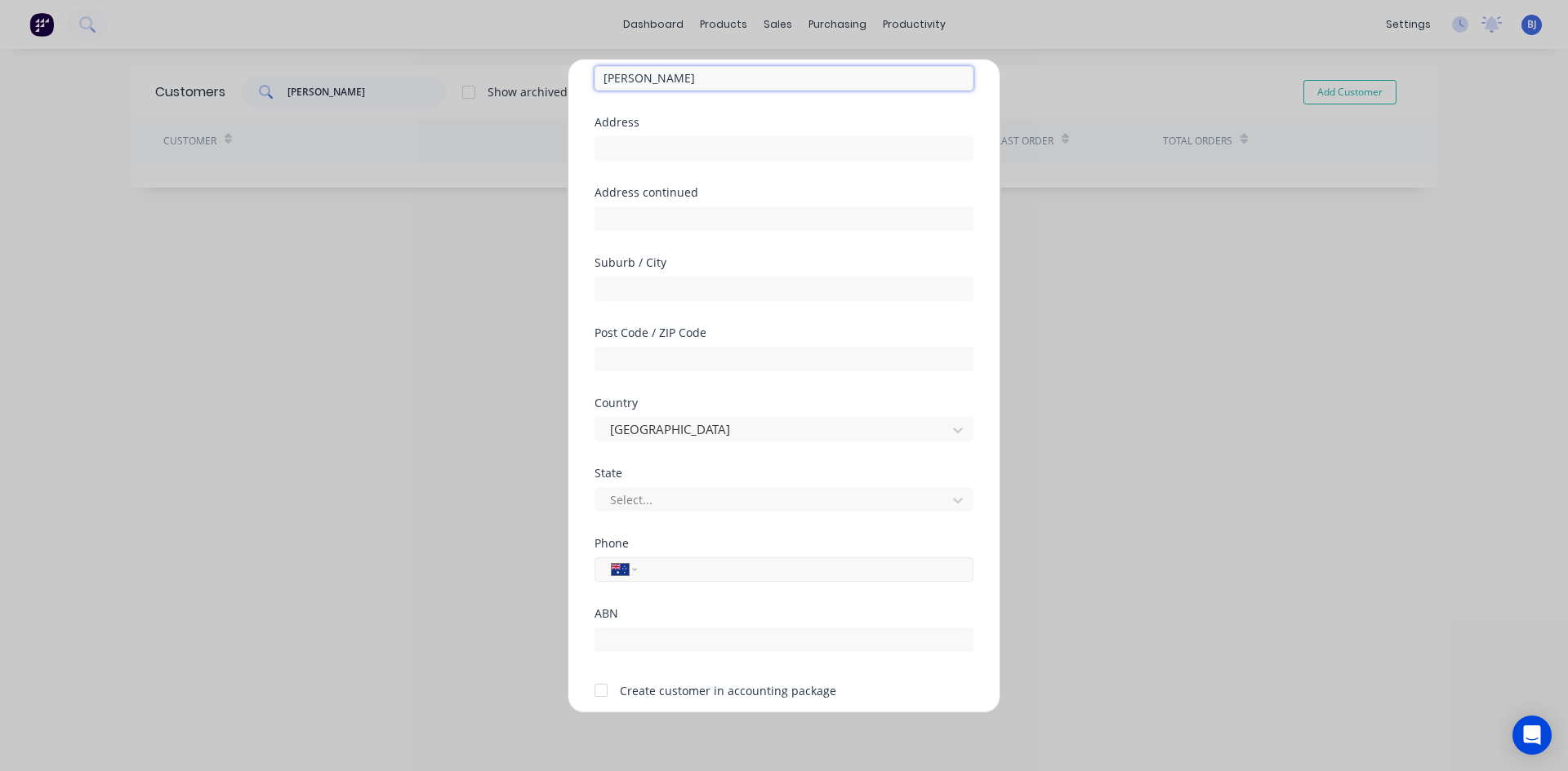
type input "TOD BARNES"
click at [674, 566] on input "tel" at bounding box center [802, 569] width 308 height 19
type input "0477 833 496"
click at [767, 588] on div "Phone International Afghanistan Åland Islands Albania Algeria American Samoa An…" at bounding box center [784, 573] width 379 height 70
click at [601, 693] on div at bounding box center [600, 689] width 32 height 32
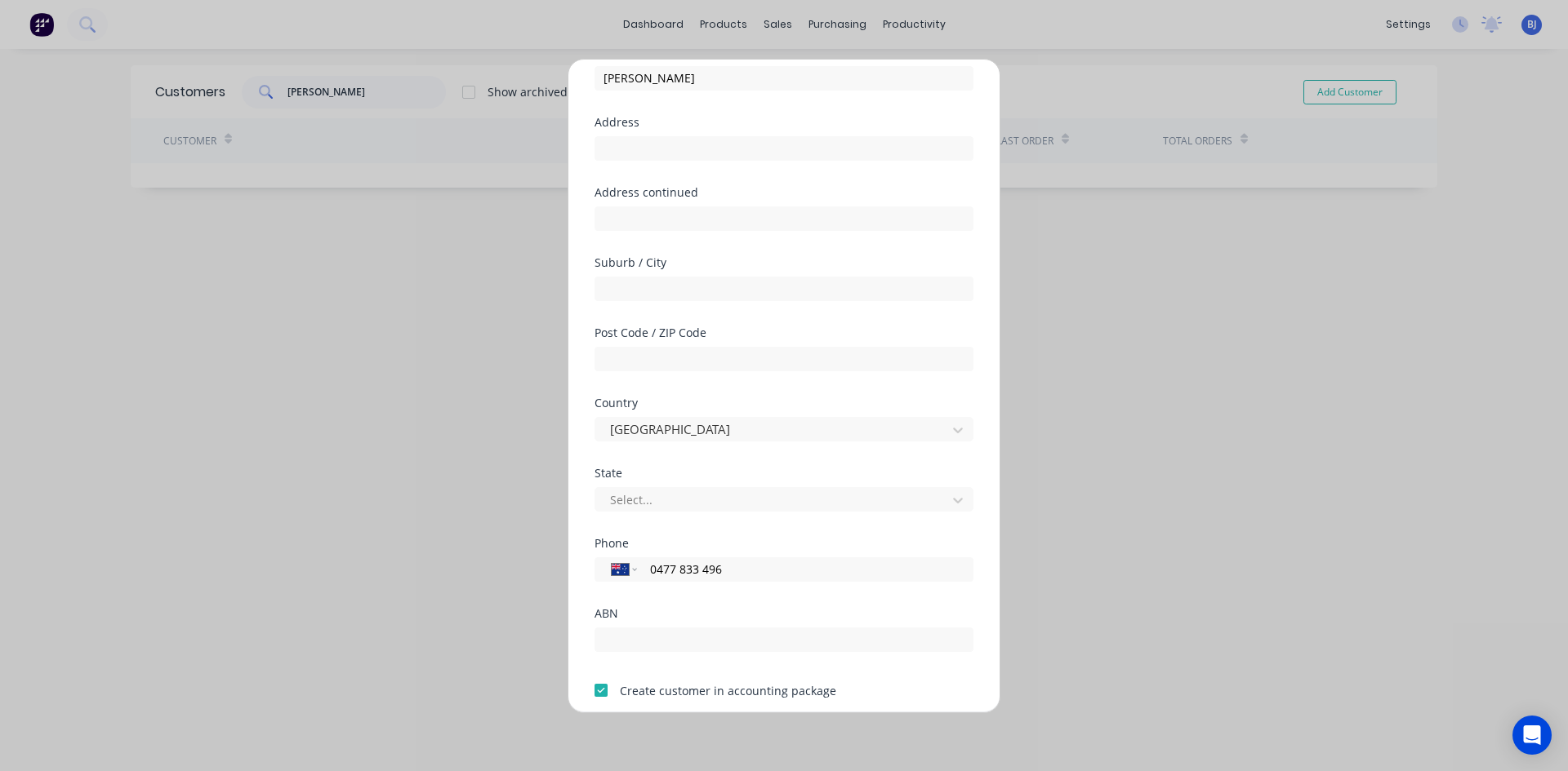
scroll to position [0, 0]
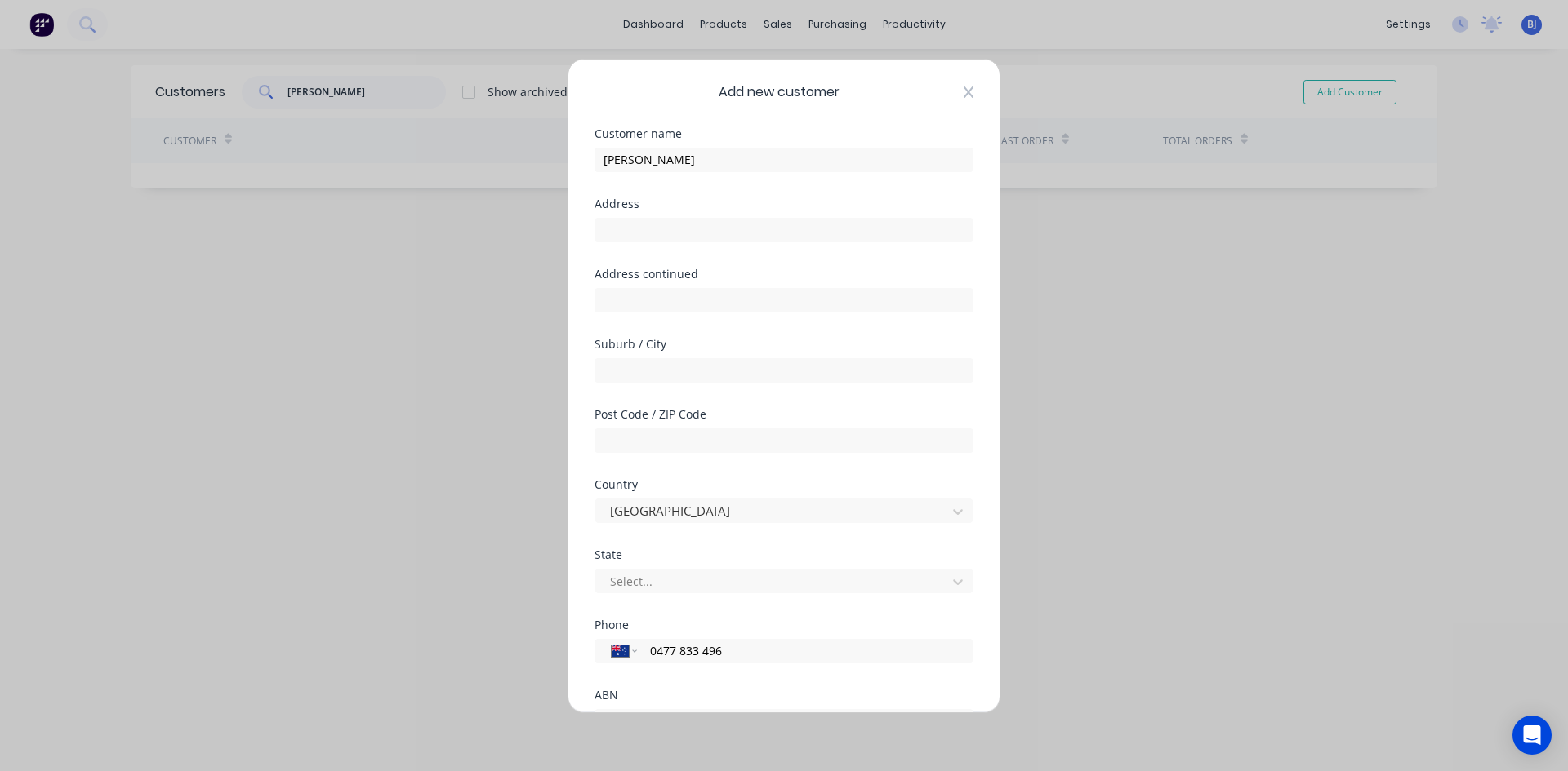
click at [964, 93] on icon at bounding box center [969, 91] width 10 height 12
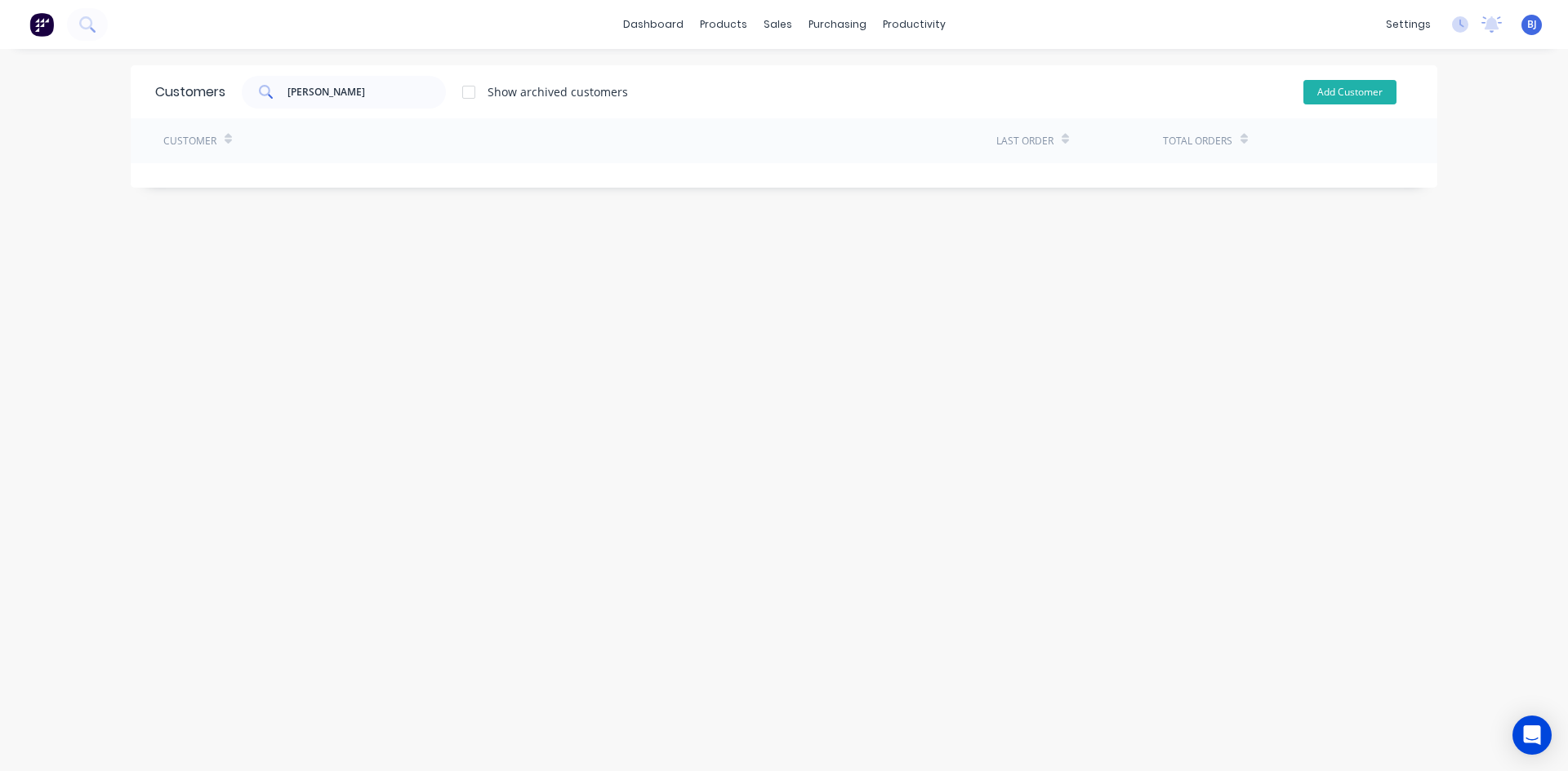
click at [1341, 91] on button "Add Customer" at bounding box center [1349, 91] width 93 height 25
select select "AU"
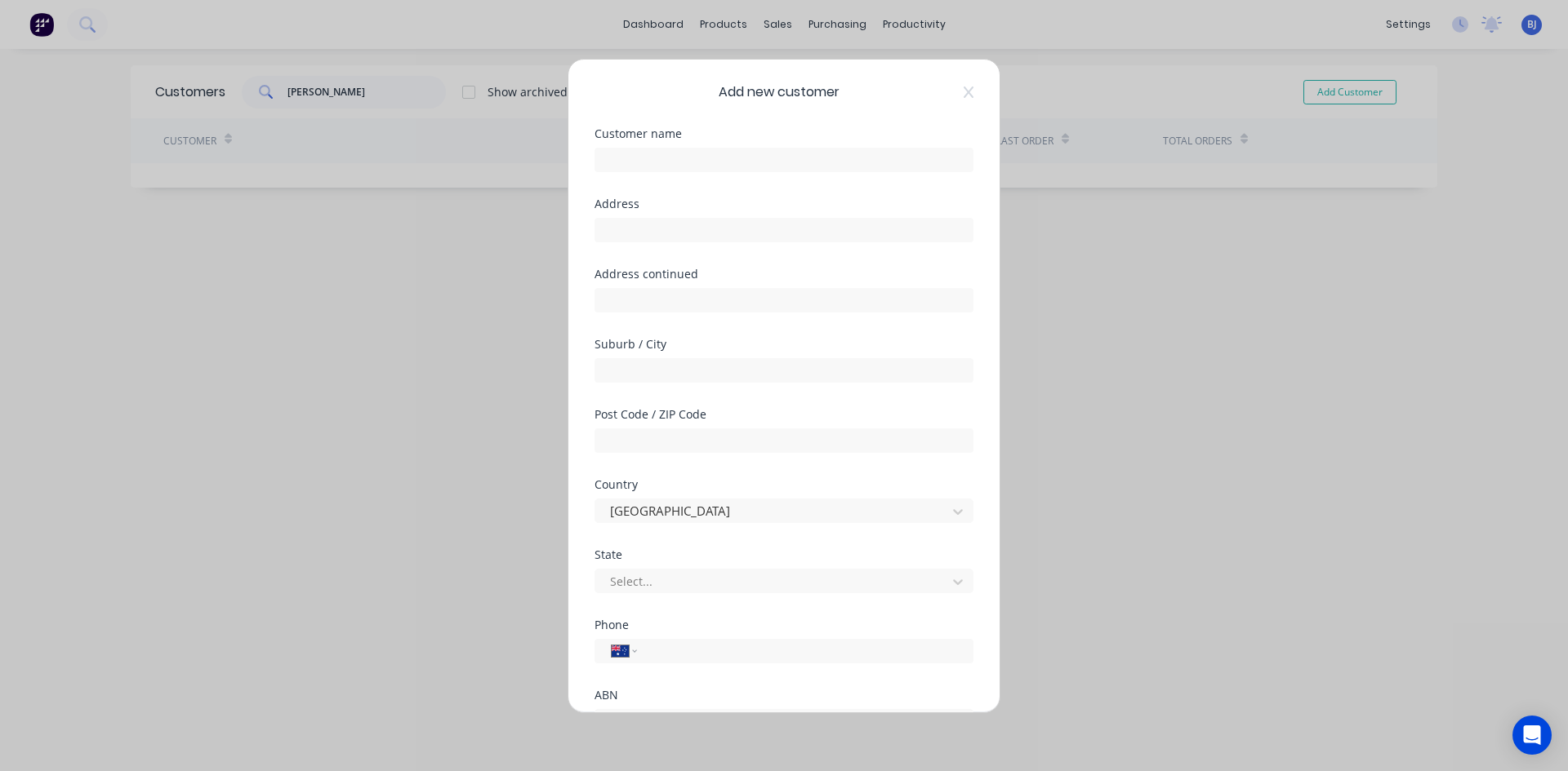
click at [1099, 324] on div "Add new customer Customer name Address Address continued Suburb / City Post Cod…" at bounding box center [784, 385] width 1568 height 771
click at [546, 286] on div "Add new customer Customer name Address Address continued Suburb / City Post Cod…" at bounding box center [784, 385] width 1568 height 771
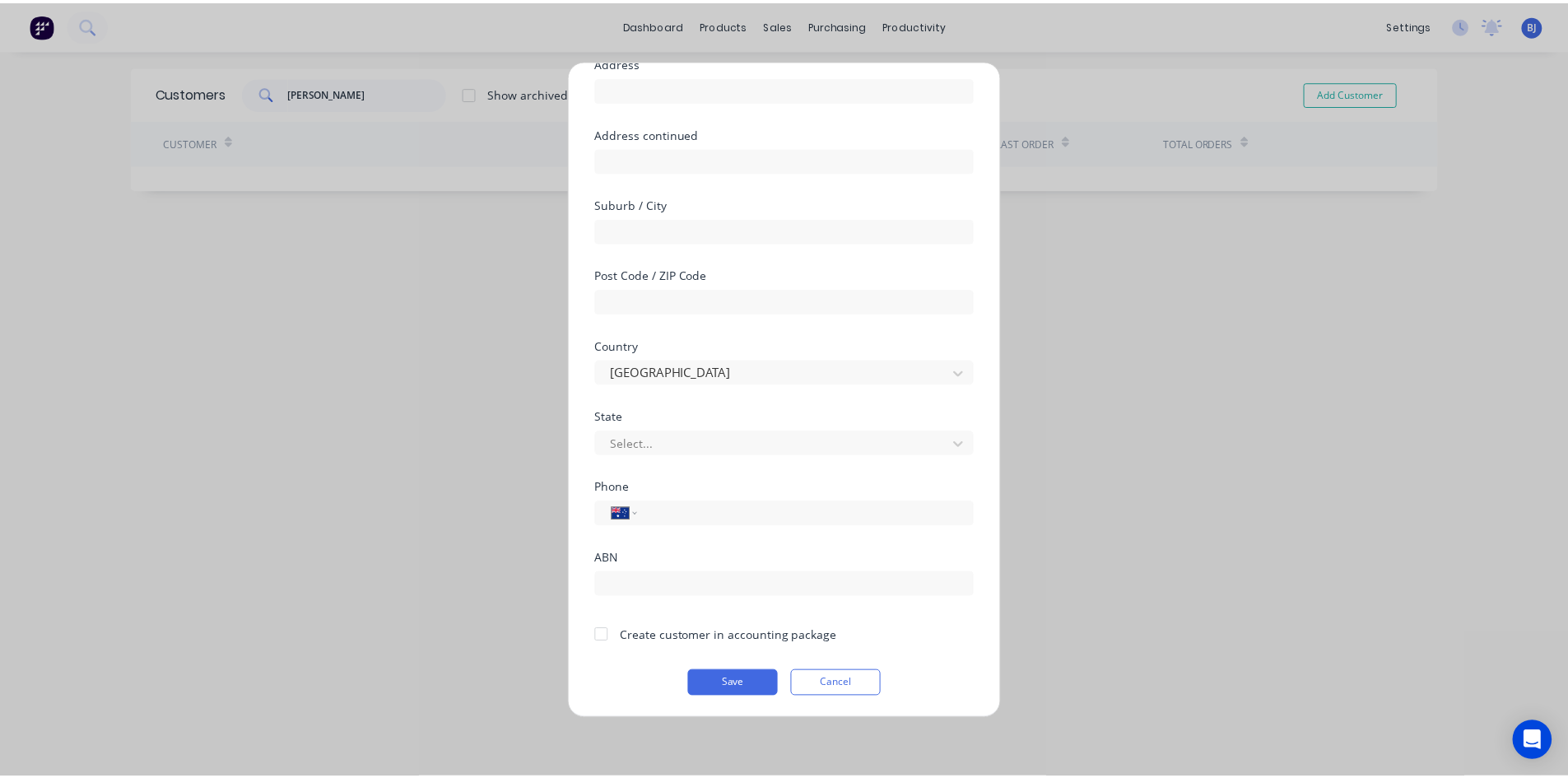
scroll to position [145, 0]
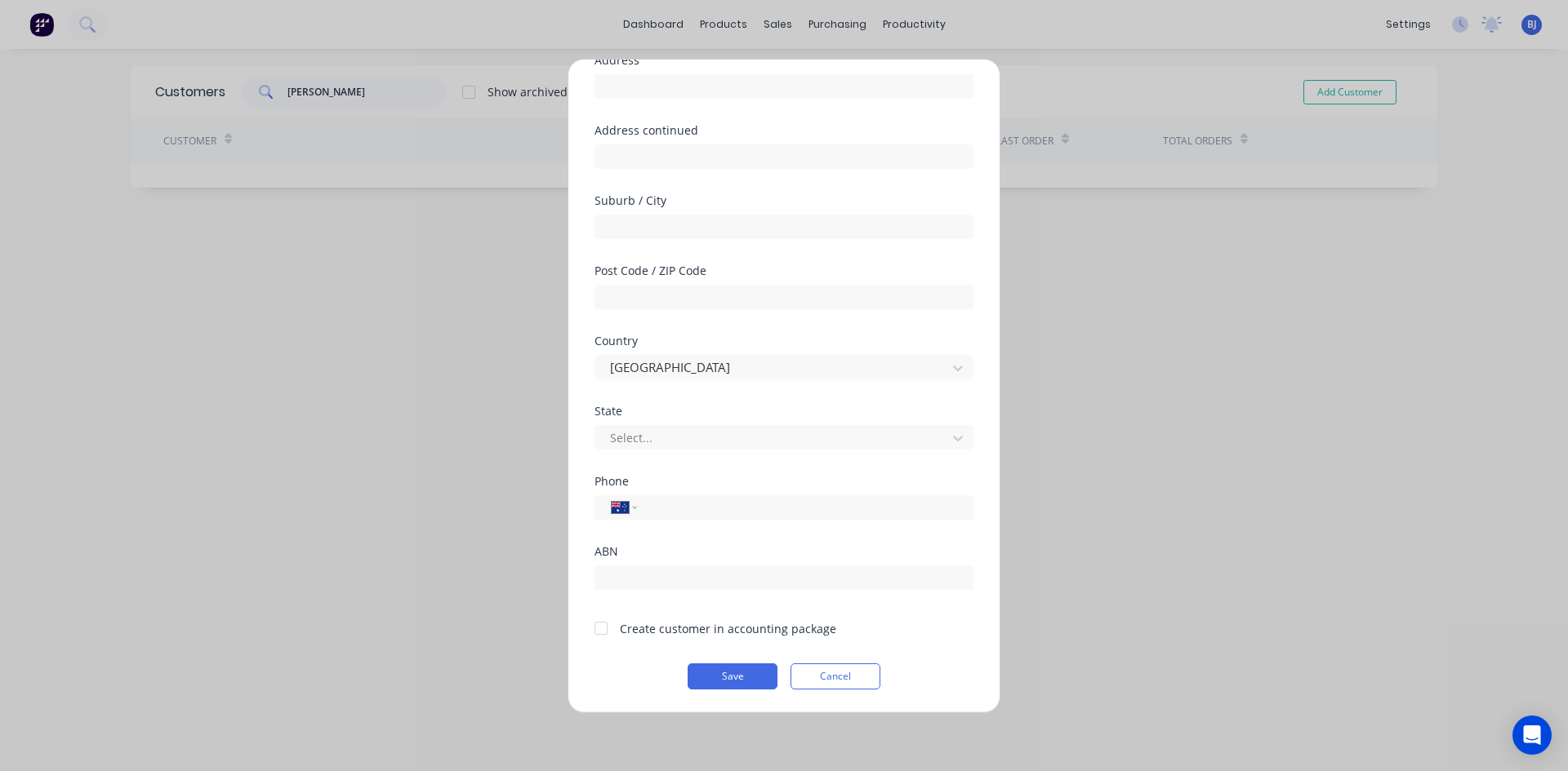
drag, startPoint x: 828, startPoint y: 675, endPoint x: 823, endPoint y: 658, distance: 17.7
click at [828, 672] on button "Cancel" at bounding box center [834, 677] width 89 height 27
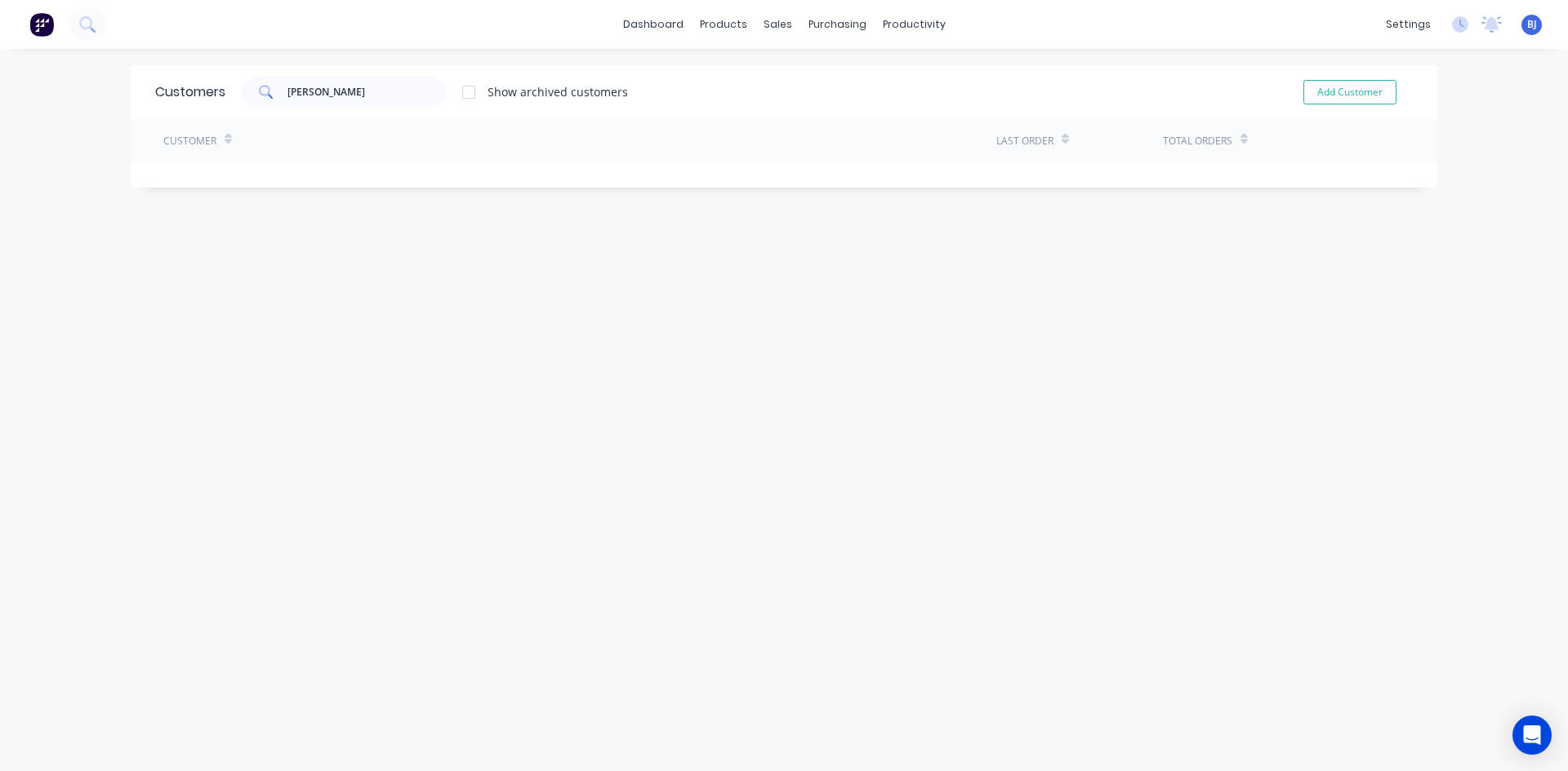
click at [258, 87] on icon at bounding box center [264, 90] width 12 height 12
click at [772, 31] on div "sales" at bounding box center [778, 24] width 45 height 25
click at [785, 79] on div at bounding box center [781, 78] width 25 height 15
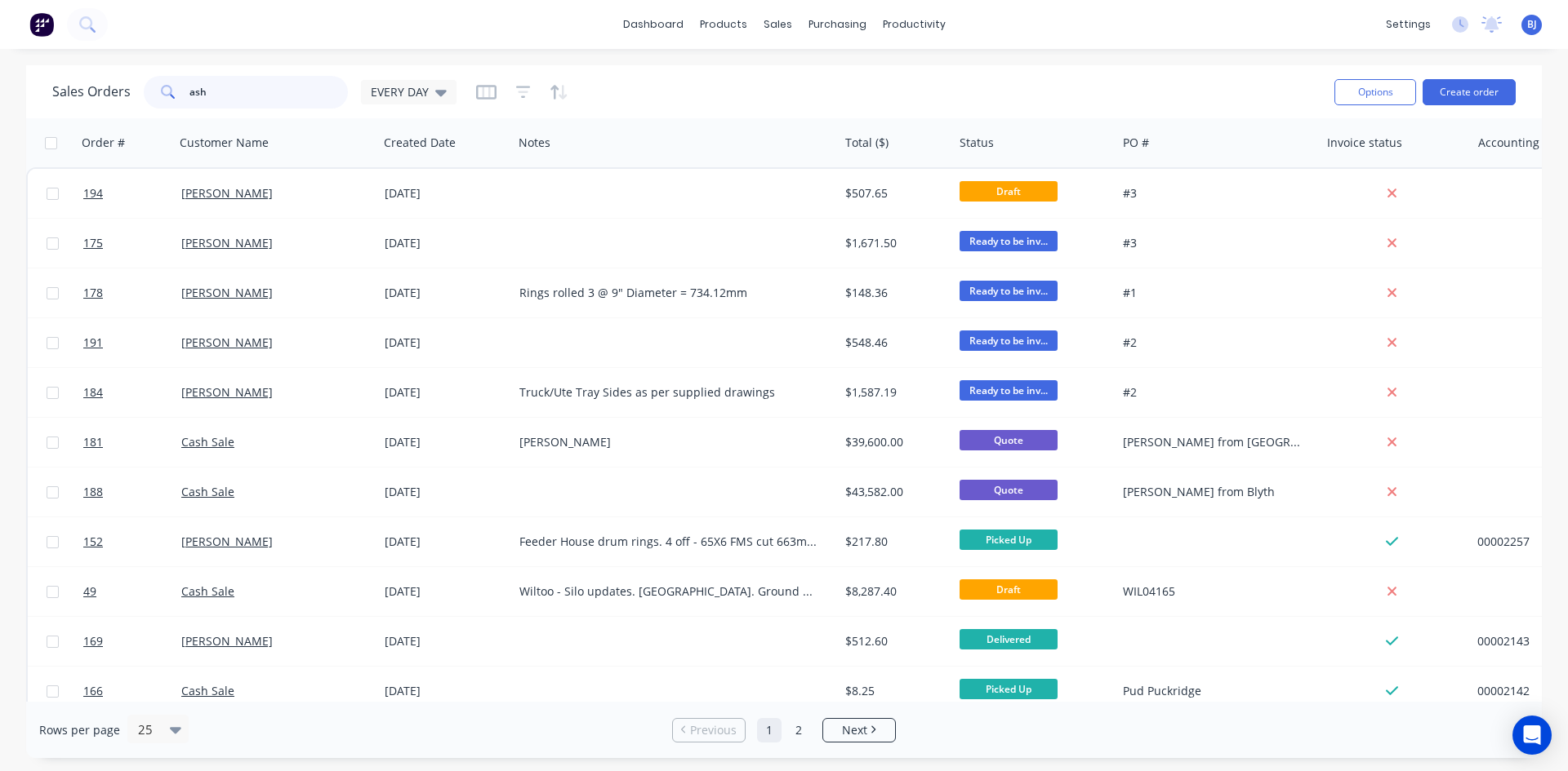
click at [214, 94] on input "ash" at bounding box center [269, 91] width 159 height 32
type input "a"
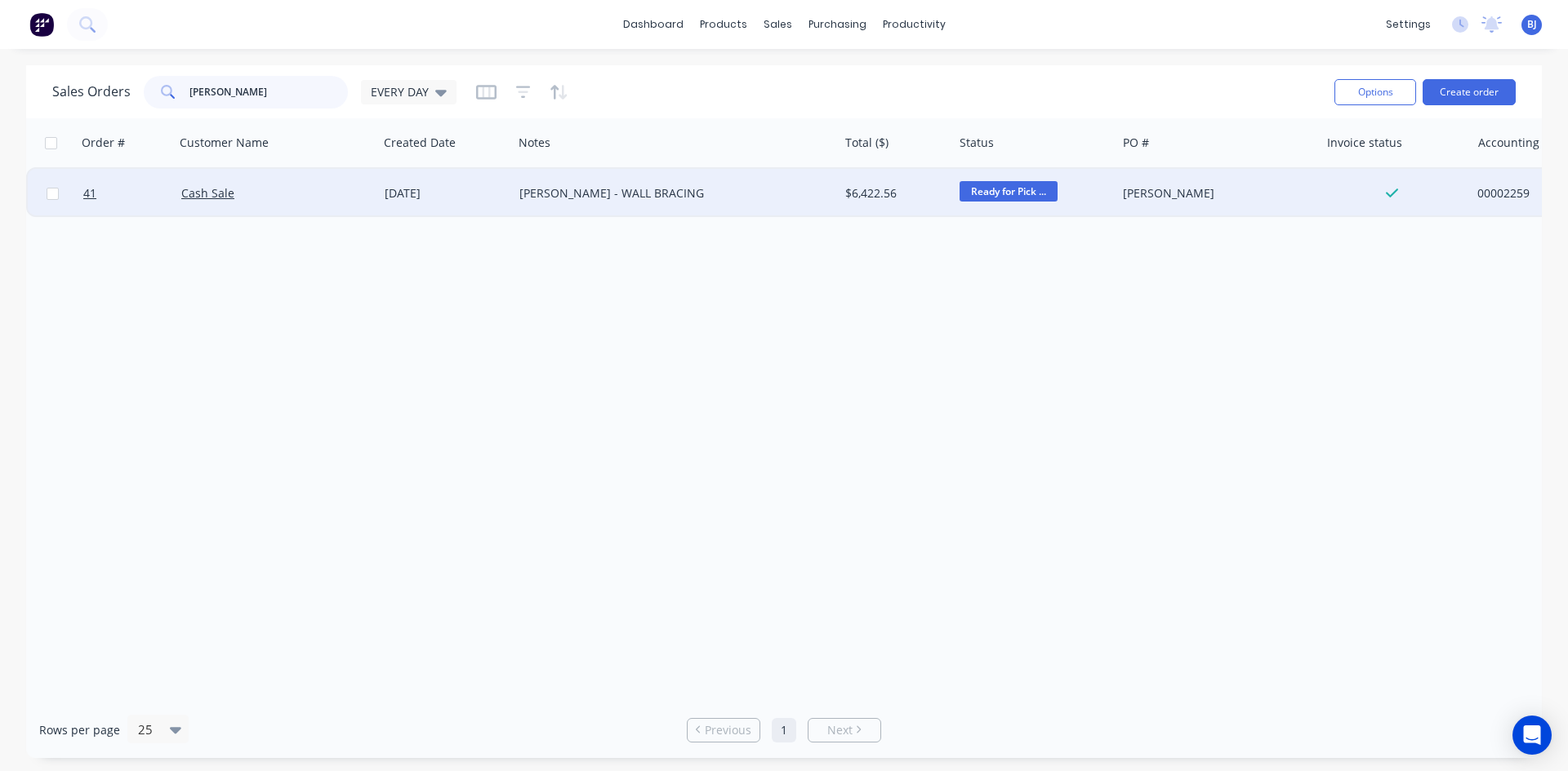
type input "TOD"
click at [265, 200] on div "Cash Sale" at bounding box center [271, 193] width 181 height 17
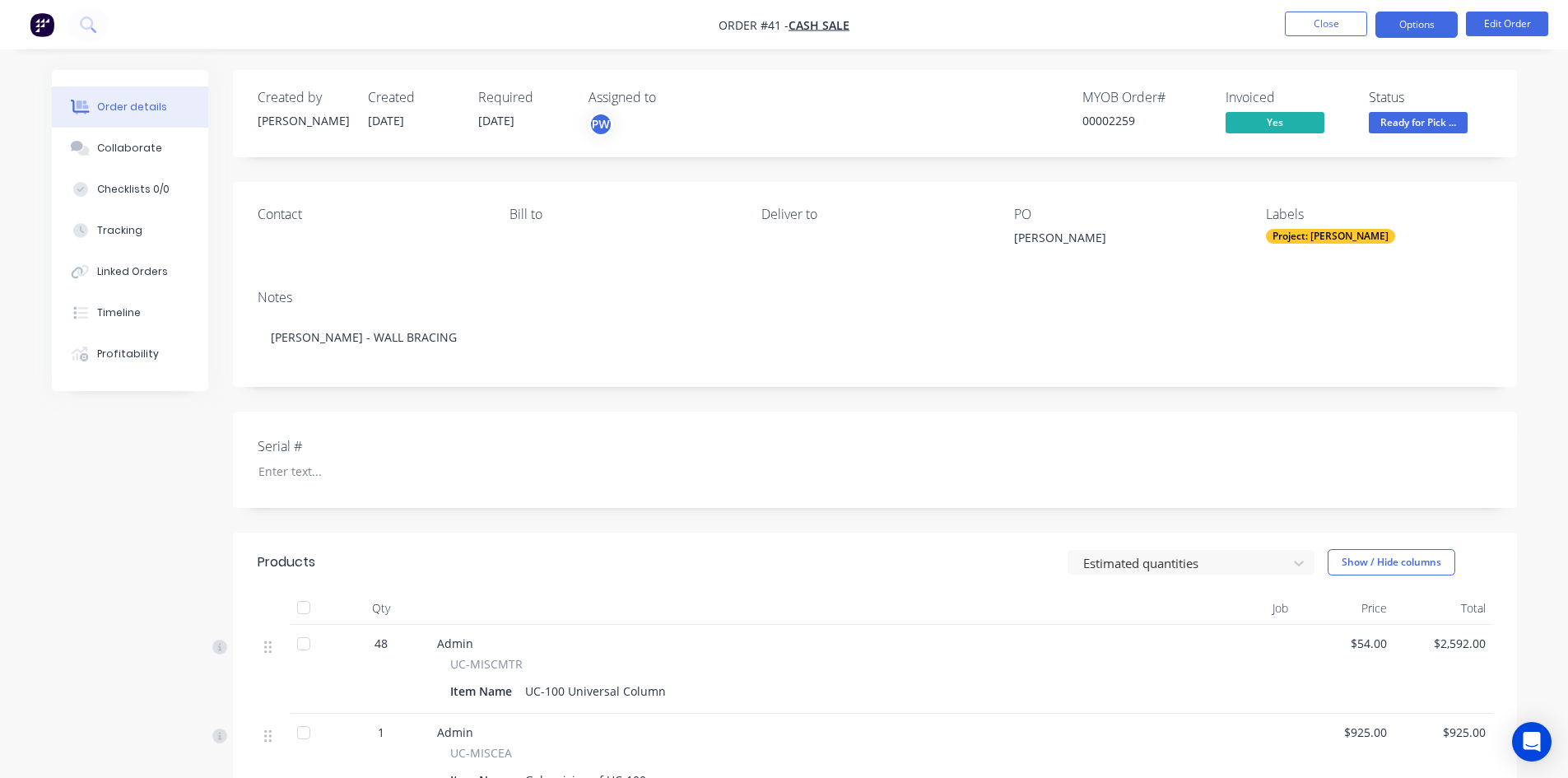
click at [1426, 34] on button "Options" at bounding box center [1416, 25] width 82 height 27
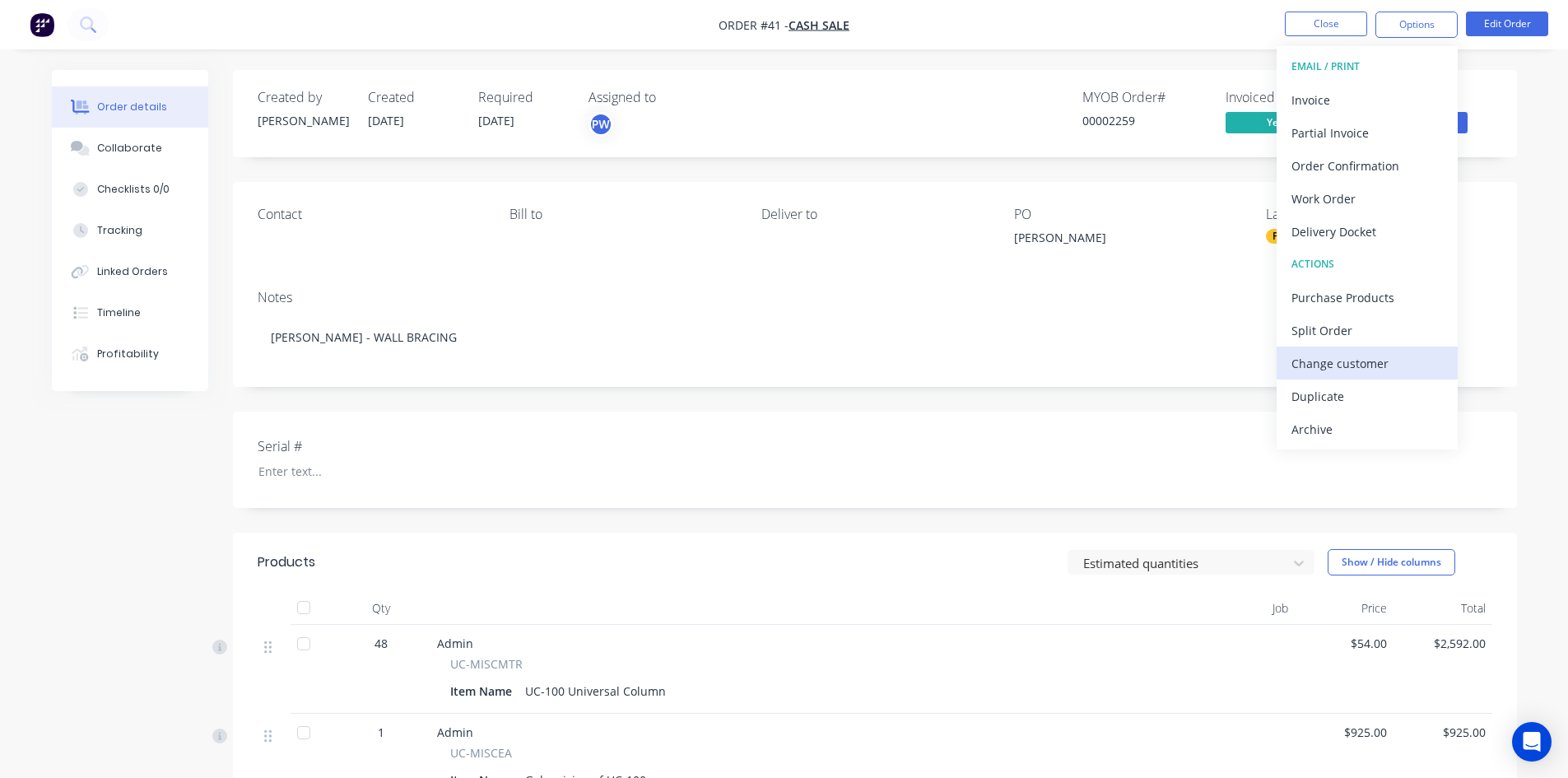
click at [1365, 362] on div "Change customer" at bounding box center [1367, 364] width 152 height 24
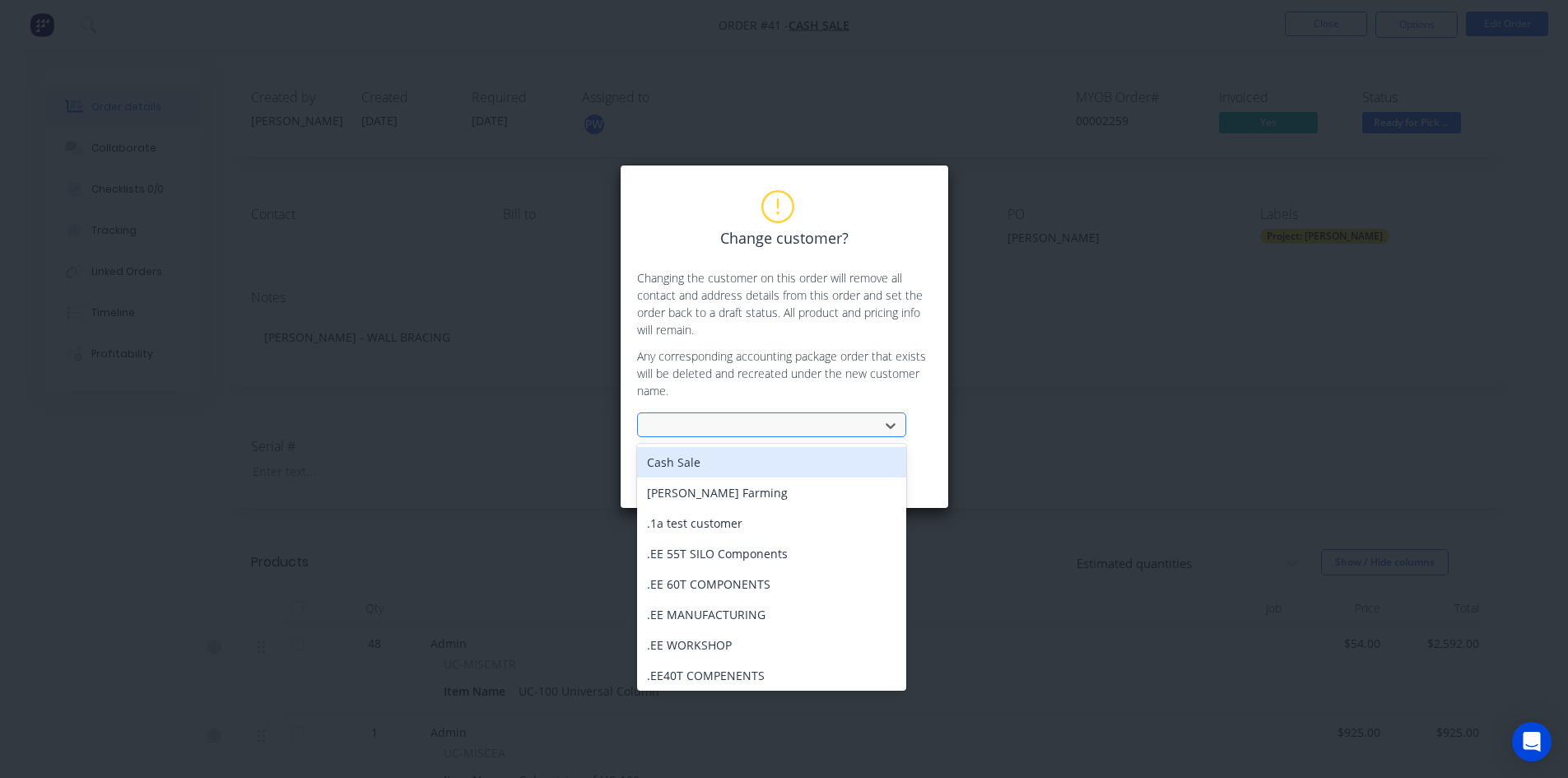
click at [673, 413] on div at bounding box center [761, 425] width 230 height 25
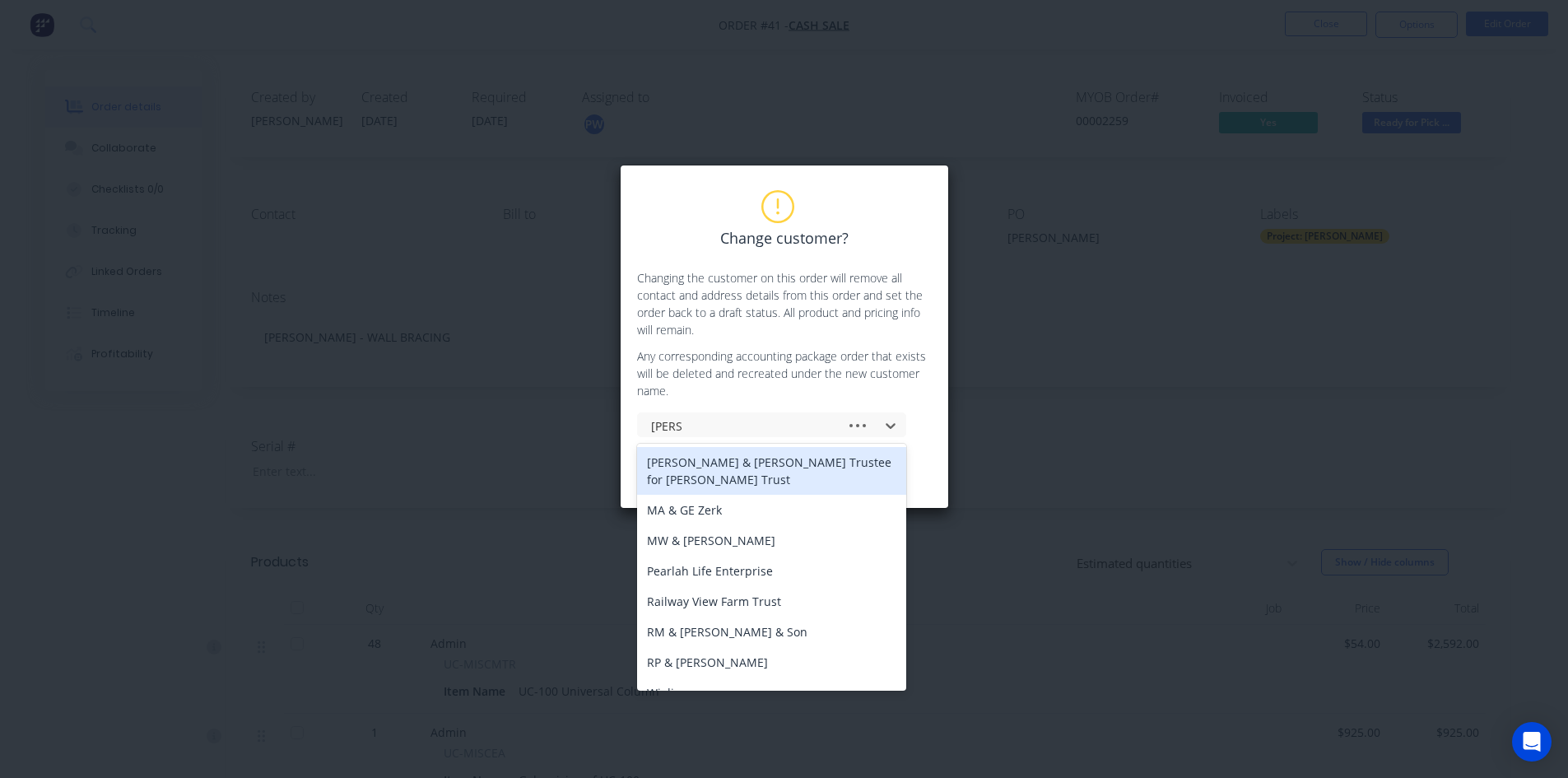
type input "TOD B"
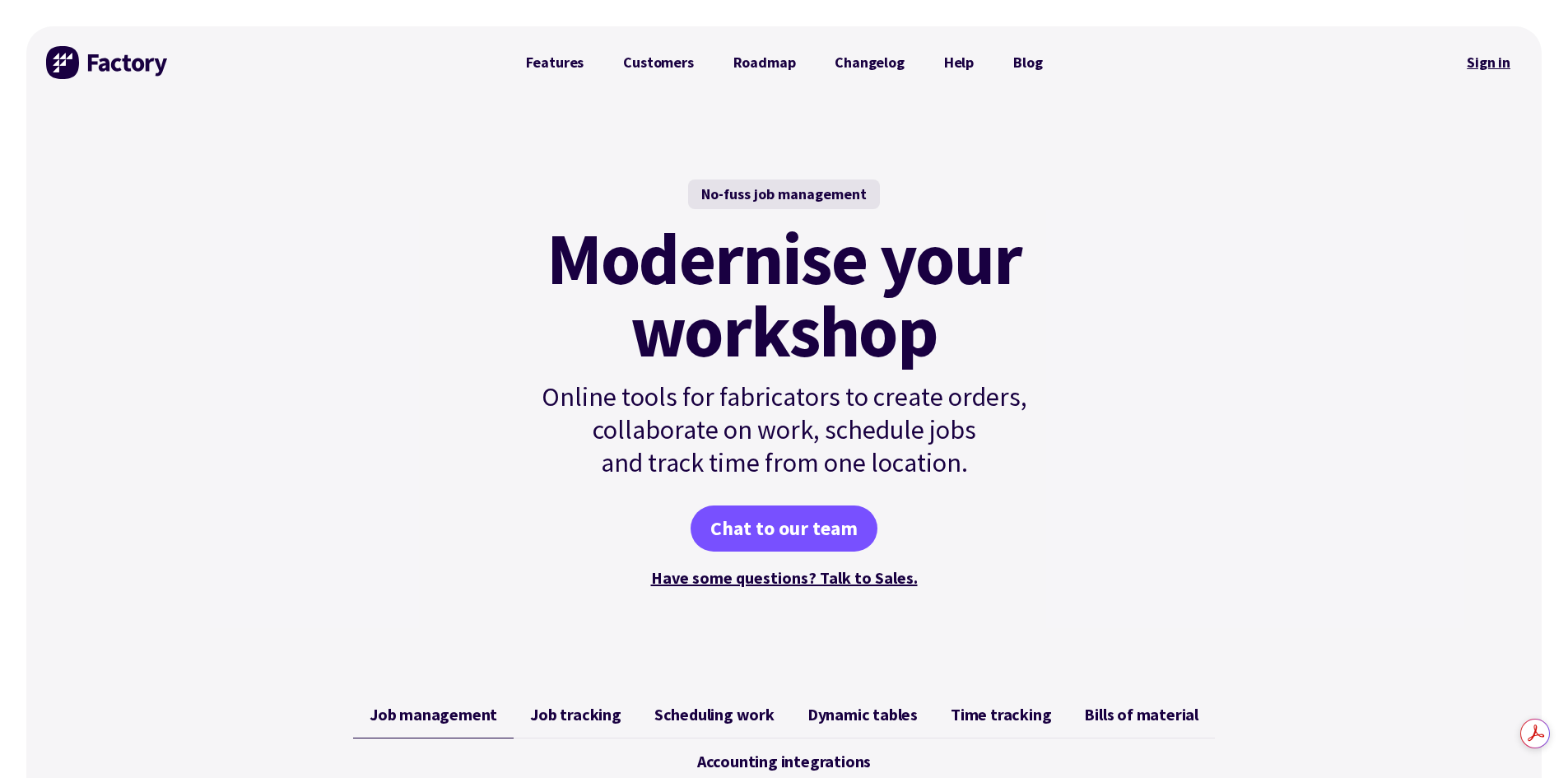
click at [1475, 65] on link "Sign in" at bounding box center [1488, 62] width 66 height 38
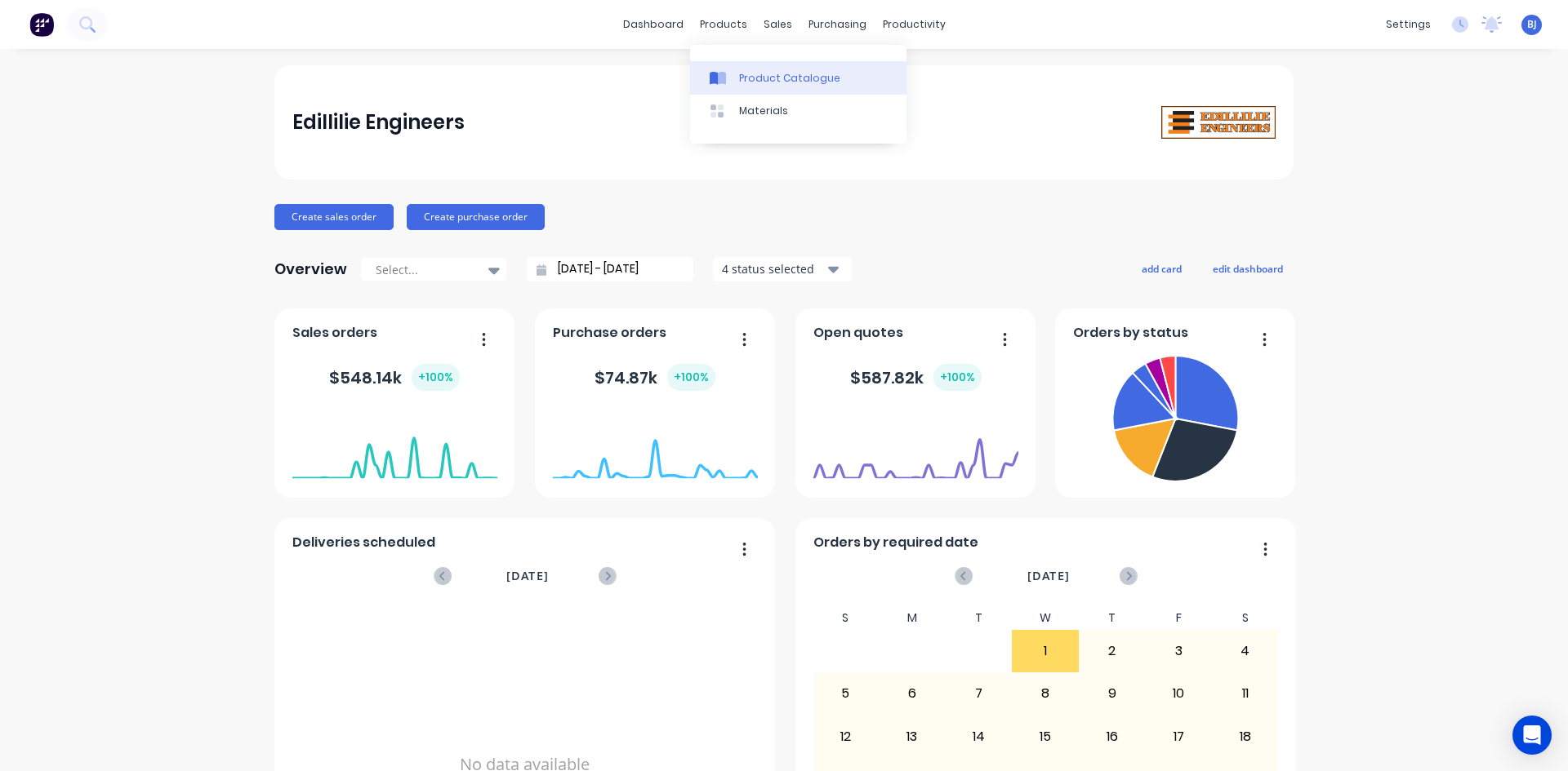
click at [723, 82] on icon at bounding box center [721, 78] width 8 height 13
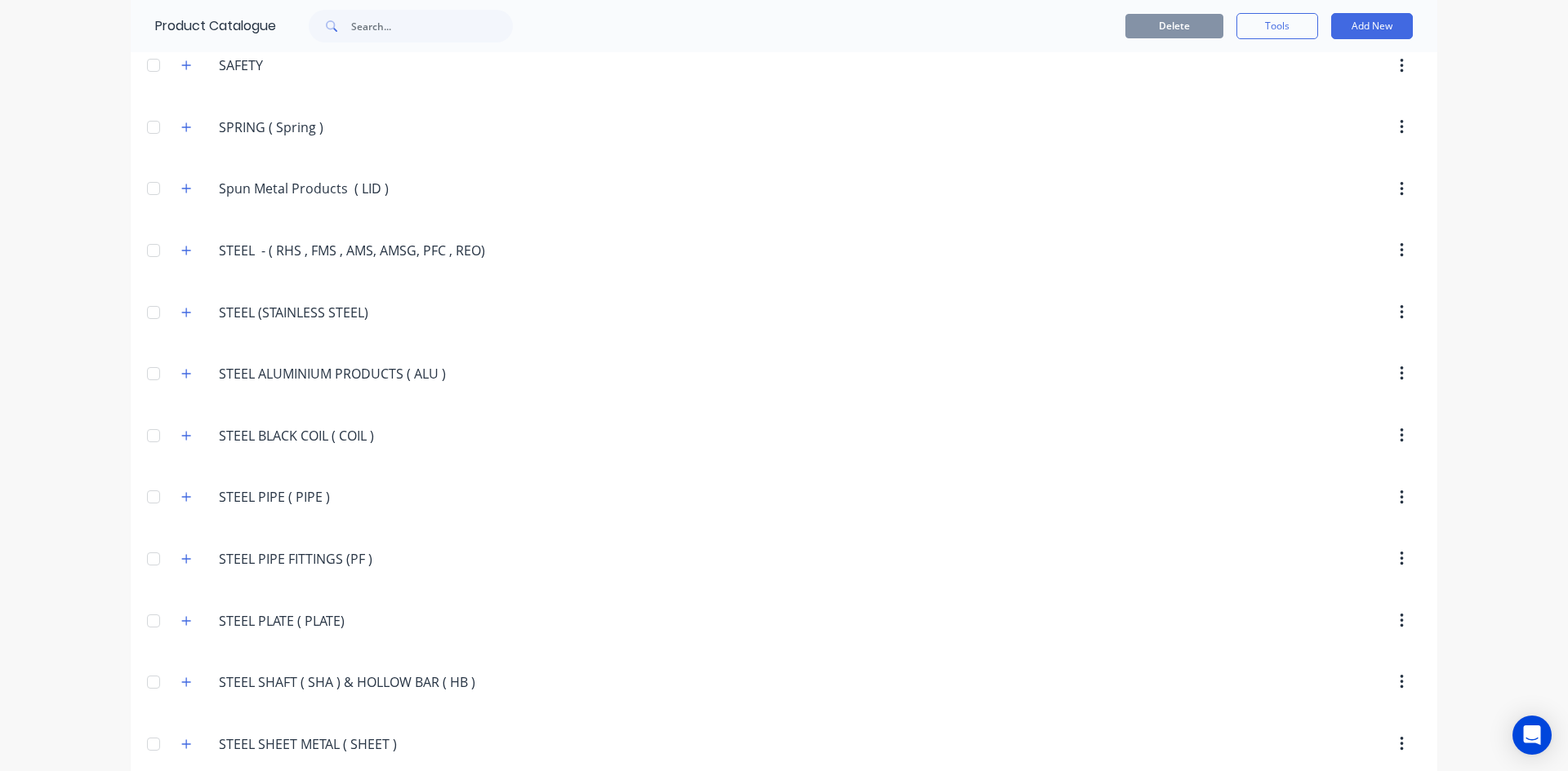
scroll to position [3102, 0]
click at [182, 369] on icon "button" at bounding box center [186, 369] width 9 height 9
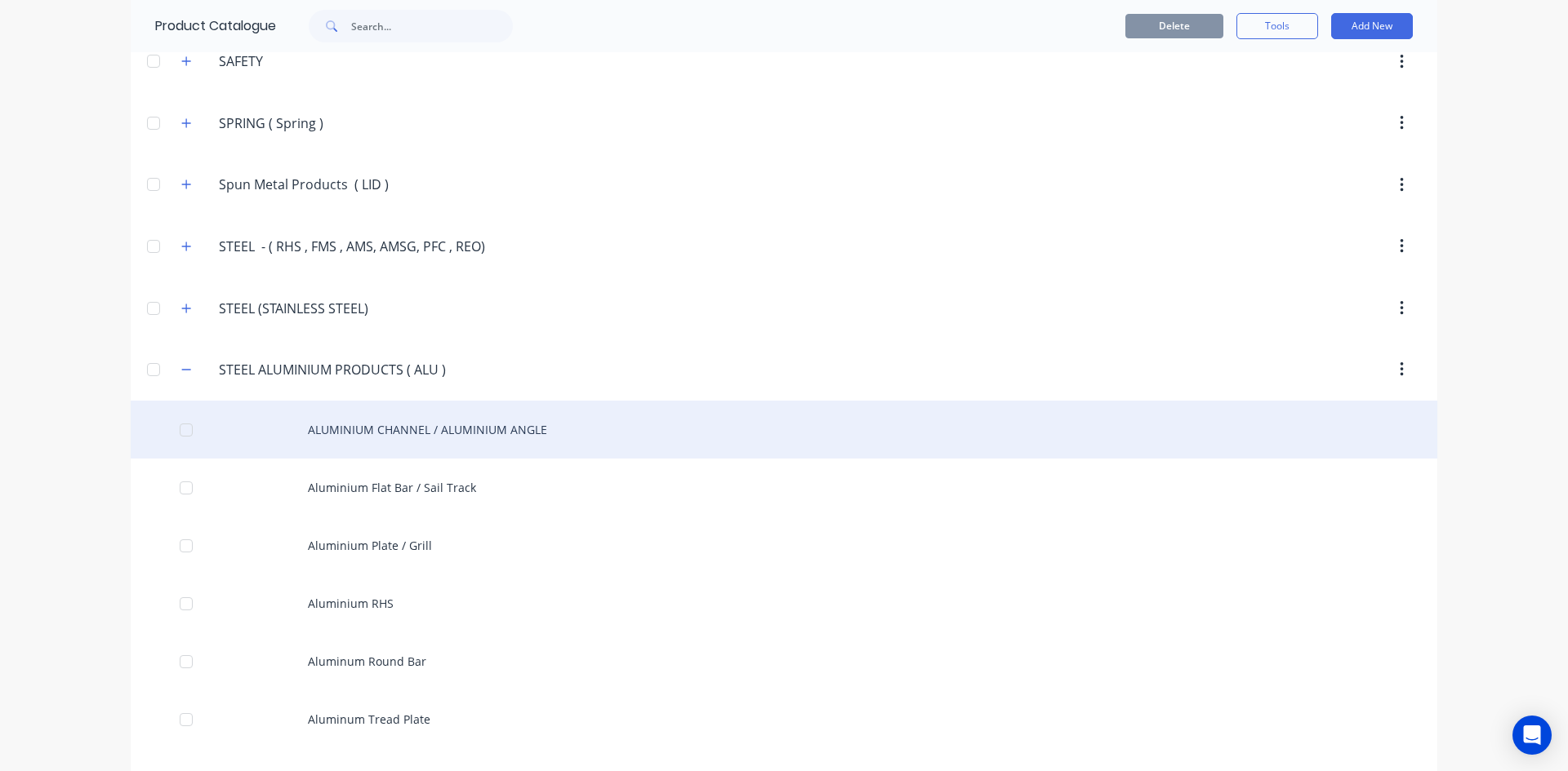
click at [338, 427] on div "ALUMINIUM CHANNEL / ALUMINIUM ANGLE" at bounding box center [784, 429] width 1307 height 58
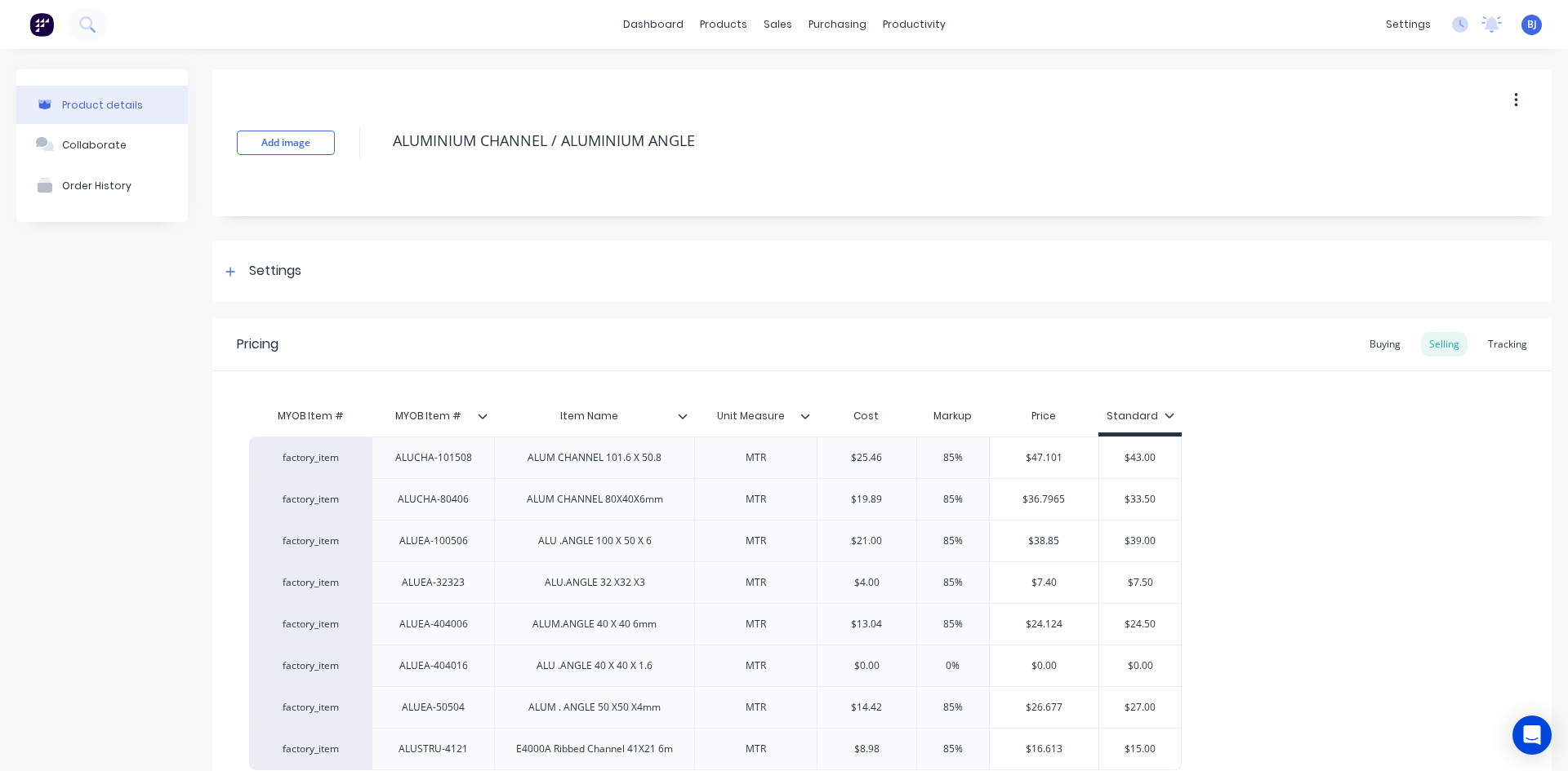
type textarea "x"
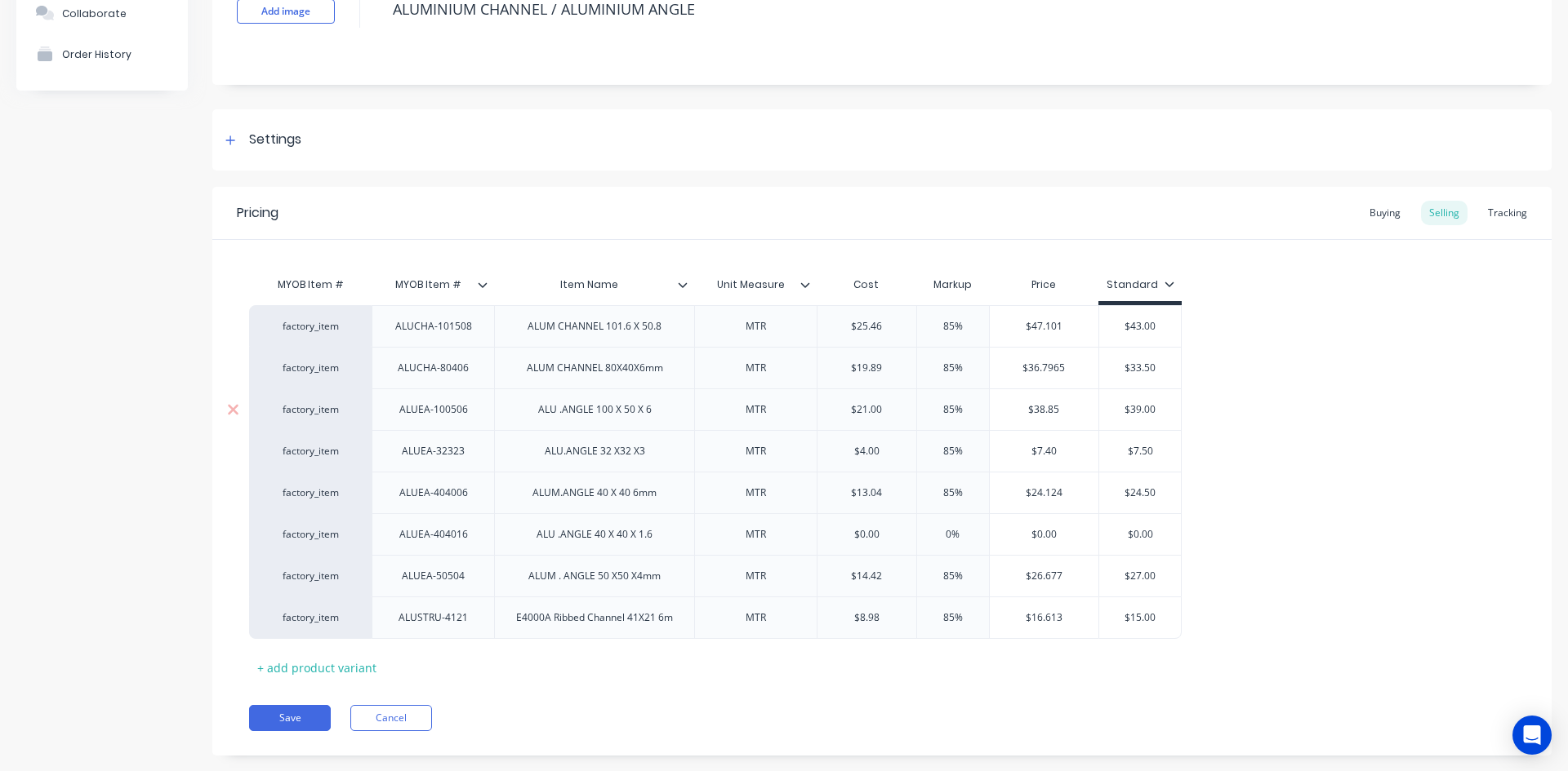
scroll to position [161, 0]
